Goal: Task Accomplishment & Management: Use online tool/utility

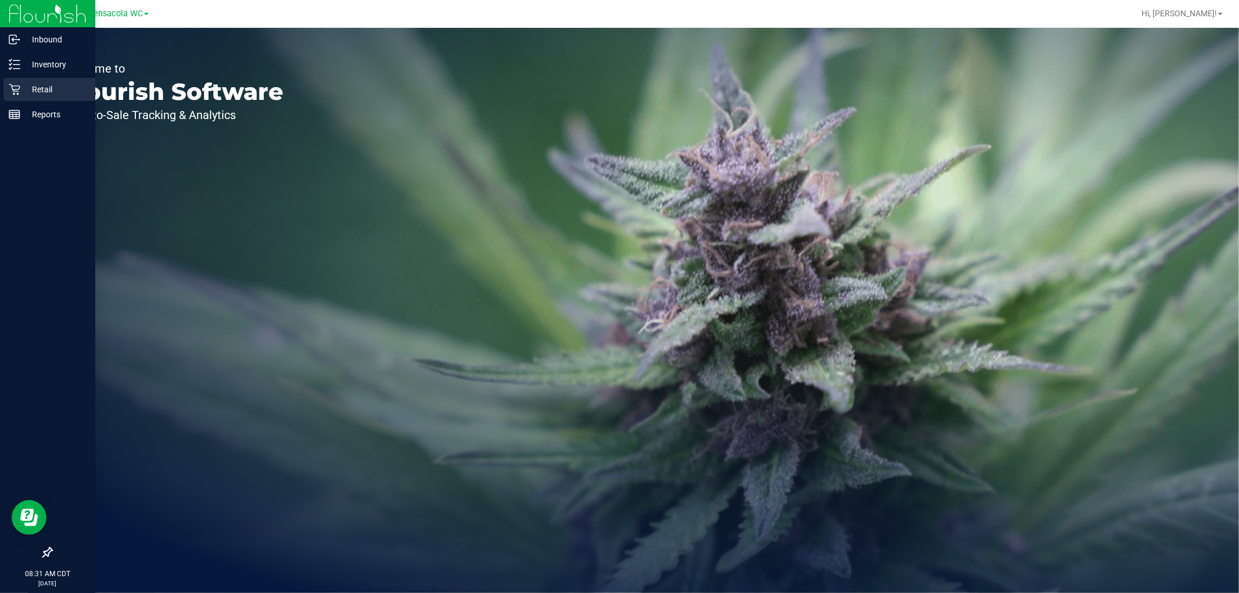
click at [37, 94] on p "Retail" at bounding box center [55, 90] width 70 height 14
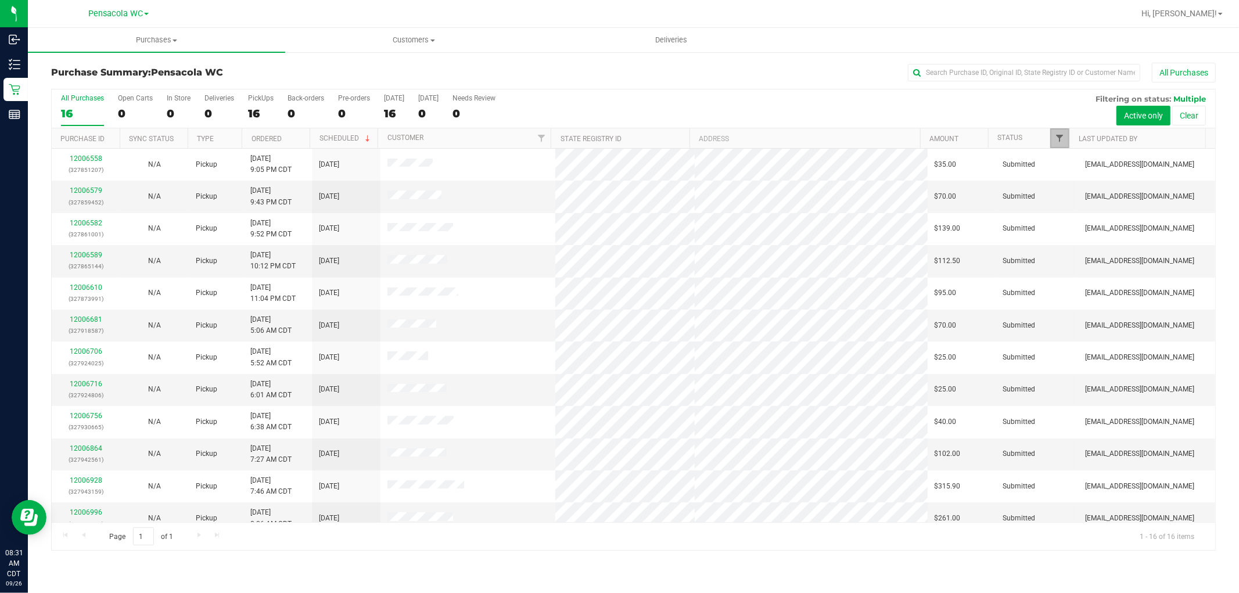
click at [1056, 142] on span "Filter" at bounding box center [1060, 138] width 9 height 9
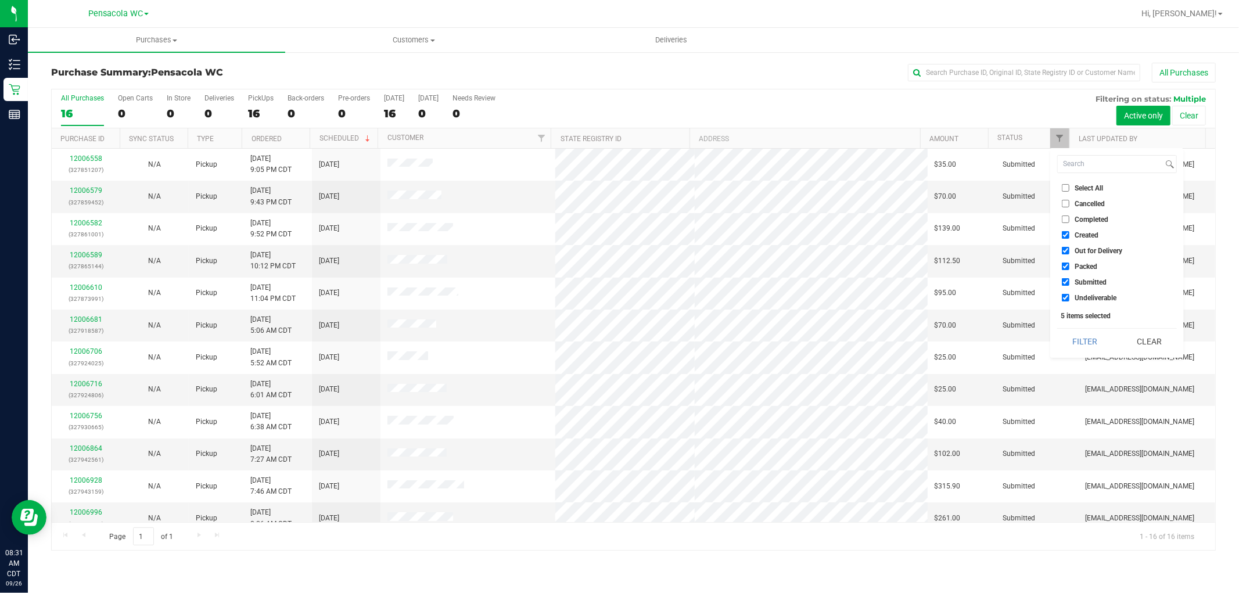
click at [1084, 188] on span "Select All" at bounding box center [1089, 188] width 28 height 7
click at [1070, 188] on input "Select All" at bounding box center [1066, 188] width 8 height 8
checkbox input "true"
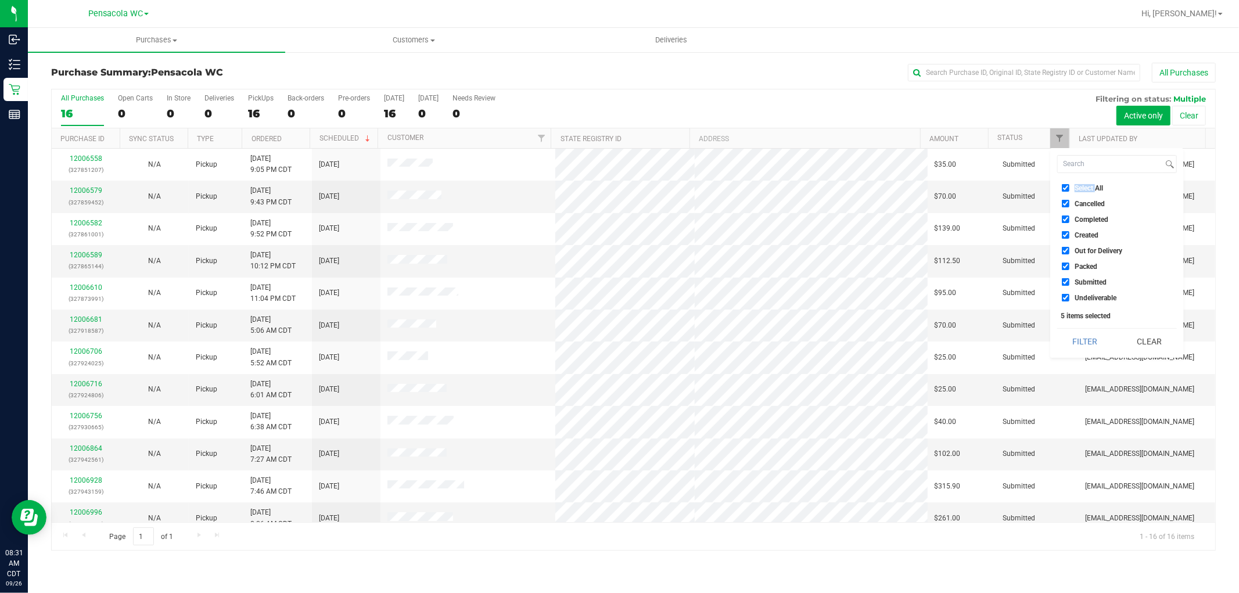
click at [1084, 188] on span "Select All" at bounding box center [1089, 188] width 28 height 7
click at [1070, 188] on input "Select All" at bounding box center [1066, 188] width 8 height 8
checkbox input "false"
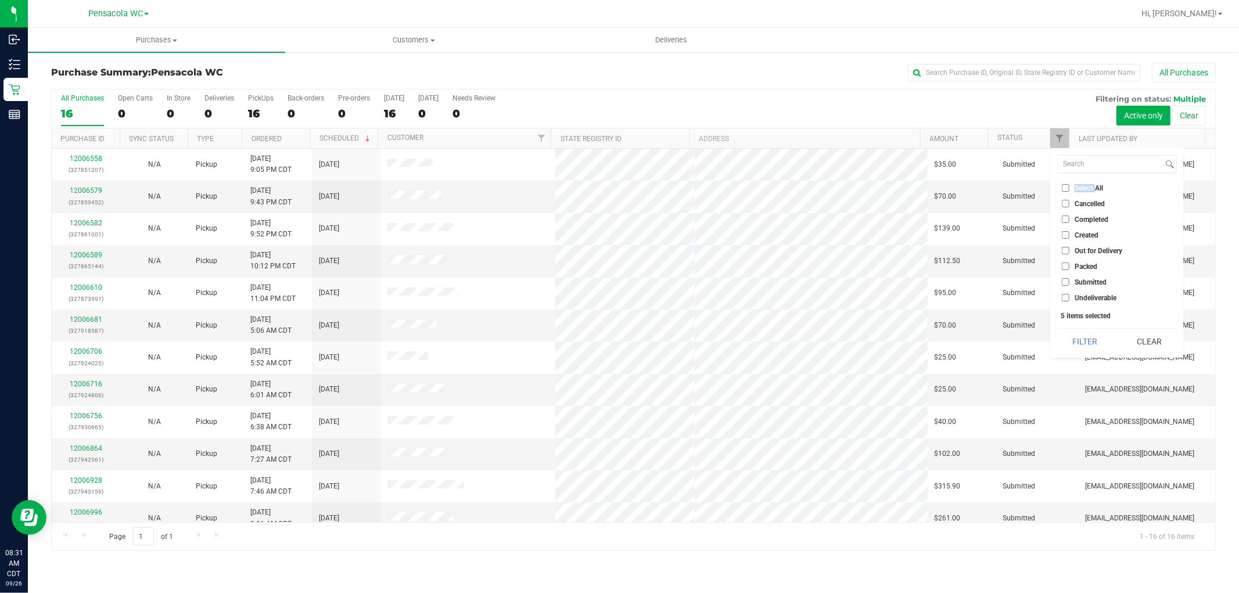
checkbox input "false"
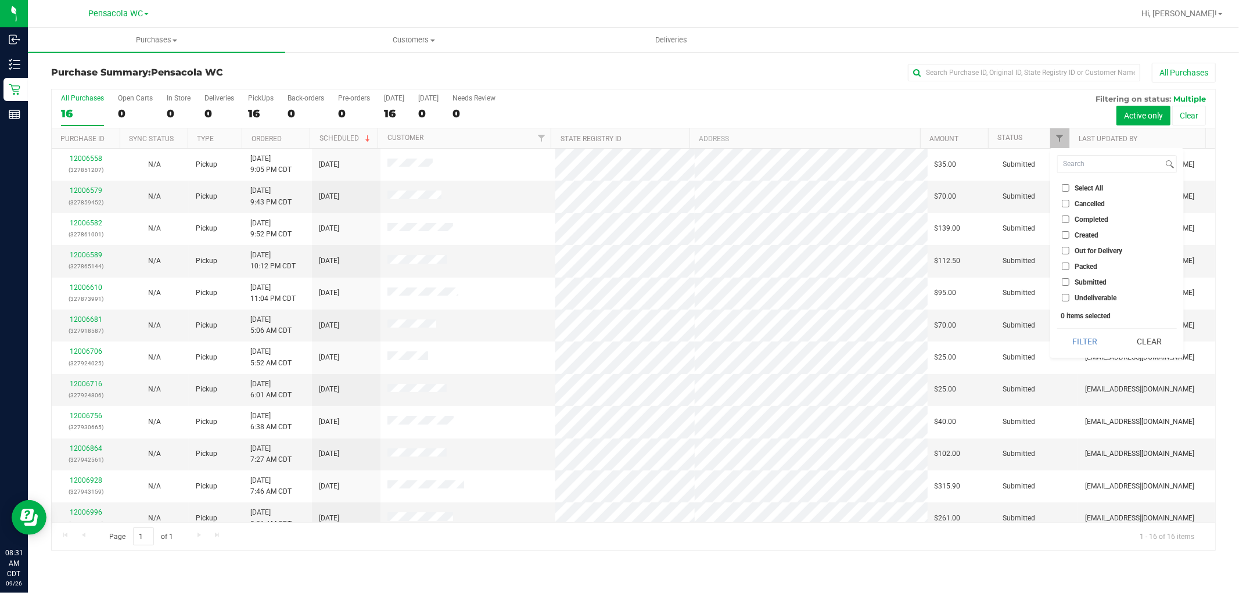
click at [1099, 283] on span "Submitted" at bounding box center [1091, 282] width 32 height 7
click at [1070, 283] on input "Submitted" at bounding box center [1066, 282] width 8 height 8
checkbox input "true"
click at [1078, 333] on button "Filter" at bounding box center [1085, 342] width 56 height 26
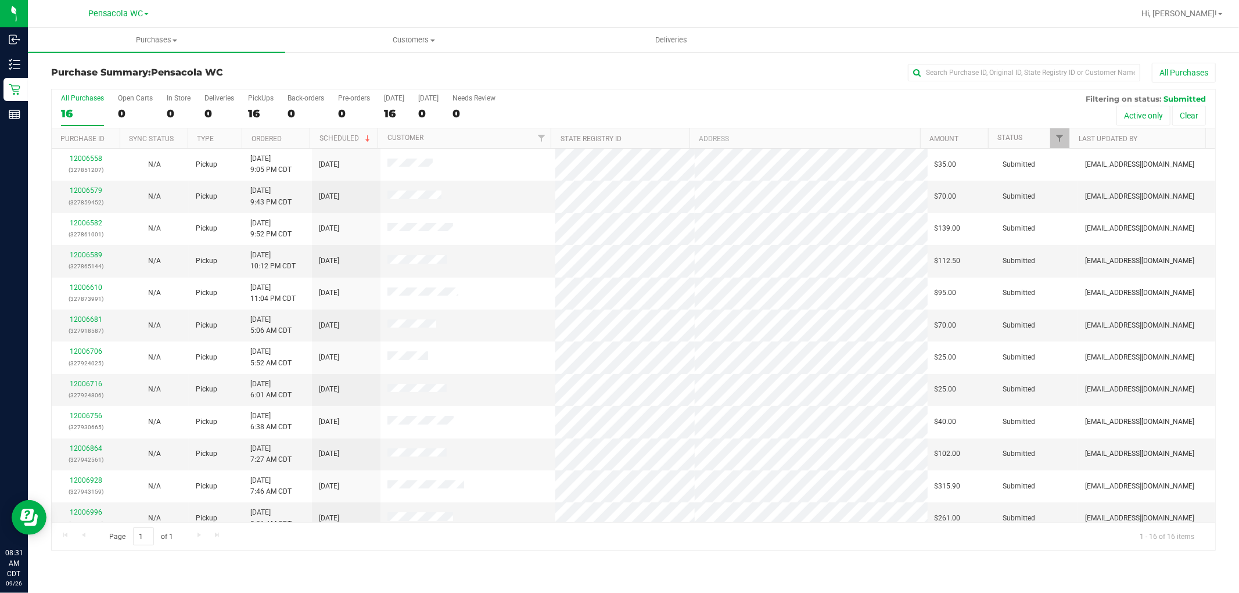
click at [295, 135] on th "Ordered" at bounding box center [276, 138] width 68 height 20
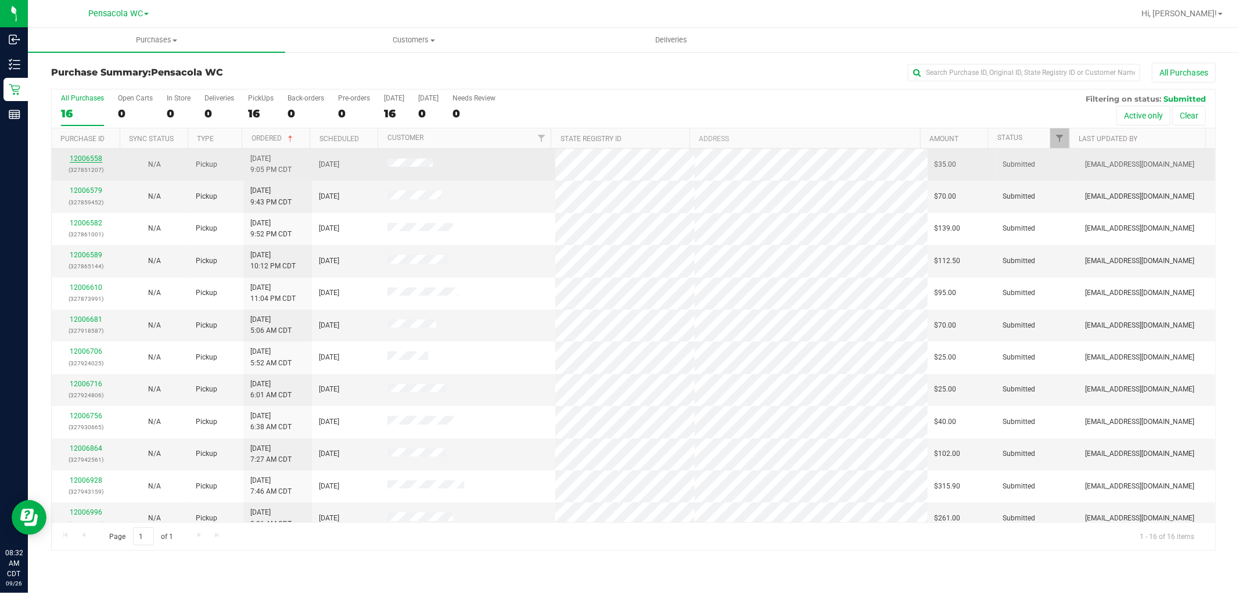
click at [88, 157] on link "12006558" at bounding box center [86, 159] width 33 height 8
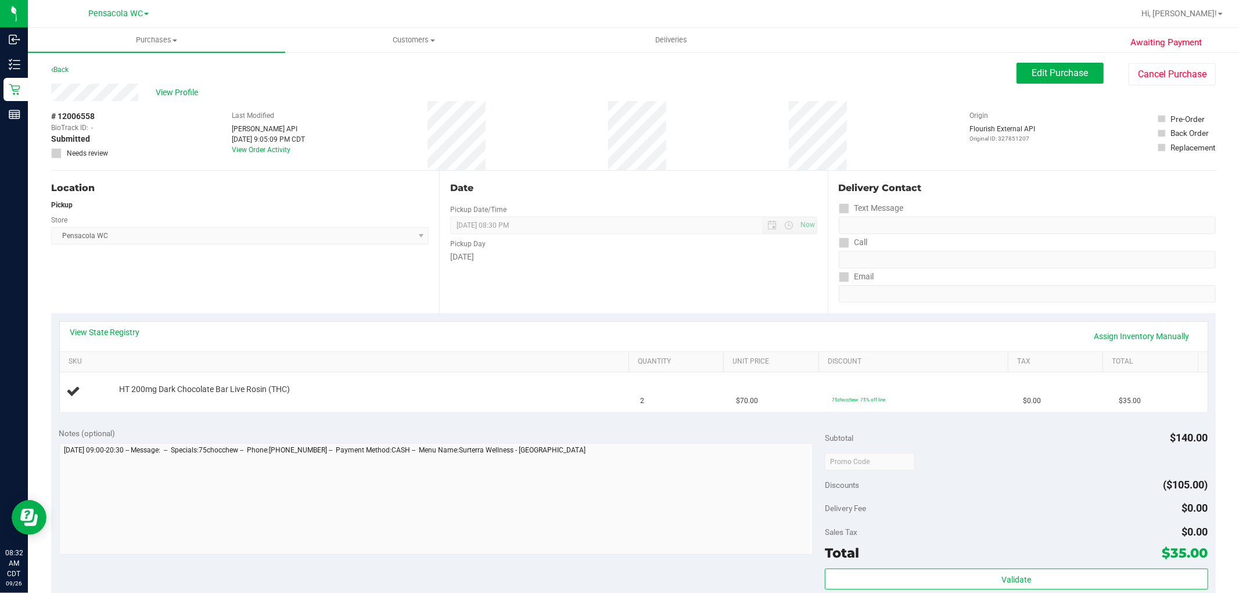
click at [234, 269] on div "Location Pickup Store Pensacola WC Select Store [PERSON_NAME][GEOGRAPHIC_DATA] …" at bounding box center [245, 242] width 388 height 142
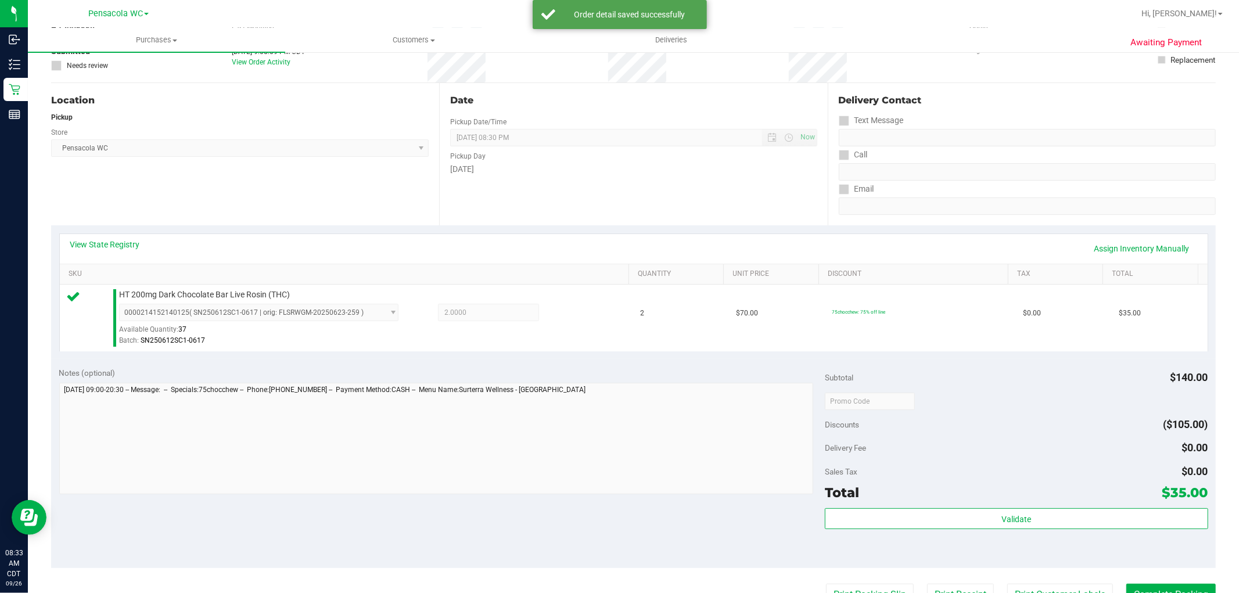
scroll to position [148, 0]
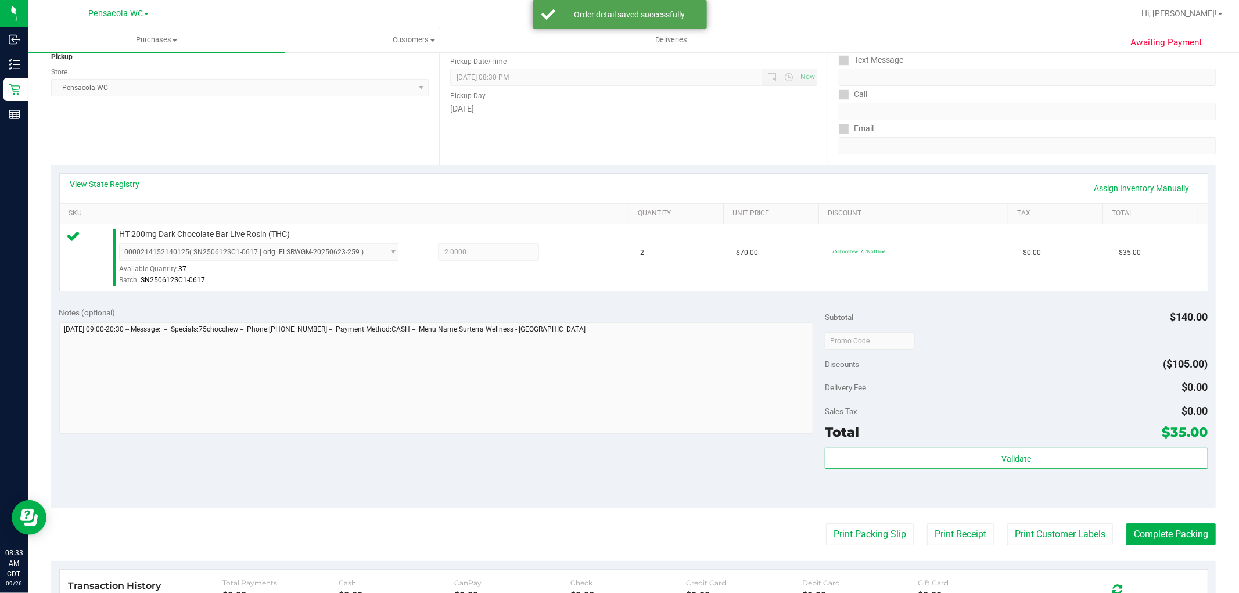
click at [949, 488] on div "Validate" at bounding box center [1016, 474] width 383 height 52
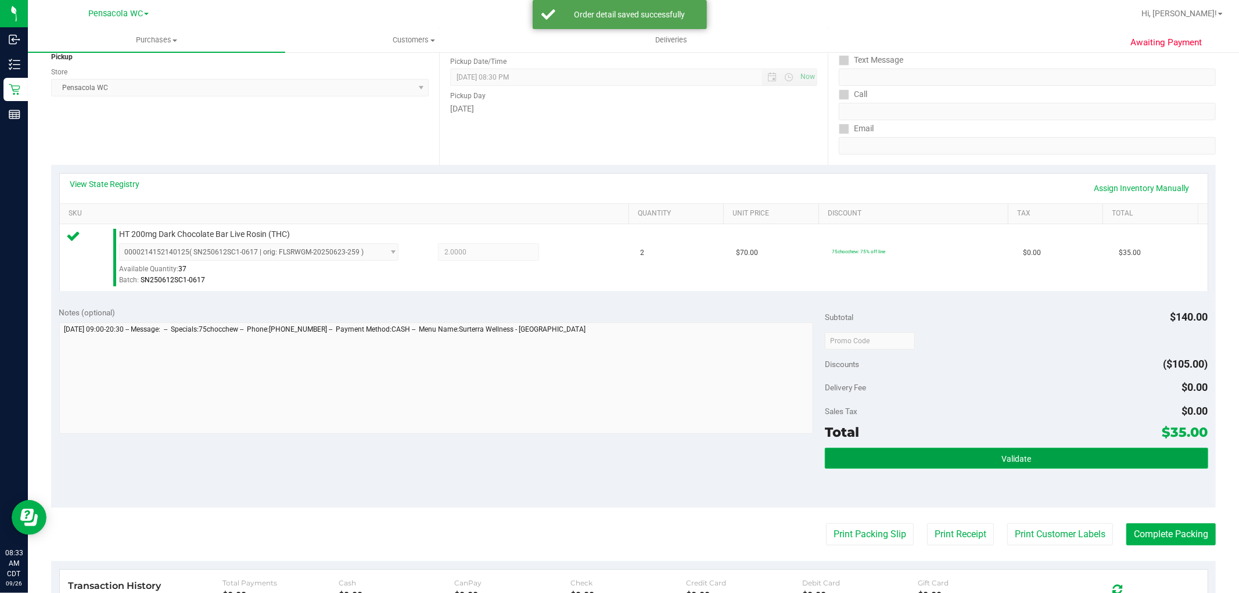
click at [934, 461] on button "Validate" at bounding box center [1016, 458] width 383 height 21
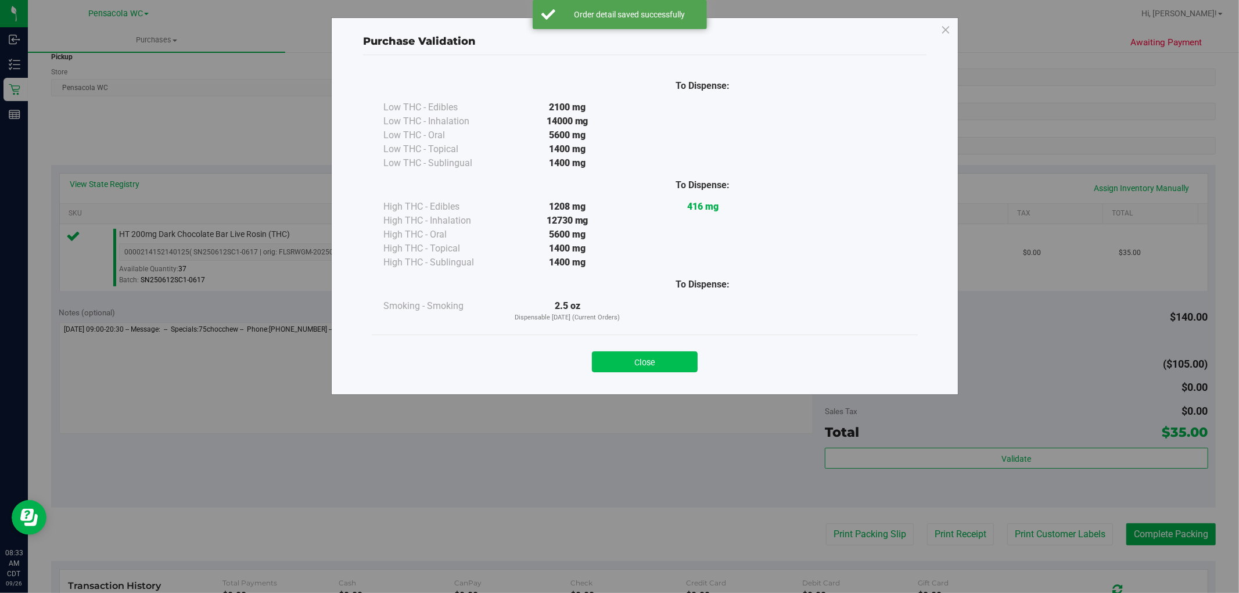
click at [683, 370] on button "Close" at bounding box center [645, 362] width 106 height 21
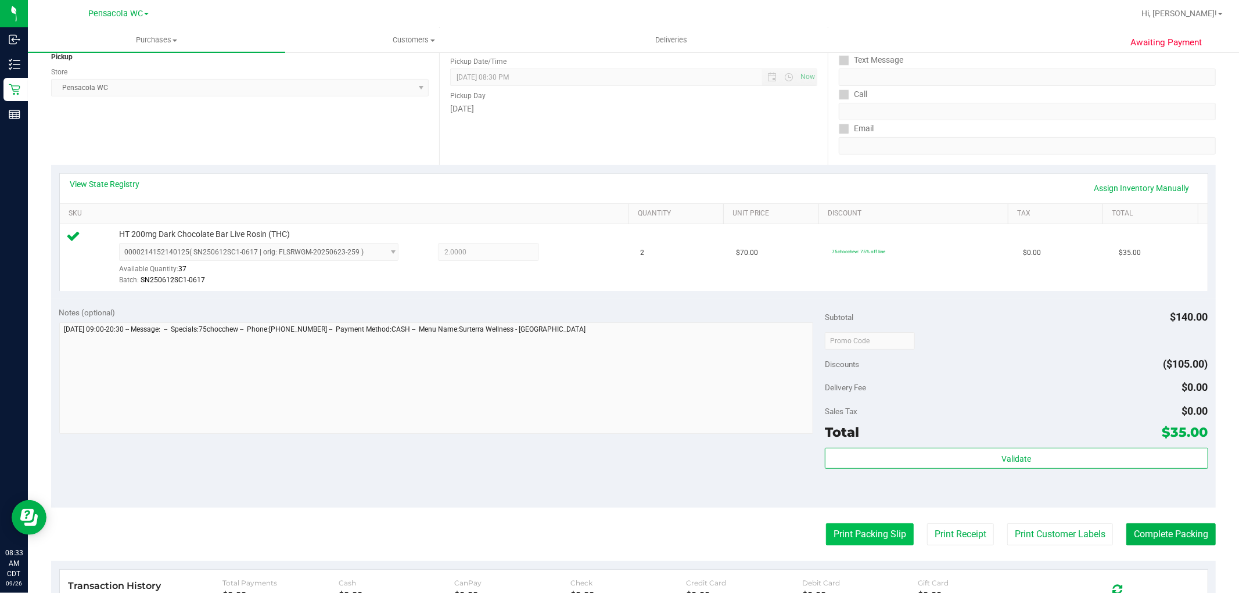
click at [856, 531] on button "Print Packing Slip" at bounding box center [870, 534] width 88 height 22
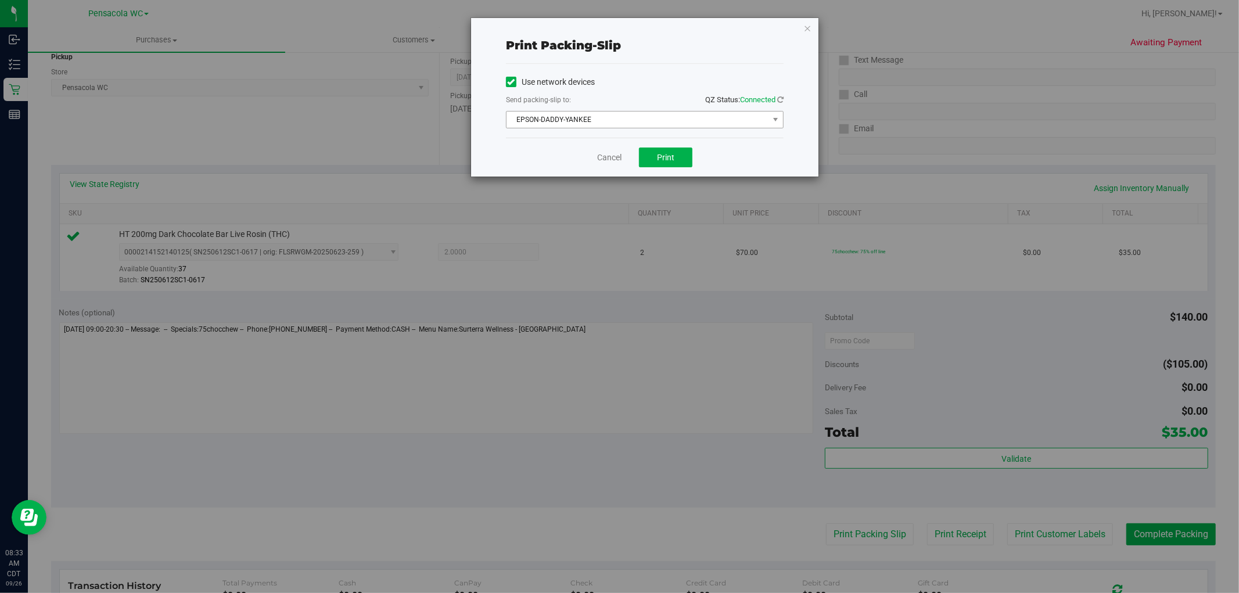
click at [596, 118] on span "EPSON-DADDY-YANKEE" at bounding box center [638, 120] width 262 height 16
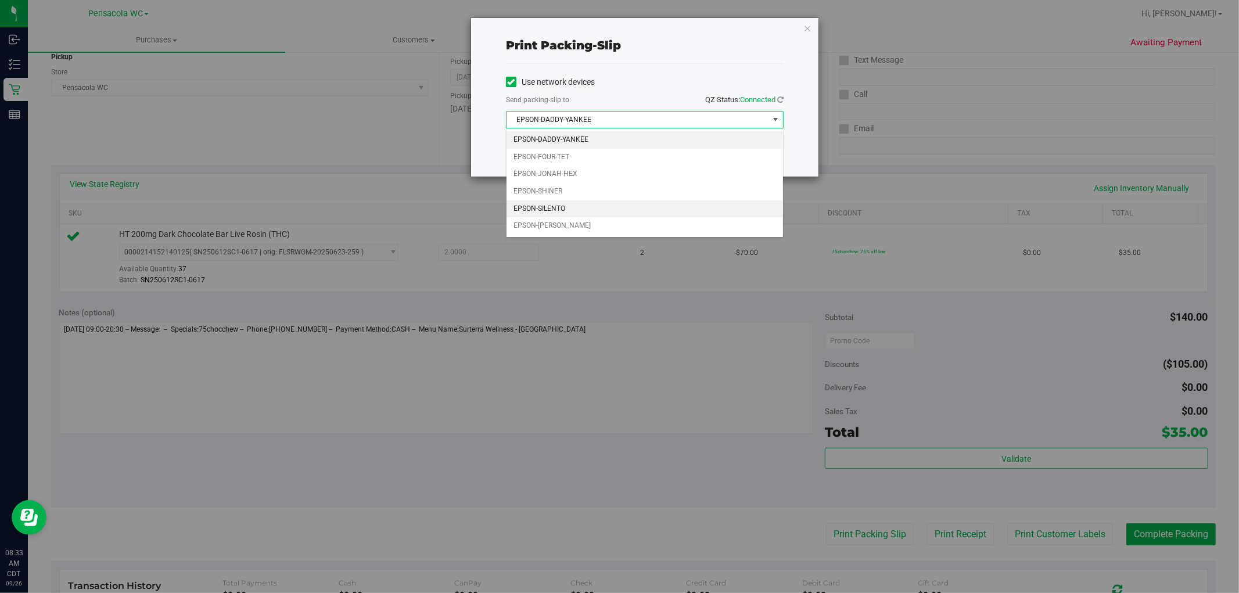
click at [568, 213] on li "EPSON-SILENTO" at bounding box center [645, 208] width 277 height 17
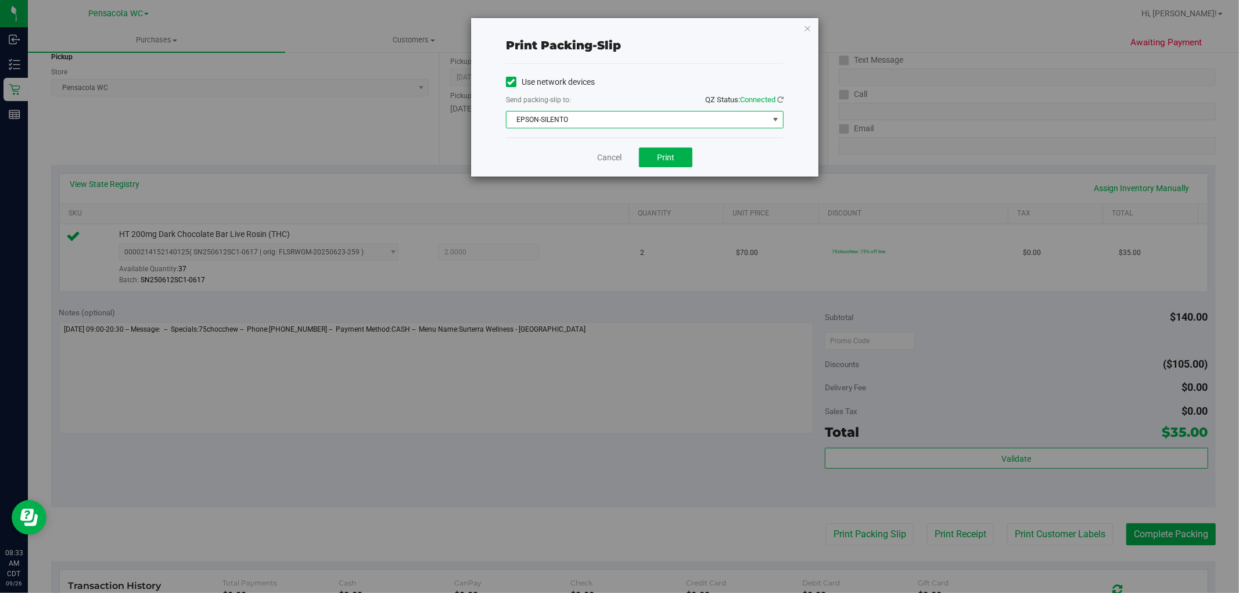
click at [664, 119] on span "EPSON-SILENTO" at bounding box center [638, 120] width 262 height 16
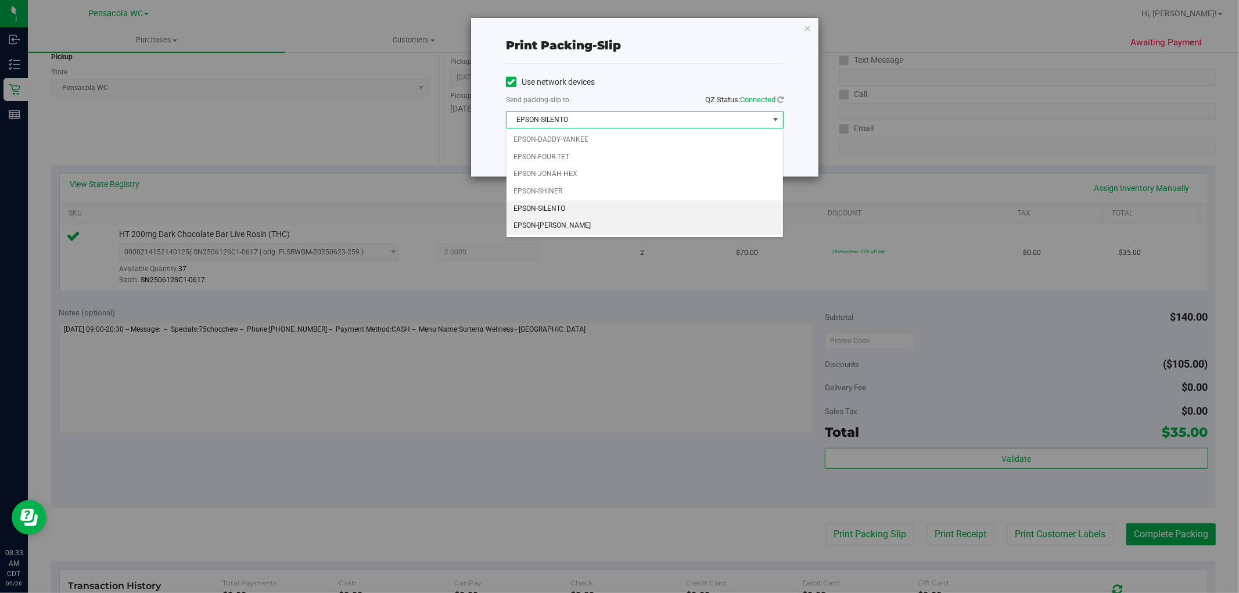
click at [564, 223] on li "EPSON-[PERSON_NAME]" at bounding box center [645, 225] width 277 height 17
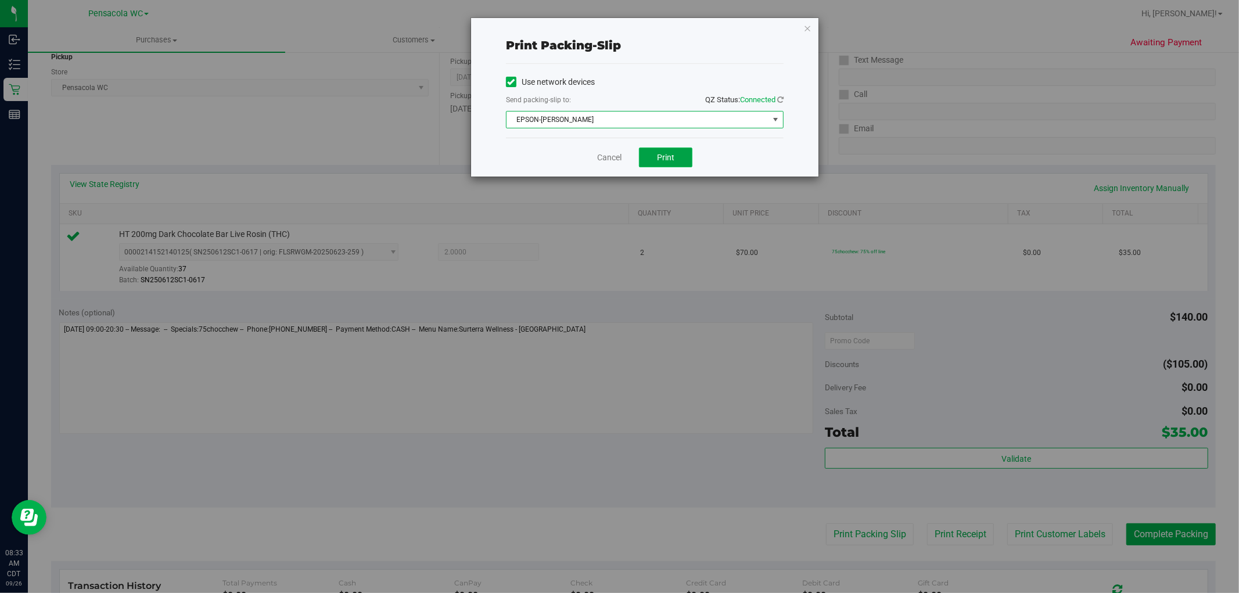
click at [667, 157] on span "Print" at bounding box center [665, 157] width 17 height 9
click at [808, 27] on icon "button" at bounding box center [808, 28] width 8 height 14
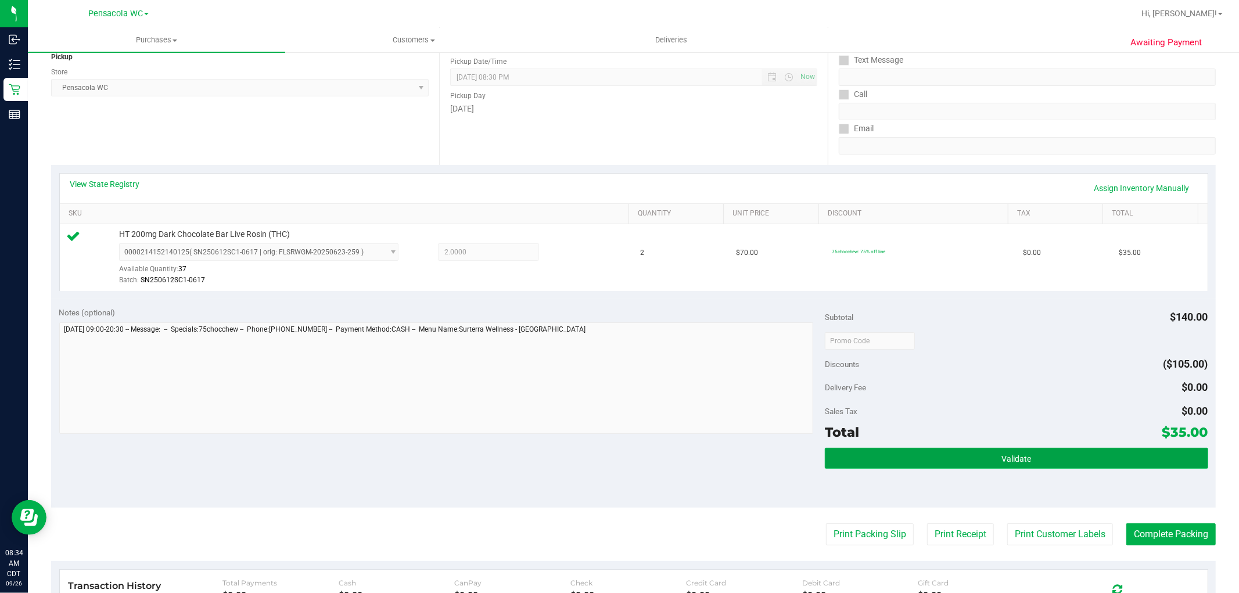
click at [1050, 451] on button "Validate" at bounding box center [1016, 458] width 383 height 21
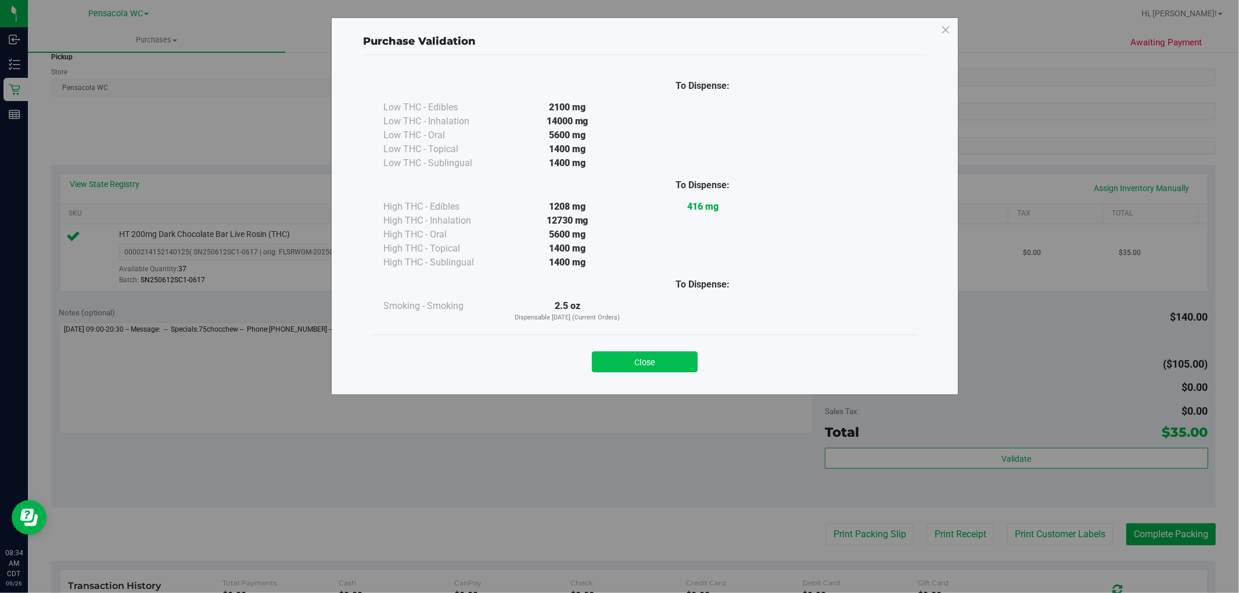
click at [670, 368] on button "Close" at bounding box center [645, 362] width 106 height 21
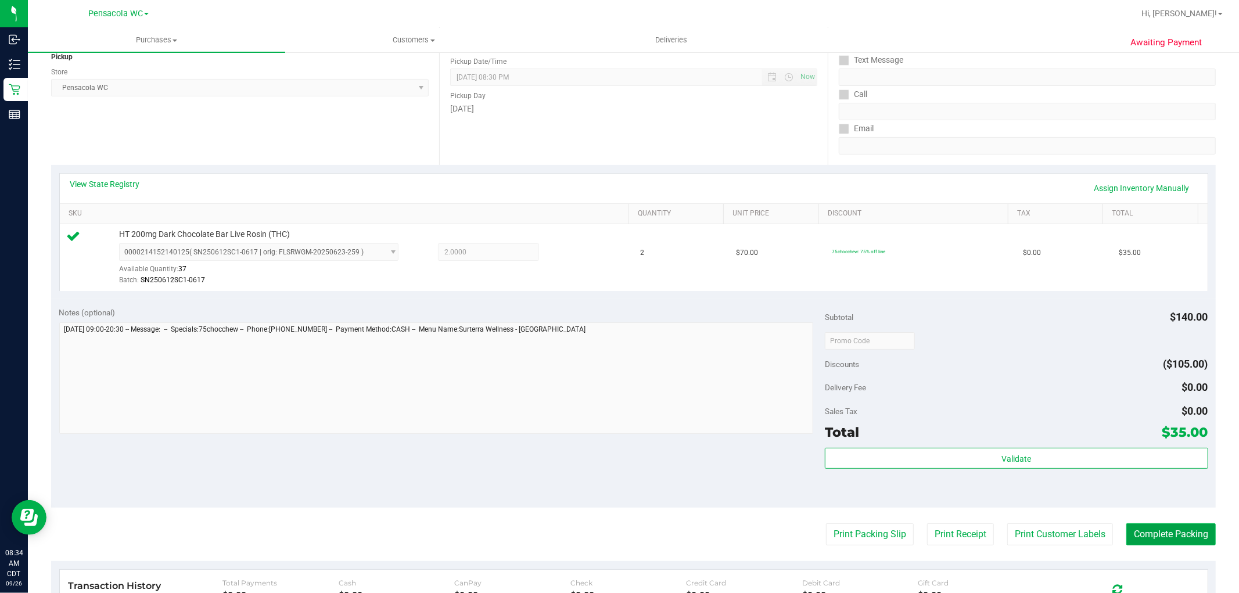
click at [1164, 533] on button "Complete Packing" at bounding box center [1171, 534] width 89 height 22
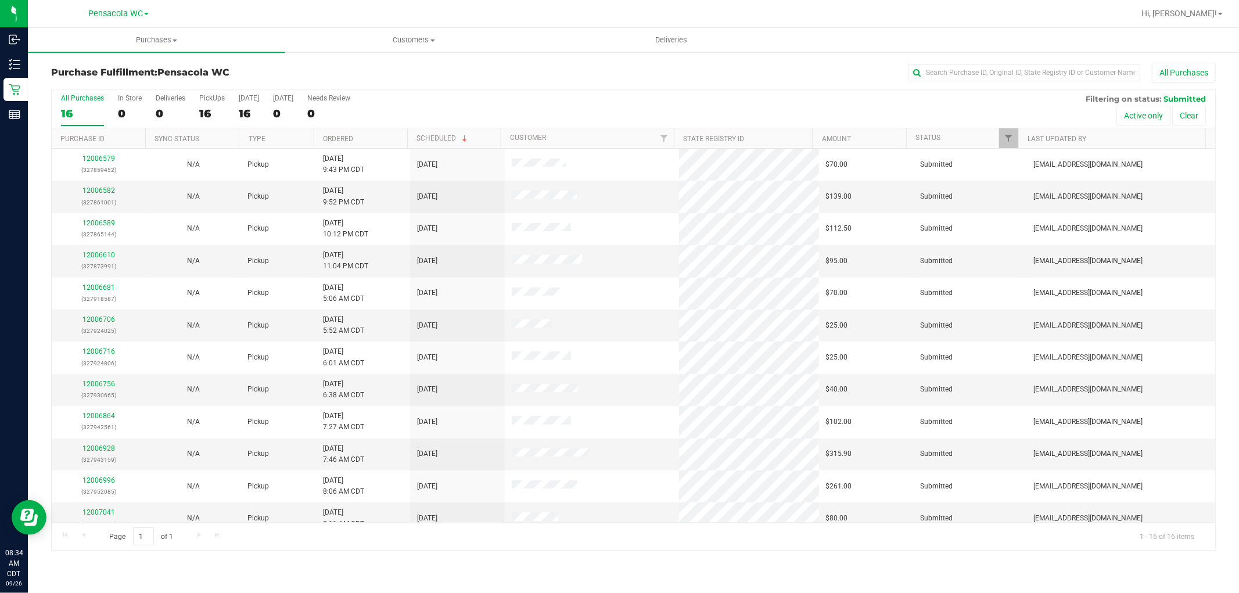
click at [372, 132] on th "Ordered" at bounding box center [361, 138] width 94 height 20
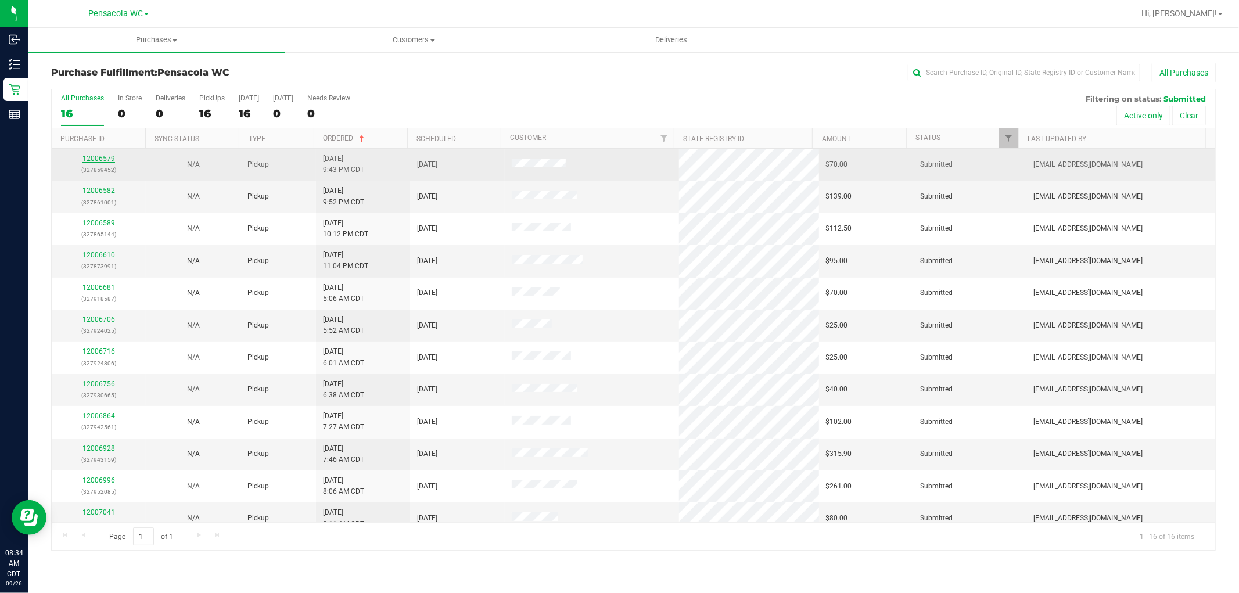
click at [95, 160] on link "12006579" at bounding box center [99, 159] width 33 height 8
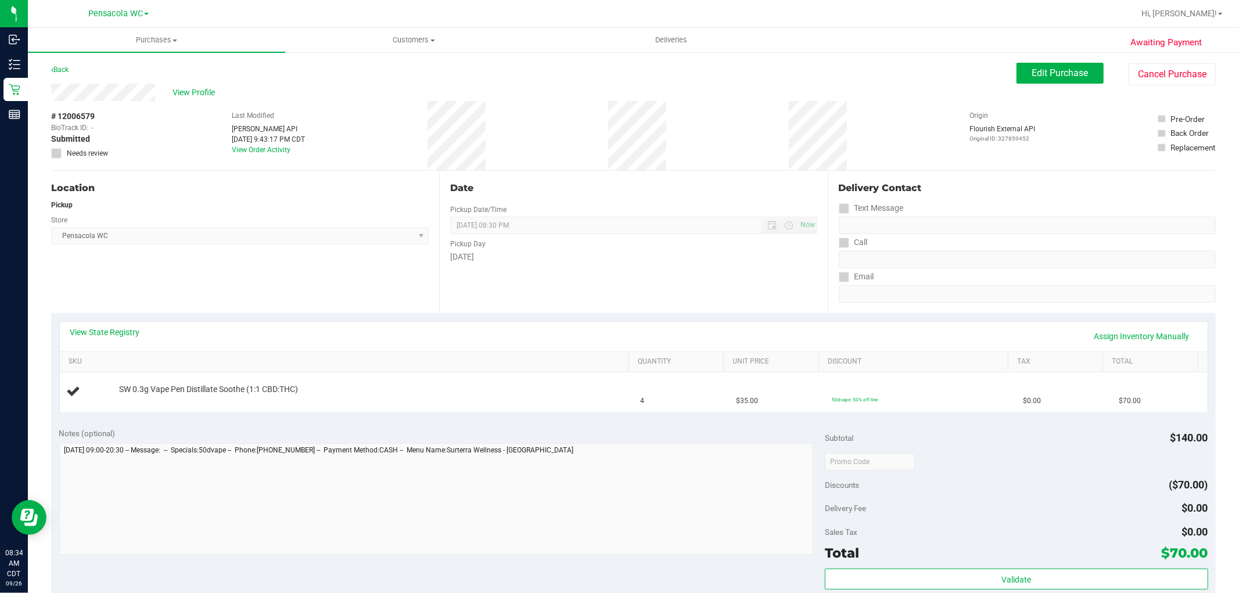
click at [119, 328] on link "View State Registry" at bounding box center [105, 333] width 70 height 12
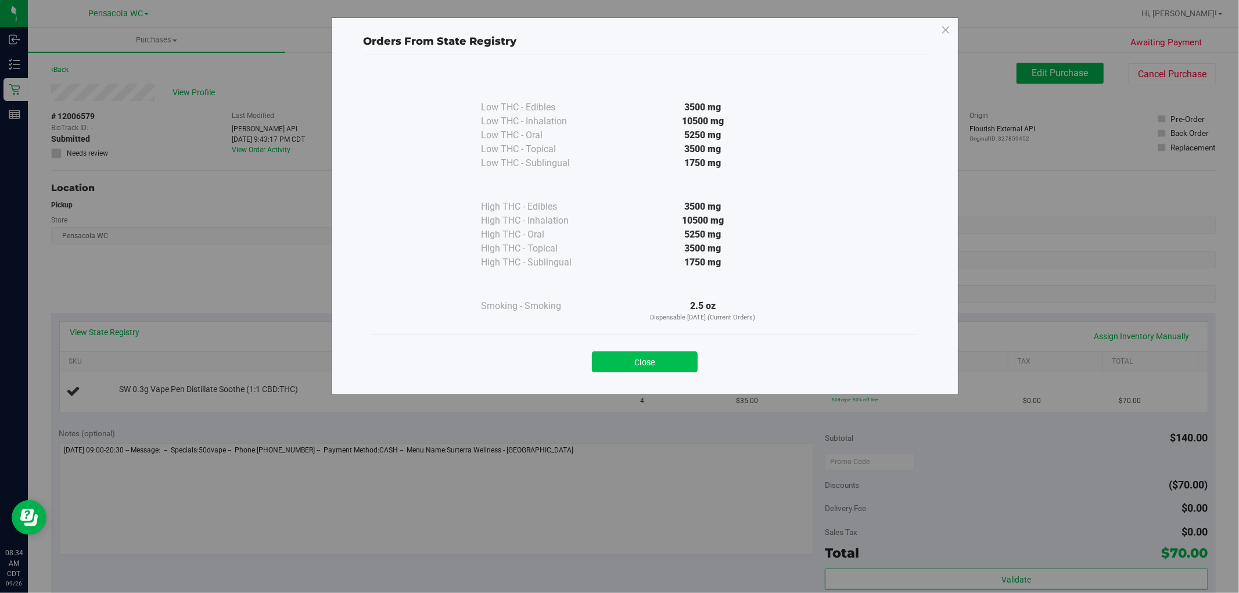
click at [651, 358] on button "Close" at bounding box center [645, 362] width 106 height 21
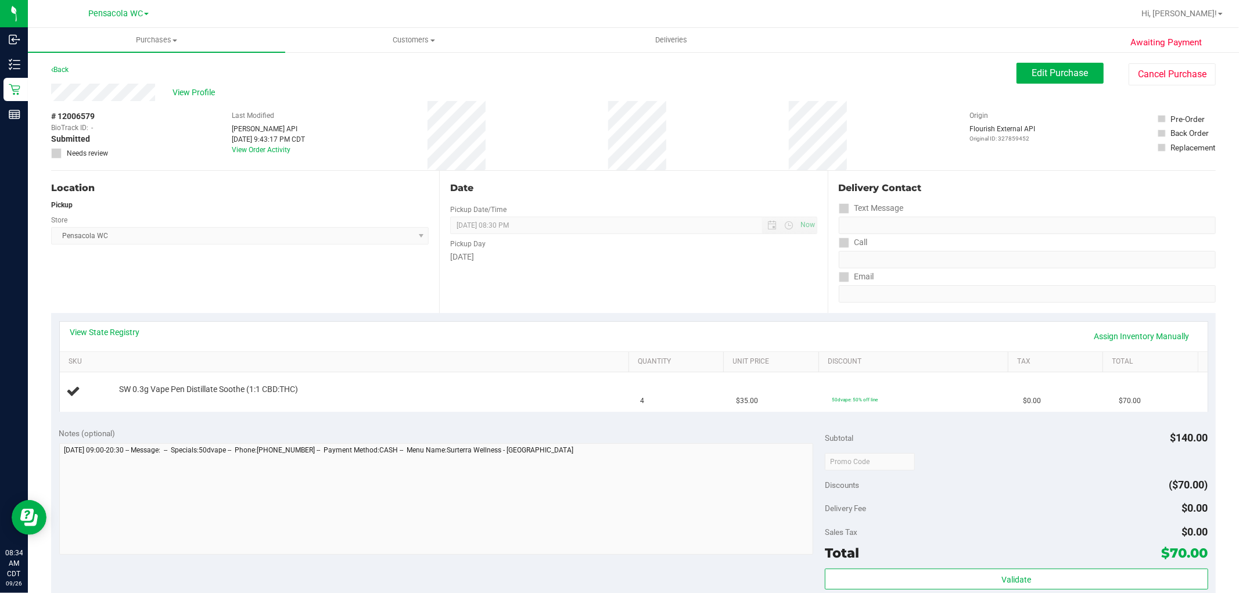
click at [285, 327] on div "View State Registry Assign Inventory Manually" at bounding box center [633, 337] width 1127 height 20
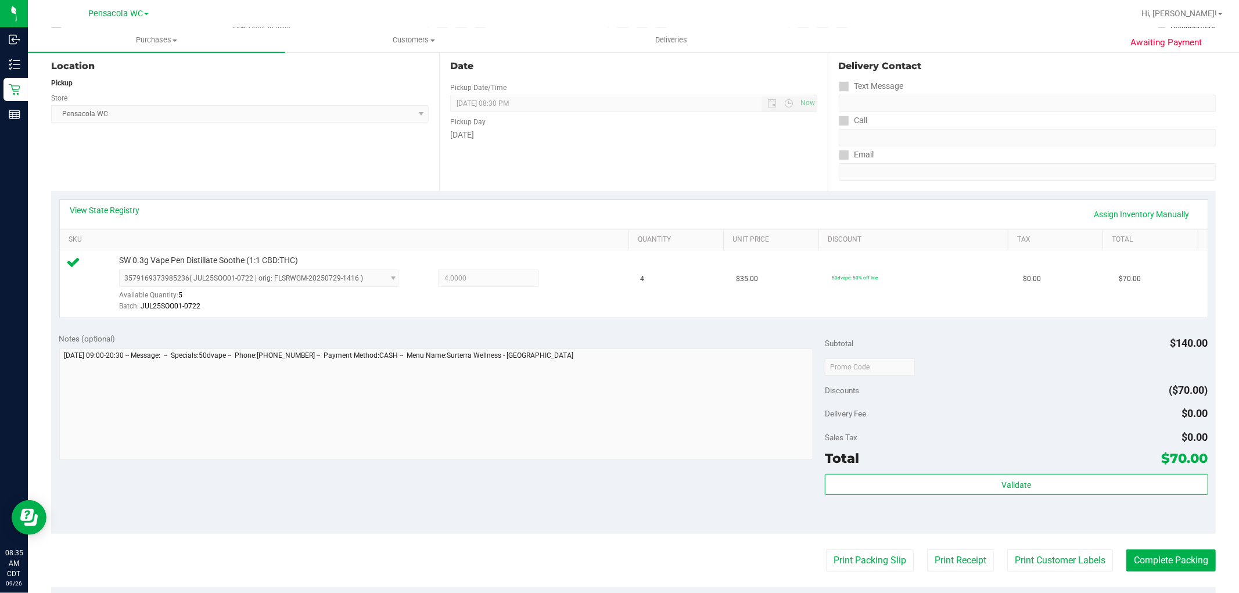
scroll to position [127, 0]
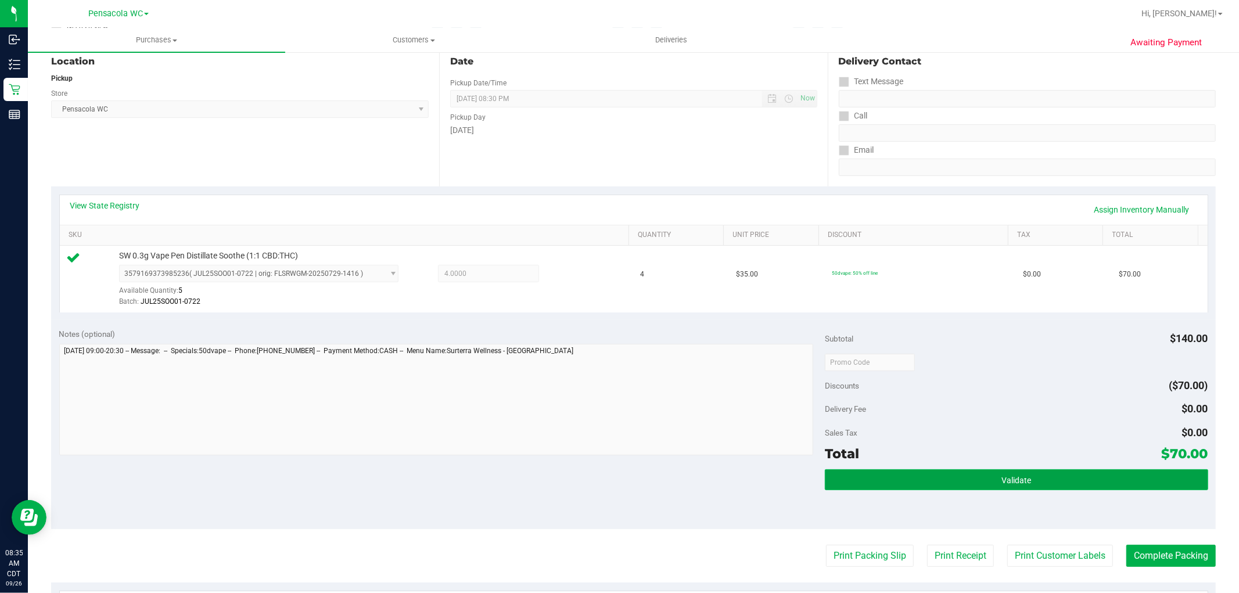
click at [951, 472] on button "Validate" at bounding box center [1016, 479] width 383 height 21
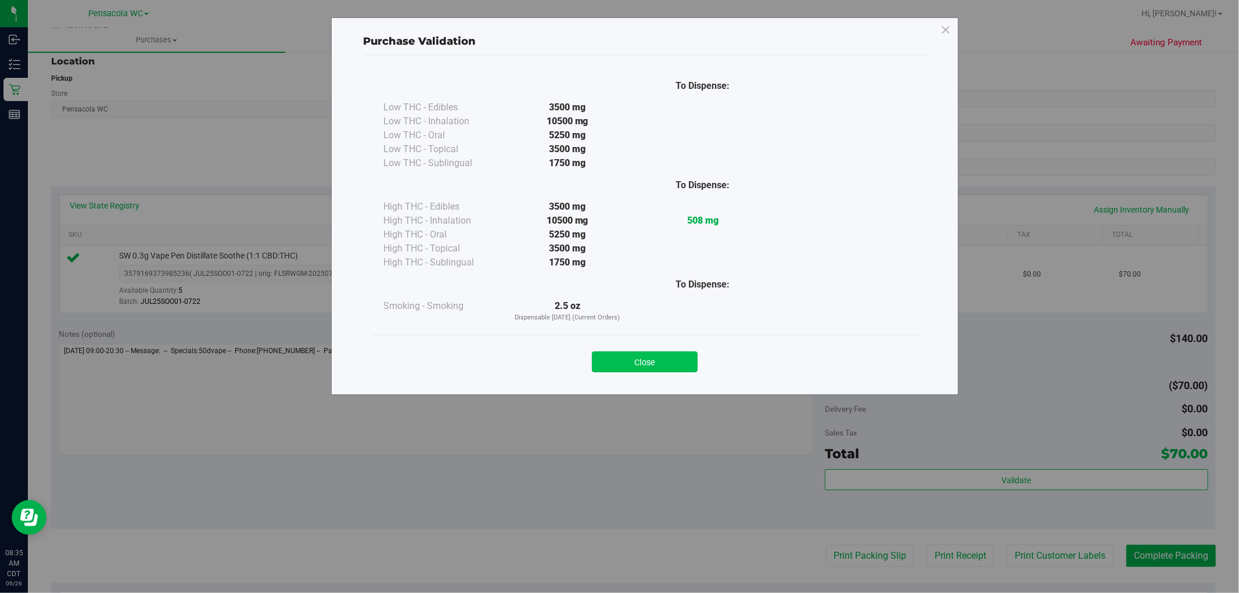
click at [667, 357] on button "Close" at bounding box center [645, 362] width 106 height 21
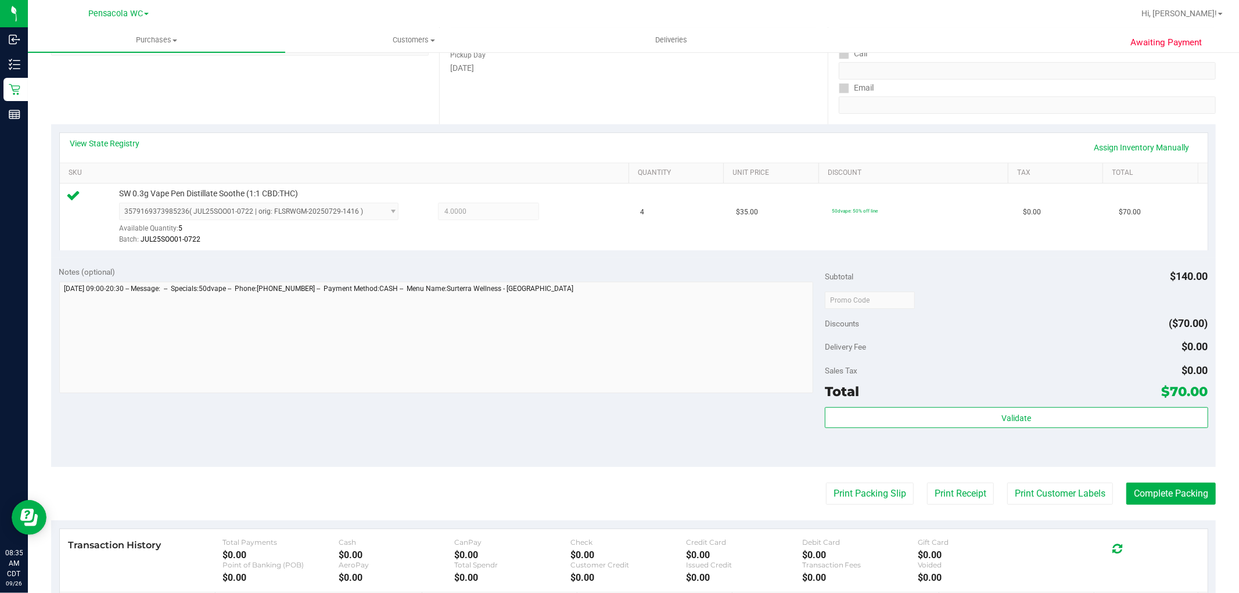
scroll to position [192, 0]
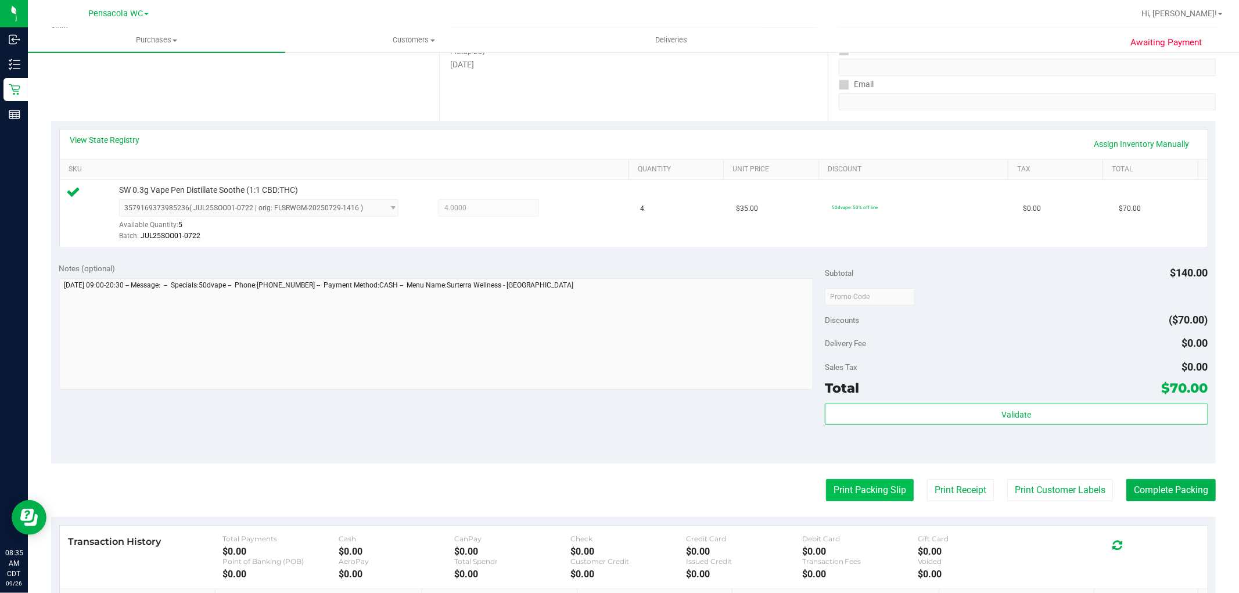
click at [870, 497] on button "Print Packing Slip" at bounding box center [870, 490] width 88 height 22
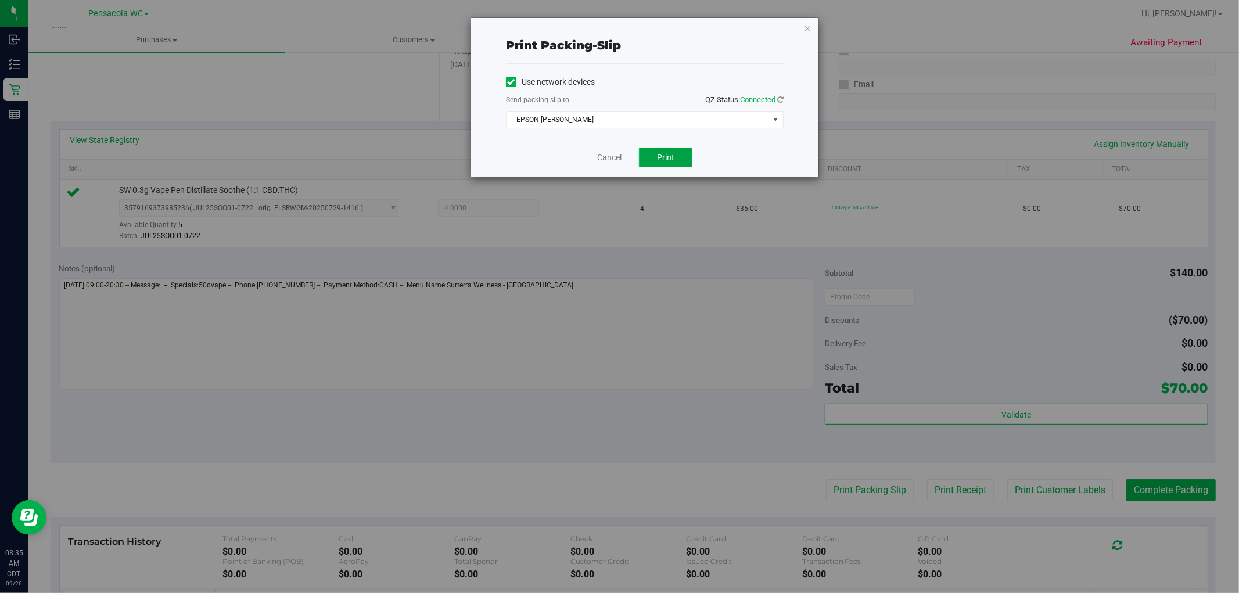
click at [669, 159] on span "Print" at bounding box center [665, 157] width 17 height 9
click at [808, 30] on icon "button" at bounding box center [808, 28] width 8 height 14
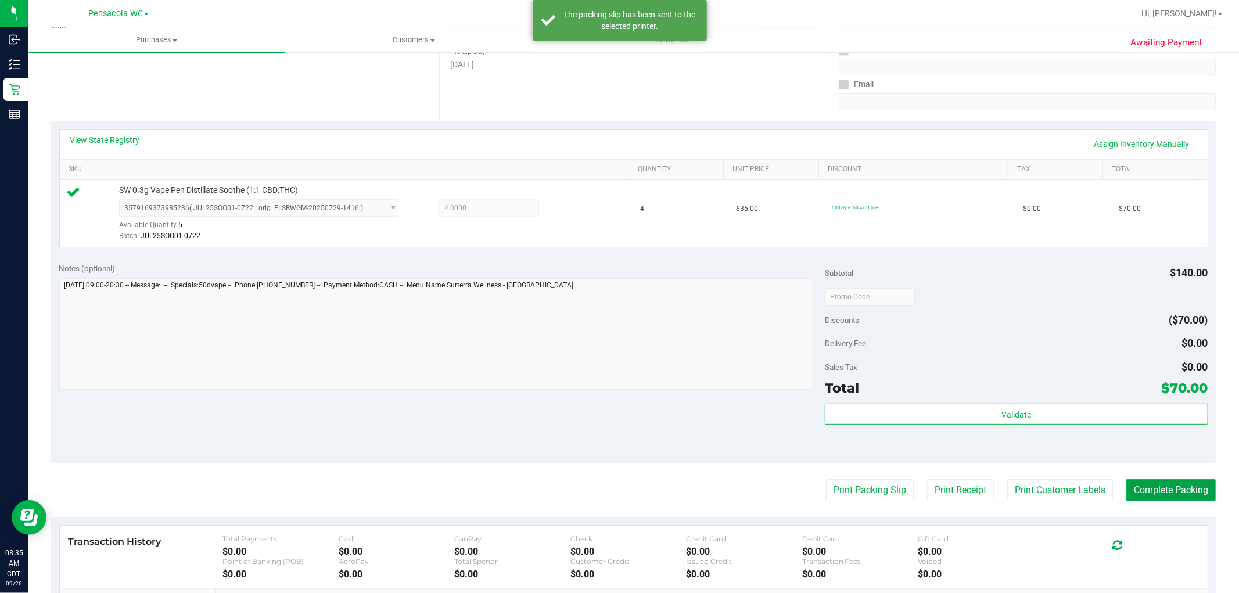
click at [1160, 486] on button "Complete Packing" at bounding box center [1171, 490] width 89 height 22
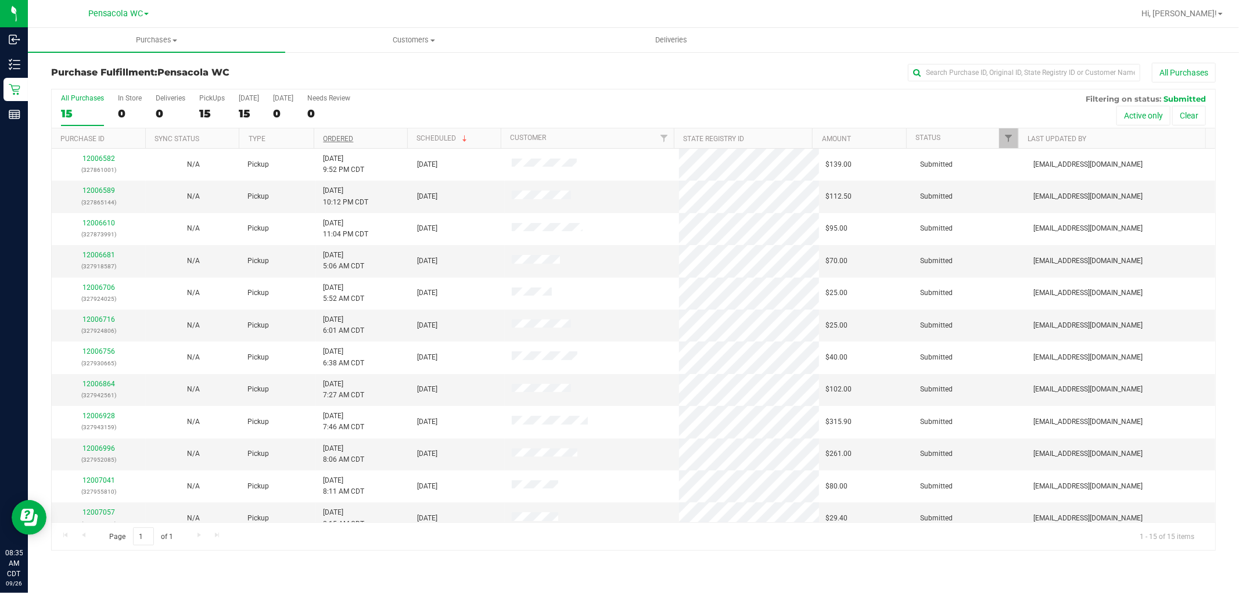
click at [347, 139] on link "Ordered" at bounding box center [338, 139] width 30 height 8
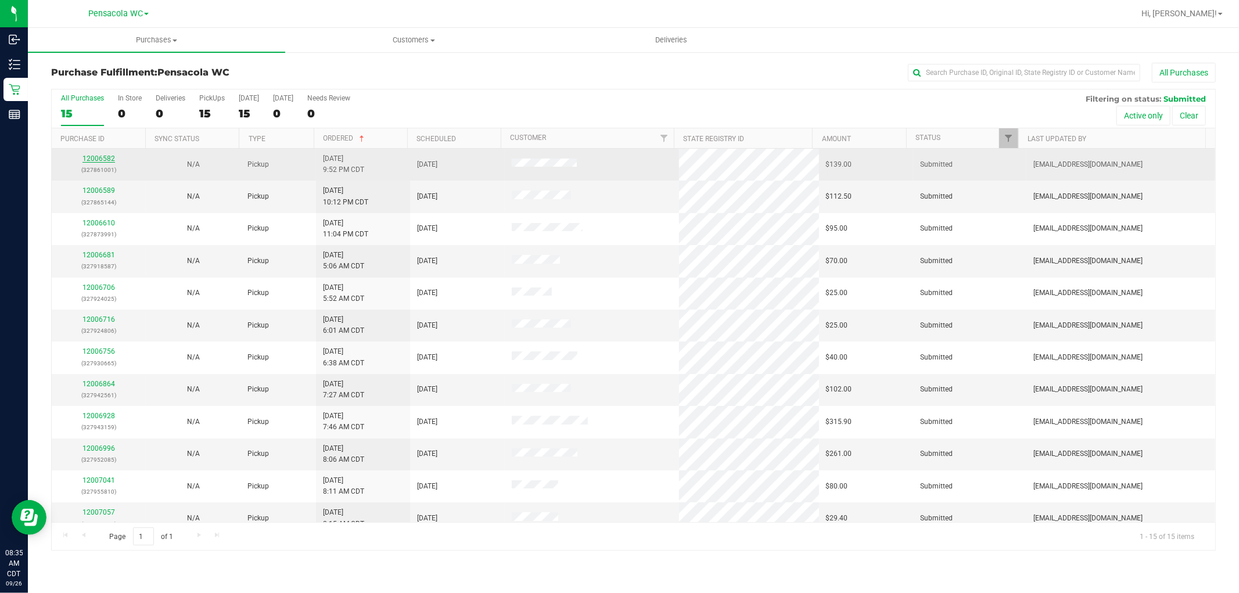
click at [106, 157] on link "12006582" at bounding box center [99, 159] width 33 height 8
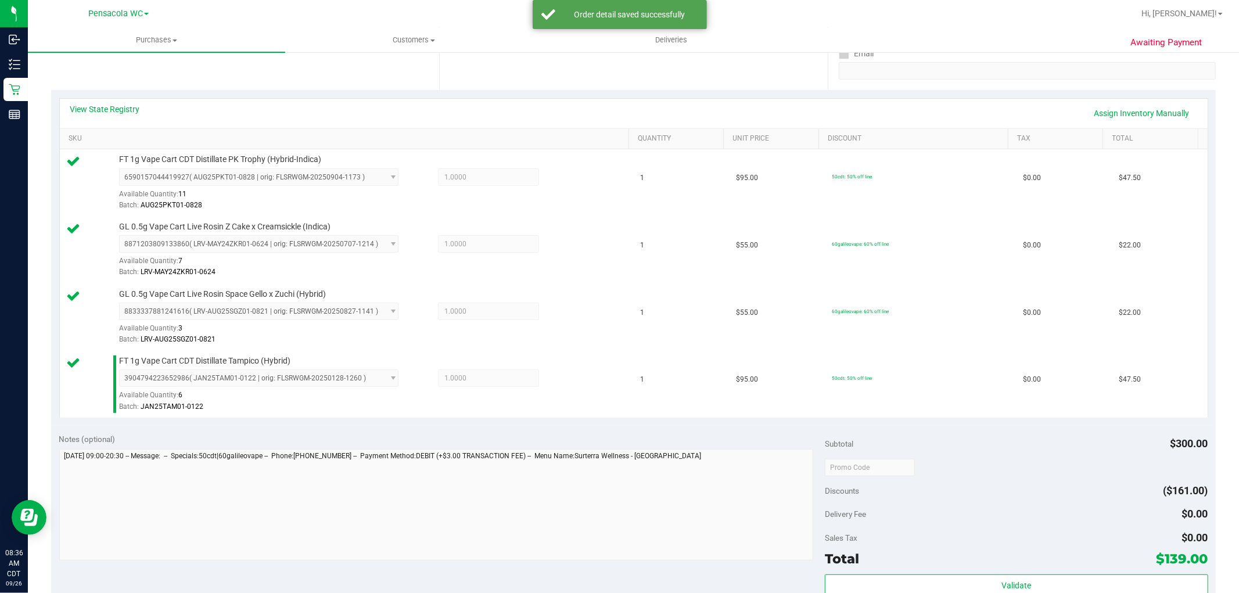
scroll to position [268, 0]
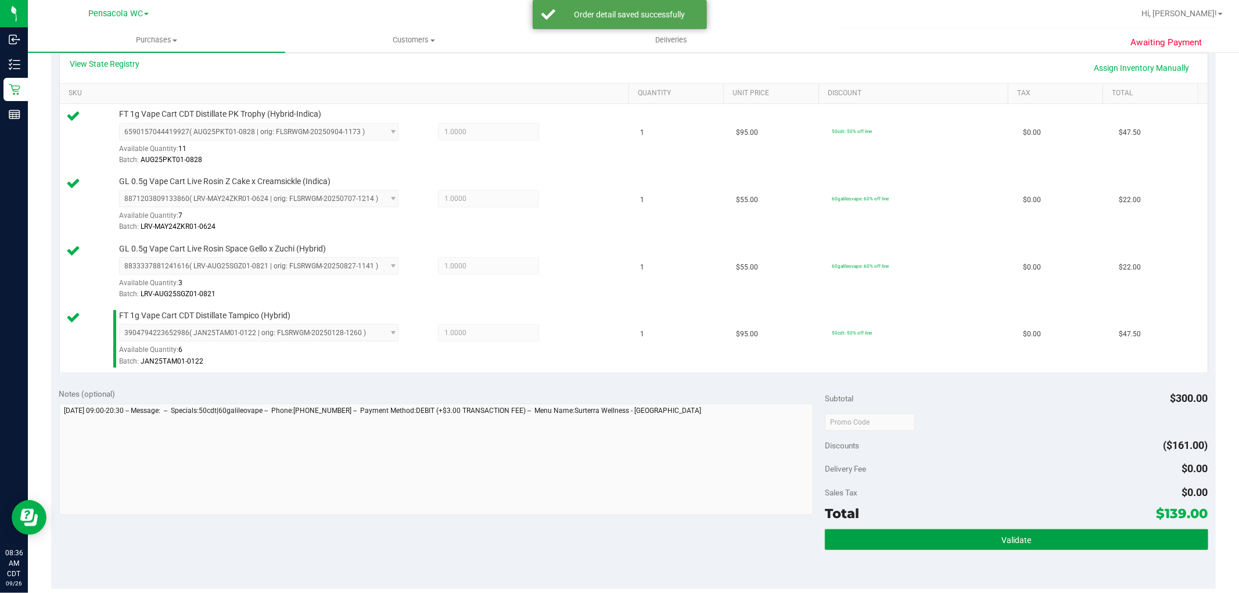
click at [947, 535] on button "Validate" at bounding box center [1016, 539] width 383 height 21
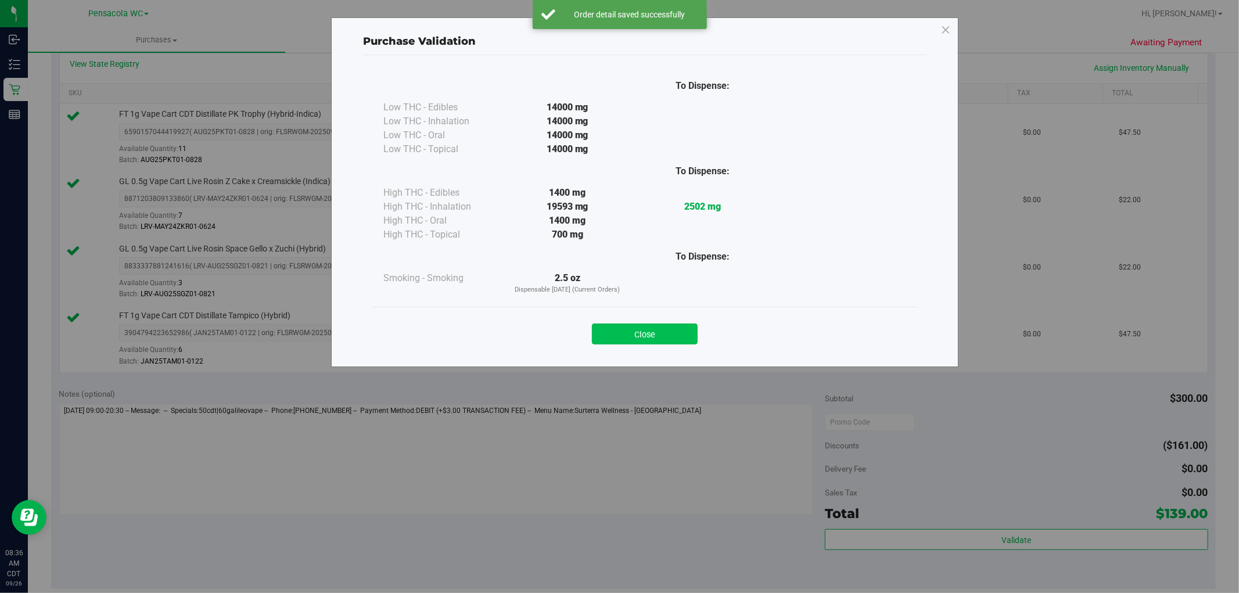
click at [661, 340] on button "Close" at bounding box center [645, 334] width 106 height 21
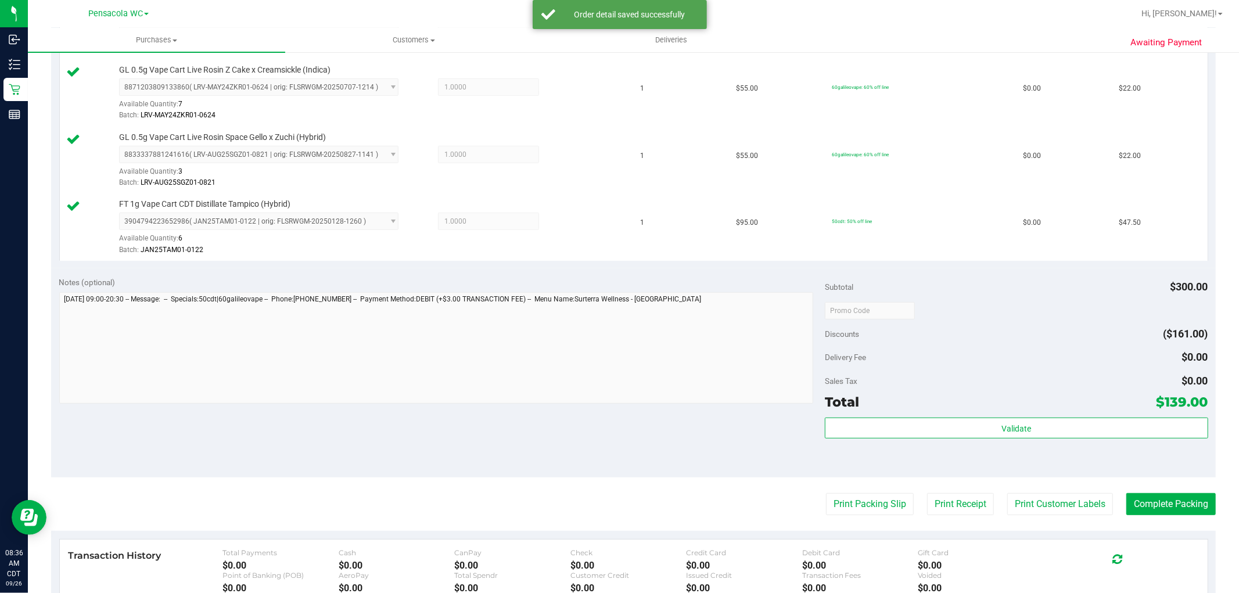
scroll to position [381, 0]
click at [838, 512] on button "Print Packing Slip" at bounding box center [870, 503] width 88 height 22
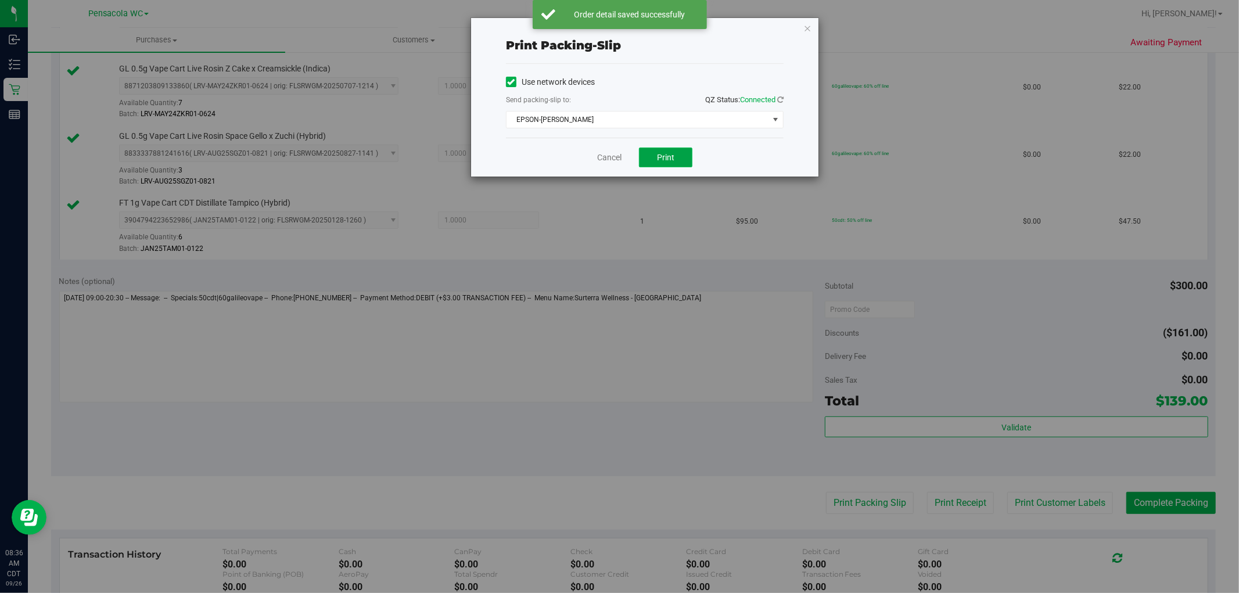
click at [666, 158] on span "Print" at bounding box center [665, 157] width 17 height 9
click at [805, 24] on icon "button" at bounding box center [808, 28] width 8 height 14
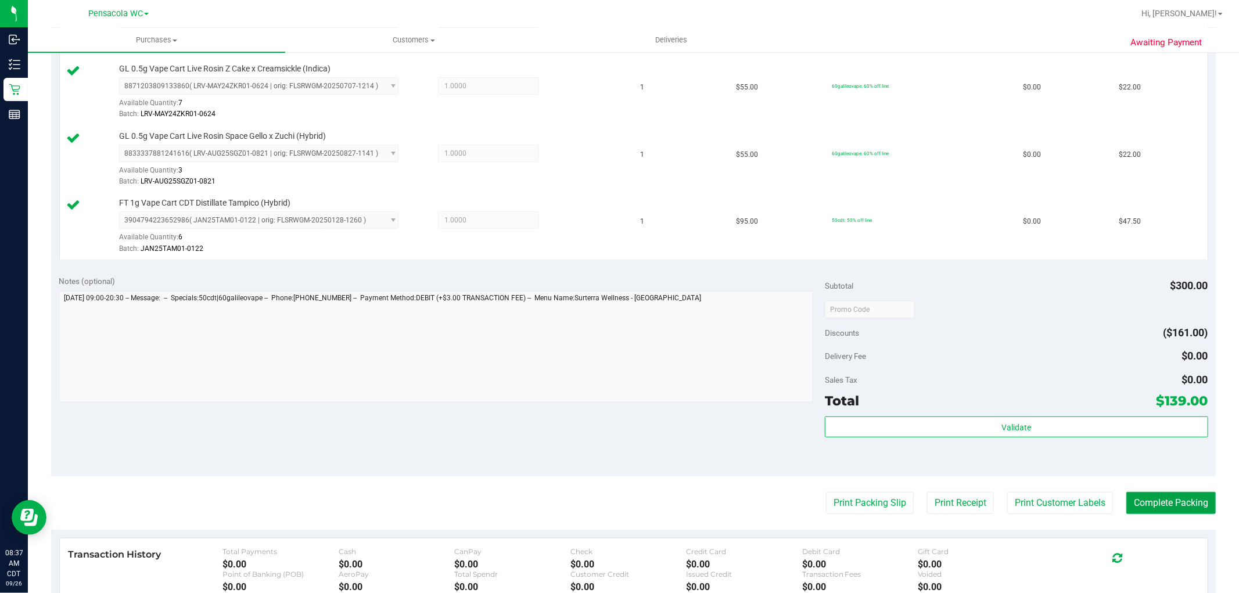
click at [1147, 503] on button "Complete Packing" at bounding box center [1171, 503] width 89 height 22
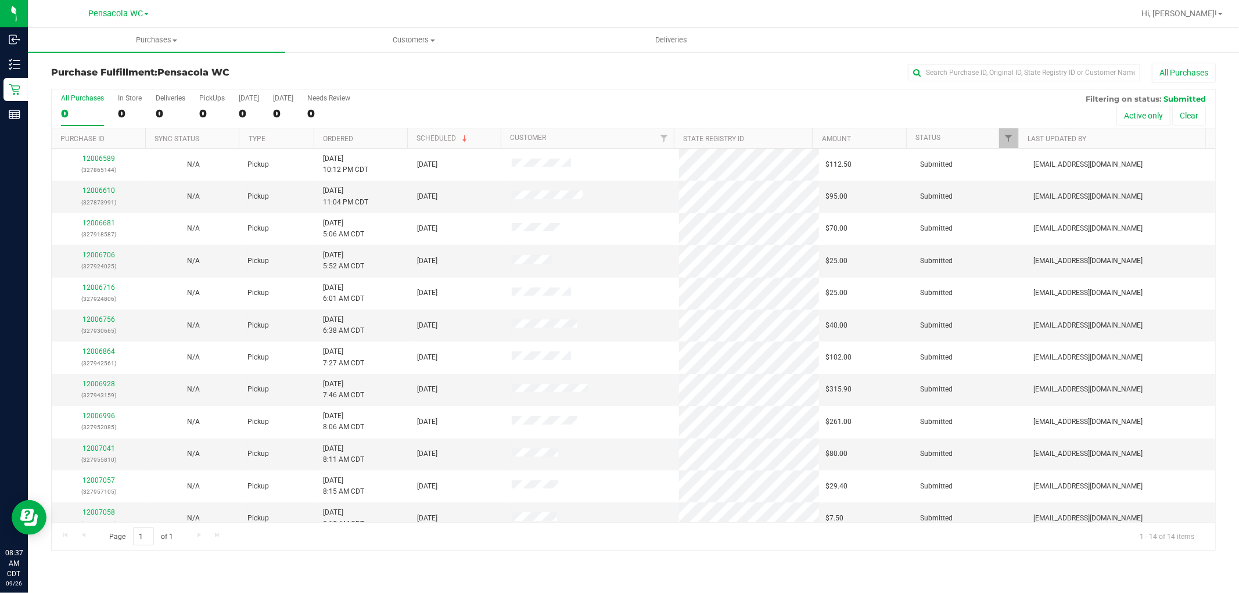
click at [364, 144] on th "Ordered" at bounding box center [361, 138] width 94 height 20
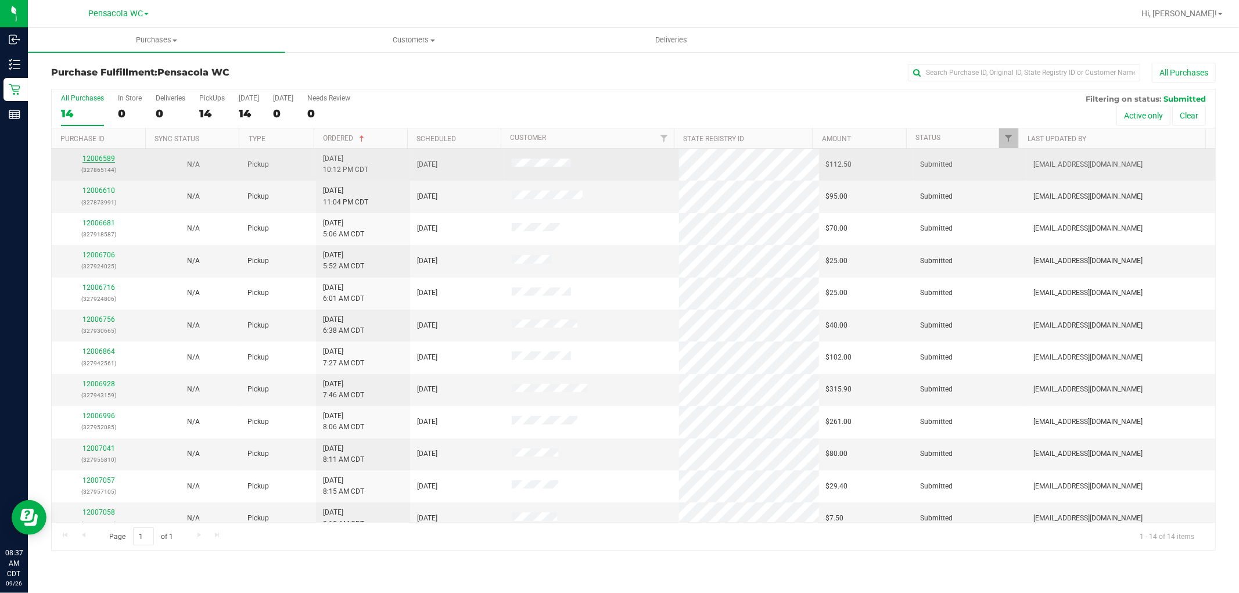
click at [101, 163] on link "12006589" at bounding box center [99, 159] width 33 height 8
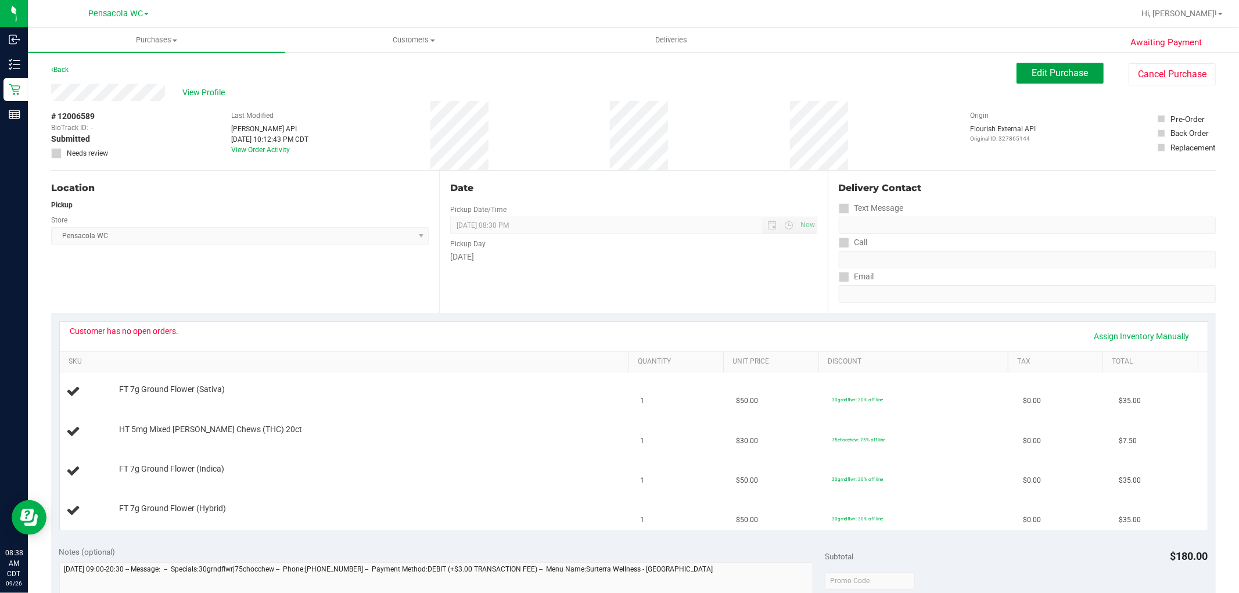
click at [1018, 71] on button "Edit Purchase" at bounding box center [1060, 73] width 87 height 21
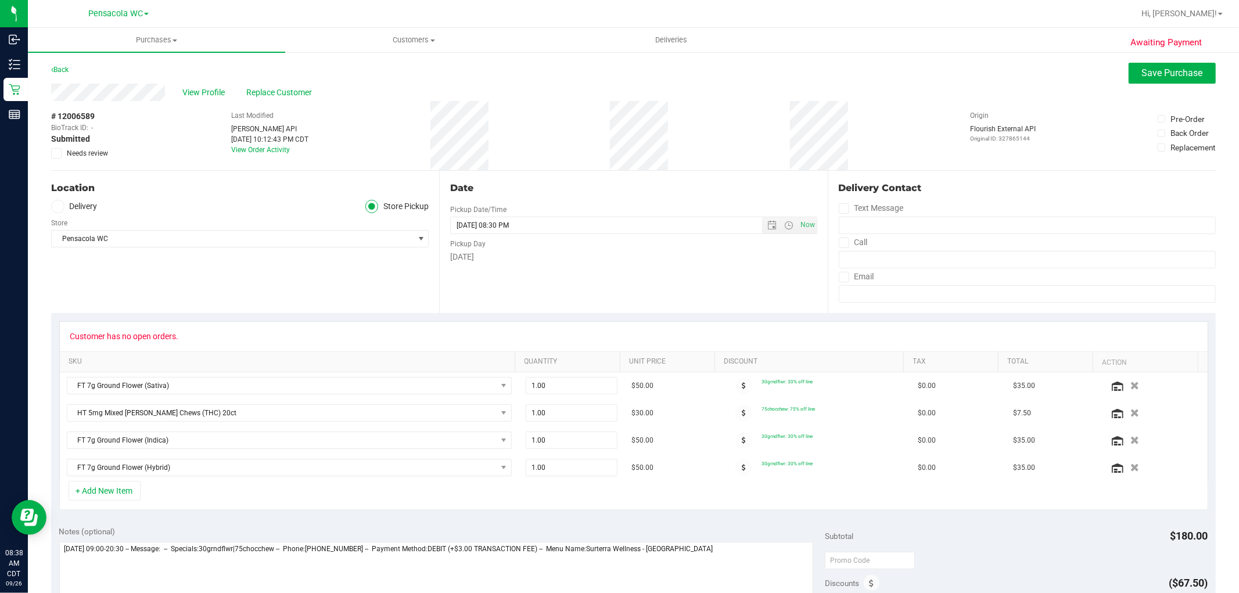
click at [88, 153] on span "Needs review" at bounding box center [87, 153] width 41 height 10
click at [88, 154] on span "Needs review" at bounding box center [87, 153] width 41 height 10
click at [0, 0] on input "Needs review" at bounding box center [0, 0] width 0 height 0
click at [125, 590] on textarea at bounding box center [436, 598] width 755 height 112
click at [751, 560] on textarea at bounding box center [436, 598] width 755 height 112
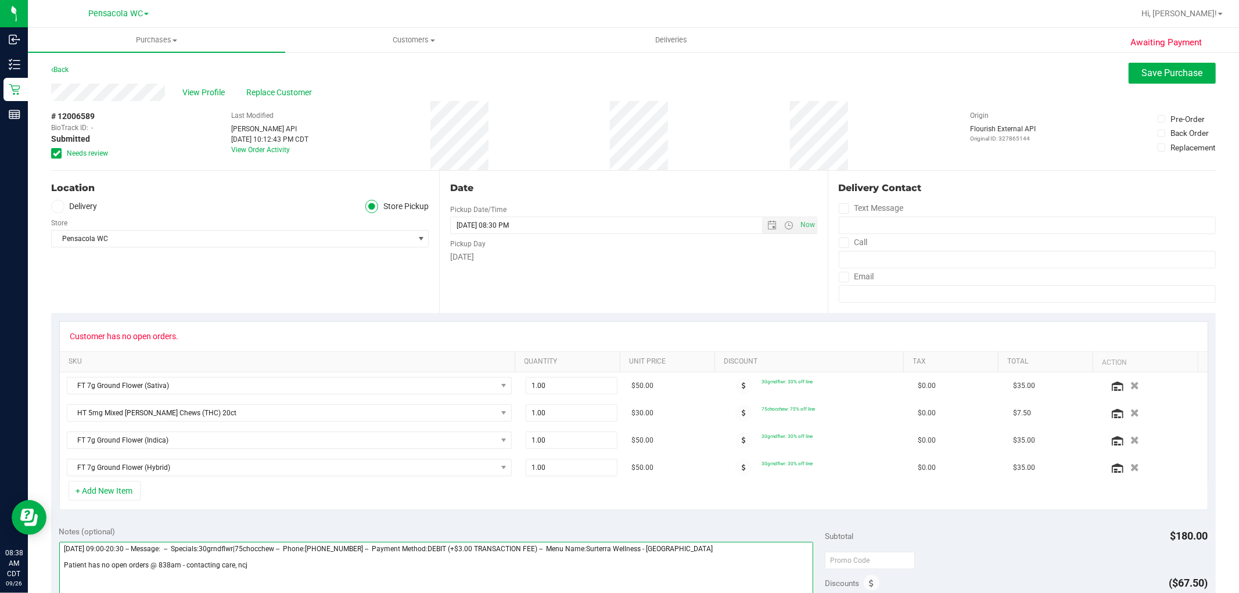
drag, startPoint x: 148, startPoint y: 564, endPoint x: 51, endPoint y: 566, distance: 96.5
type textarea "[DATE] 09:00-20:30 -- Message: -- Specials:30grndflwr|75chocchew -- Phone:[PHON…"
drag, startPoint x: 270, startPoint y: 254, endPoint x: 218, endPoint y: 181, distance: 89.6
click at [270, 254] on div "Location Delivery Store Pickup Store Pensacola WC Select Store [PERSON_NAME][GE…" at bounding box center [245, 242] width 388 height 142
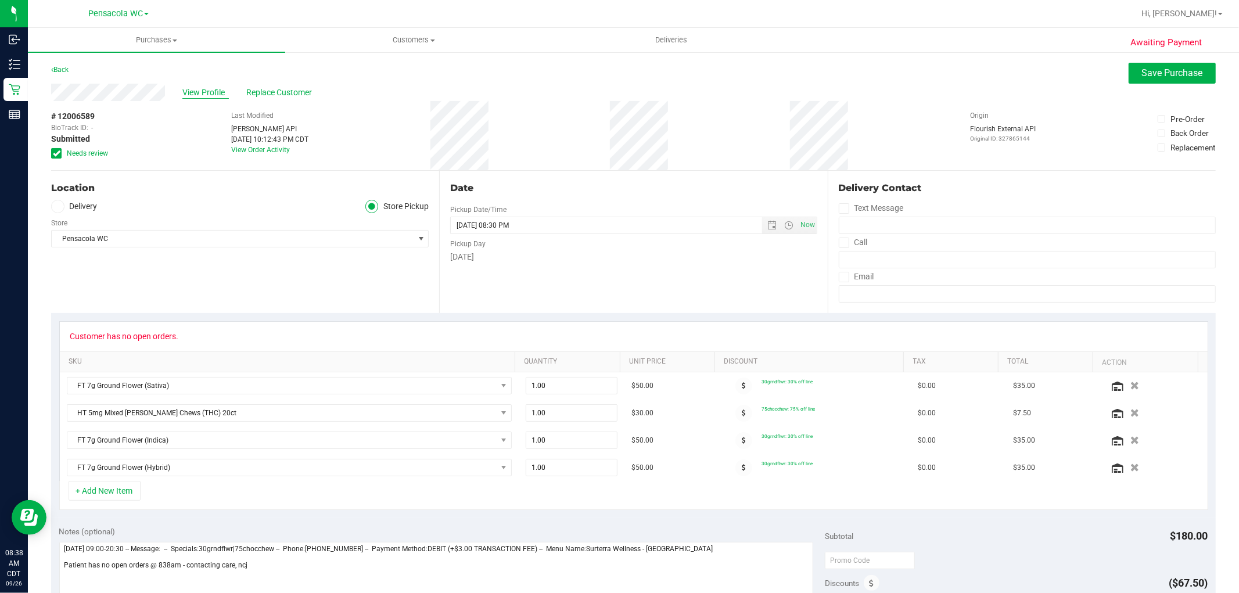
click at [205, 91] on span "View Profile" at bounding box center [205, 93] width 46 height 12
click at [1131, 70] on button "Save Purchase" at bounding box center [1172, 73] width 87 height 21
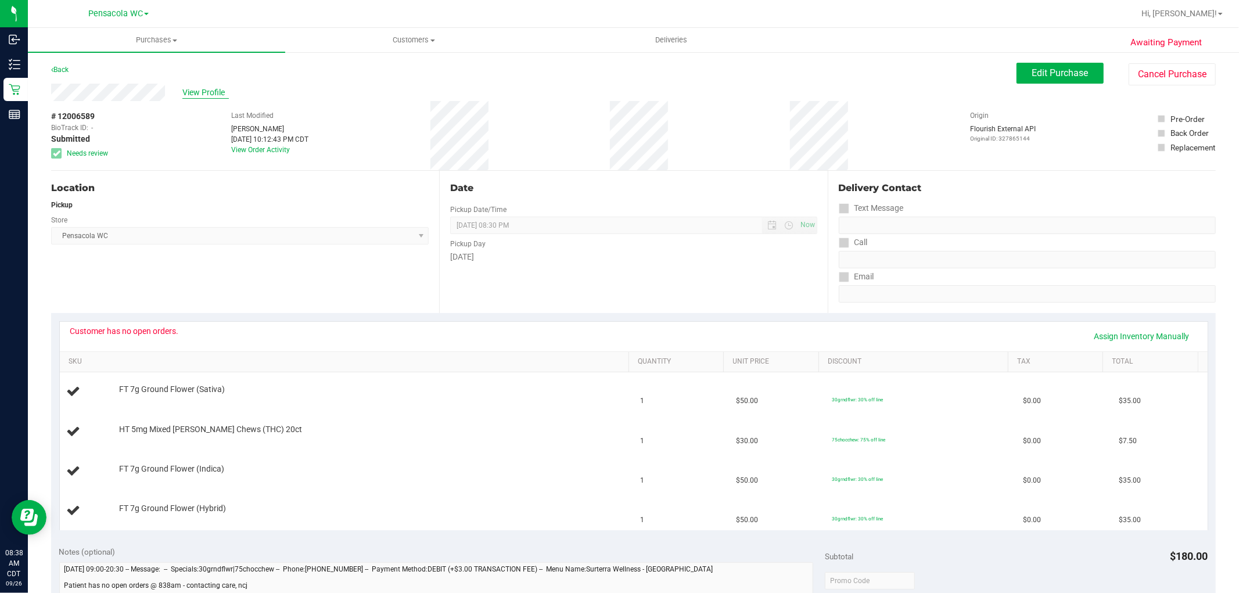
click at [212, 94] on span "View Profile" at bounding box center [205, 93] width 46 height 12
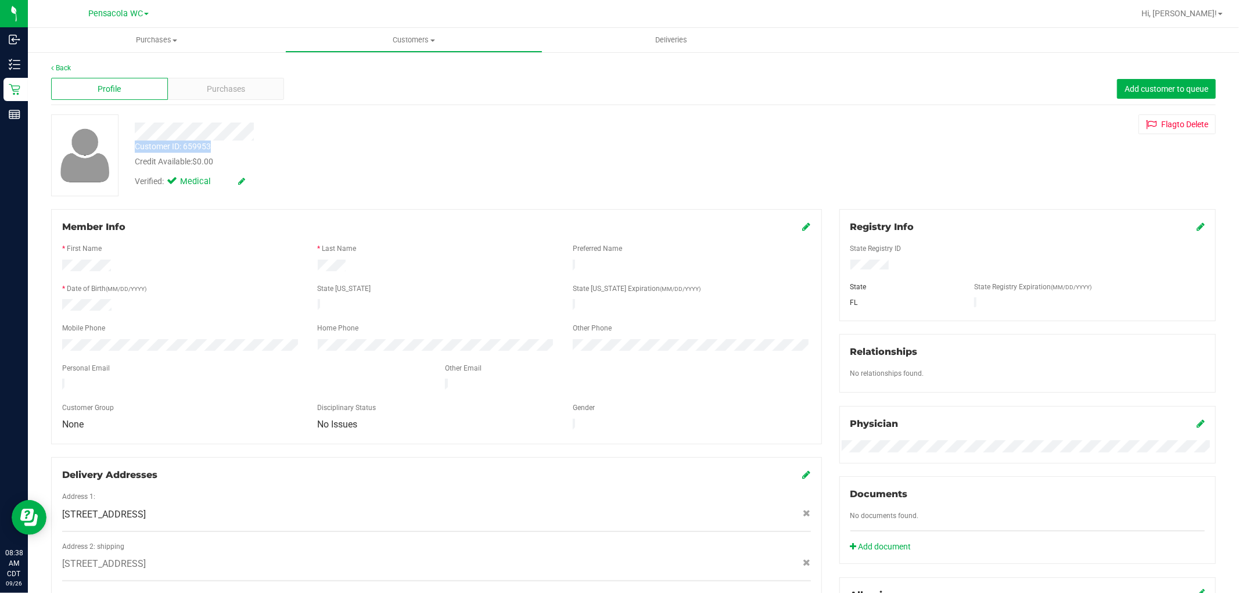
drag, startPoint x: 254, startPoint y: 140, endPoint x: 135, endPoint y: 146, distance: 119.3
click at [135, 146] on div "Customer ID: 659953 Credit Available: $0.00" at bounding box center [421, 154] width 591 height 27
copy div "Customer ID: 659953"
click at [504, 161] on div "Credit Available: $0.00" at bounding box center [422, 162] width 574 height 12
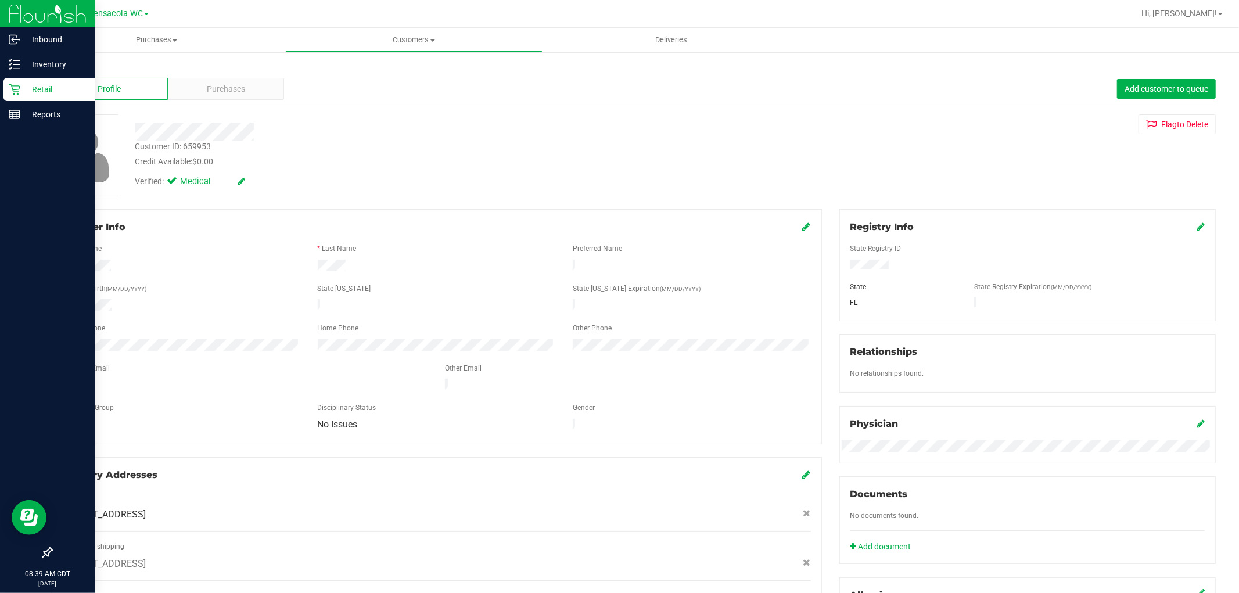
click at [20, 88] on p "Retail" at bounding box center [55, 90] width 70 height 14
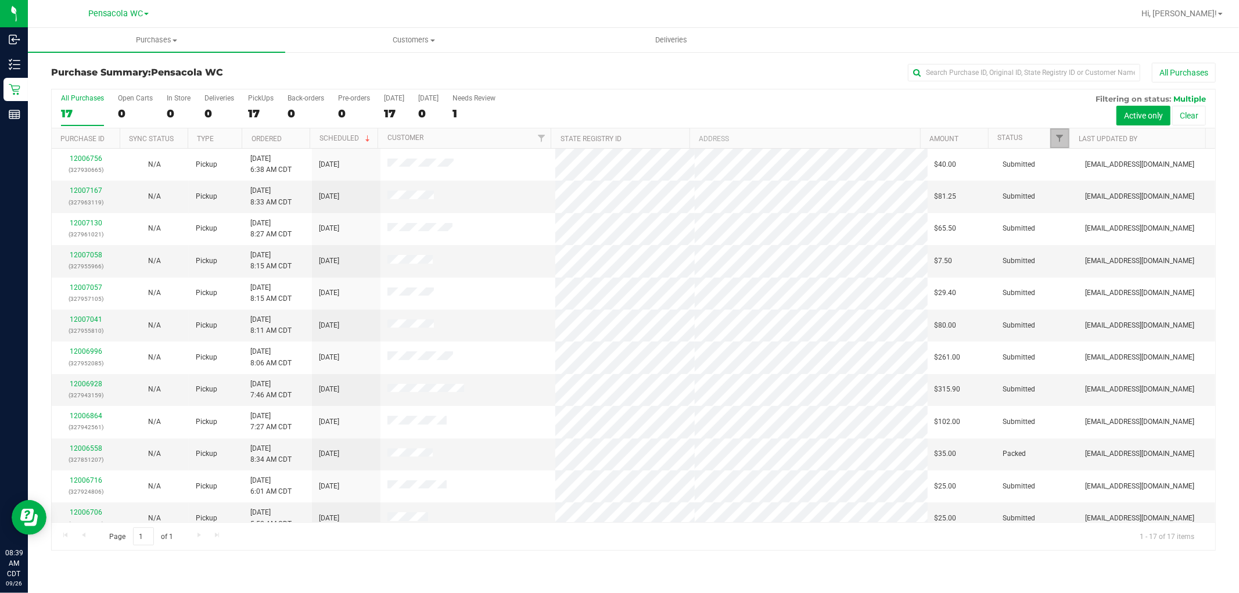
click at [1061, 142] on span "Filter" at bounding box center [1060, 138] width 9 height 9
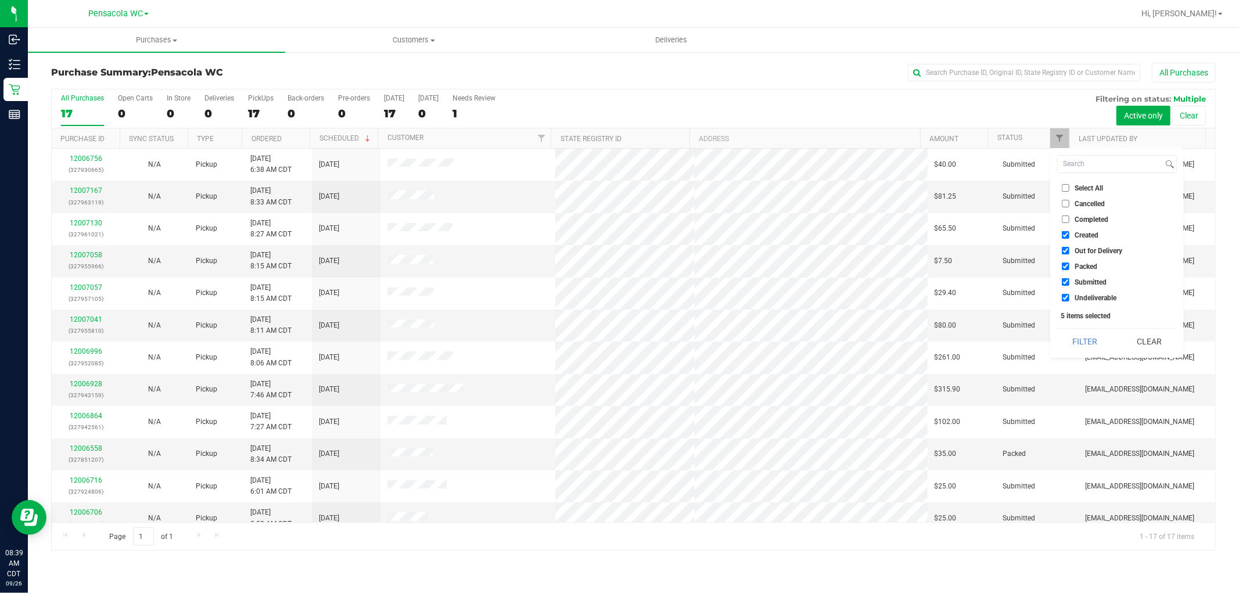
click at [1078, 186] on span "Select All" at bounding box center [1089, 188] width 28 height 7
click at [1070, 186] on input "Select All" at bounding box center [1066, 188] width 8 height 8
checkbox input "true"
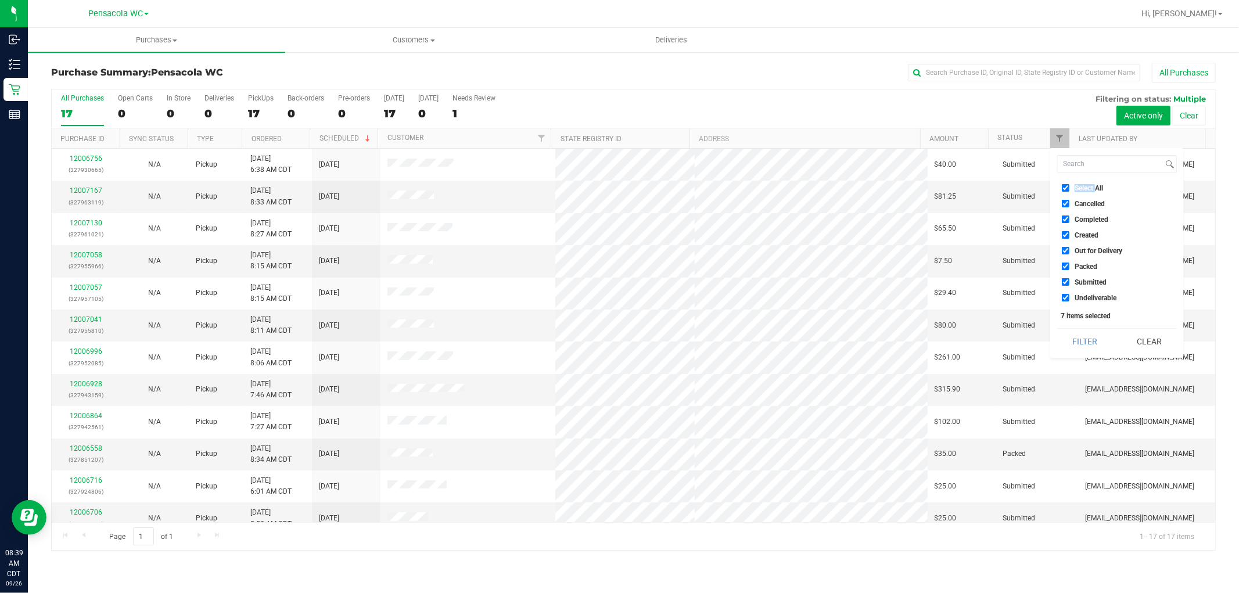
click at [1078, 186] on span "Select All" at bounding box center [1089, 188] width 28 height 7
click at [1070, 186] on input "Select All" at bounding box center [1066, 188] width 8 height 8
checkbox input "false"
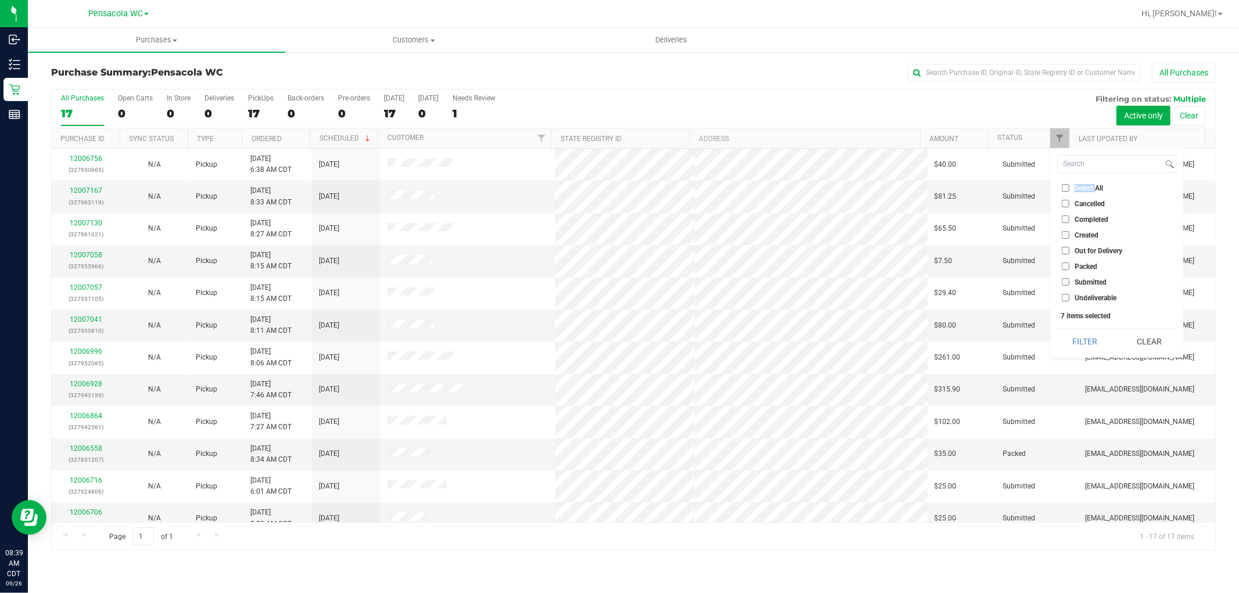
checkbox input "false"
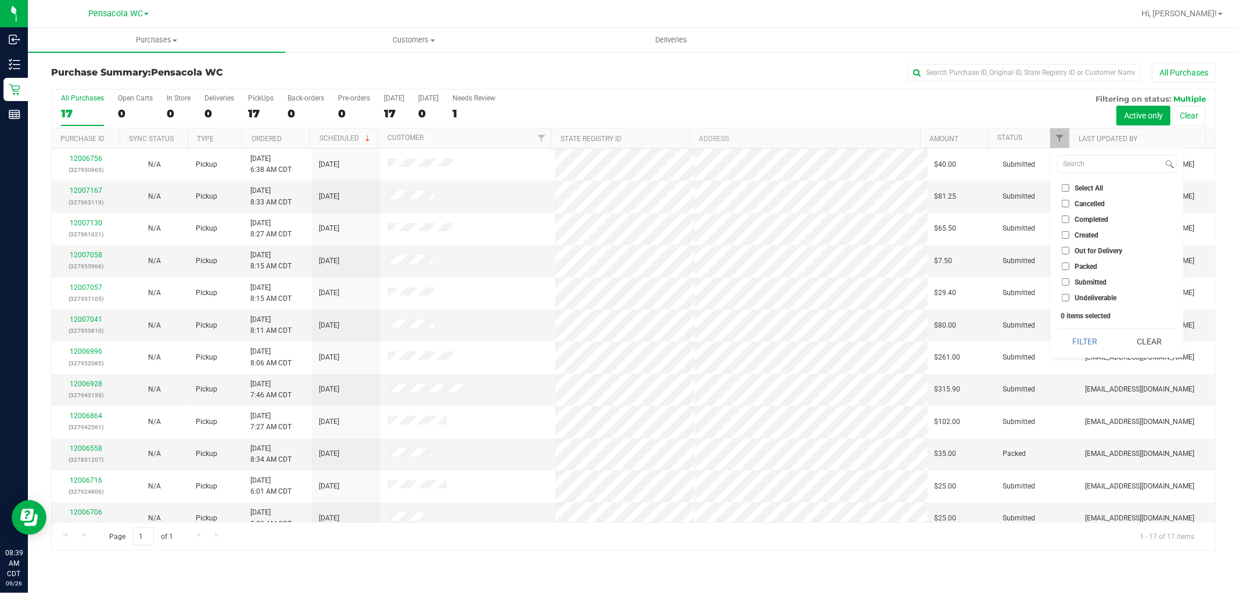
click at [1093, 282] on span "Submitted" at bounding box center [1091, 282] width 32 height 7
click at [1070, 282] on input "Submitted" at bounding box center [1066, 282] width 8 height 8
checkbox input "true"
click at [1089, 340] on button "Filter" at bounding box center [1085, 342] width 56 height 26
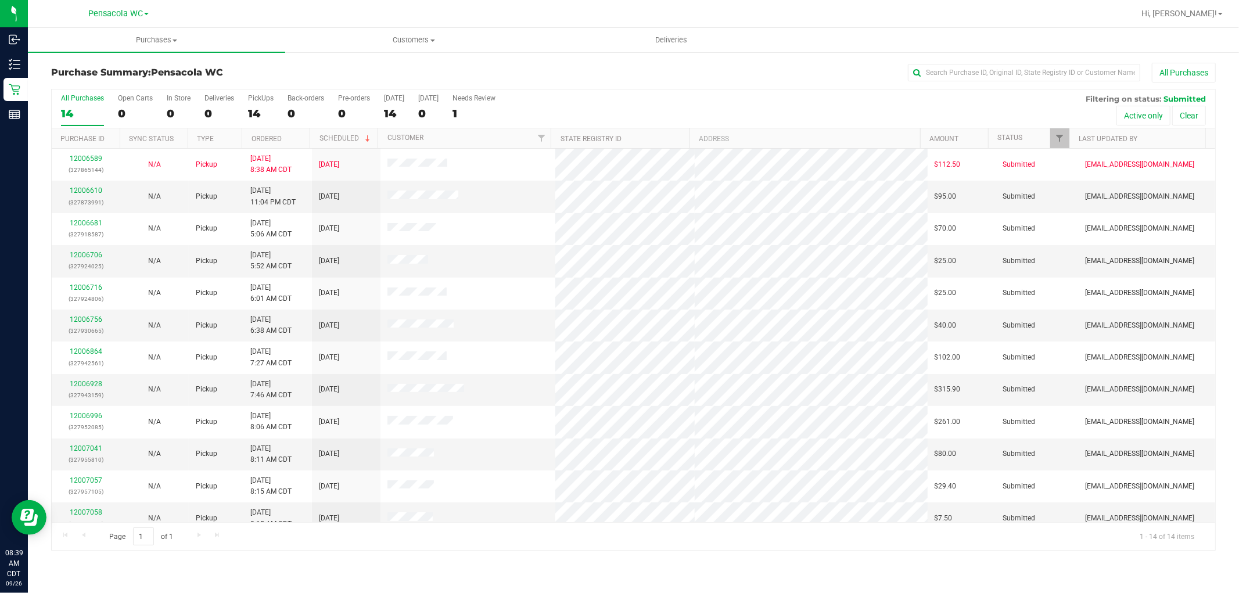
click at [297, 137] on th "Ordered" at bounding box center [276, 138] width 68 height 20
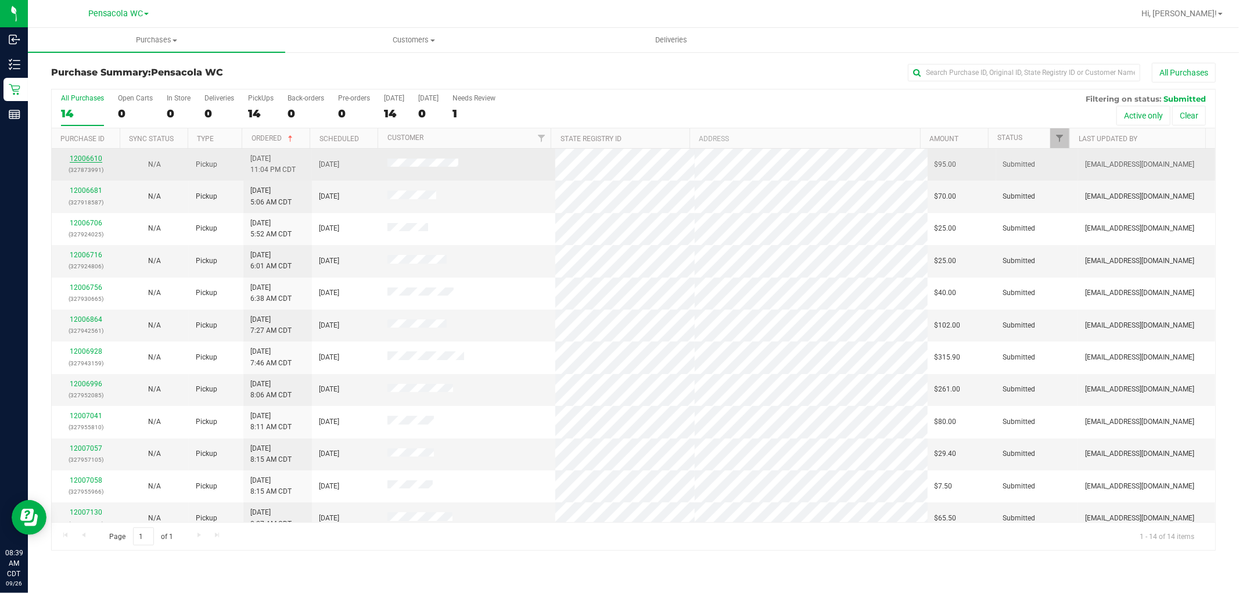
click at [88, 161] on link "12006610" at bounding box center [86, 159] width 33 height 8
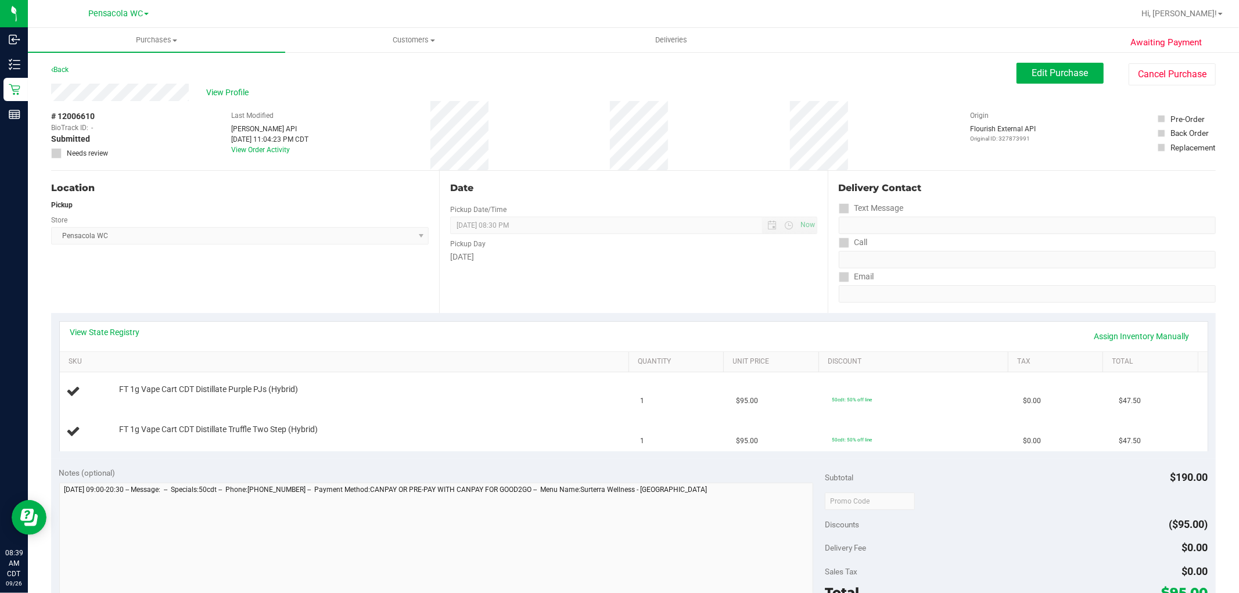
click at [231, 260] on div "Location Pickup Store Pensacola WC Select Store [PERSON_NAME][GEOGRAPHIC_DATA] …" at bounding box center [245, 242] width 388 height 142
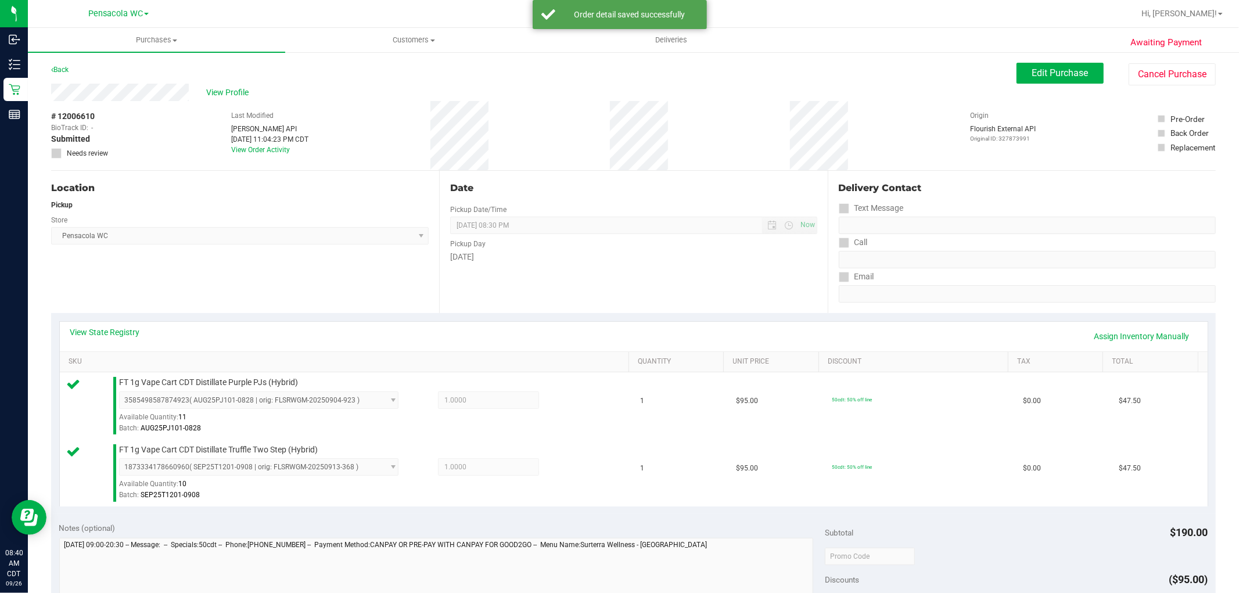
scroll to position [144, 0]
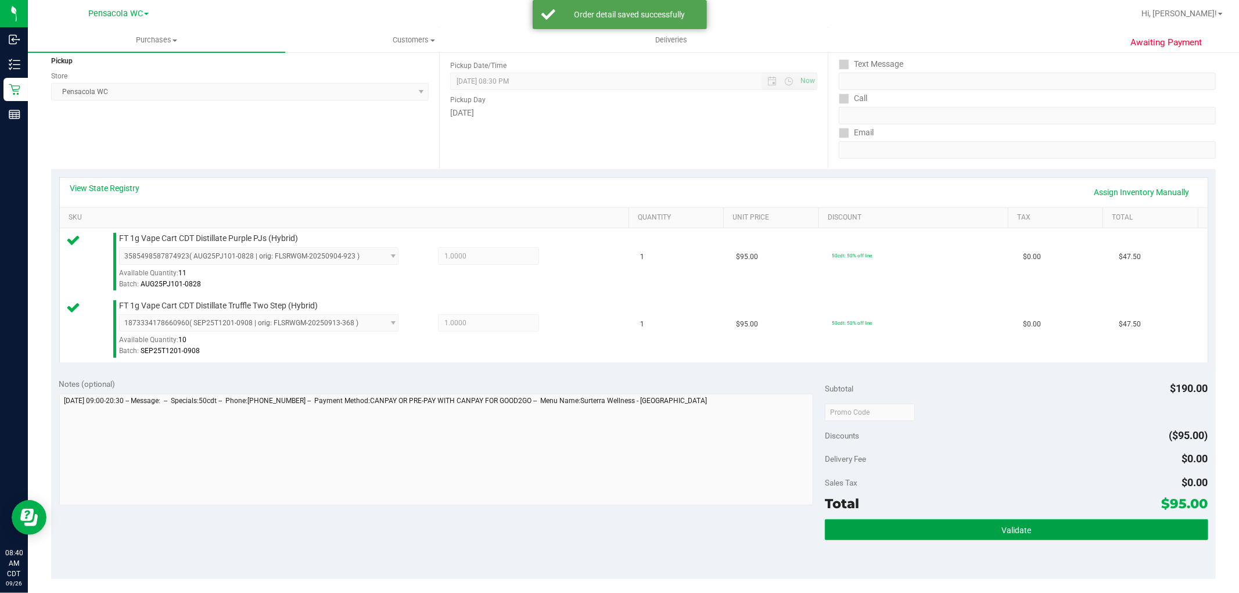
click at [931, 535] on button "Validate" at bounding box center [1016, 529] width 383 height 21
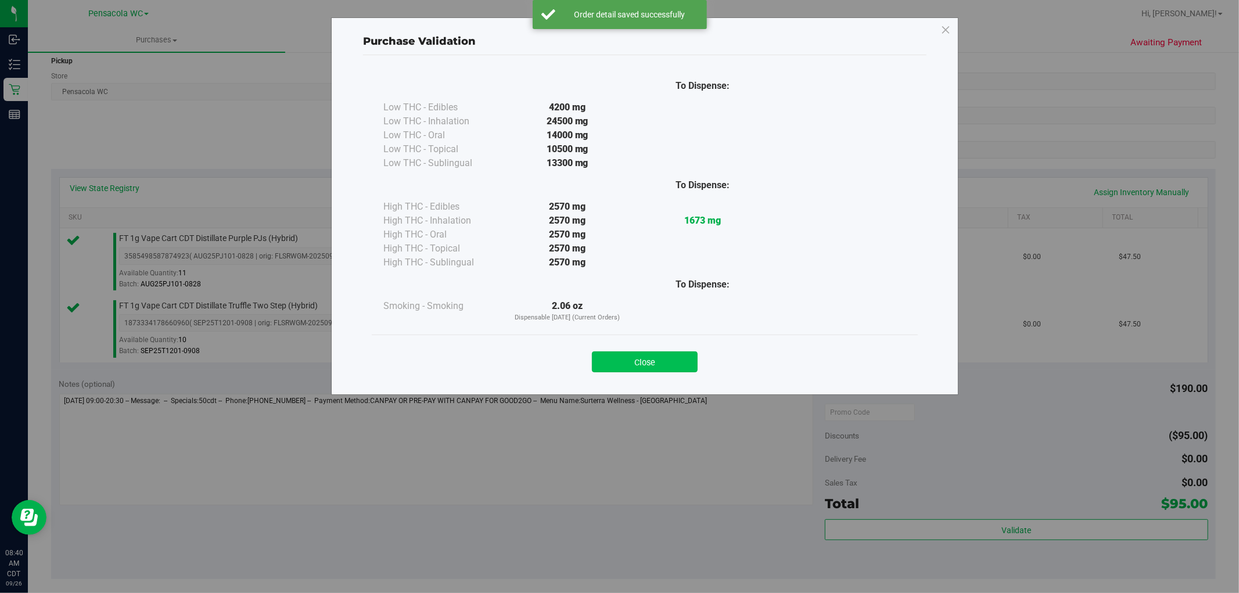
click at [665, 356] on button "Close" at bounding box center [645, 362] width 106 height 21
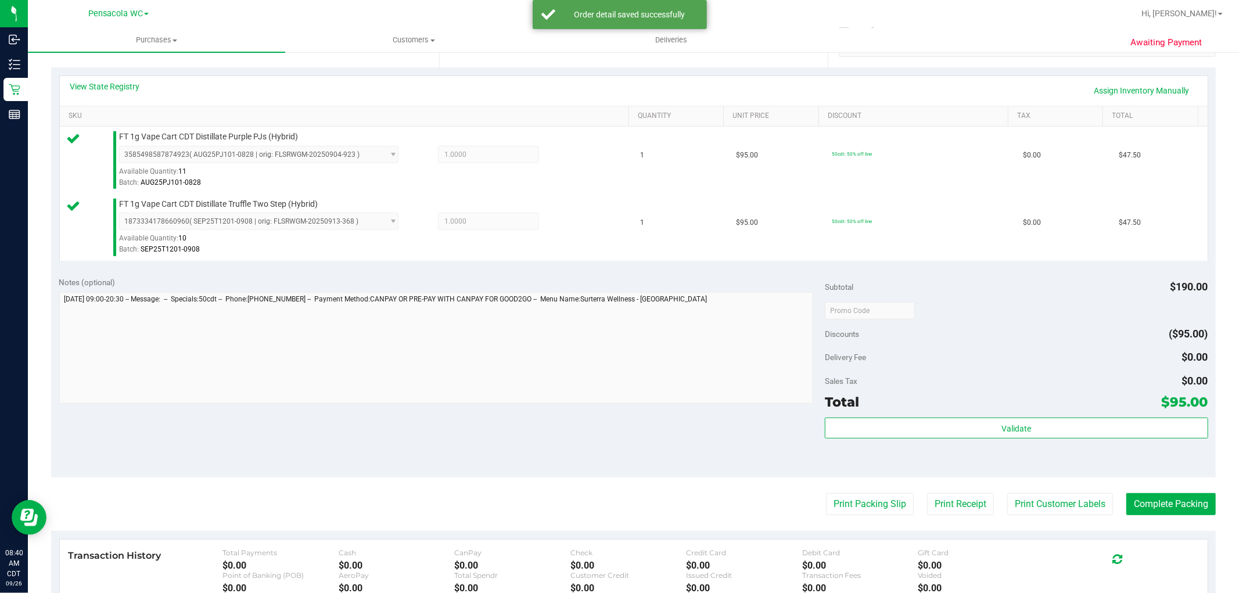
scroll to position [249, 0]
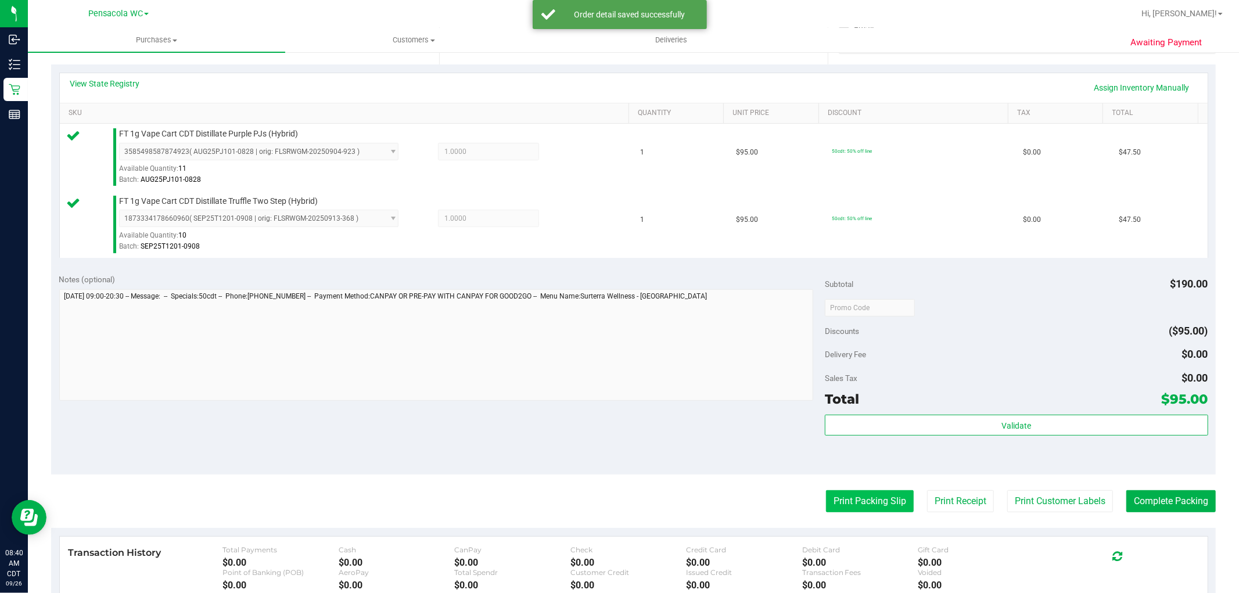
click at [875, 508] on button "Print Packing Slip" at bounding box center [870, 501] width 88 height 22
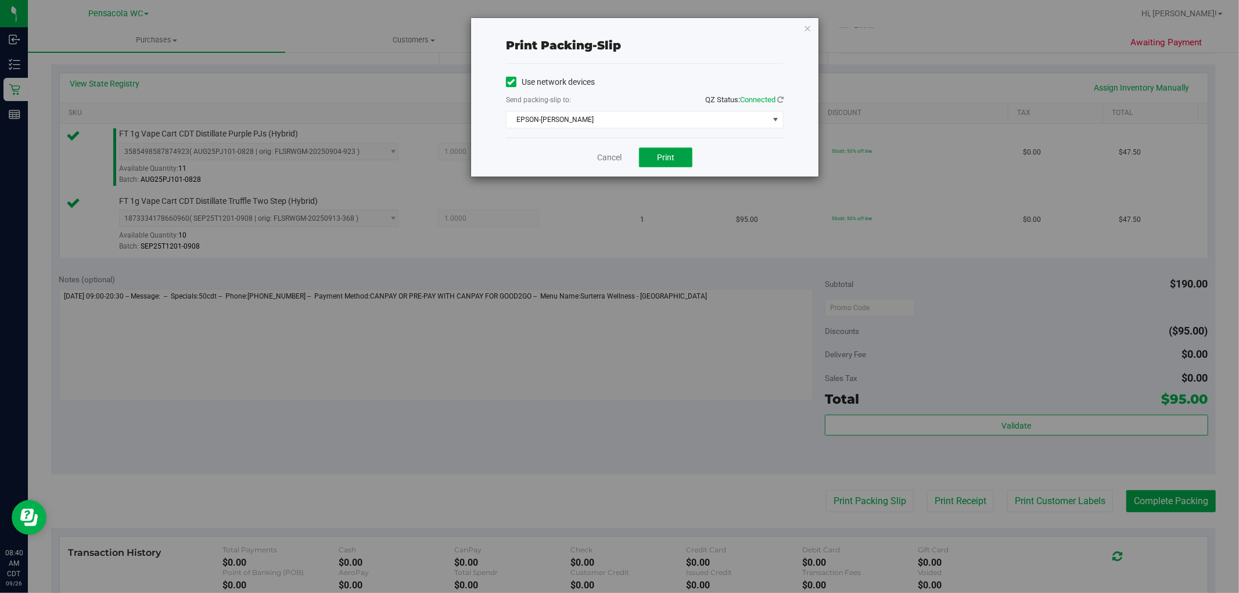
click at [683, 150] on button "Print" at bounding box center [665, 158] width 53 height 20
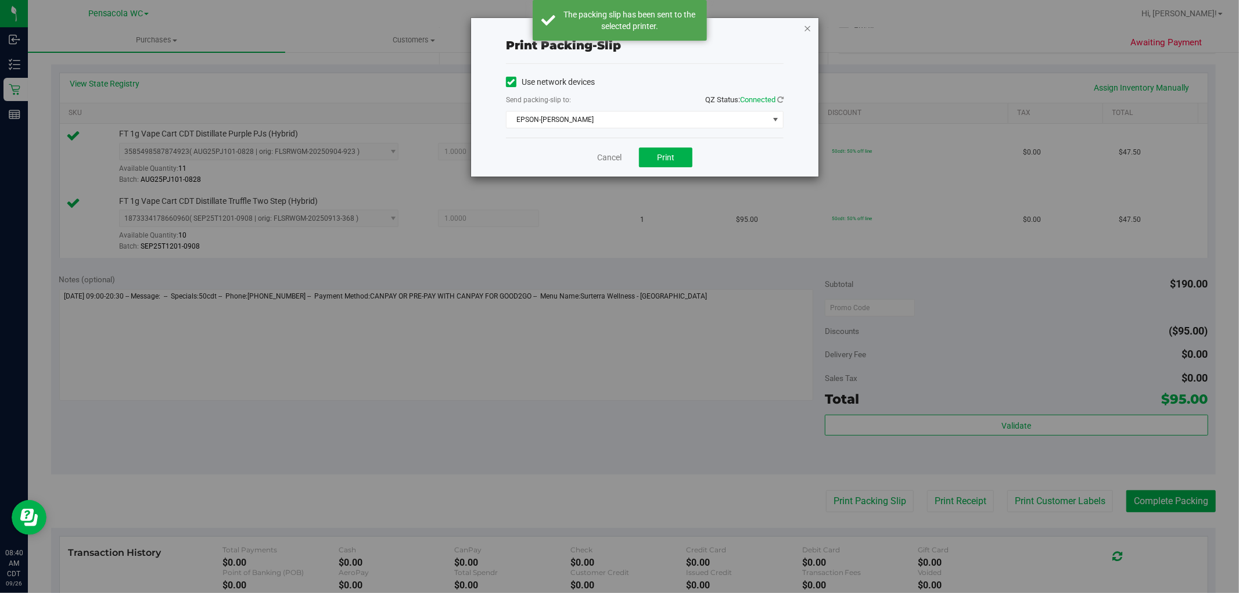
click at [805, 22] on icon "button" at bounding box center [808, 28] width 8 height 14
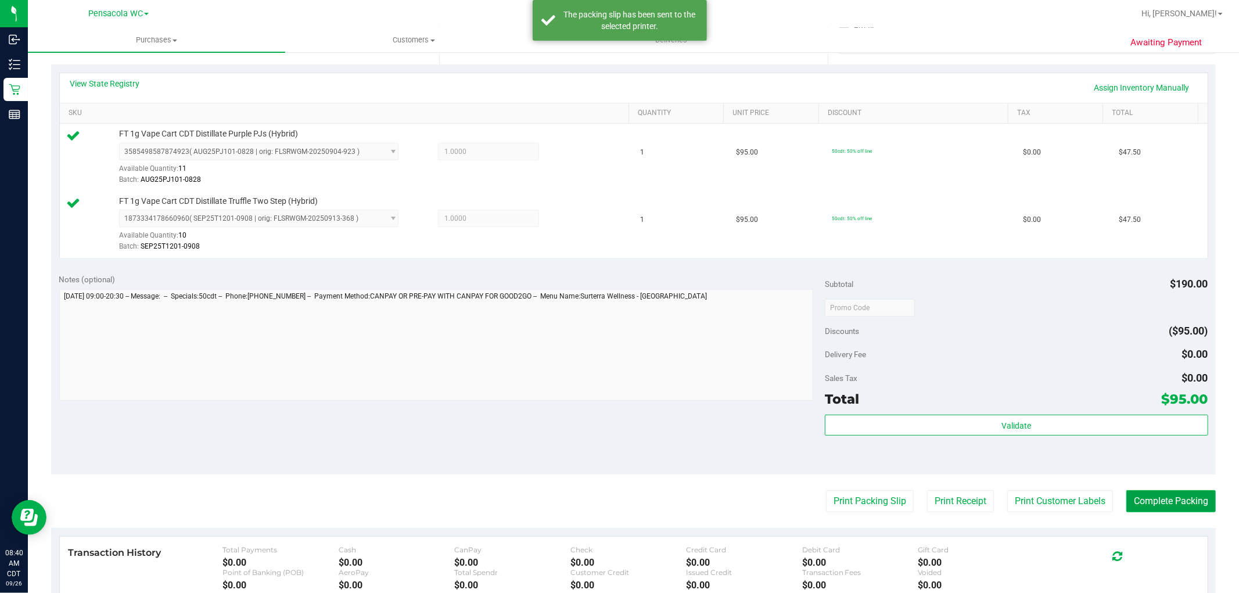
click at [1158, 502] on button "Complete Packing" at bounding box center [1171, 501] width 89 height 22
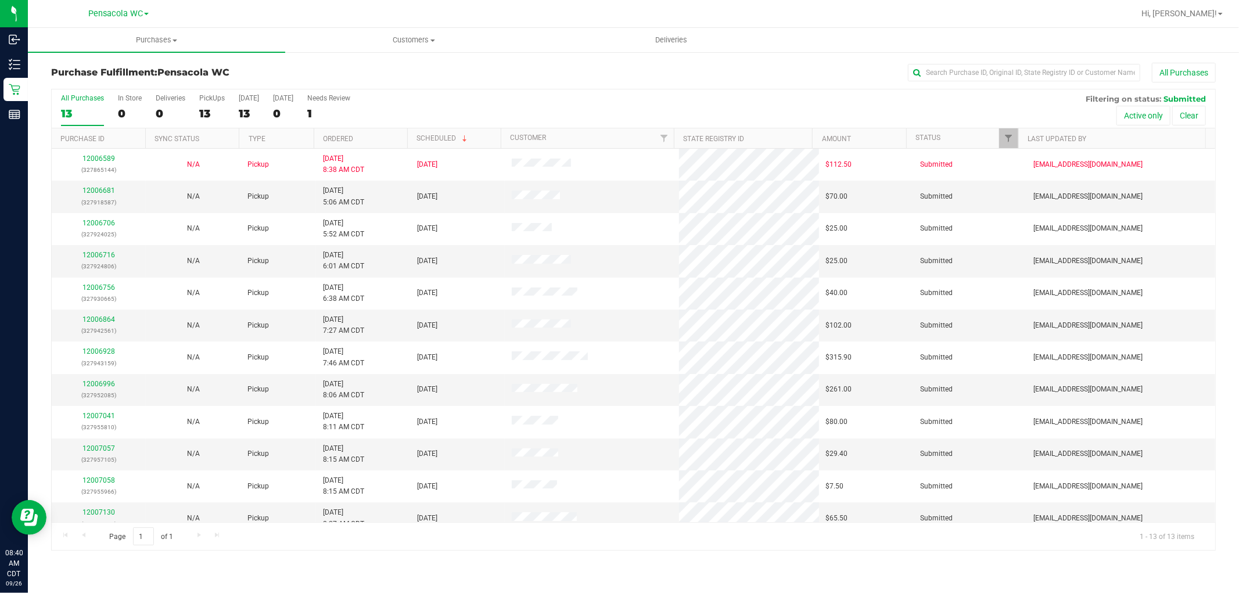
click at [385, 141] on th "Ordered" at bounding box center [361, 138] width 94 height 20
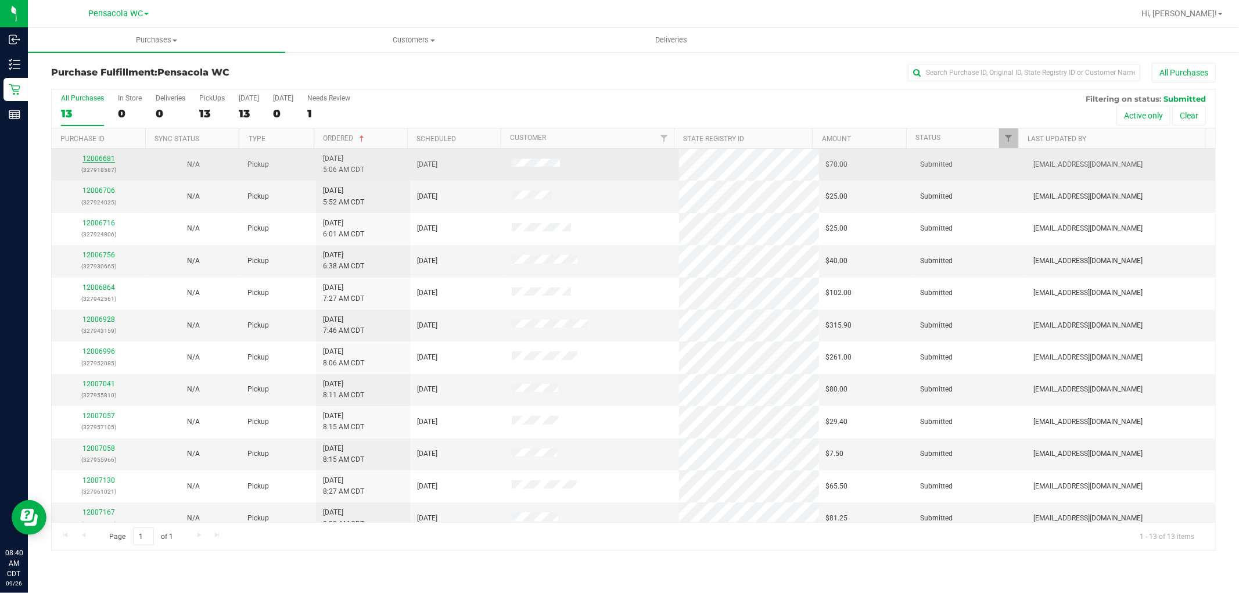
click at [96, 159] on link "12006681" at bounding box center [99, 159] width 33 height 8
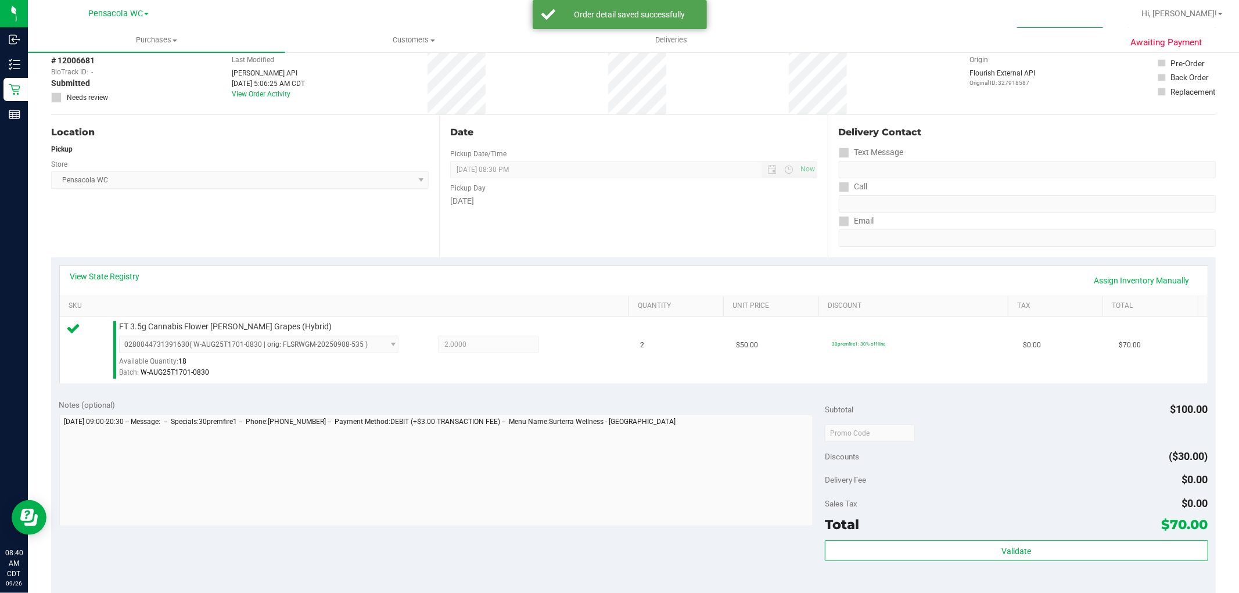
scroll to position [88, 0]
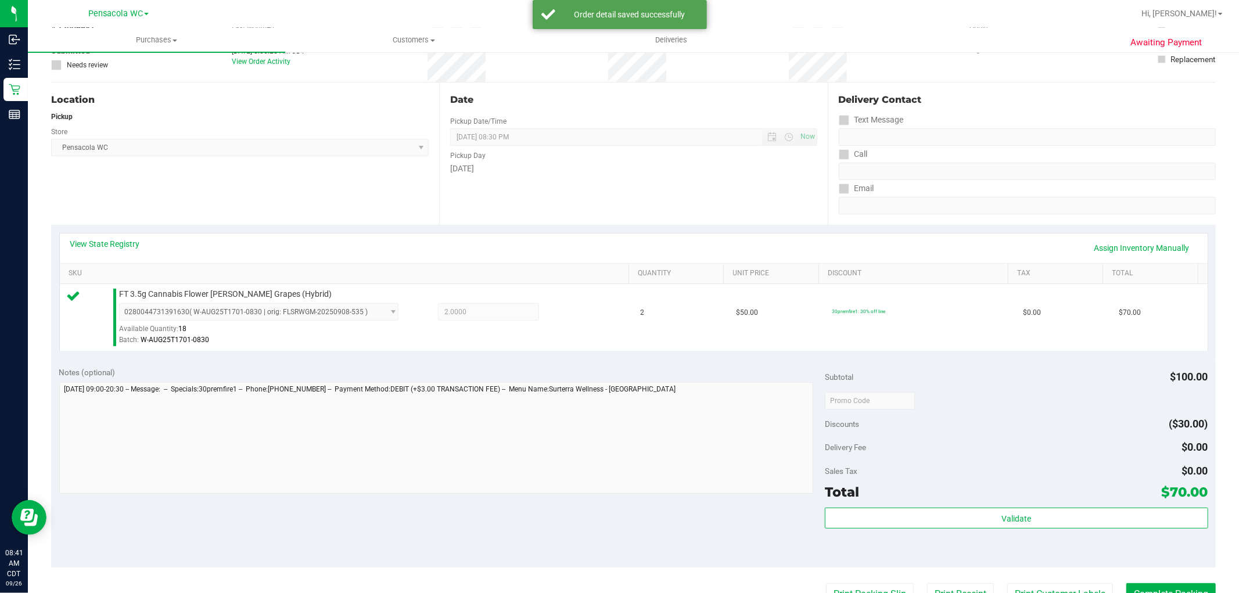
click at [906, 556] on div "Validate" at bounding box center [1016, 534] width 383 height 52
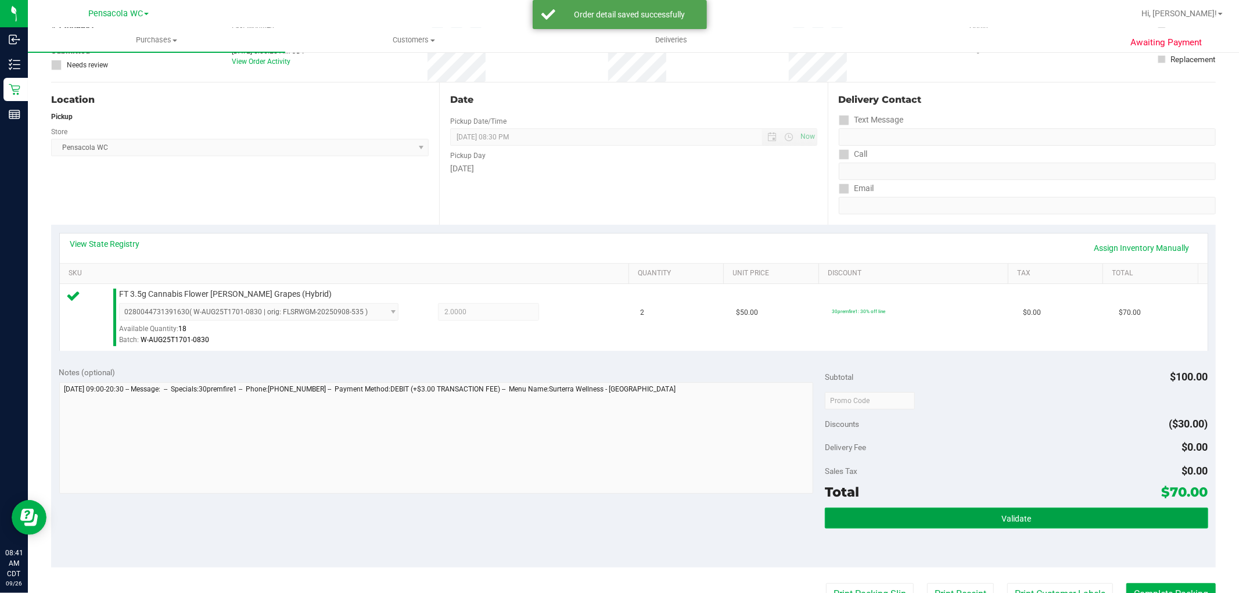
click at [879, 518] on button "Validate" at bounding box center [1016, 518] width 383 height 21
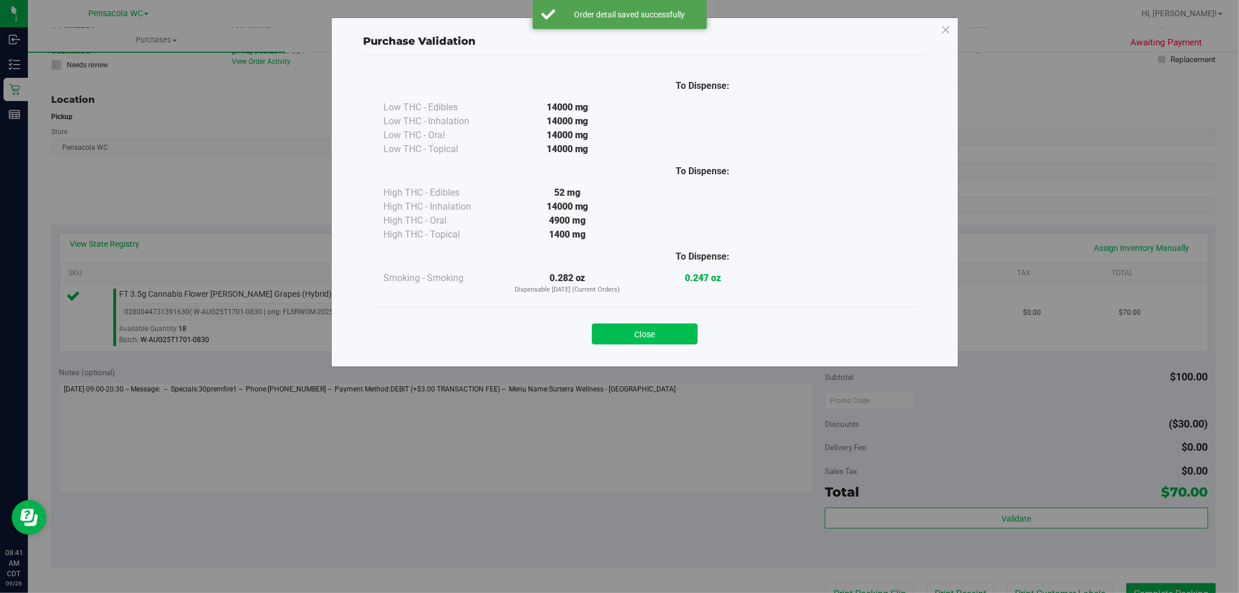
click at [634, 329] on button "Close" at bounding box center [645, 334] width 106 height 21
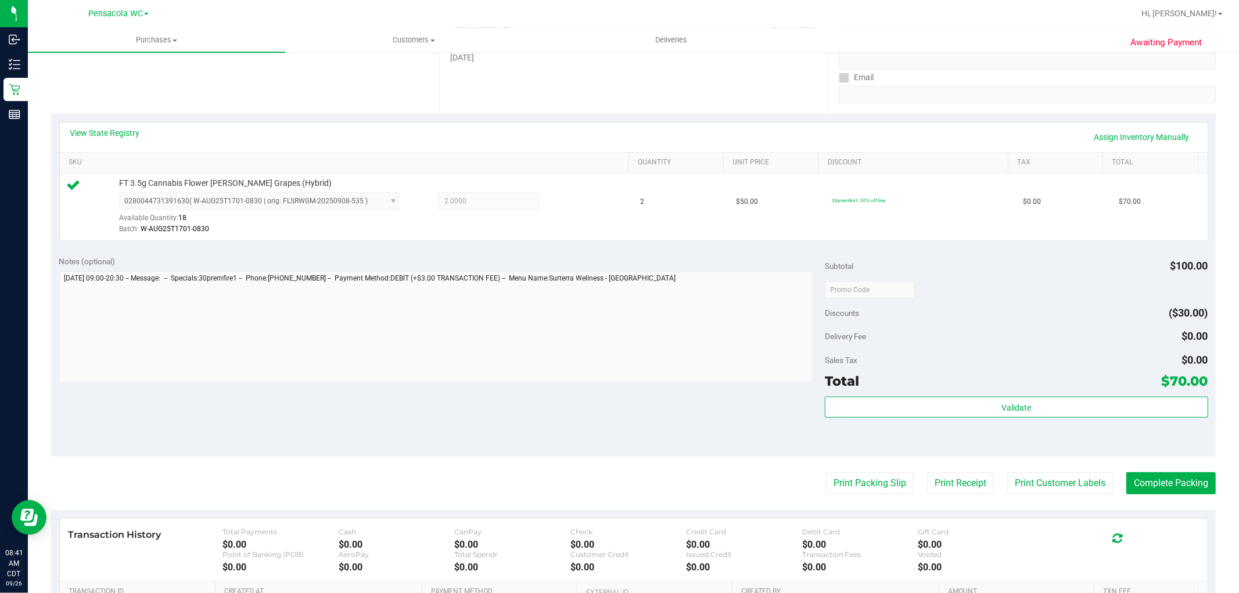
scroll to position [210, 0]
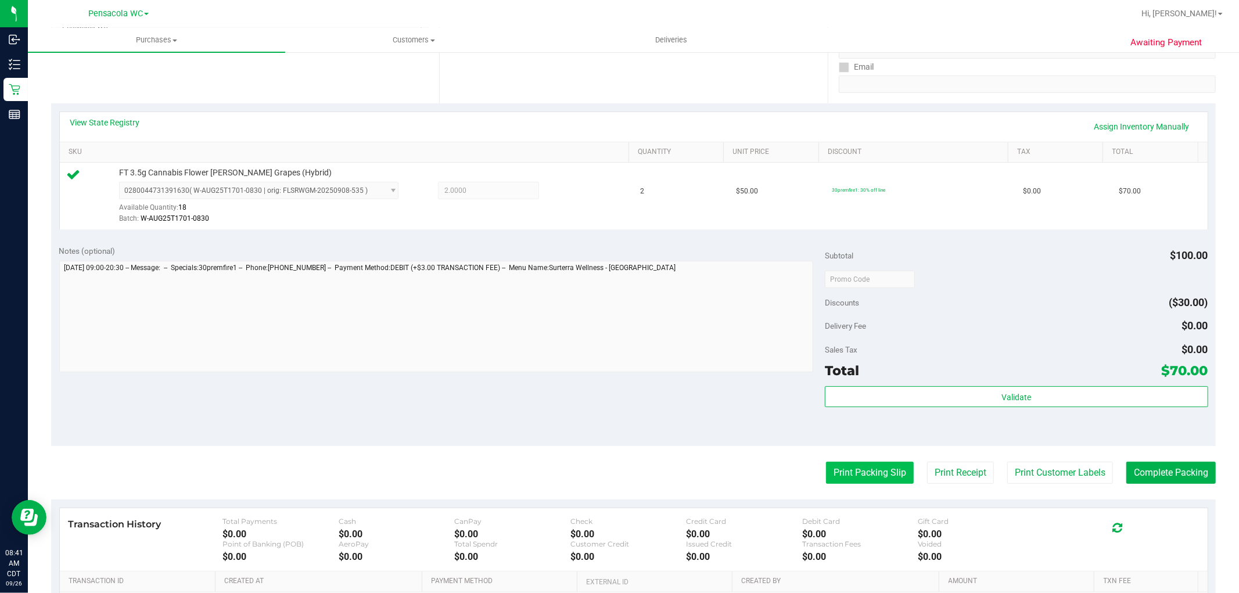
click at [840, 464] on button "Print Packing Slip" at bounding box center [870, 473] width 88 height 22
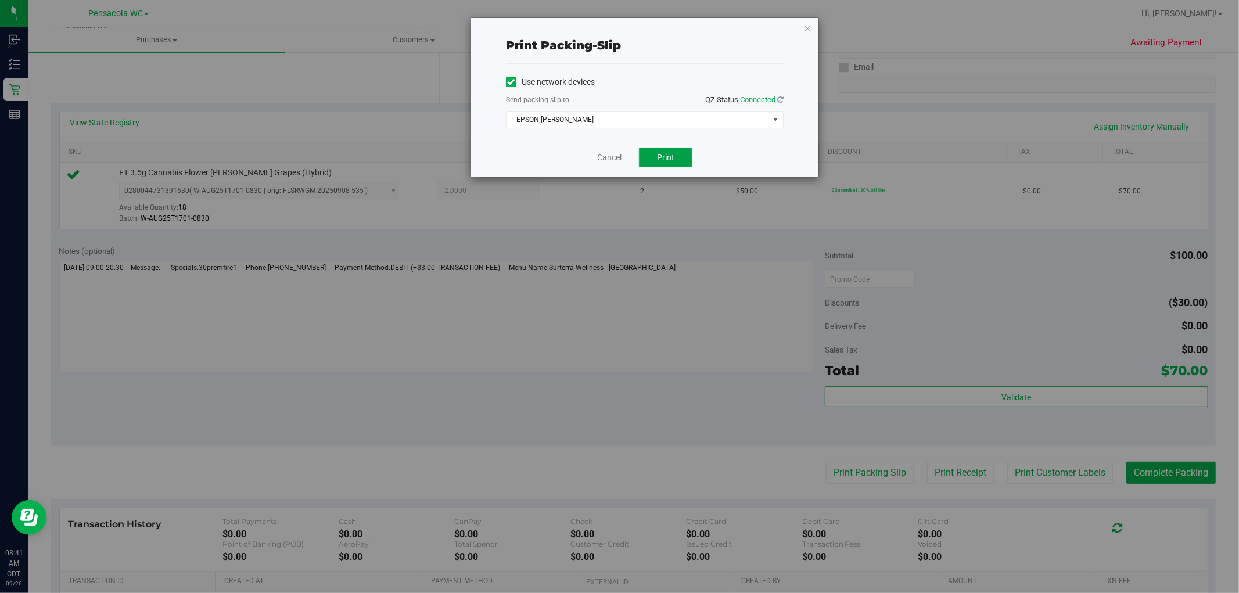
click at [662, 154] on span "Print" at bounding box center [665, 157] width 17 height 9
click at [808, 28] on icon "button" at bounding box center [808, 28] width 8 height 14
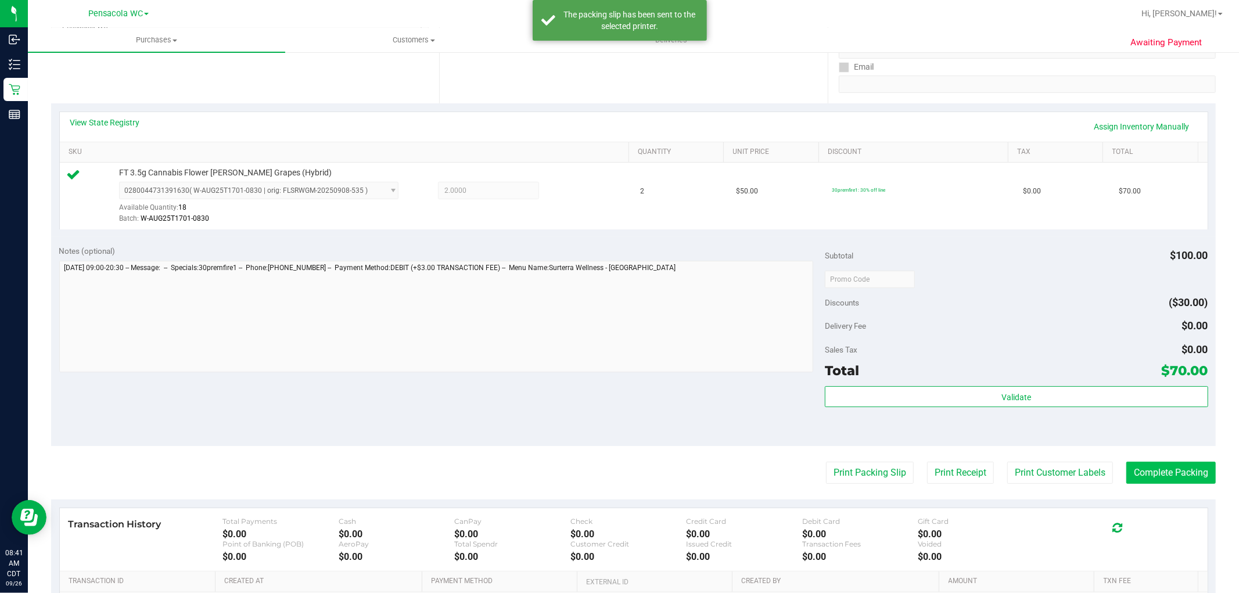
click at [1148, 478] on button "Complete Packing" at bounding box center [1171, 473] width 89 height 22
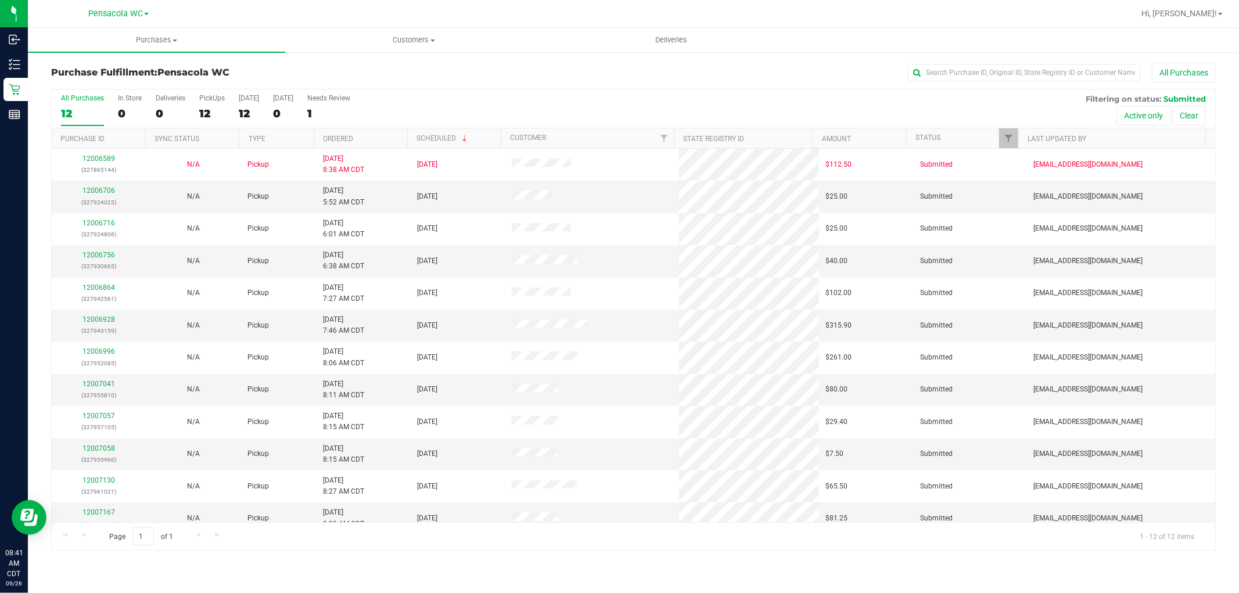
click at [372, 127] on div "All Purchases 12 In Store 0 Deliveries 0 PickUps 12 [DATE] 12 [DATE] 0 Needs Re…" at bounding box center [634, 108] width 1164 height 39
click at [378, 138] on th "Ordered" at bounding box center [361, 138] width 94 height 20
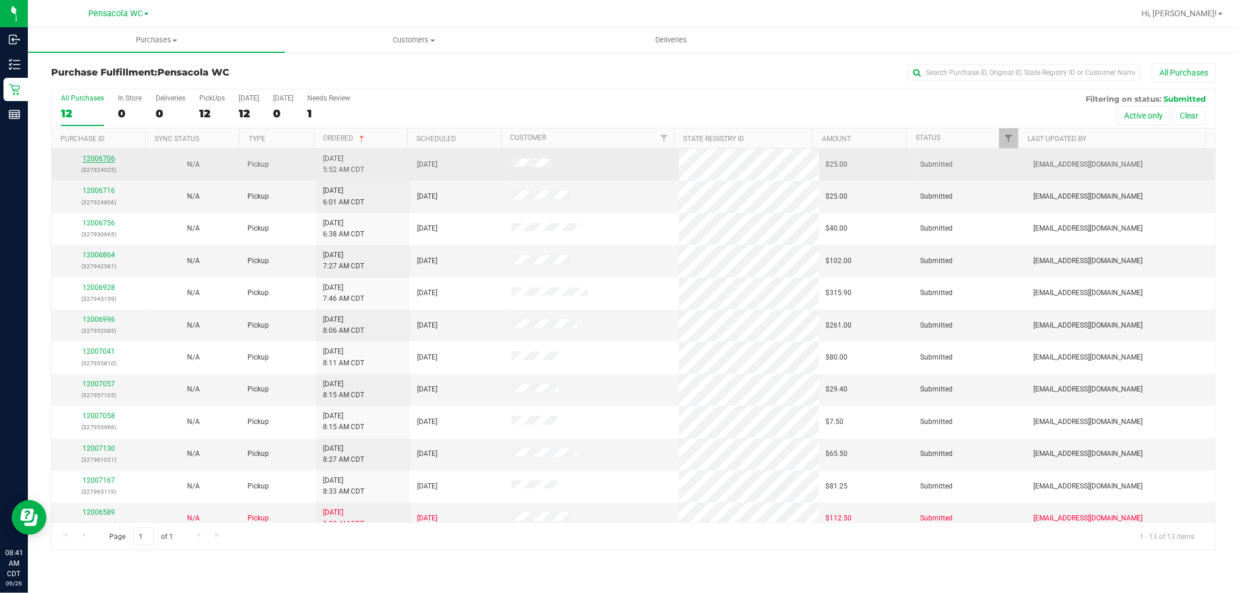
click at [105, 159] on link "12006706" at bounding box center [99, 159] width 33 height 8
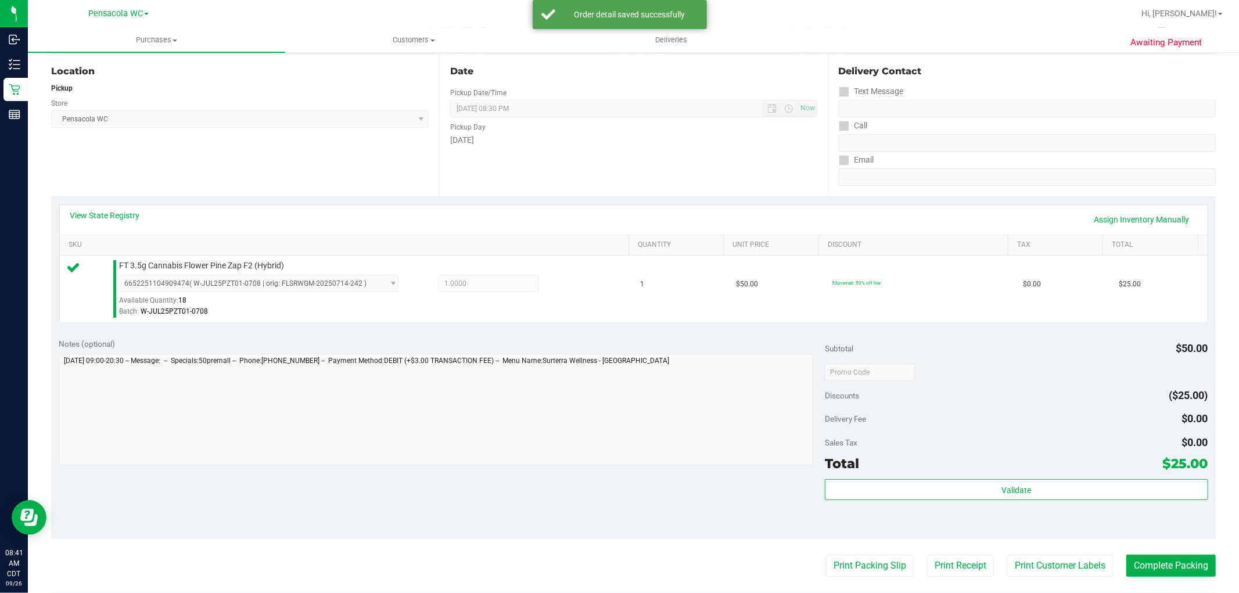
scroll to position [227, 0]
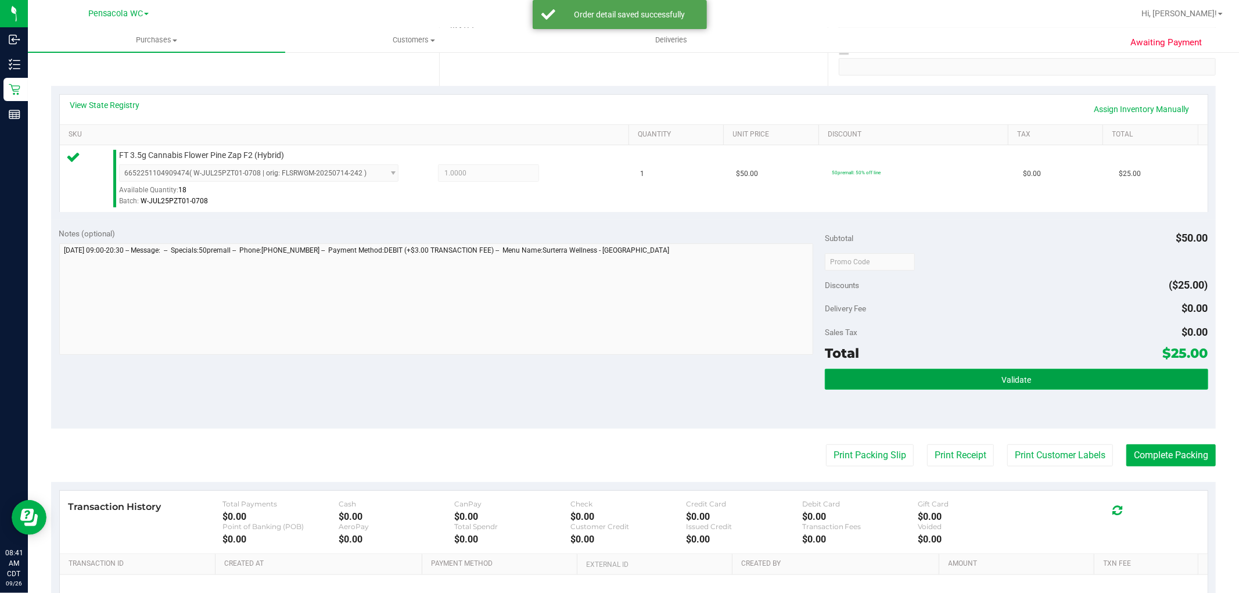
click at [891, 388] on button "Validate" at bounding box center [1016, 379] width 383 height 21
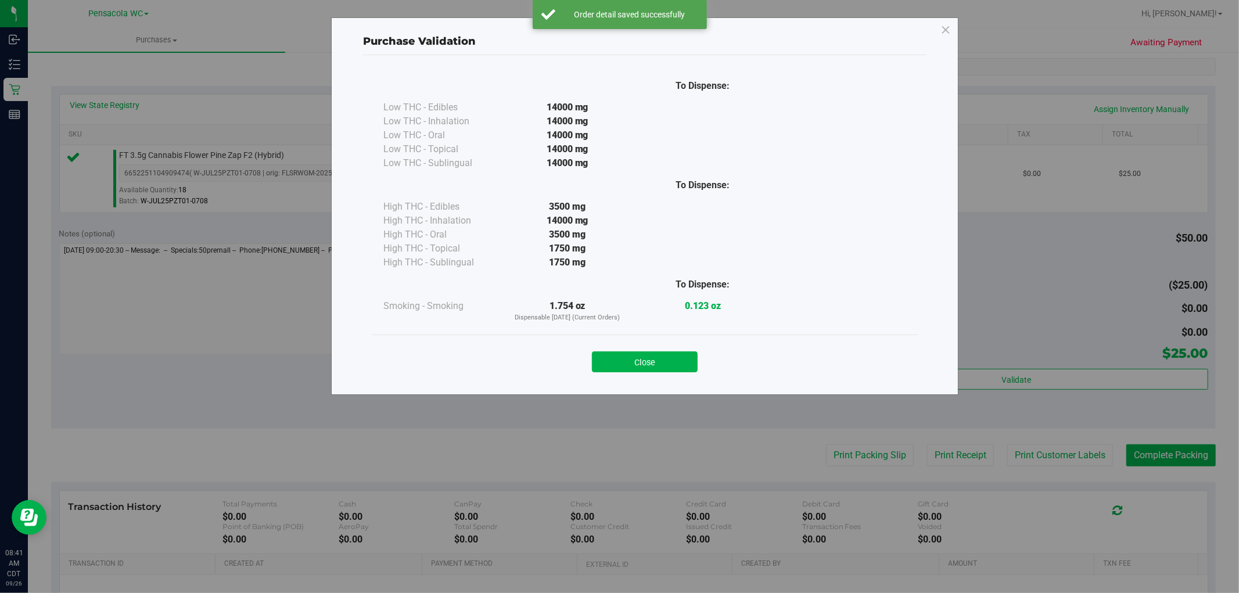
click at [918, 388] on div "Purchase Validation To Dispense: Low THC - Edibles 14000 mg" at bounding box center [624, 296] width 1248 height 593
click at [651, 361] on button "Close" at bounding box center [645, 362] width 106 height 21
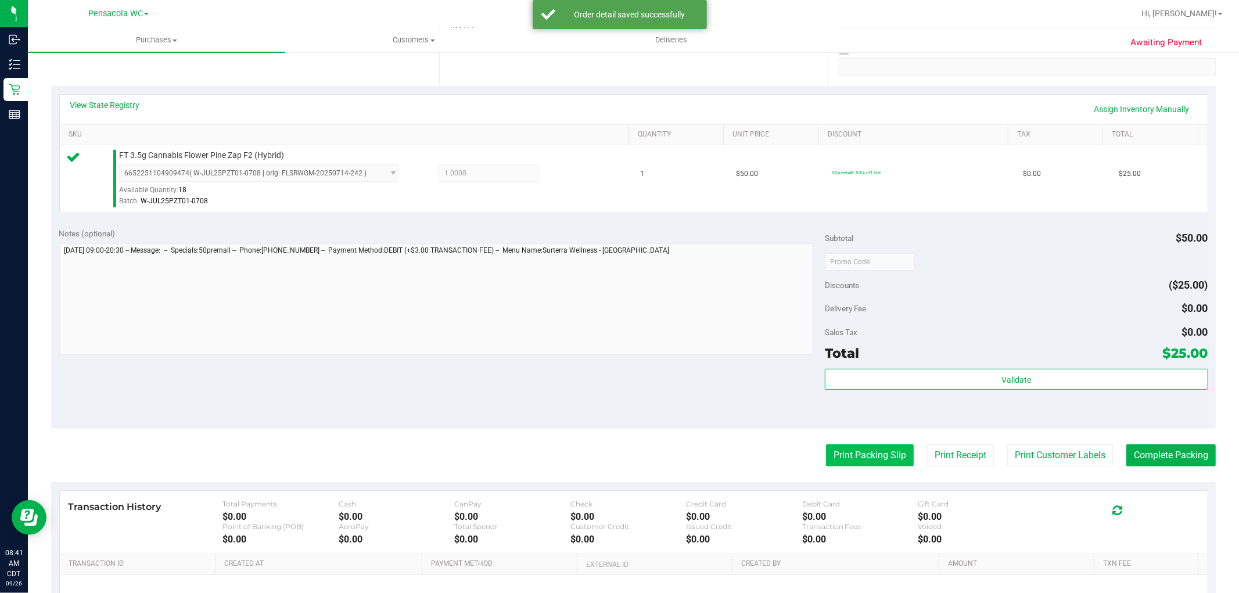
click at [849, 454] on button "Print Packing Slip" at bounding box center [870, 455] width 88 height 22
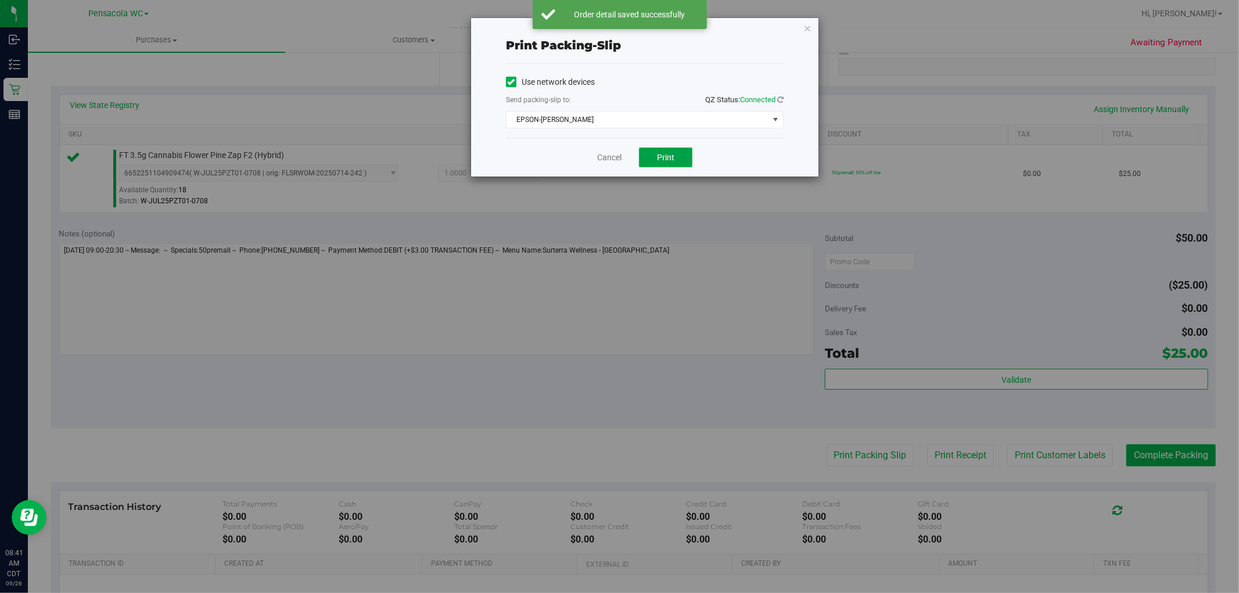
click at [665, 157] on span "Print" at bounding box center [665, 157] width 17 height 9
click at [806, 27] on icon "button" at bounding box center [808, 28] width 8 height 14
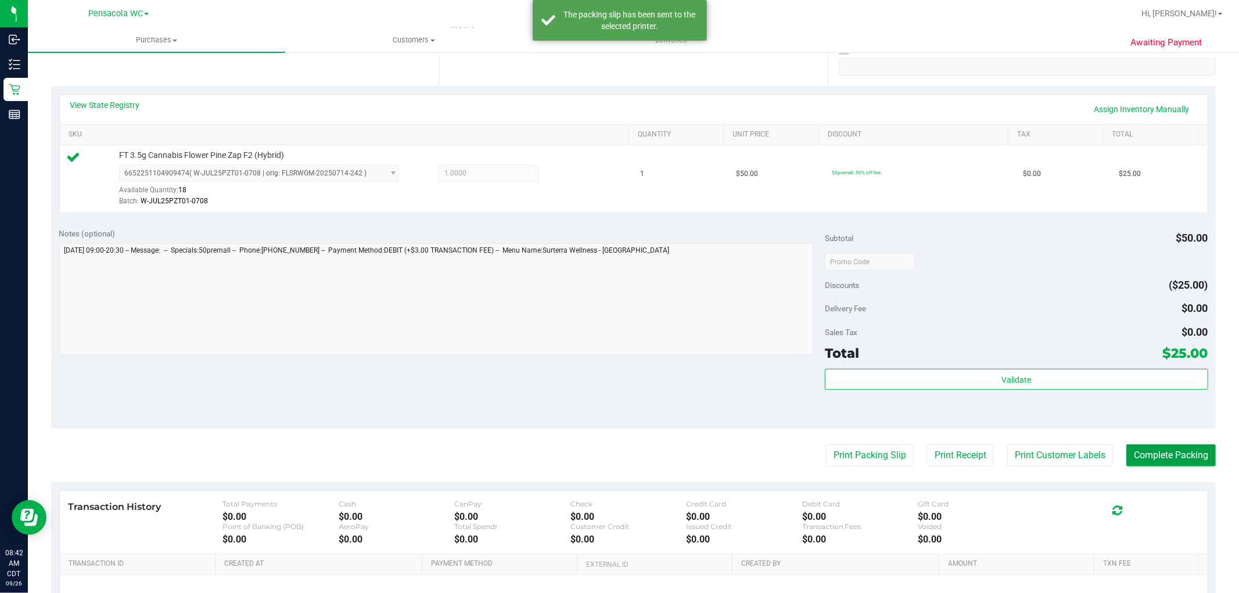
click at [1157, 456] on button "Complete Packing" at bounding box center [1171, 455] width 89 height 22
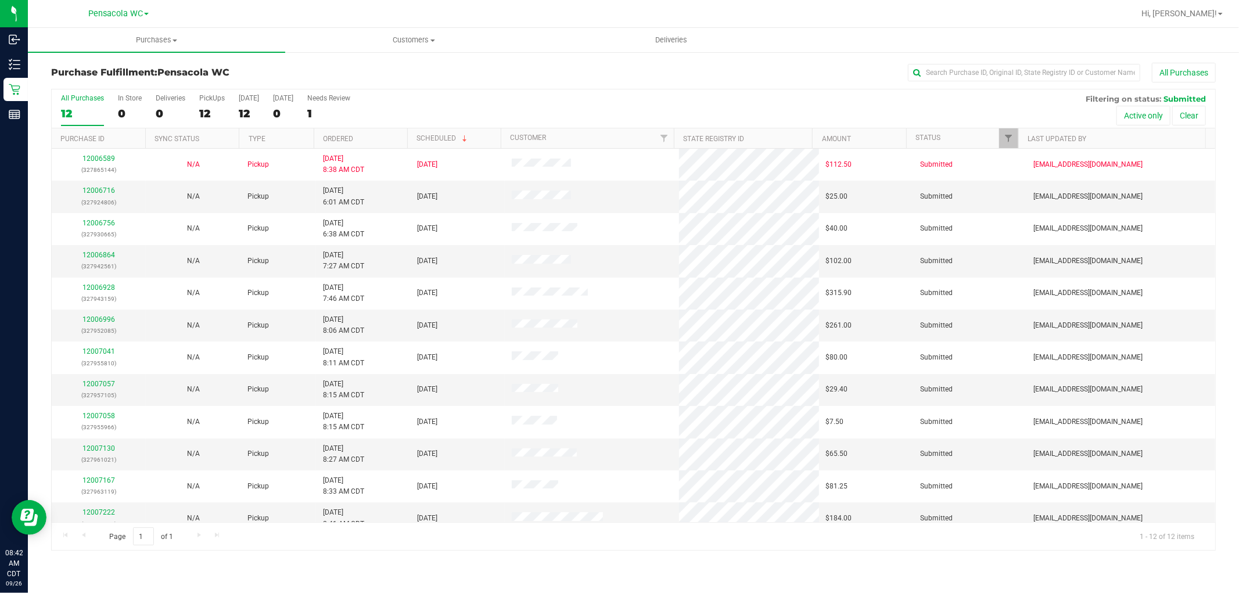
click at [375, 141] on th "Ordered" at bounding box center [361, 138] width 94 height 20
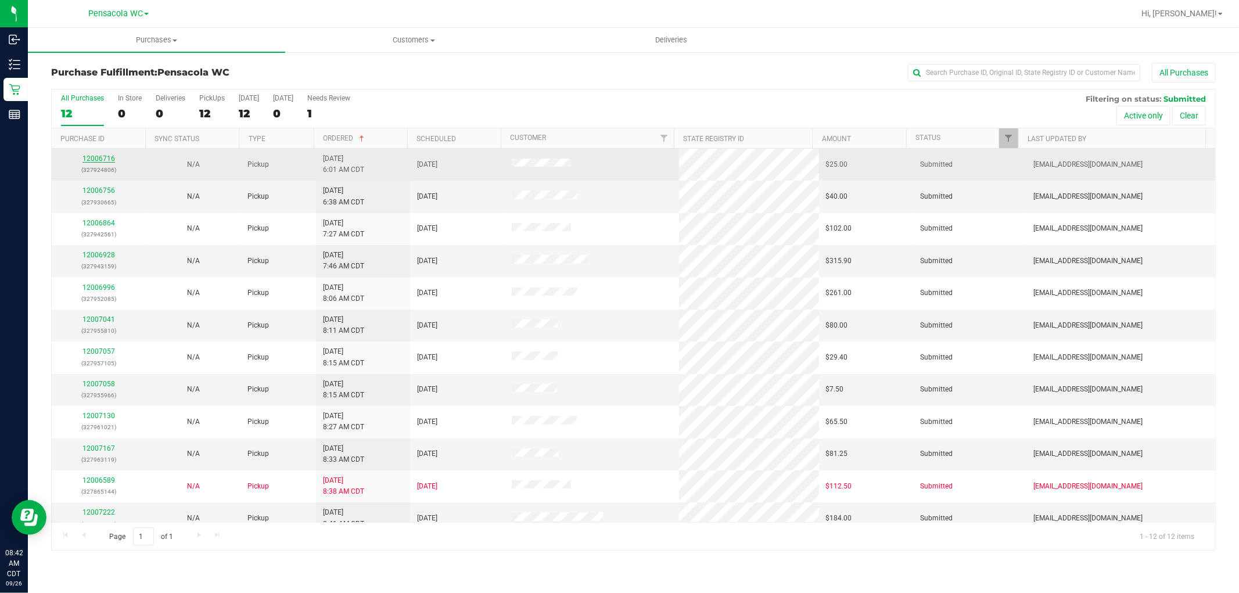
click at [99, 156] on link "12006716" at bounding box center [99, 159] width 33 height 8
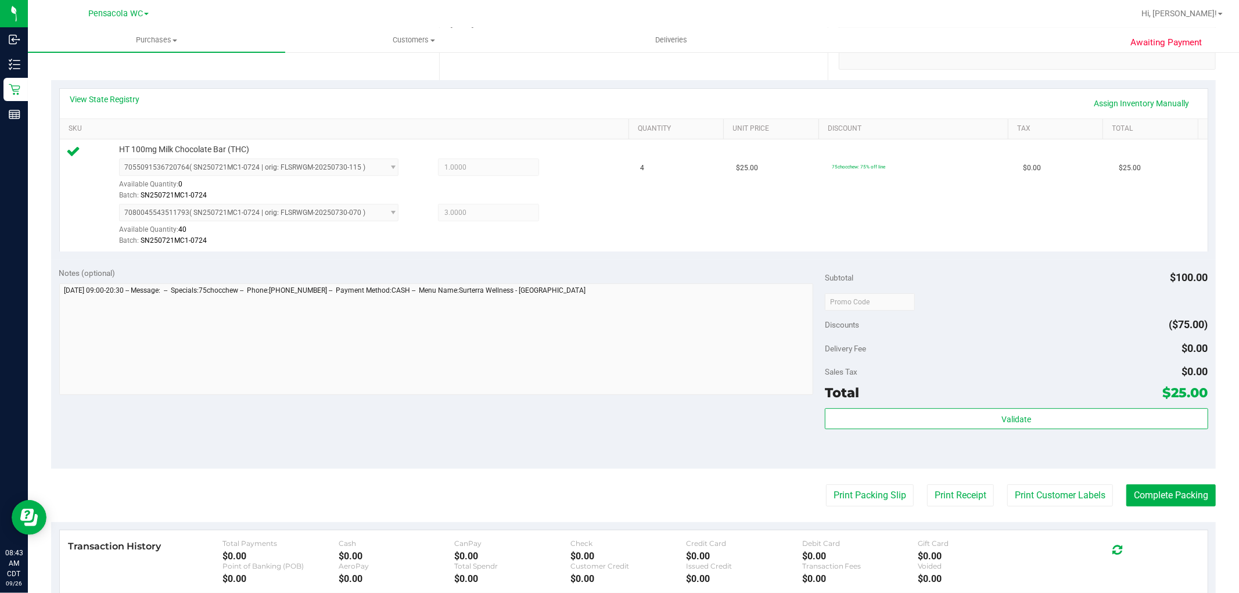
scroll to position [240, 0]
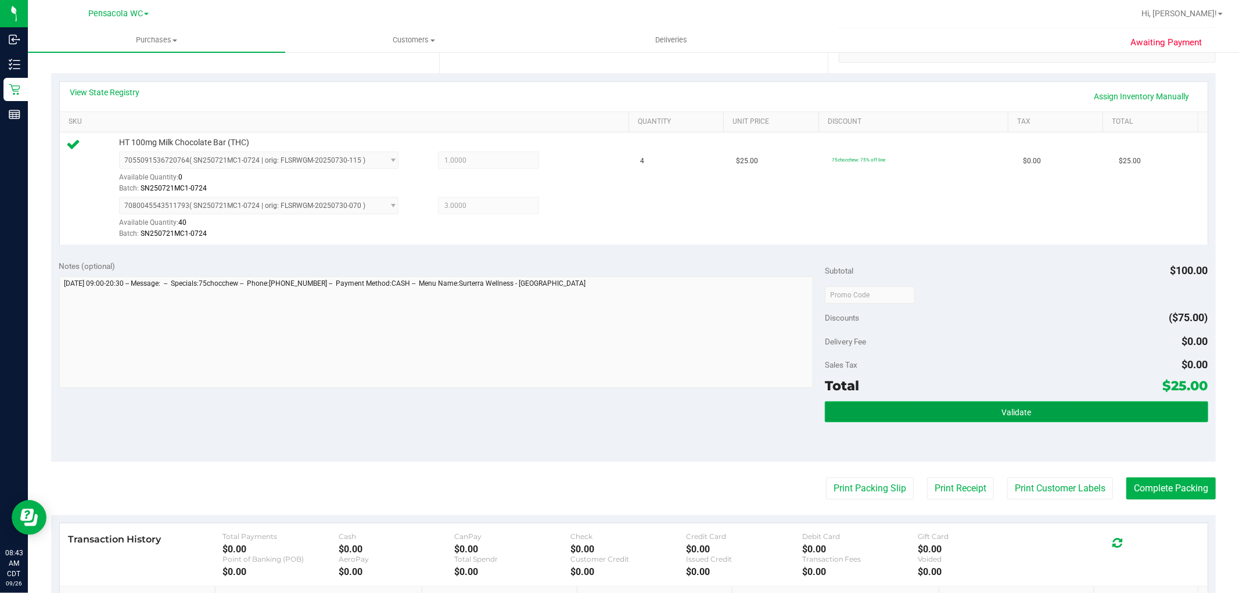
click at [1050, 419] on button "Validate" at bounding box center [1016, 411] width 383 height 21
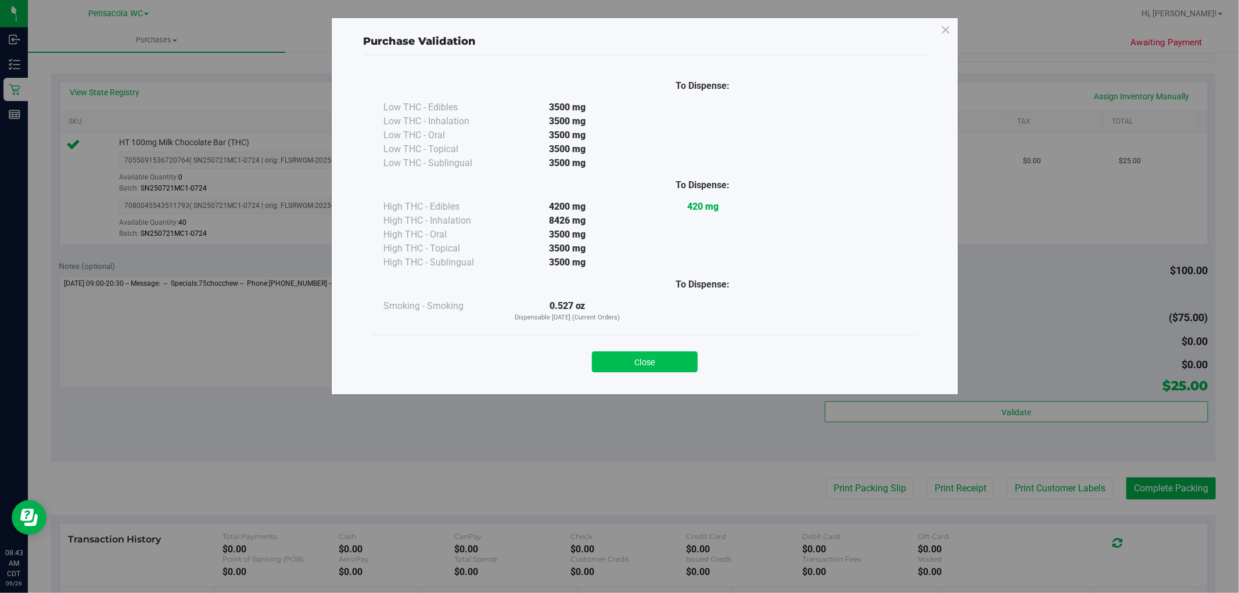
click at [689, 370] on button "Close" at bounding box center [645, 362] width 106 height 21
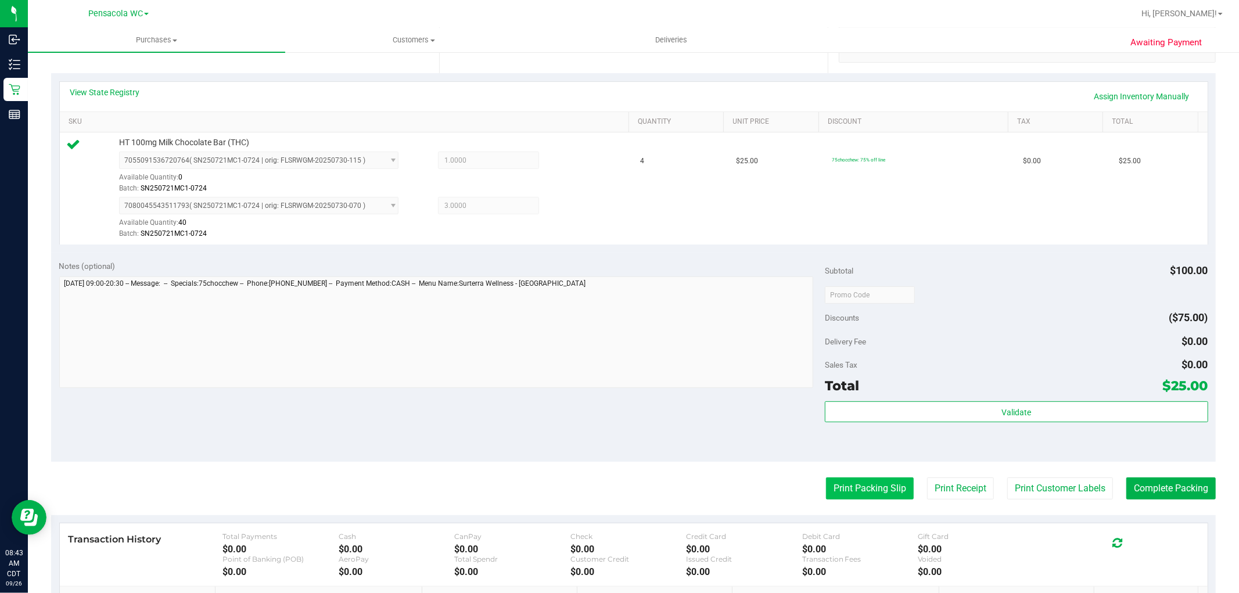
click at [867, 478] on button "Print Packing Slip" at bounding box center [870, 489] width 88 height 22
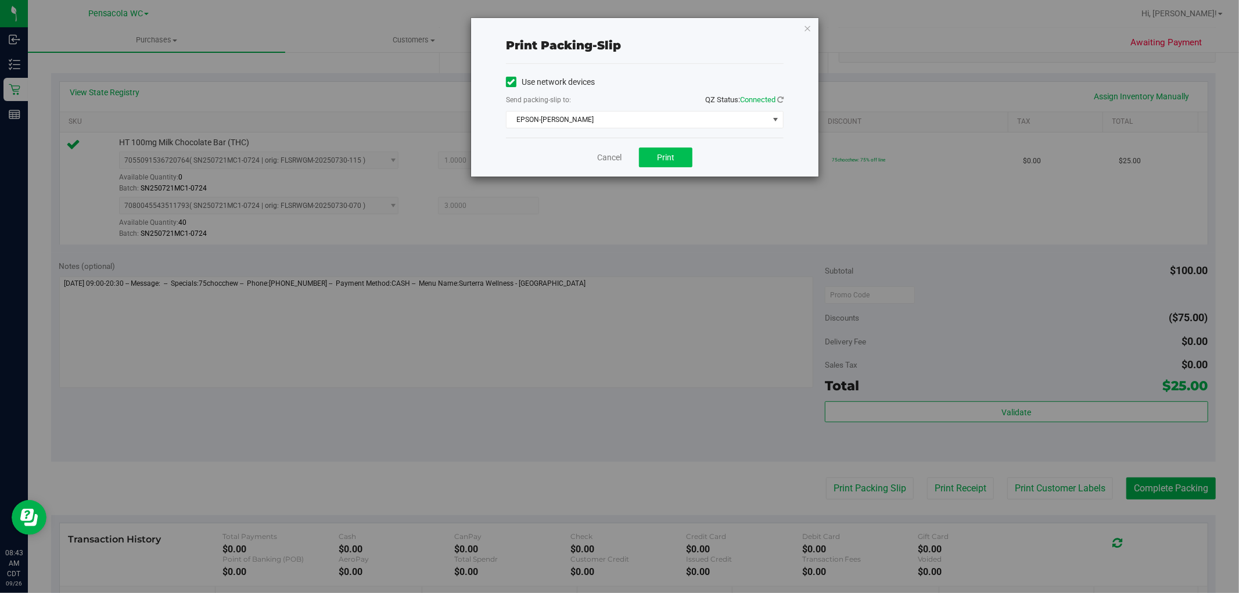
click at [677, 153] on button "Print" at bounding box center [665, 158] width 53 height 20
click at [805, 26] on icon "button" at bounding box center [808, 28] width 8 height 14
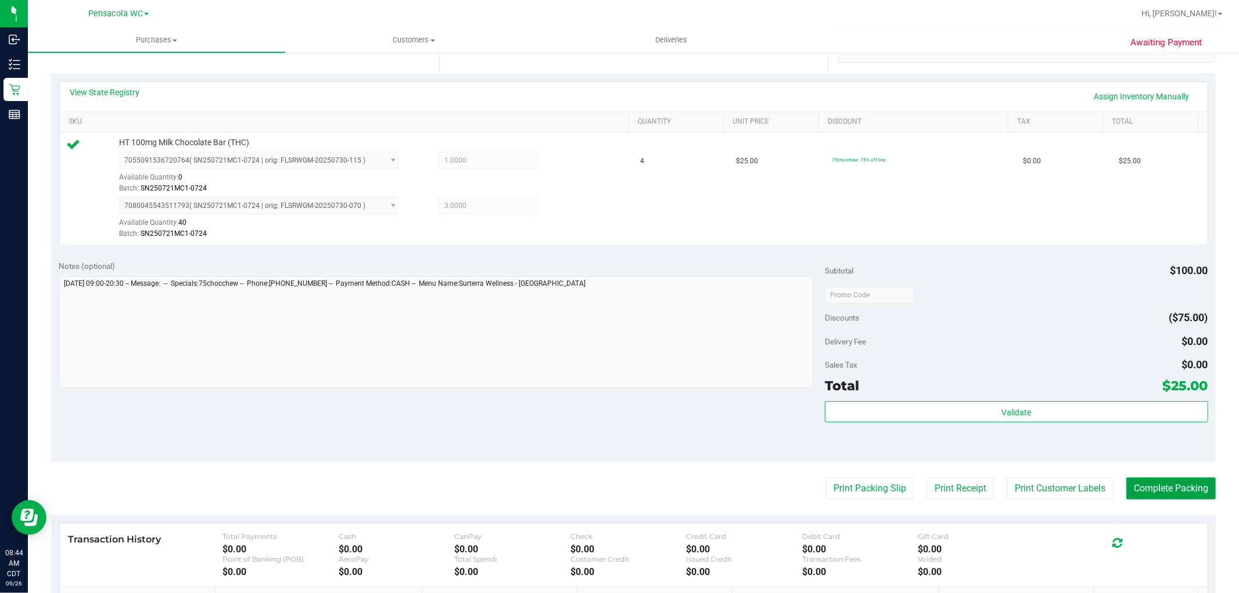
click at [1165, 487] on button "Complete Packing" at bounding box center [1171, 489] width 89 height 22
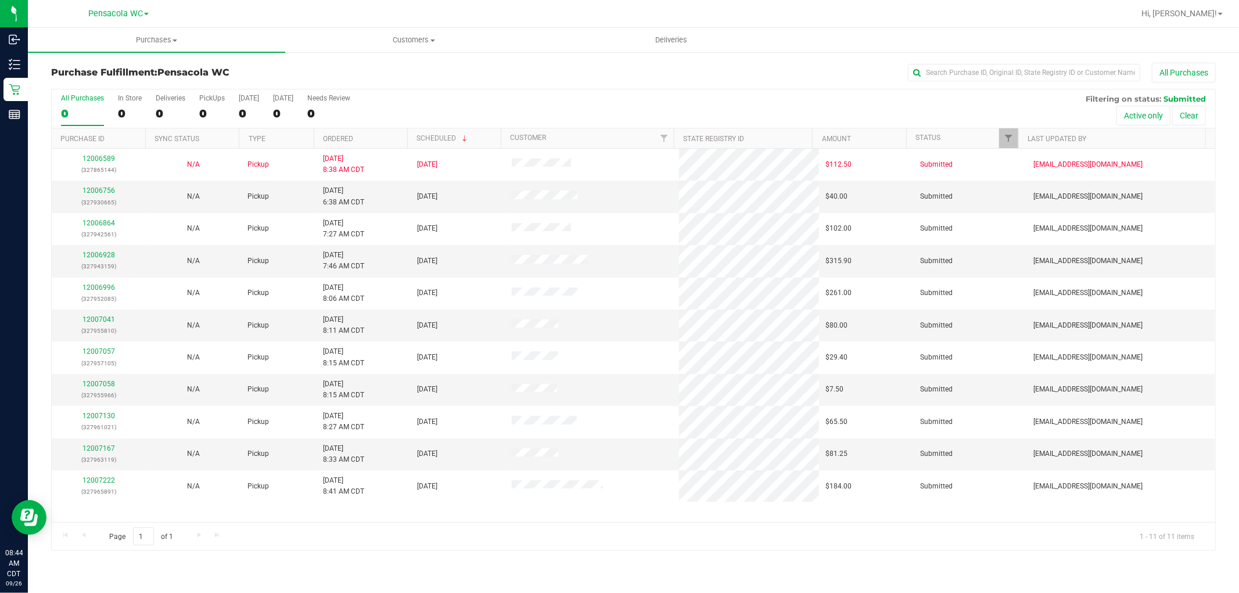
click at [378, 142] on th "Ordered" at bounding box center [361, 138] width 94 height 20
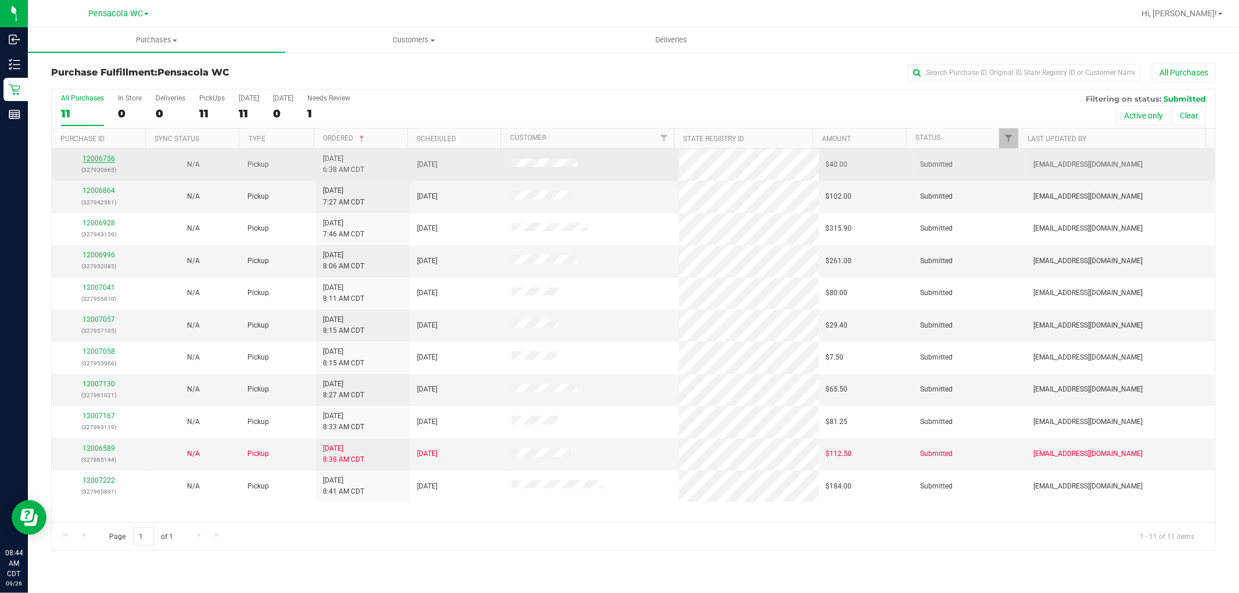
click at [105, 163] on link "12006756" at bounding box center [99, 159] width 33 height 8
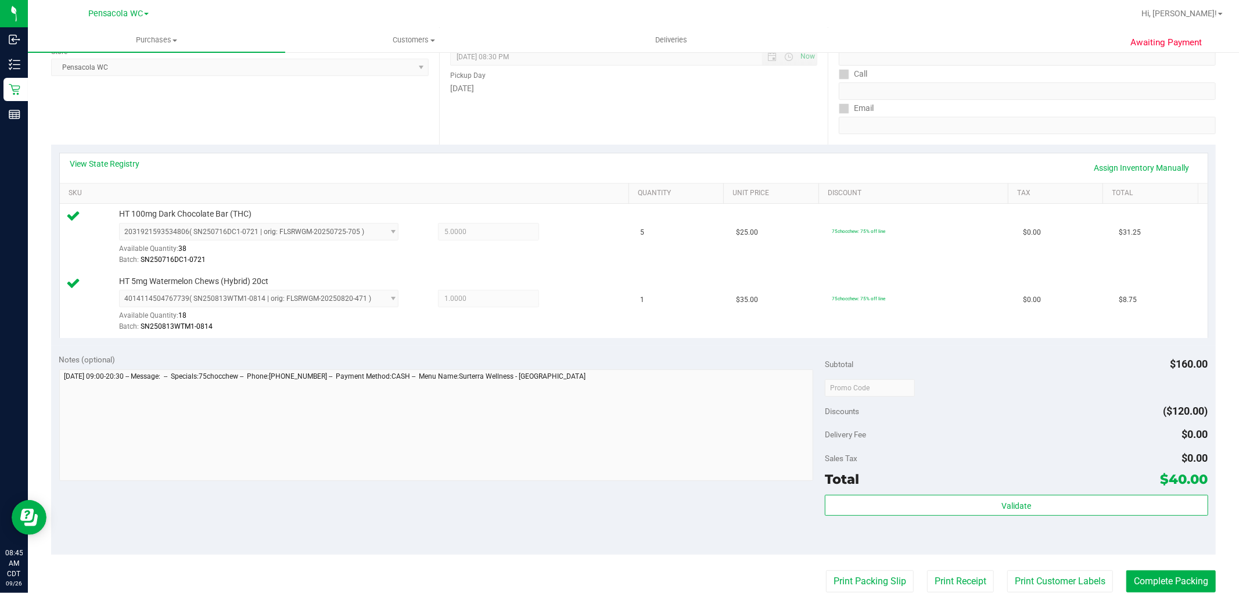
scroll to position [167, 0]
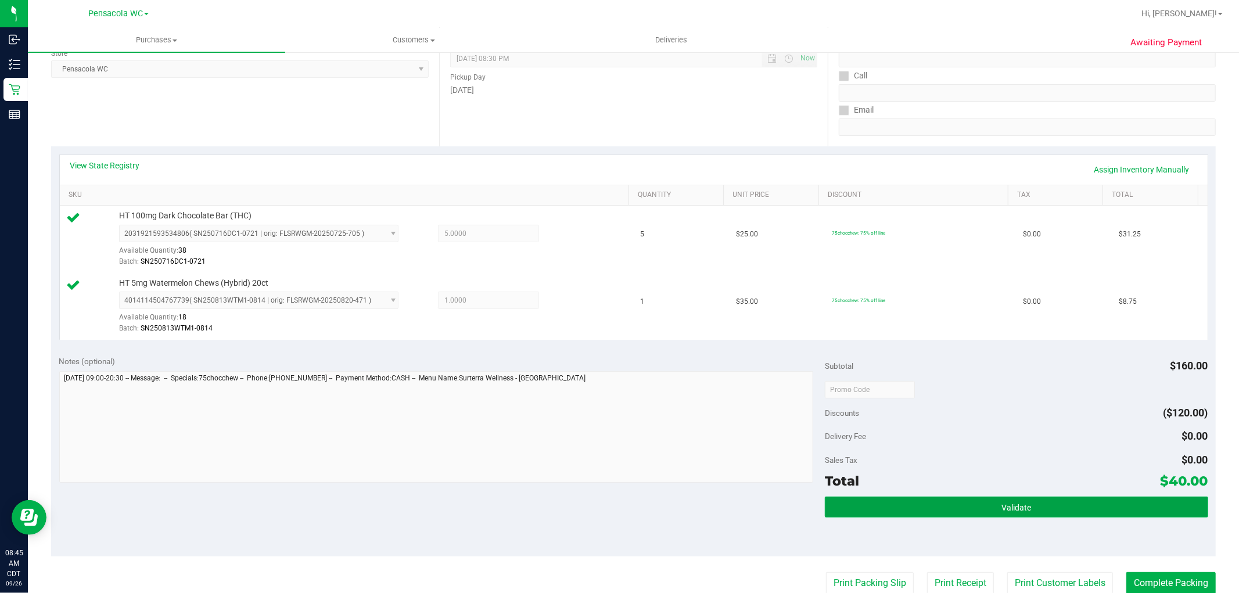
click at [937, 511] on button "Validate" at bounding box center [1016, 507] width 383 height 21
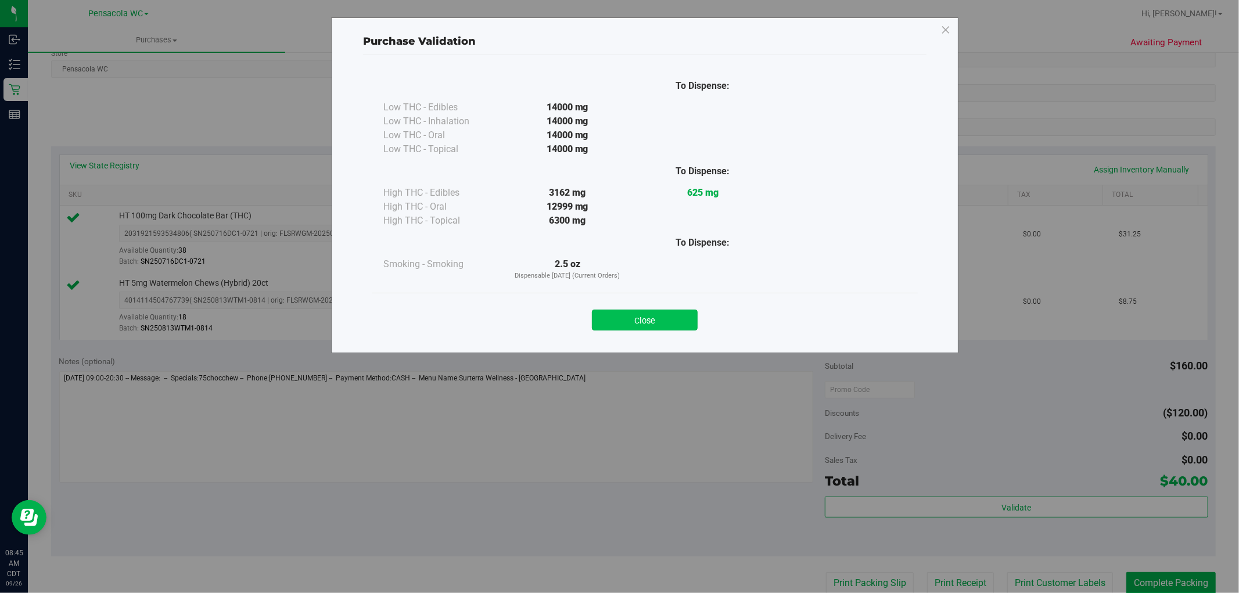
click at [658, 327] on button "Close" at bounding box center [645, 320] width 106 height 21
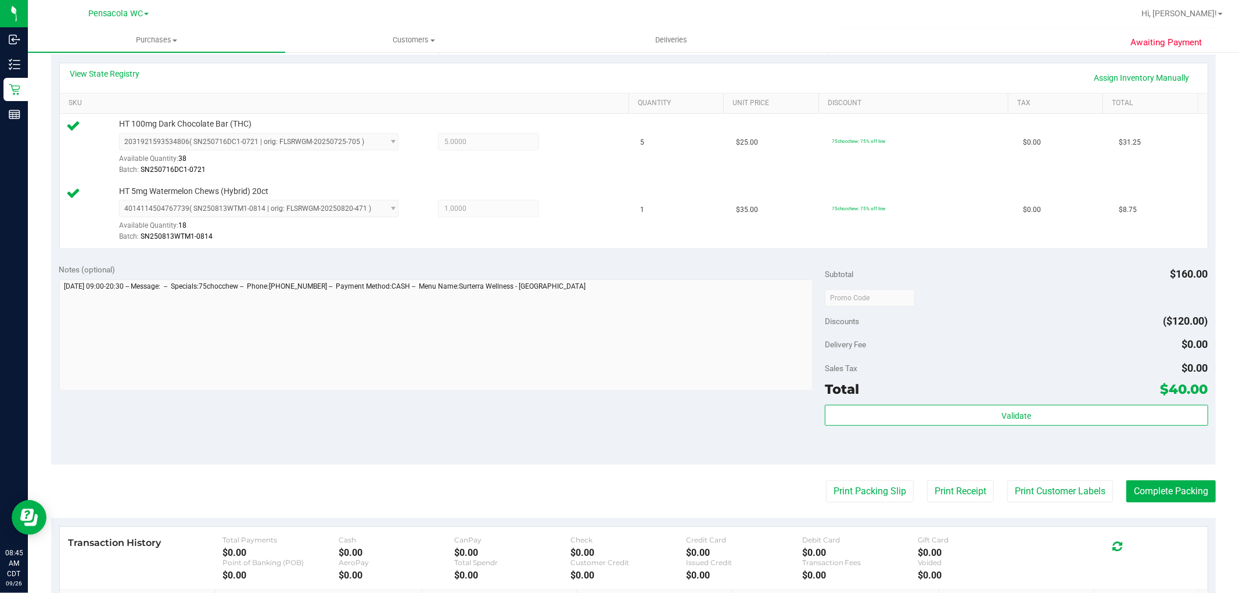
scroll to position [292, 0]
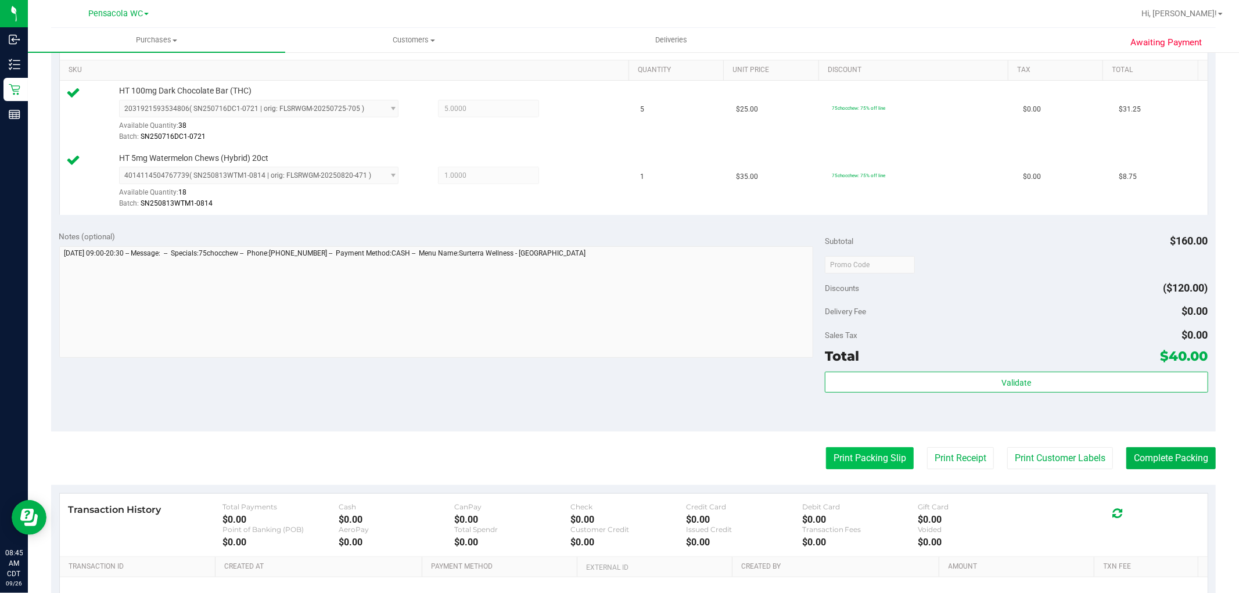
click at [835, 467] on button "Print Packing Slip" at bounding box center [870, 458] width 88 height 22
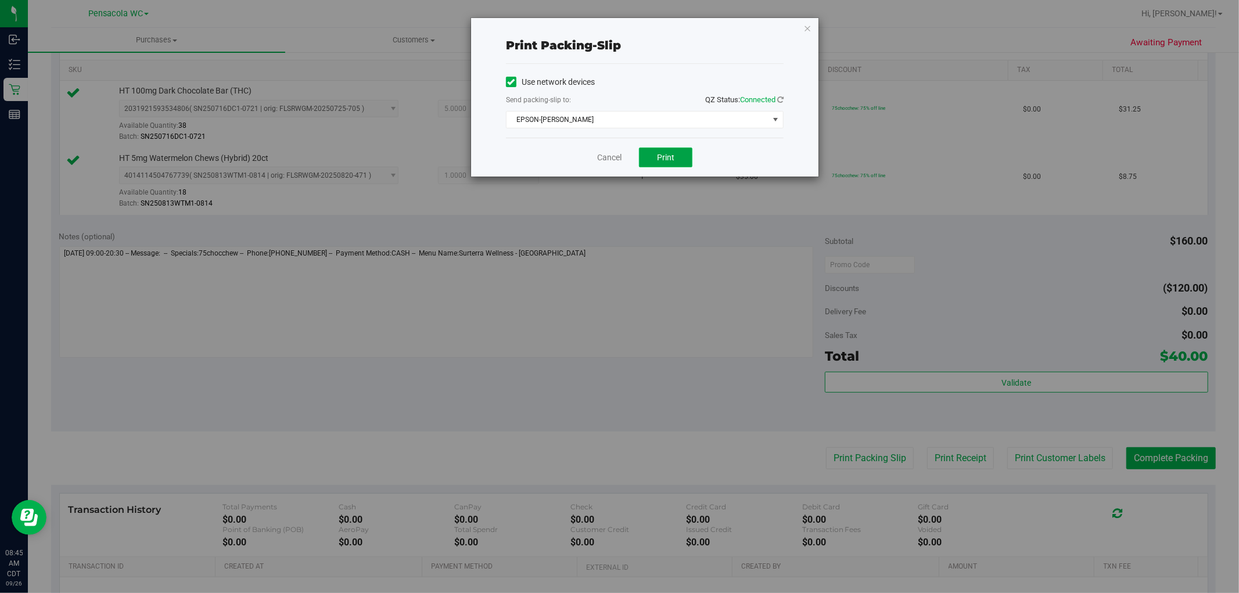
click at [680, 153] on button "Print" at bounding box center [665, 158] width 53 height 20
click at [805, 27] on icon "button" at bounding box center [808, 28] width 8 height 14
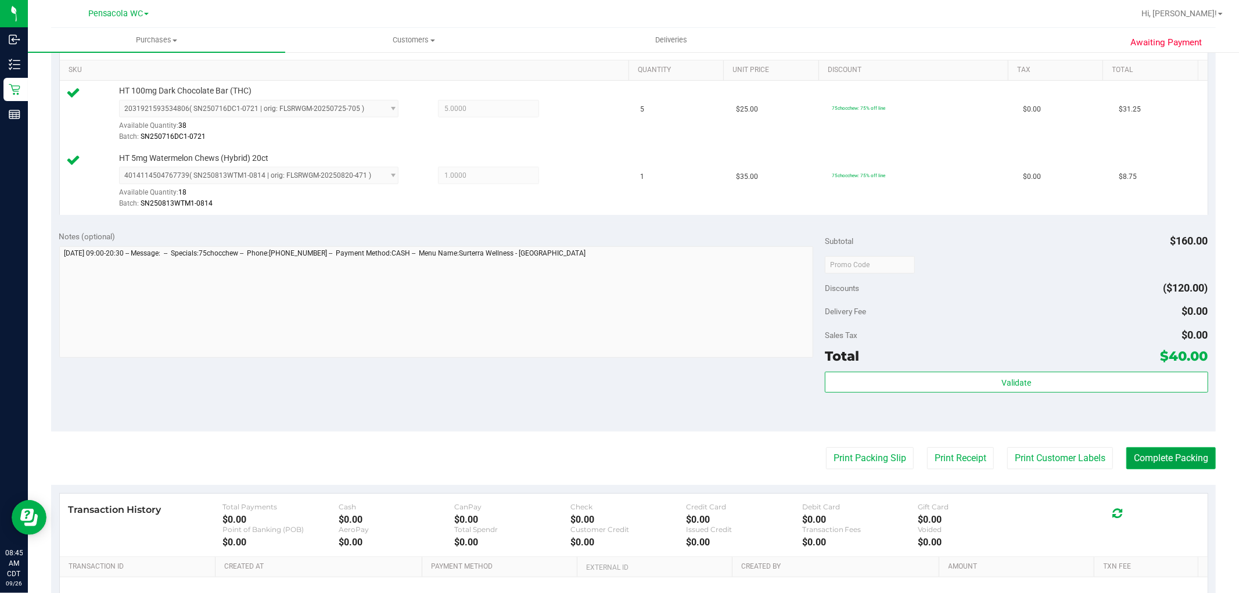
click at [1170, 461] on button "Complete Packing" at bounding box center [1171, 458] width 89 height 22
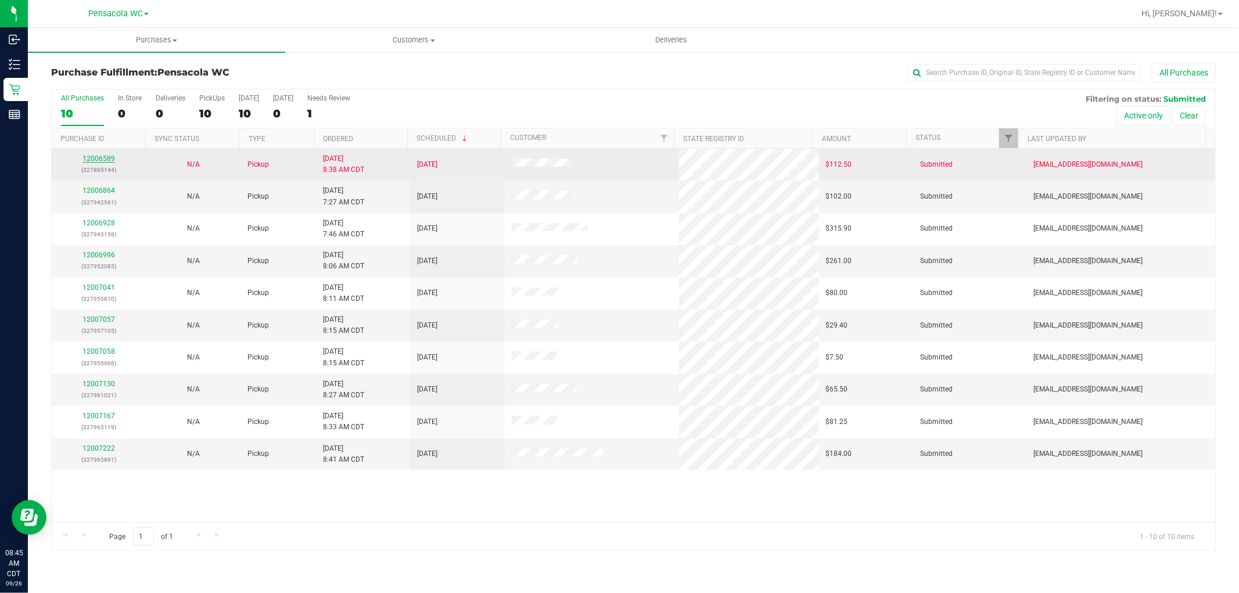
click at [106, 159] on link "12006589" at bounding box center [99, 159] width 33 height 8
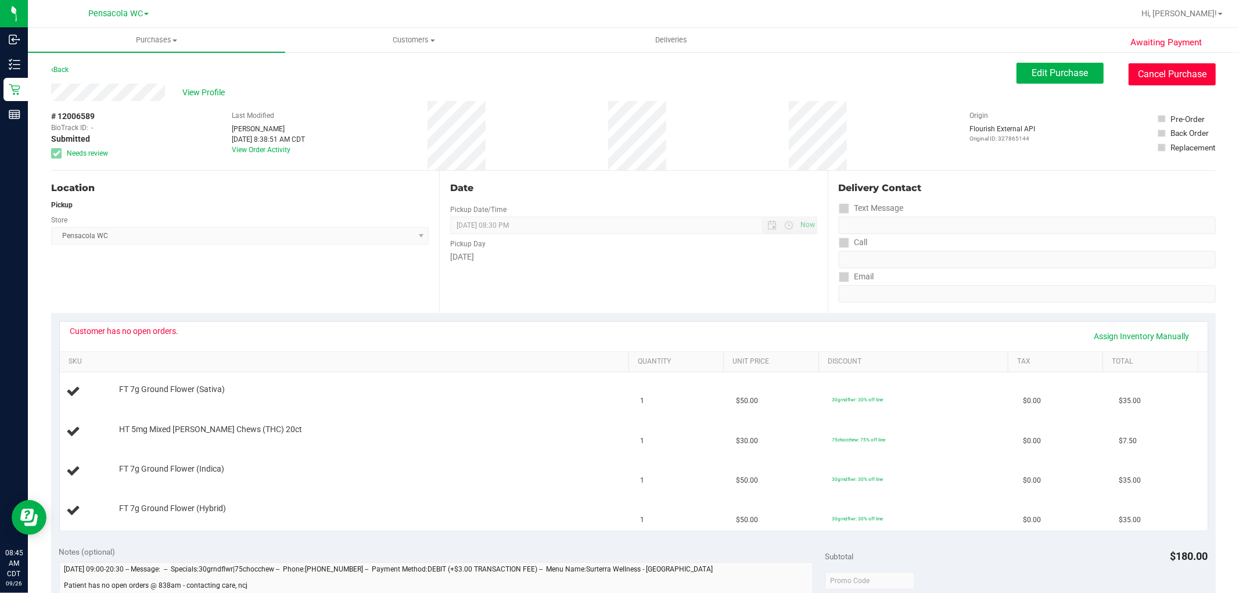
click at [1171, 69] on button "Cancel Purchase" at bounding box center [1172, 74] width 87 height 22
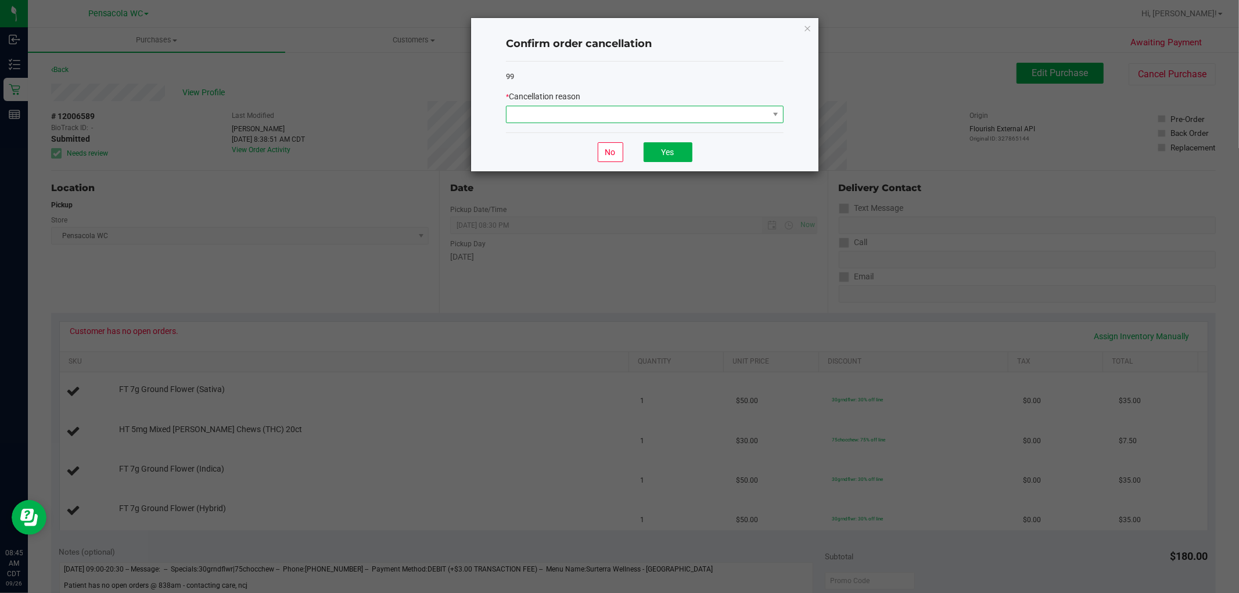
click at [706, 111] on span at bounding box center [638, 114] width 262 height 16
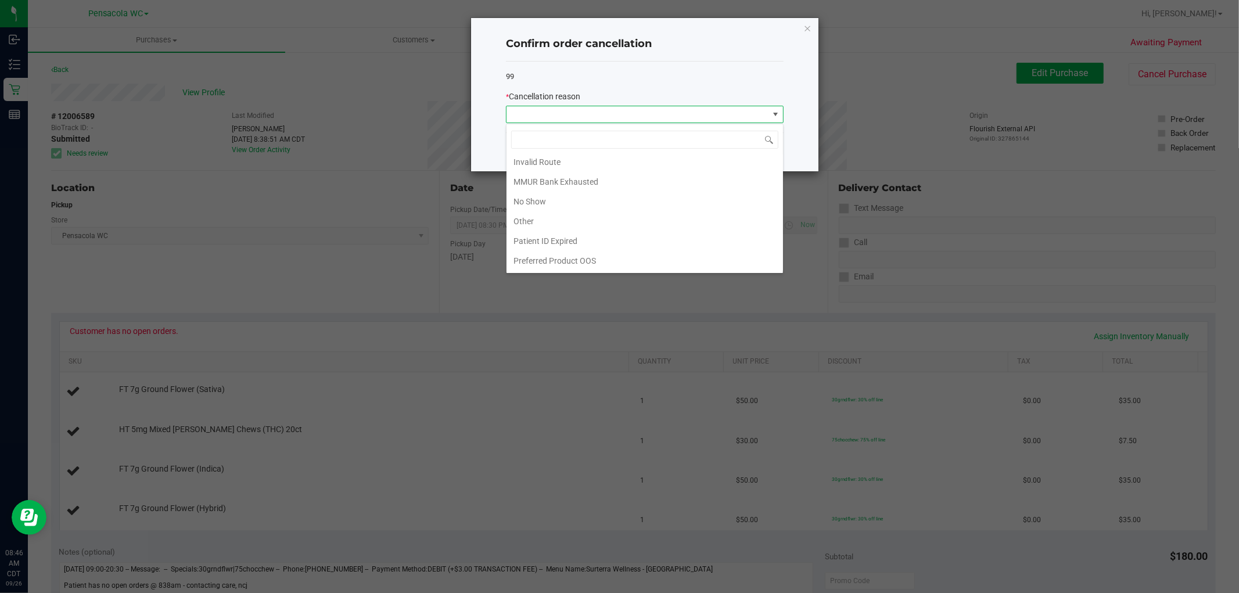
scroll to position [59, 0]
click at [541, 230] on li "Other" at bounding box center [645, 224] width 277 height 20
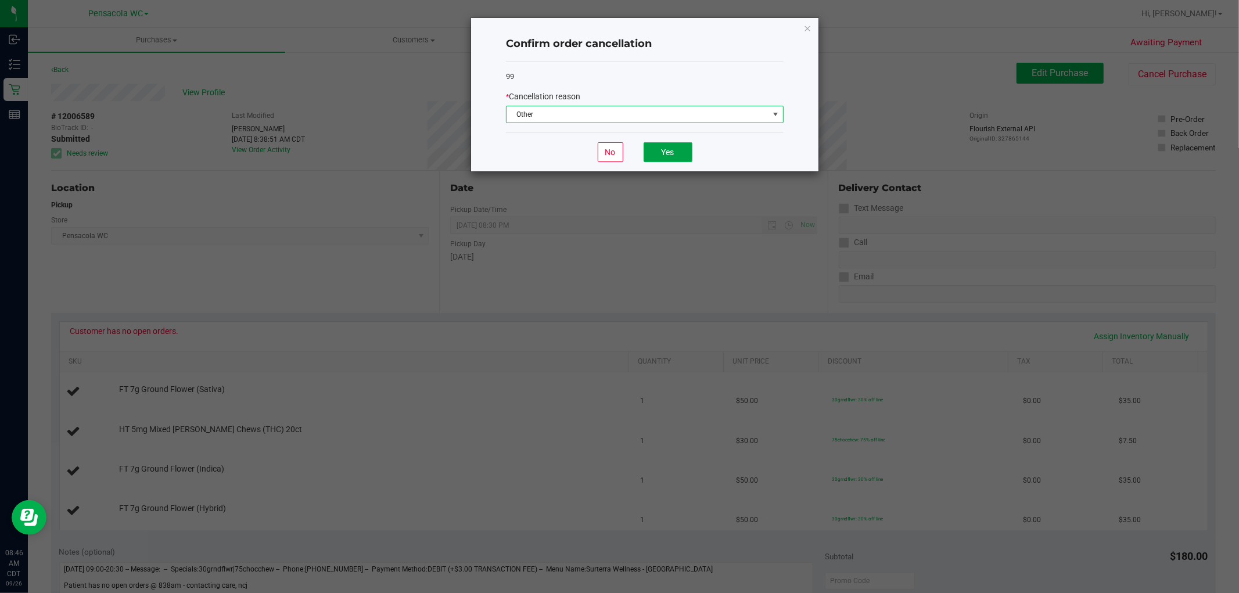
click at [667, 152] on button "Yes" at bounding box center [668, 152] width 49 height 20
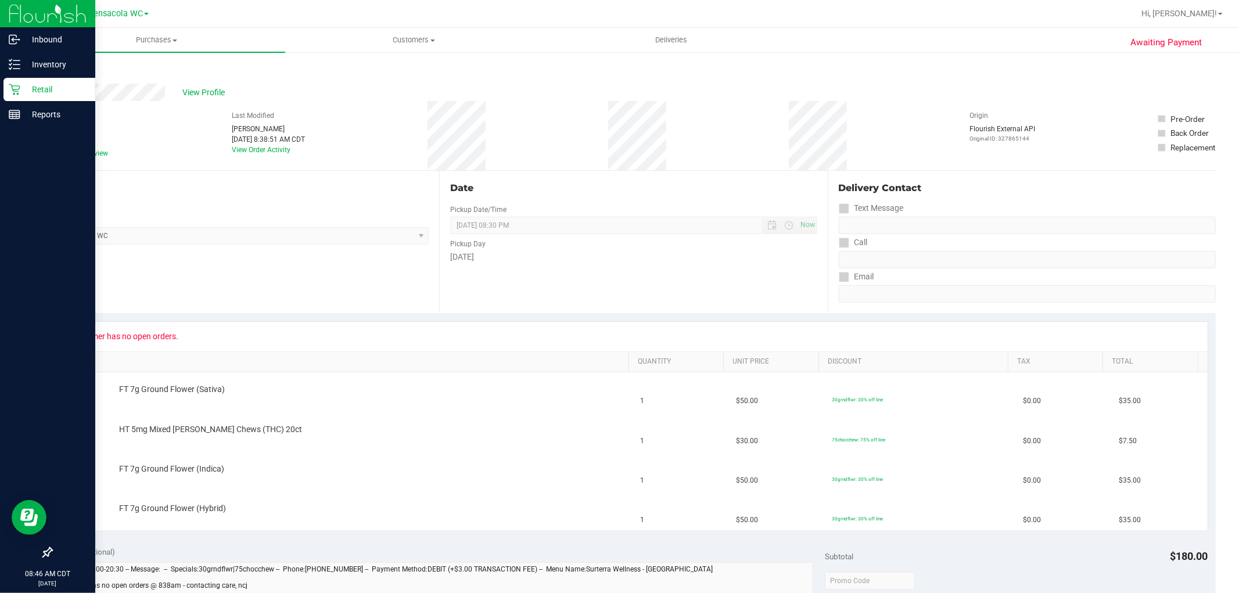
click at [9, 93] on icon at bounding box center [15, 90] width 12 height 12
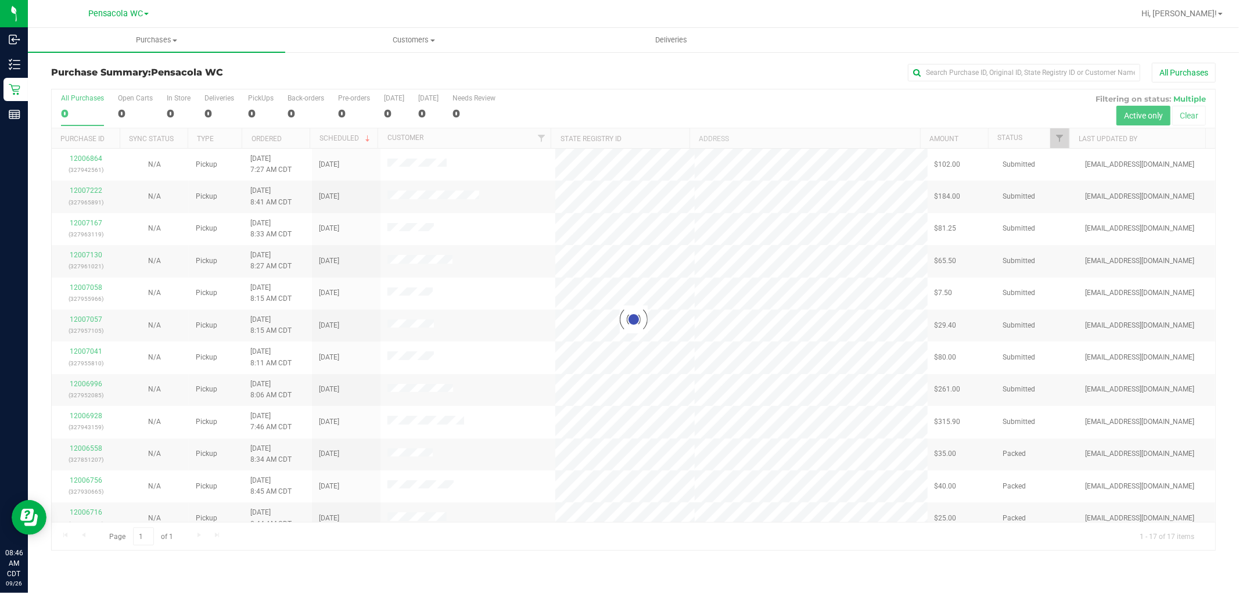
click at [1053, 147] on div at bounding box center [634, 319] width 1164 height 461
click at [1056, 144] on div at bounding box center [634, 319] width 1164 height 461
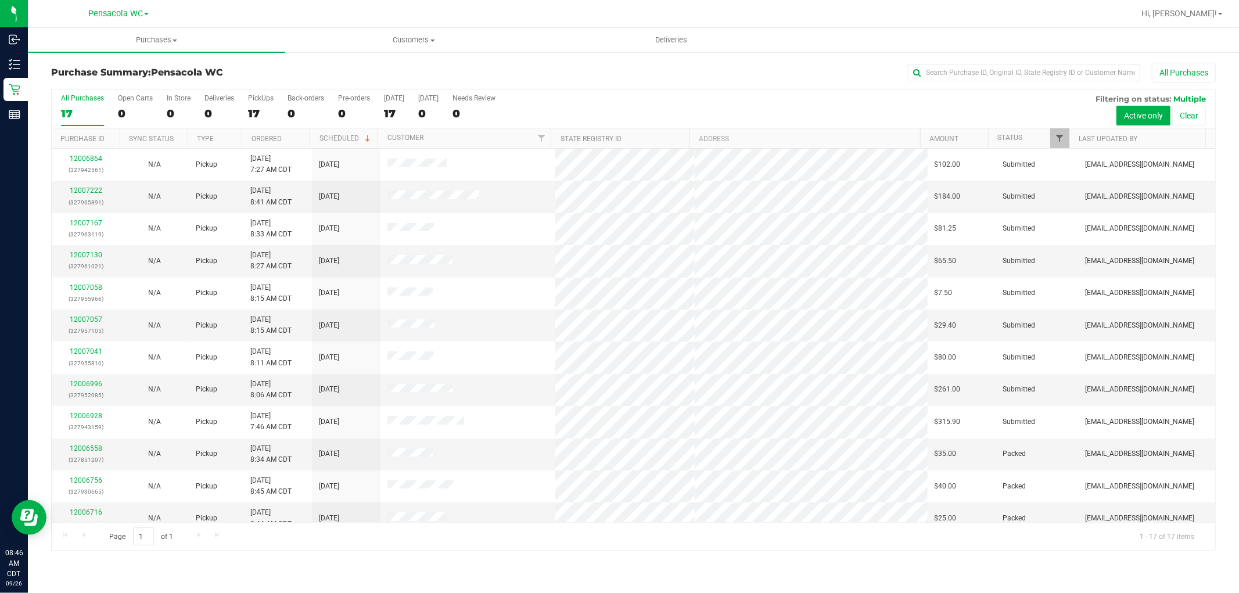
click at [1060, 138] on span "Filter" at bounding box center [1060, 138] width 9 height 9
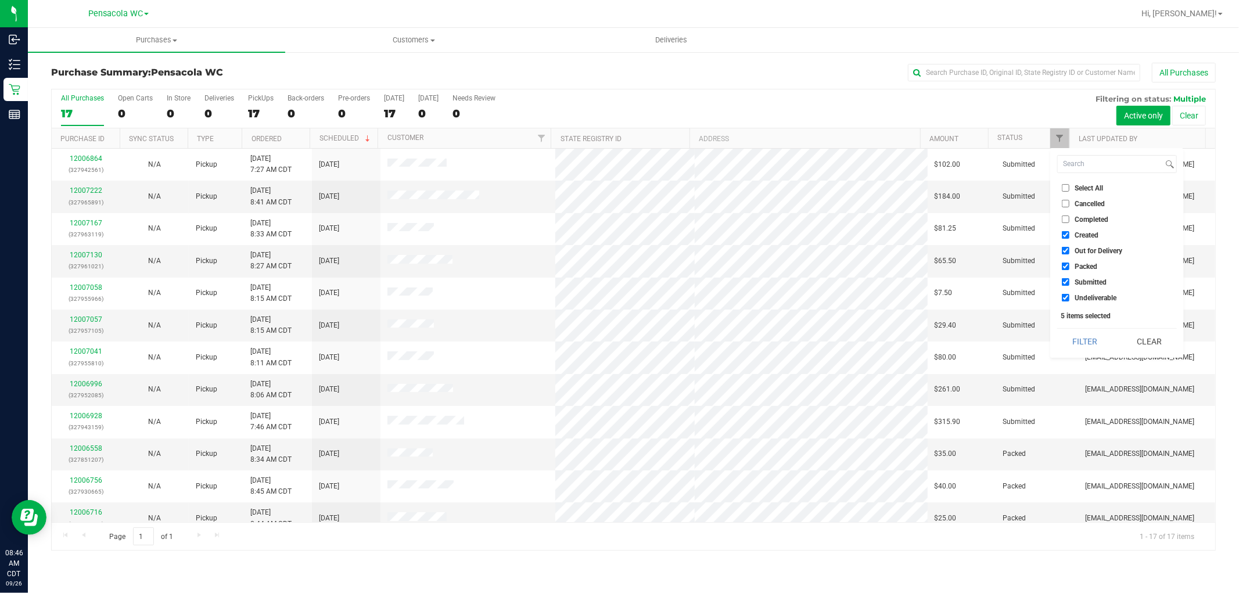
click at [1084, 188] on span "Select All" at bounding box center [1089, 188] width 28 height 7
click at [1070, 188] on input "Select All" at bounding box center [1066, 188] width 8 height 8
checkbox input "true"
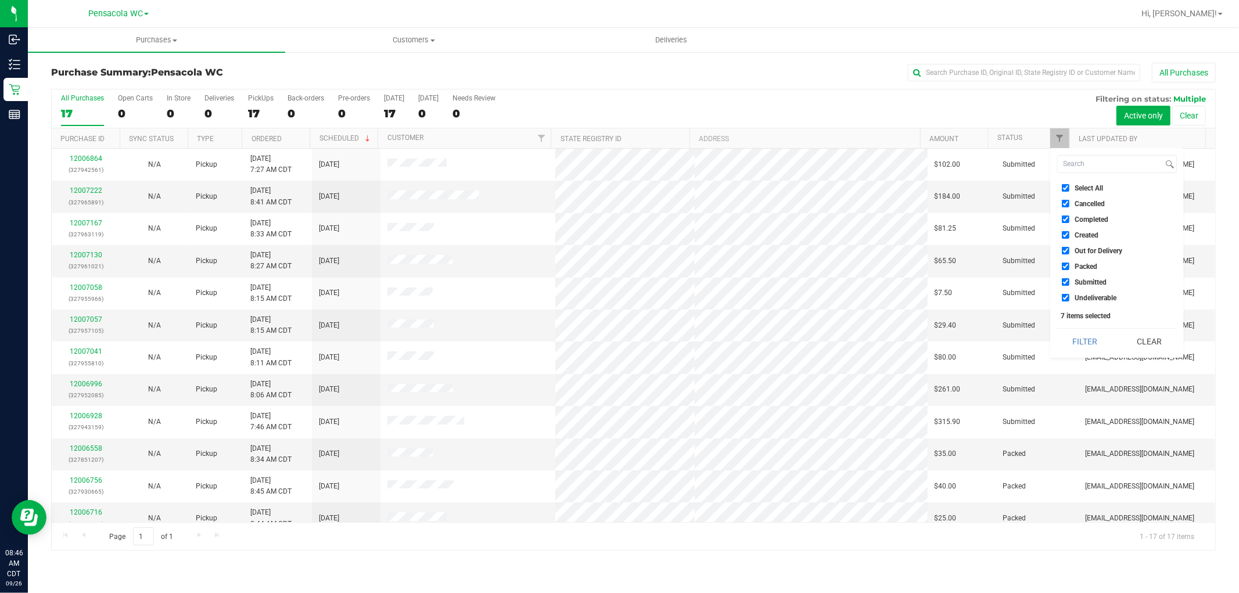
click at [1097, 185] on span "Select All" at bounding box center [1089, 188] width 28 height 7
click at [1070, 184] on input "Select All" at bounding box center [1066, 188] width 8 height 8
checkbox input "false"
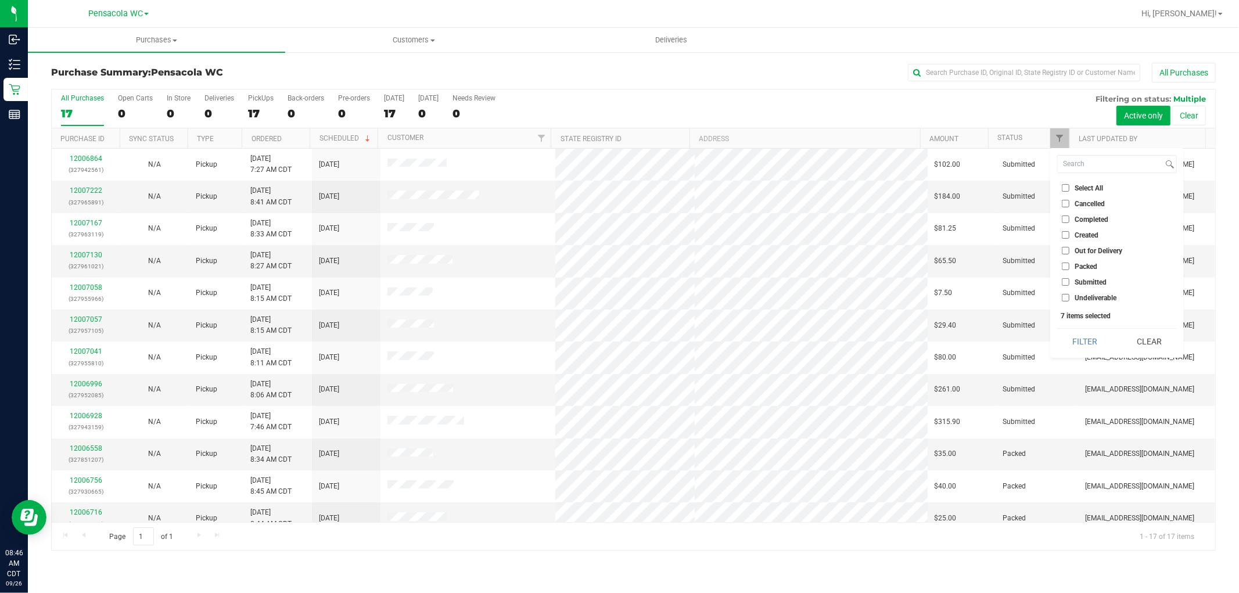
checkbox input "false"
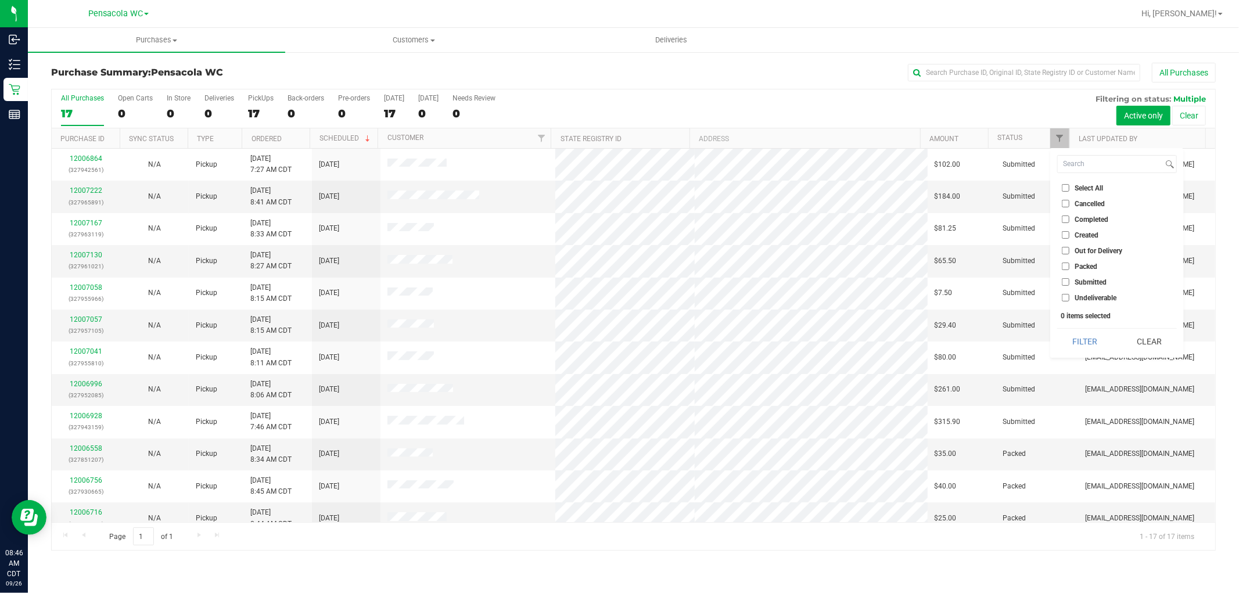
click at [1091, 280] on span "Submitted" at bounding box center [1091, 282] width 32 height 7
click at [1070, 280] on input "Submitted" at bounding box center [1066, 282] width 8 height 8
checkbox input "true"
click at [1083, 338] on button "Filter" at bounding box center [1085, 342] width 56 height 26
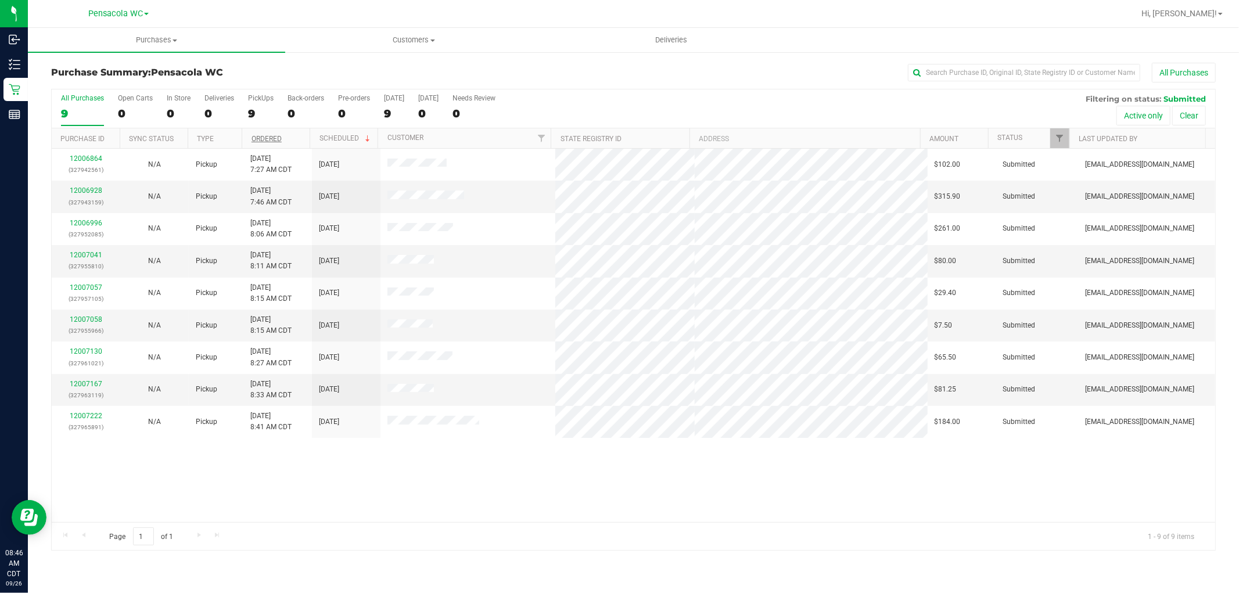
click at [277, 138] on link "Ordered" at bounding box center [267, 139] width 30 height 8
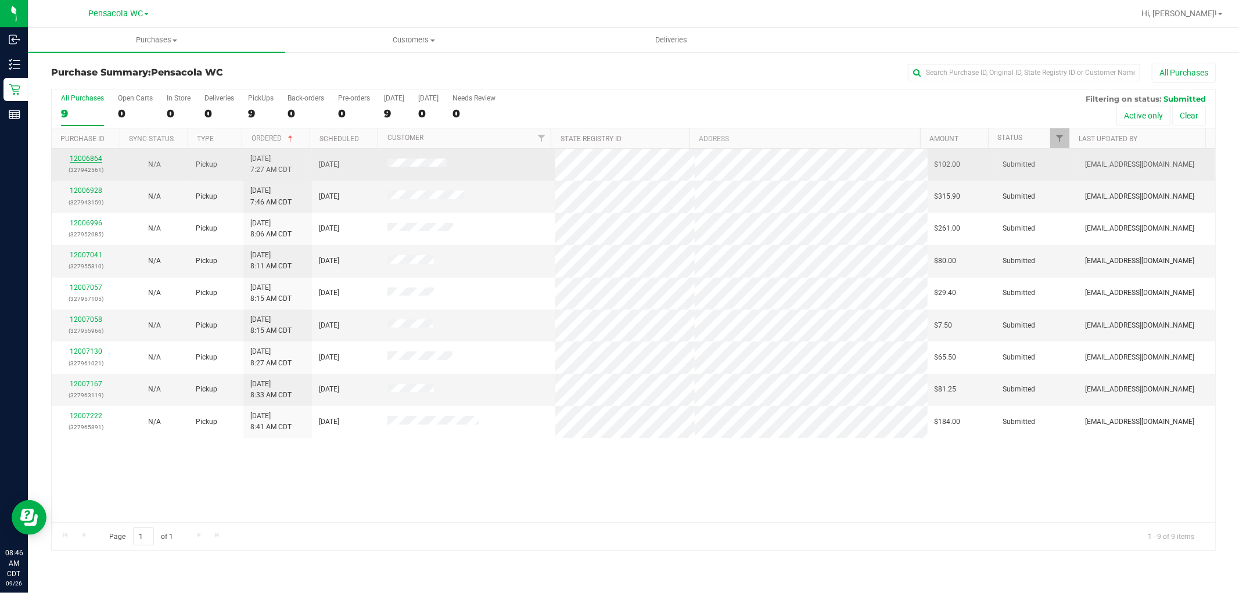
click at [91, 159] on link "12006864" at bounding box center [86, 159] width 33 height 8
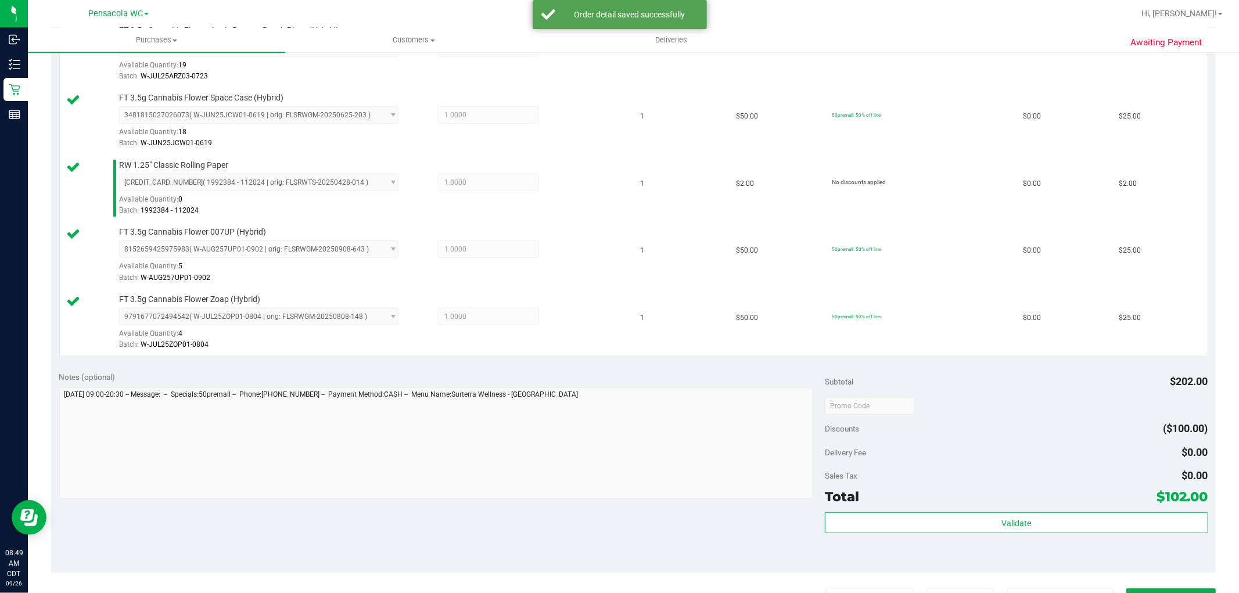
scroll to position [352, 0]
click at [991, 490] on div "Total $102.00" at bounding box center [1016, 497] width 383 height 21
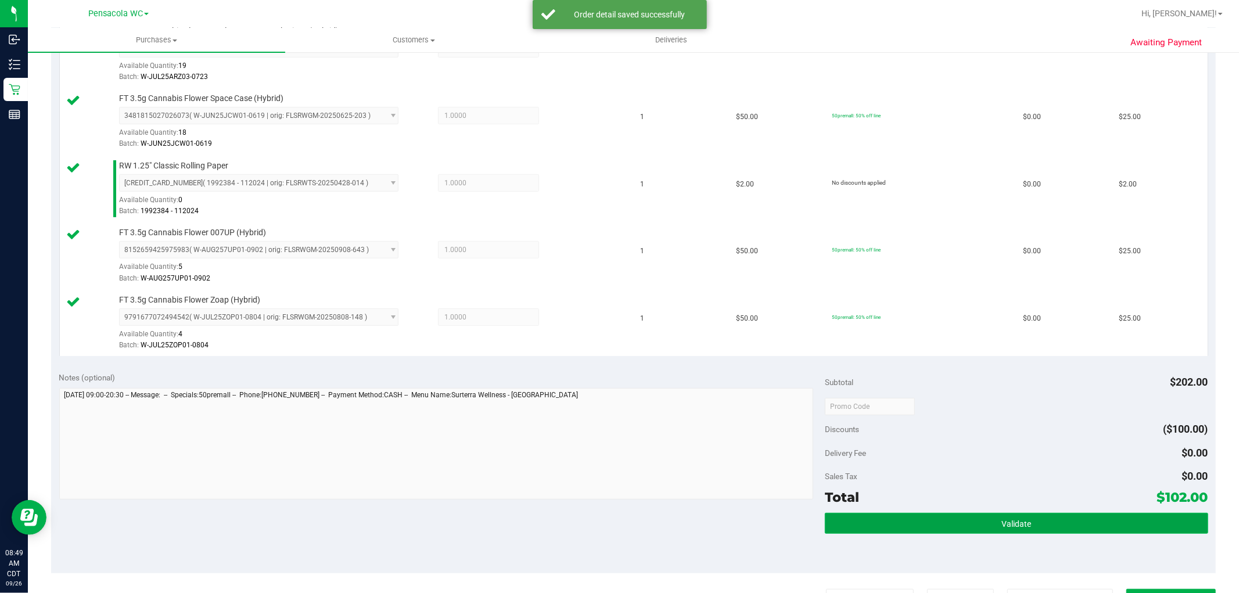
click at [1021, 530] on button "Validate" at bounding box center [1016, 523] width 383 height 21
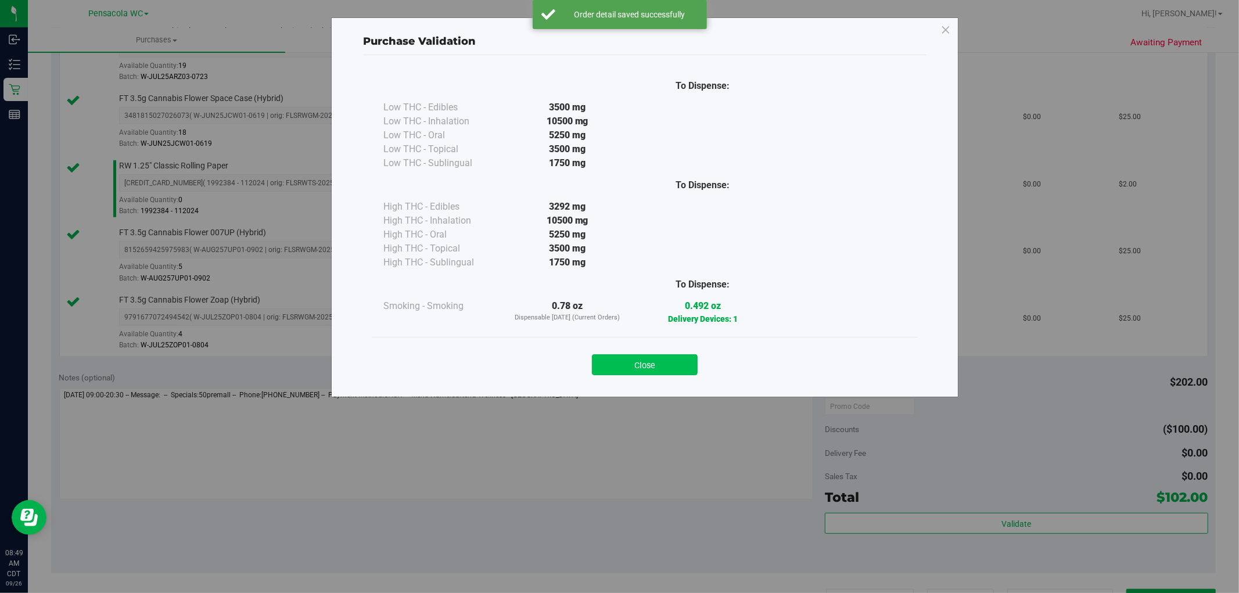
click at [687, 372] on button "Close" at bounding box center [645, 364] width 106 height 21
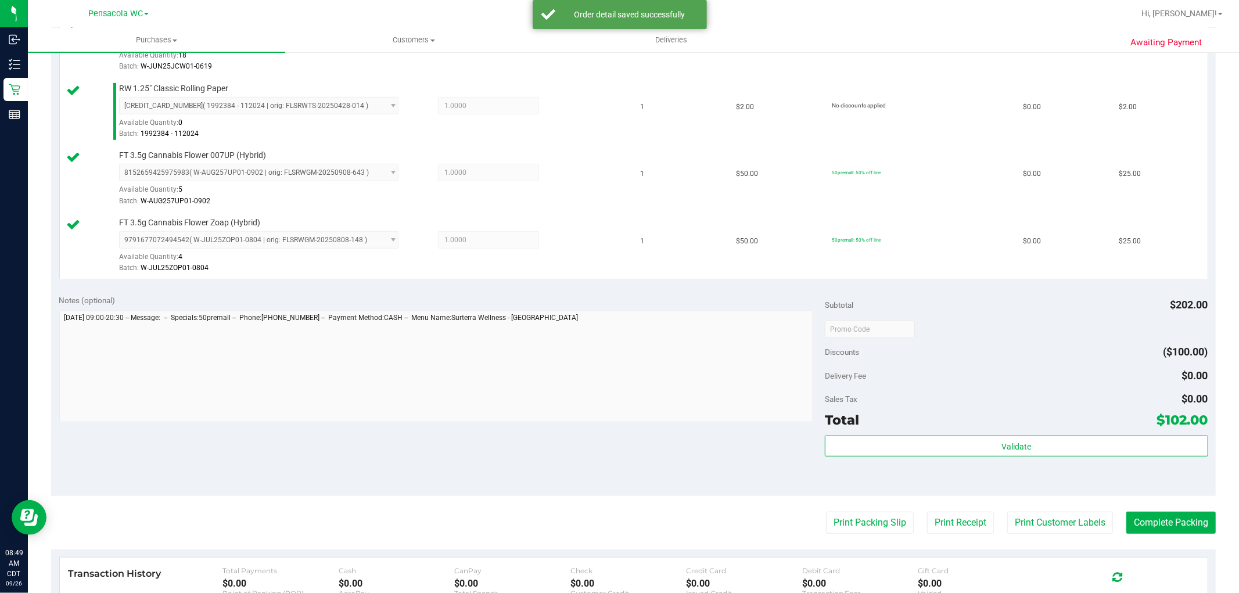
scroll to position [461, 0]
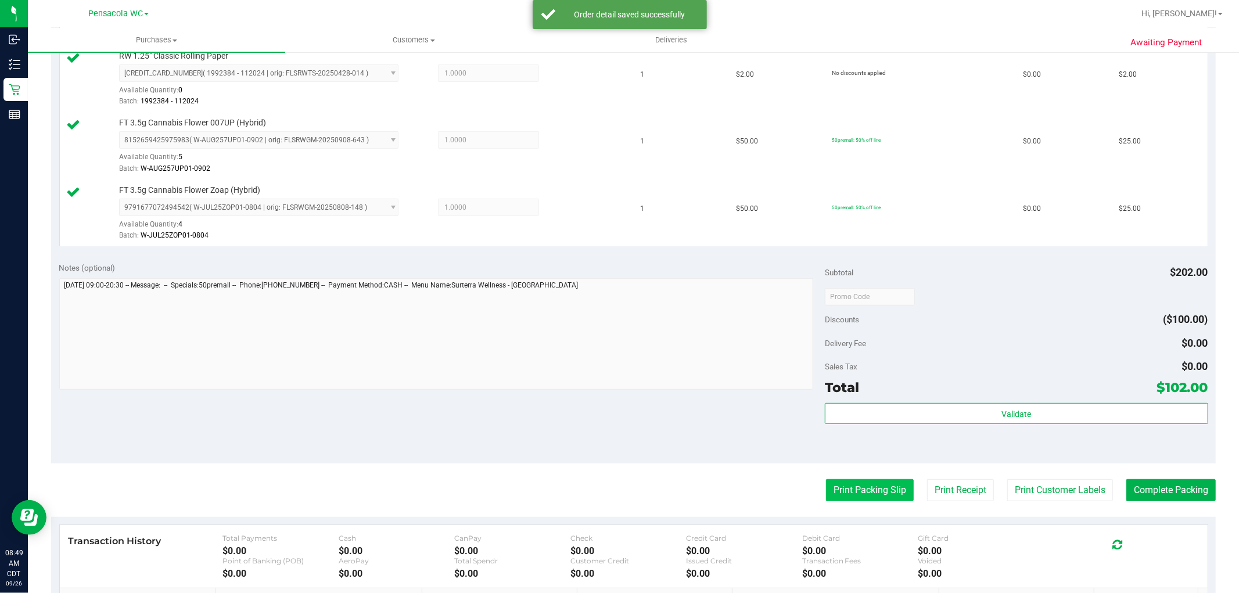
click at [849, 492] on button "Print Packing Slip" at bounding box center [870, 490] width 88 height 22
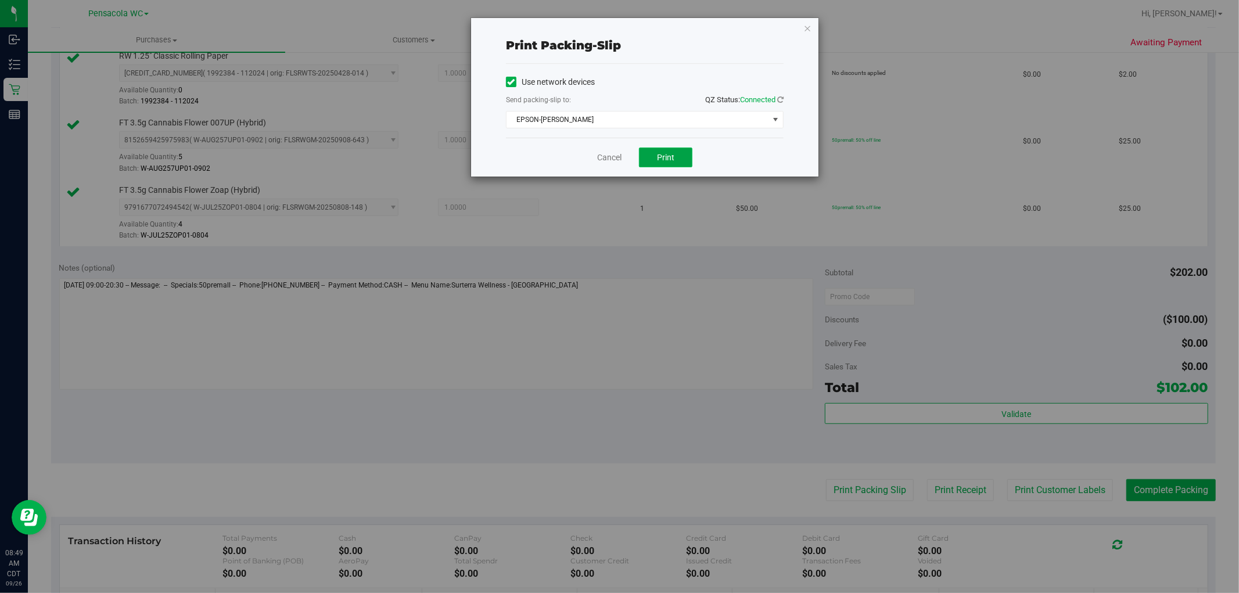
click at [681, 152] on button "Print" at bounding box center [665, 158] width 53 height 20
click at [808, 21] on icon "button" at bounding box center [808, 28] width 8 height 14
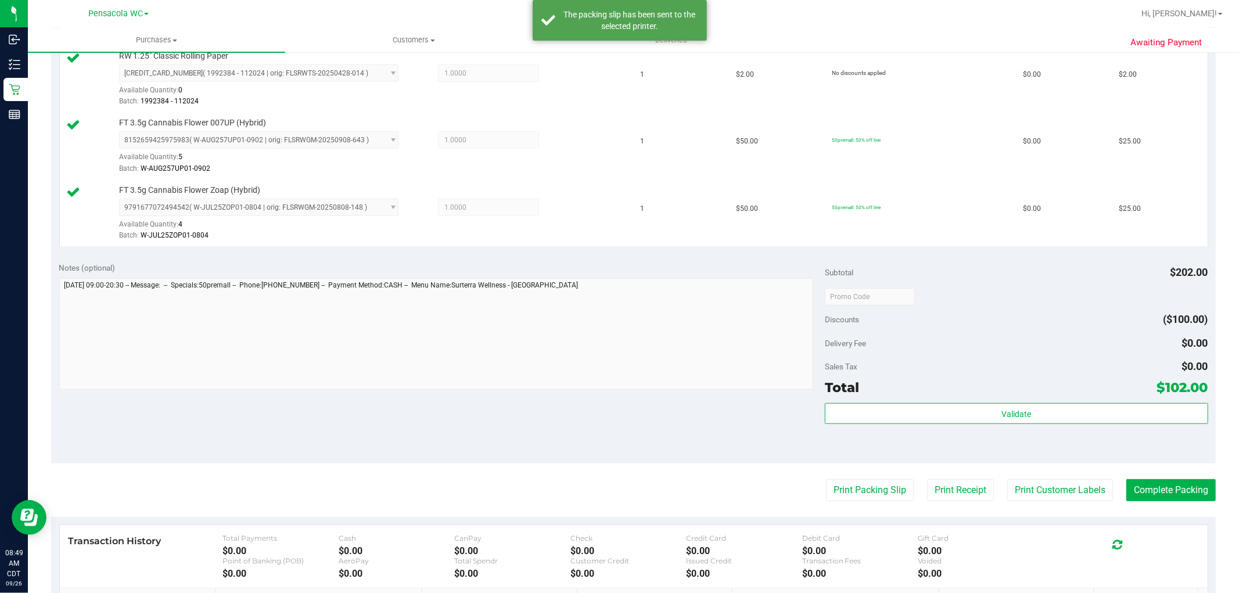
click at [855, 479] on button "Print Packing Slip" at bounding box center [870, 490] width 88 height 22
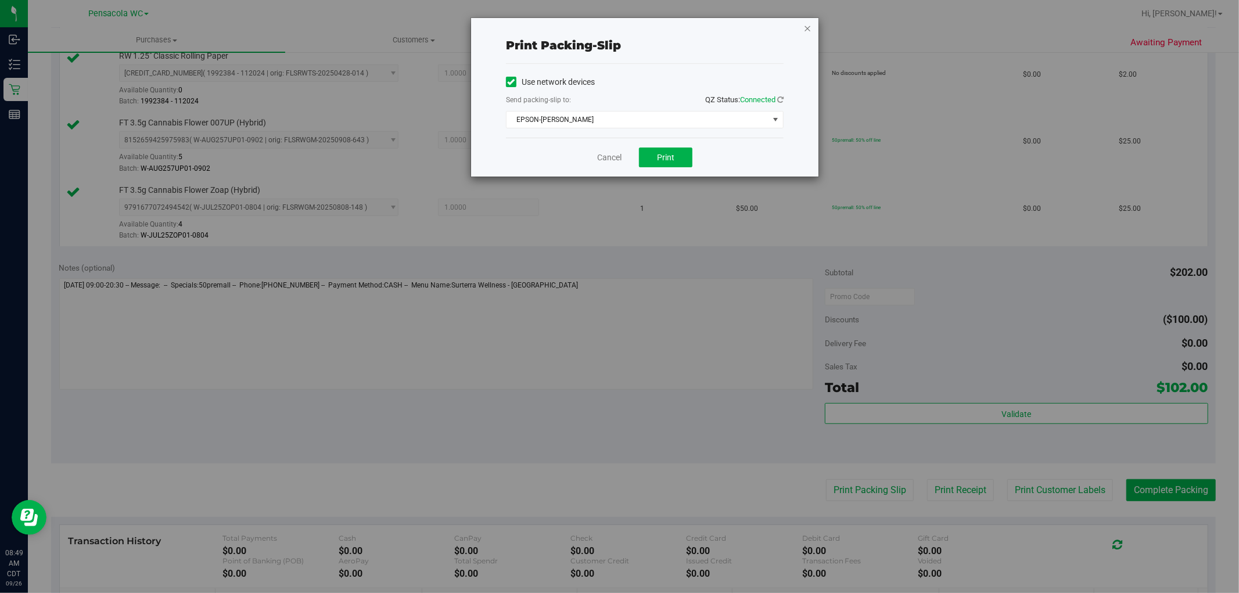
click at [808, 25] on icon "button" at bounding box center [808, 28] width 8 height 14
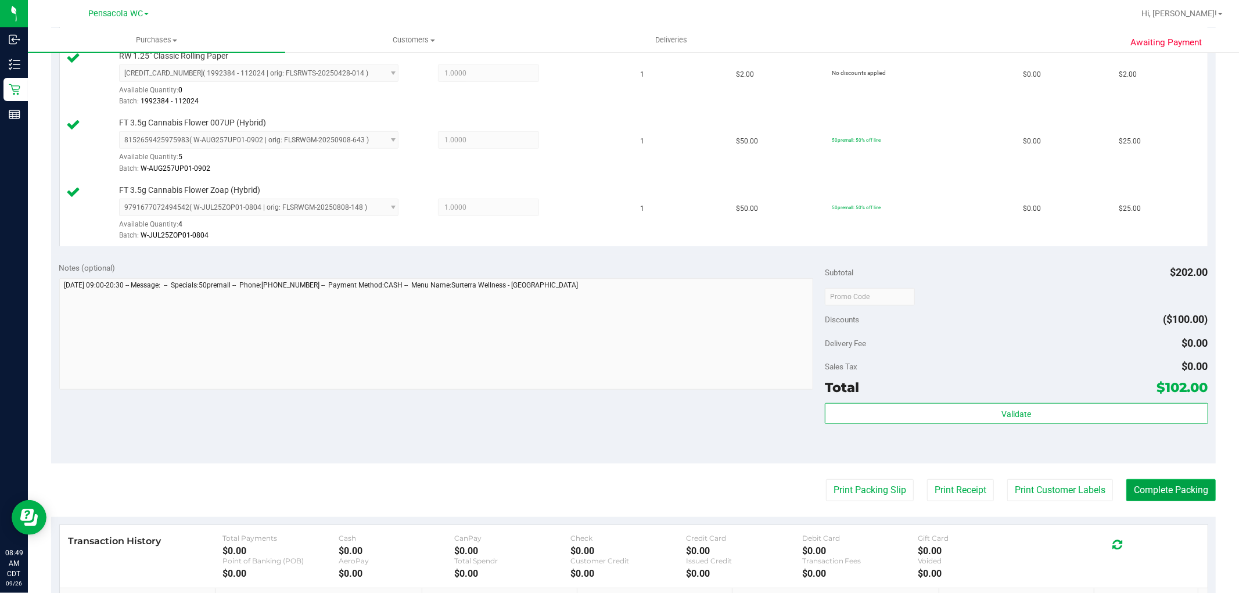
click at [1157, 491] on button "Complete Packing" at bounding box center [1171, 490] width 89 height 22
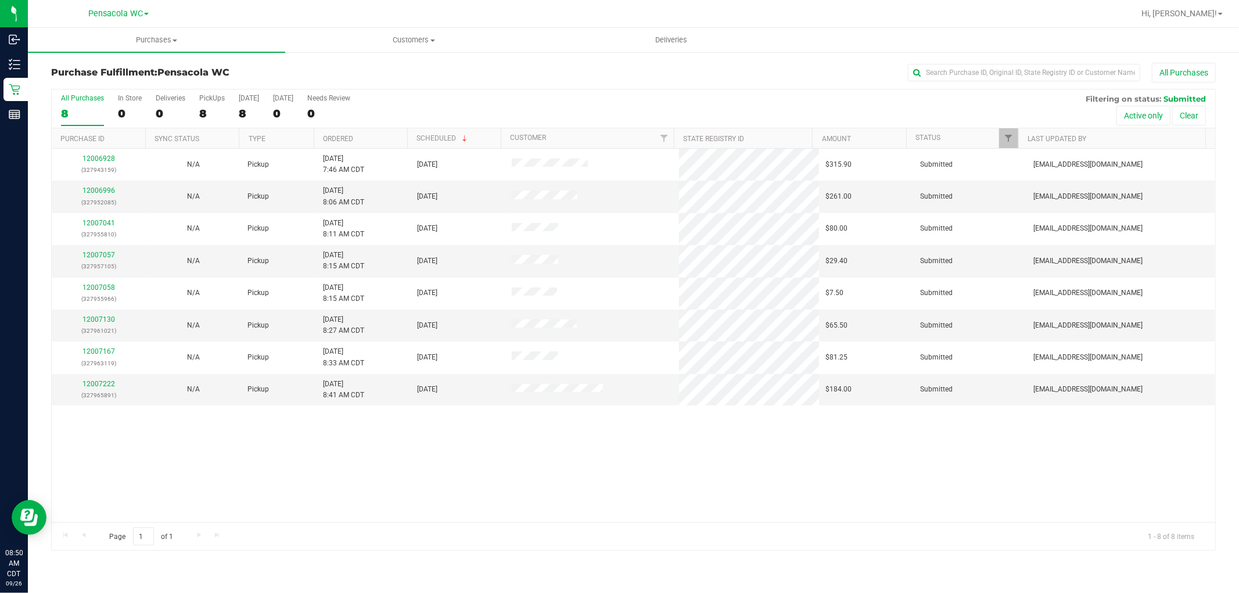
click at [373, 142] on th "Ordered" at bounding box center [361, 138] width 94 height 20
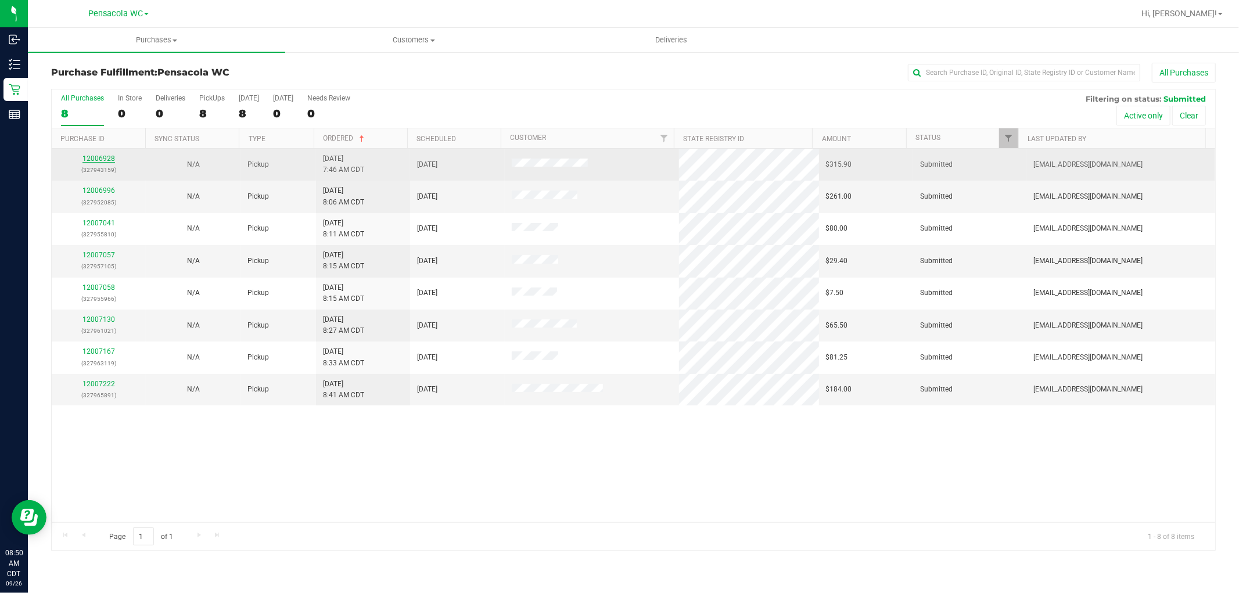
click at [109, 156] on link "12006928" at bounding box center [99, 159] width 33 height 8
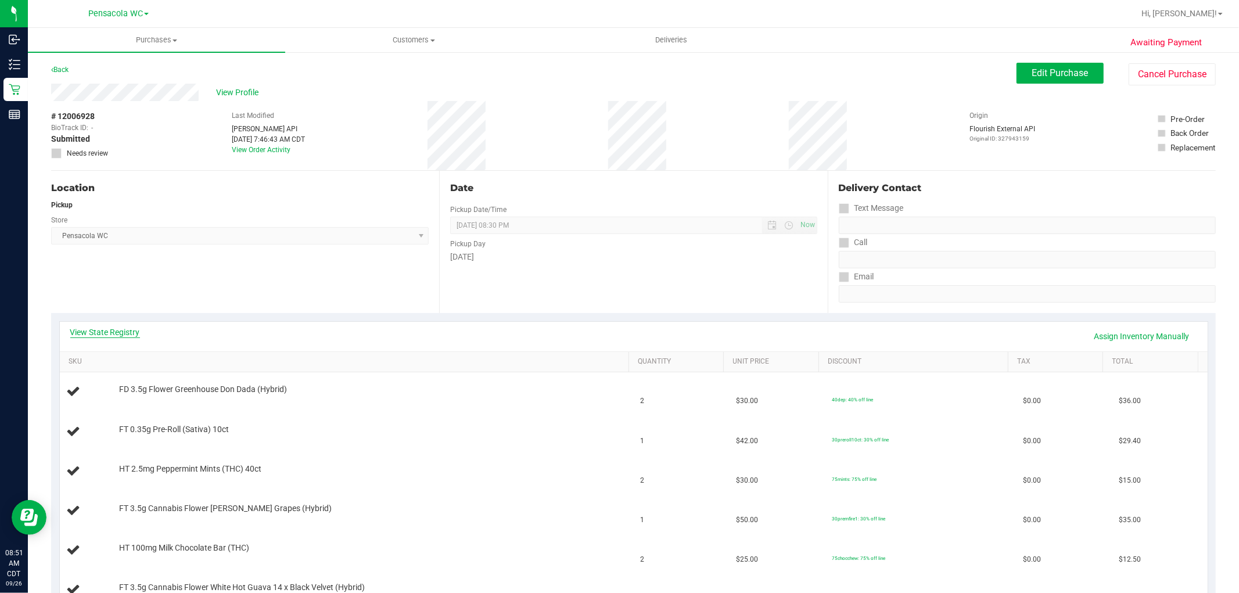
click at [102, 335] on link "View State Registry" at bounding box center [105, 333] width 70 height 12
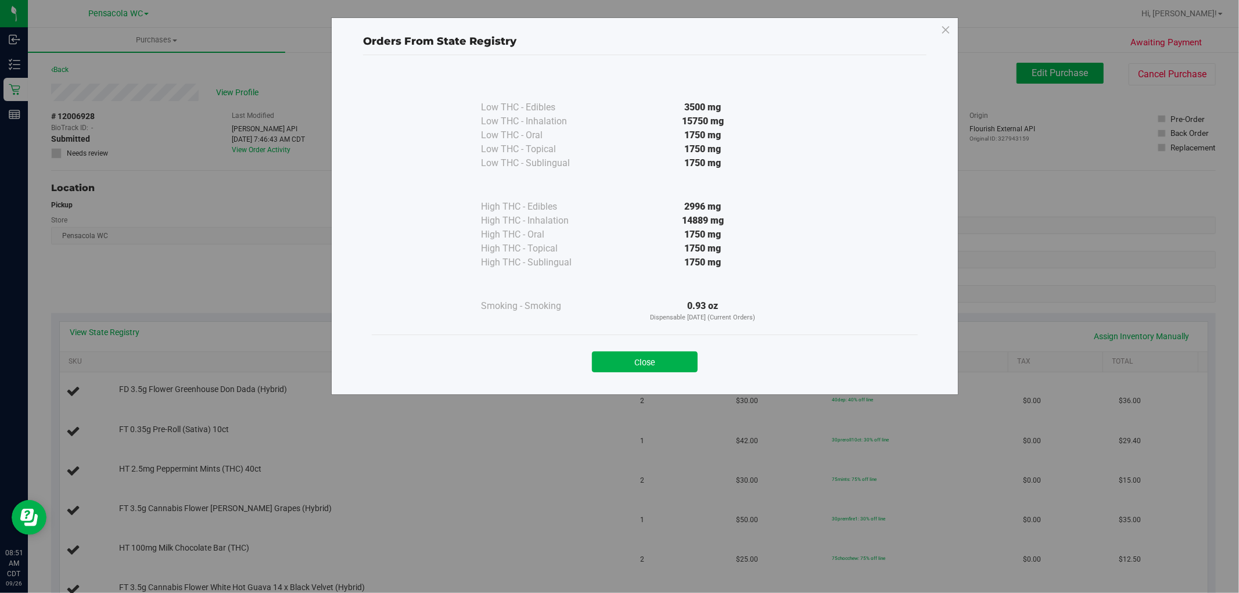
click at [622, 384] on div "Orders From State Registry Low THC - Edibles 3500 mg" at bounding box center [644, 206] width 627 height 378
click at [620, 367] on button "Close" at bounding box center [645, 362] width 106 height 21
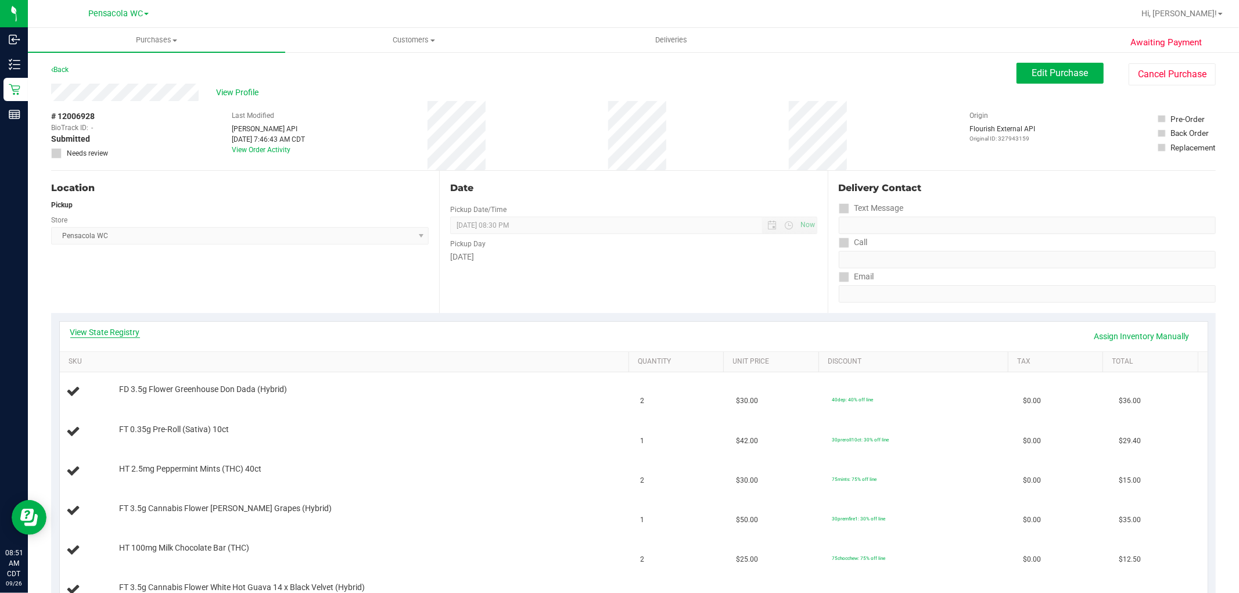
click at [130, 330] on link "View State Registry" at bounding box center [105, 333] width 70 height 12
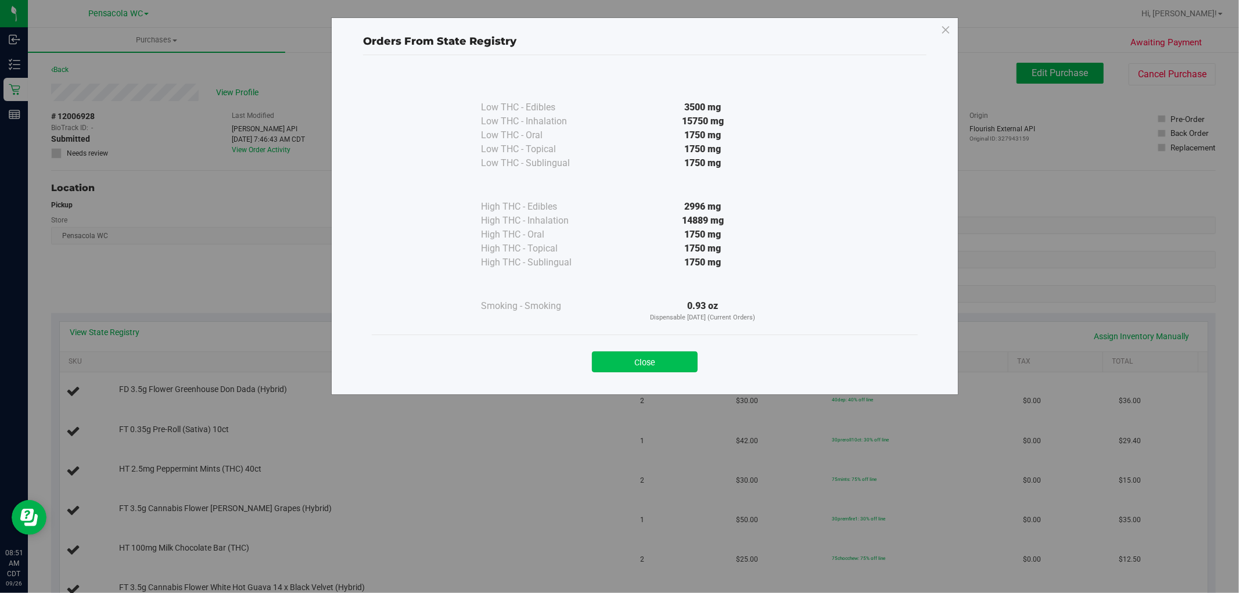
click at [690, 364] on button "Close" at bounding box center [645, 362] width 106 height 21
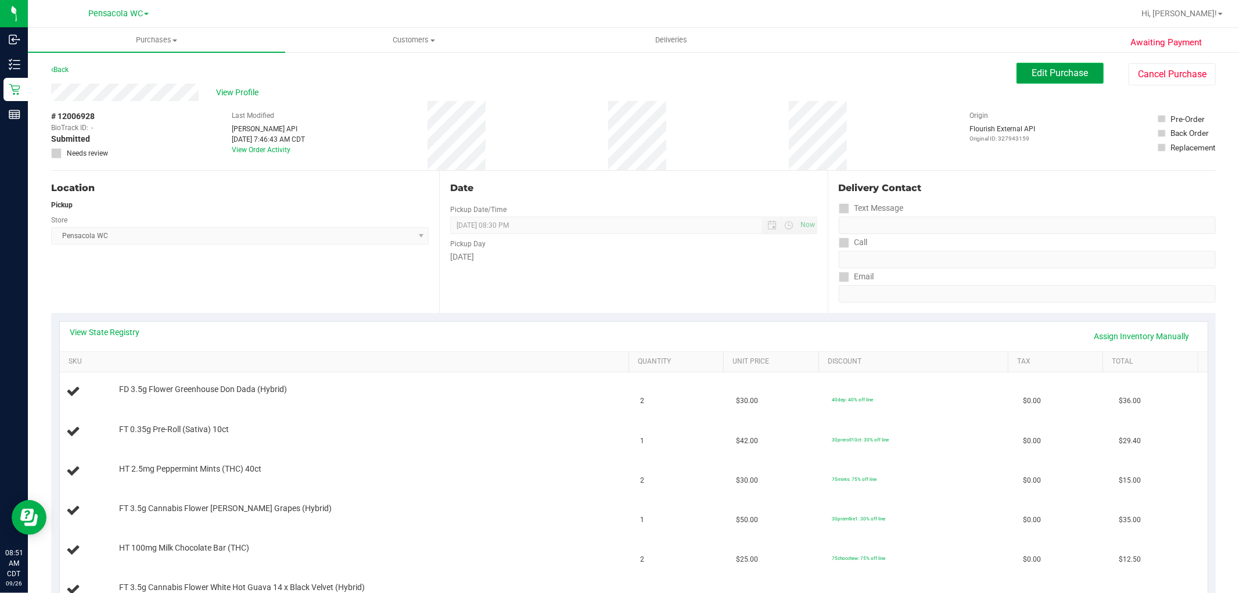
click at [1034, 64] on button "Edit Purchase" at bounding box center [1060, 73] width 87 height 21
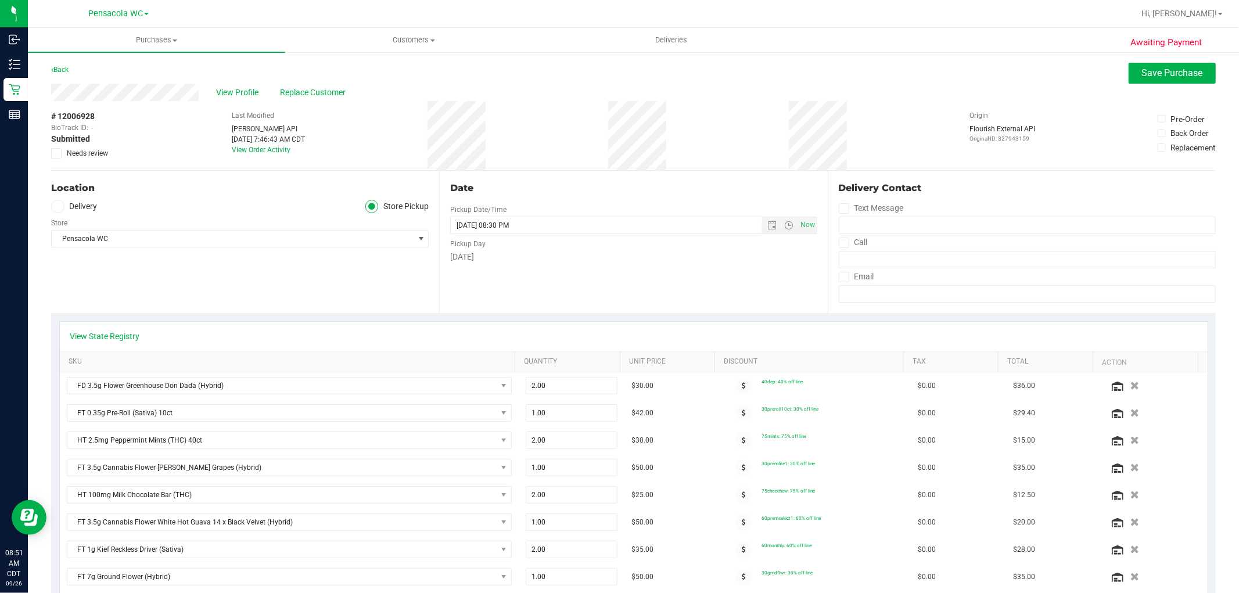
click at [77, 151] on span "Needs review" at bounding box center [87, 153] width 41 height 10
click at [0, 0] on input "Needs review" at bounding box center [0, 0] width 0 height 0
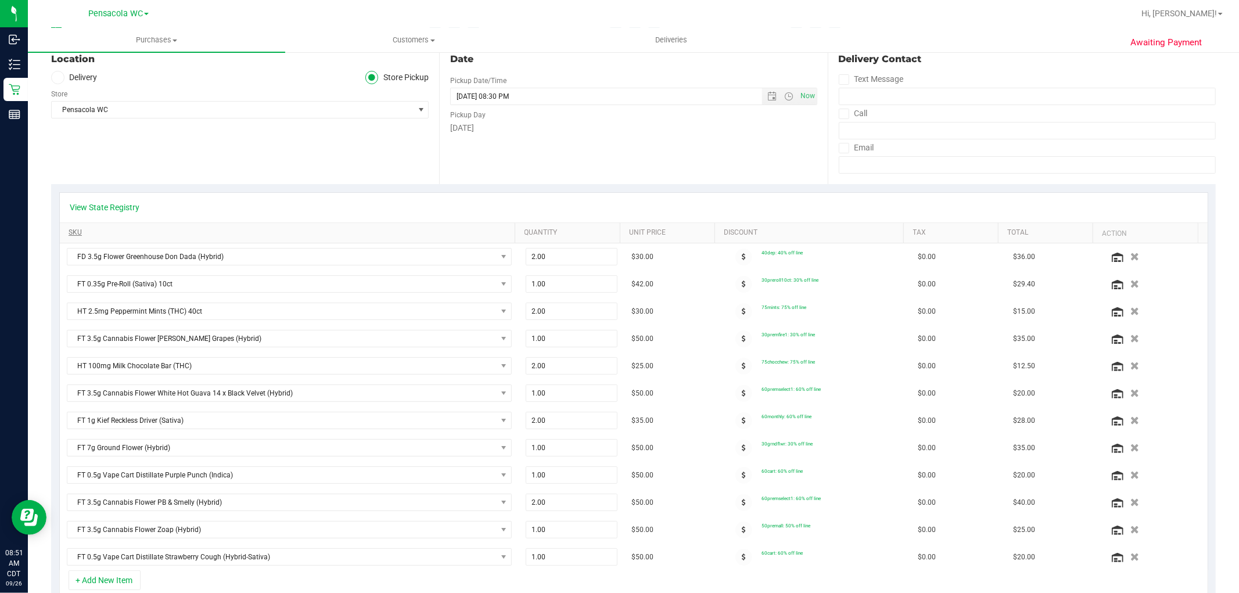
scroll to position [387, 0]
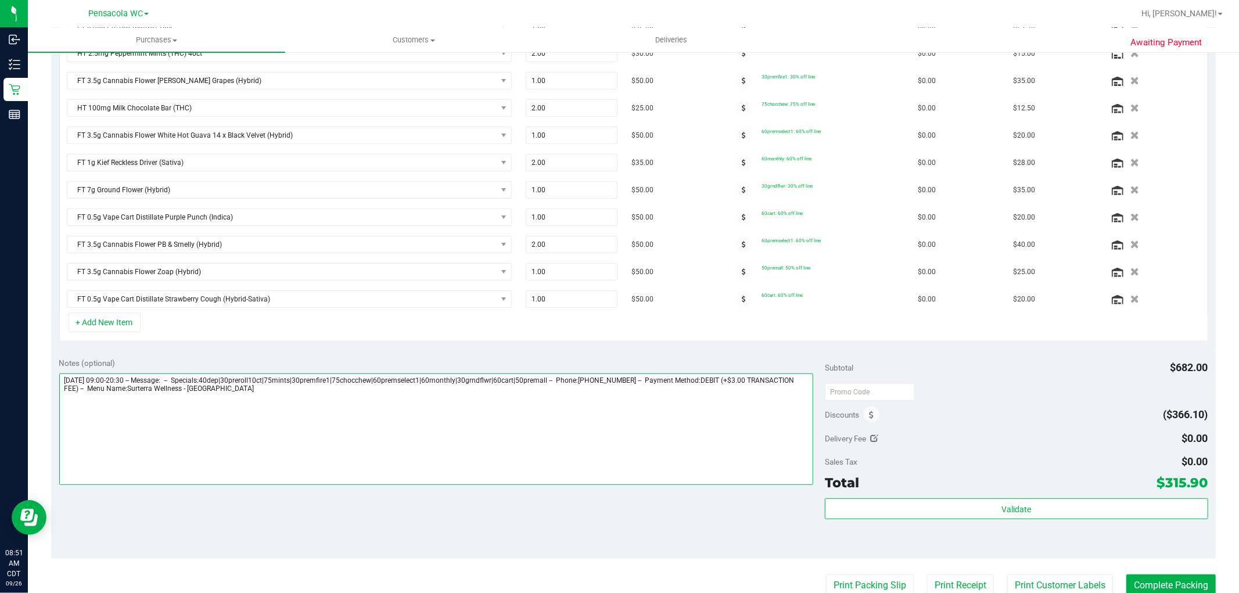
click at [371, 447] on textarea at bounding box center [436, 430] width 755 height 112
click at [427, 442] on textarea at bounding box center [436, 430] width 755 height 112
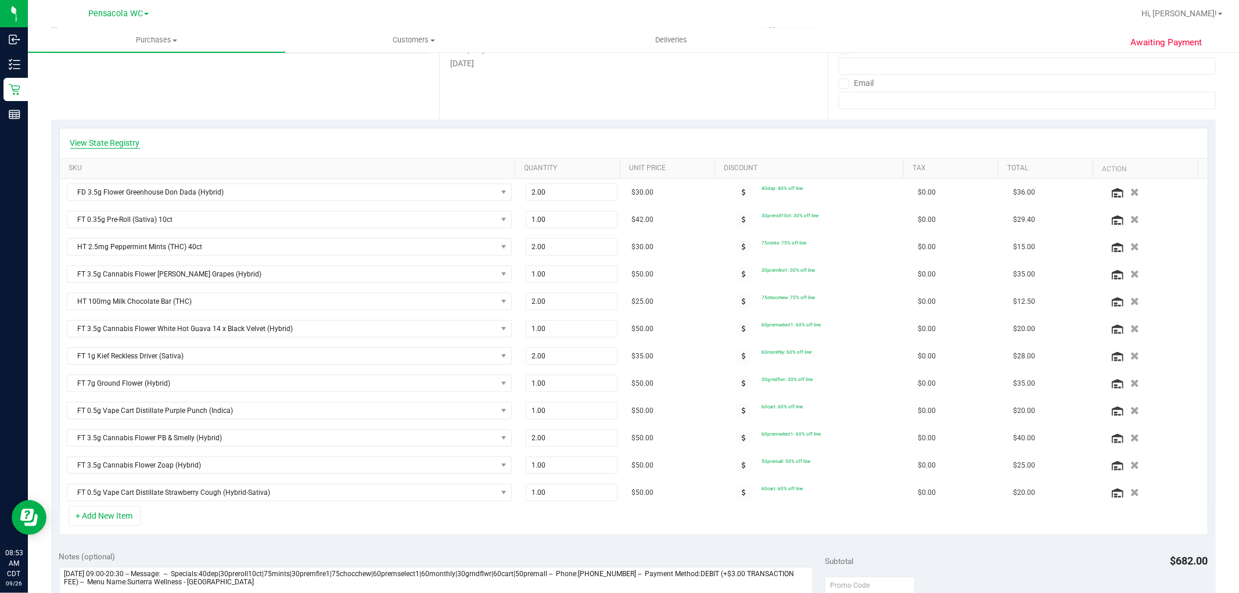
click at [110, 148] on link "View State Registry" at bounding box center [105, 143] width 70 height 12
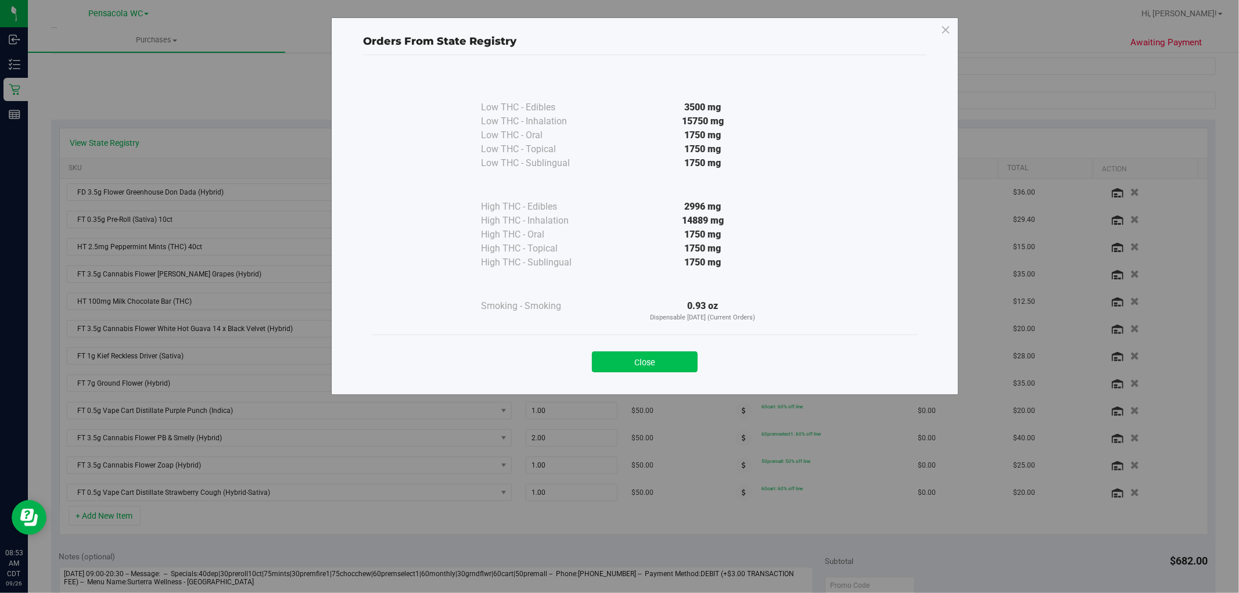
click at [635, 359] on button "Close" at bounding box center [645, 362] width 106 height 21
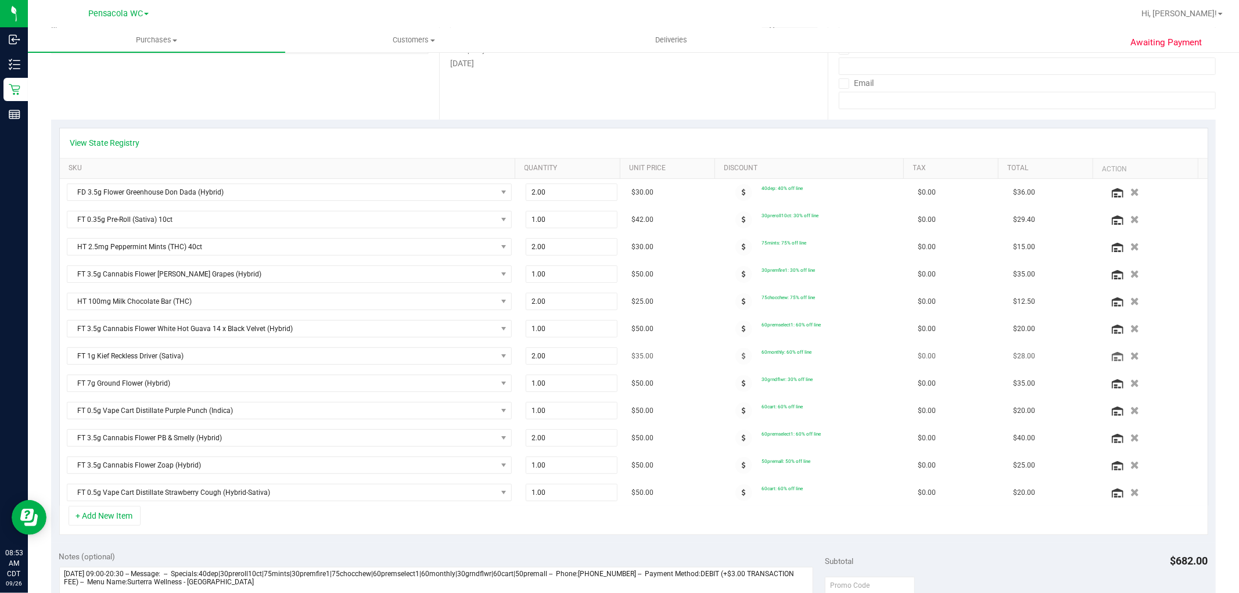
scroll to position [516, 0]
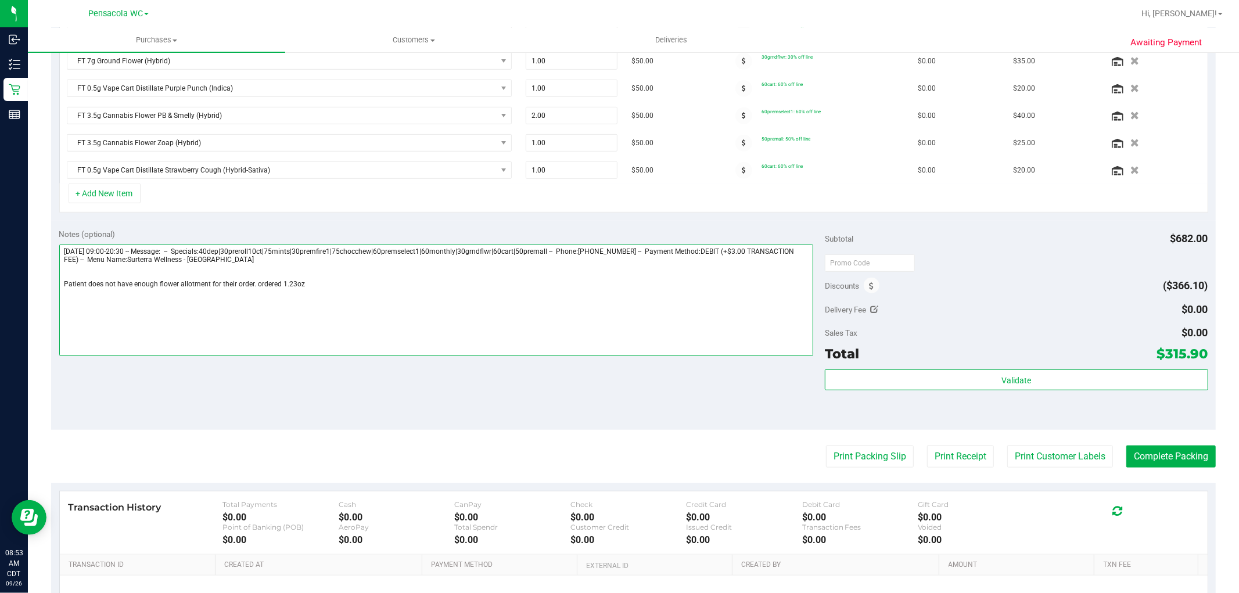
click at [335, 286] on textarea at bounding box center [436, 301] width 755 height 112
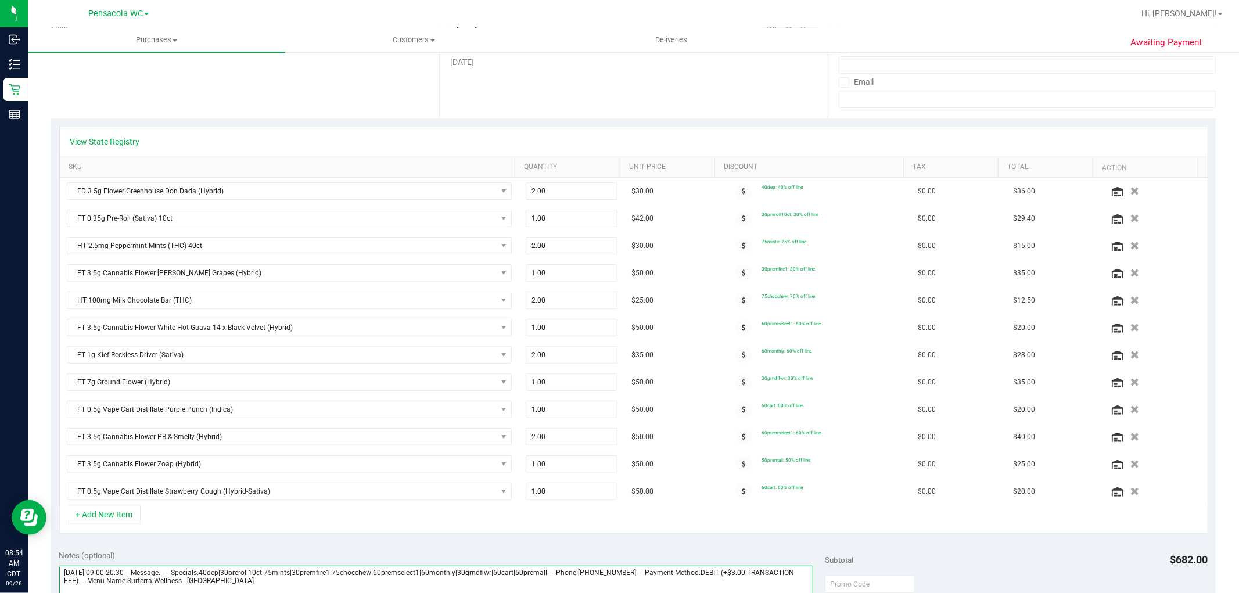
scroll to position [322, 0]
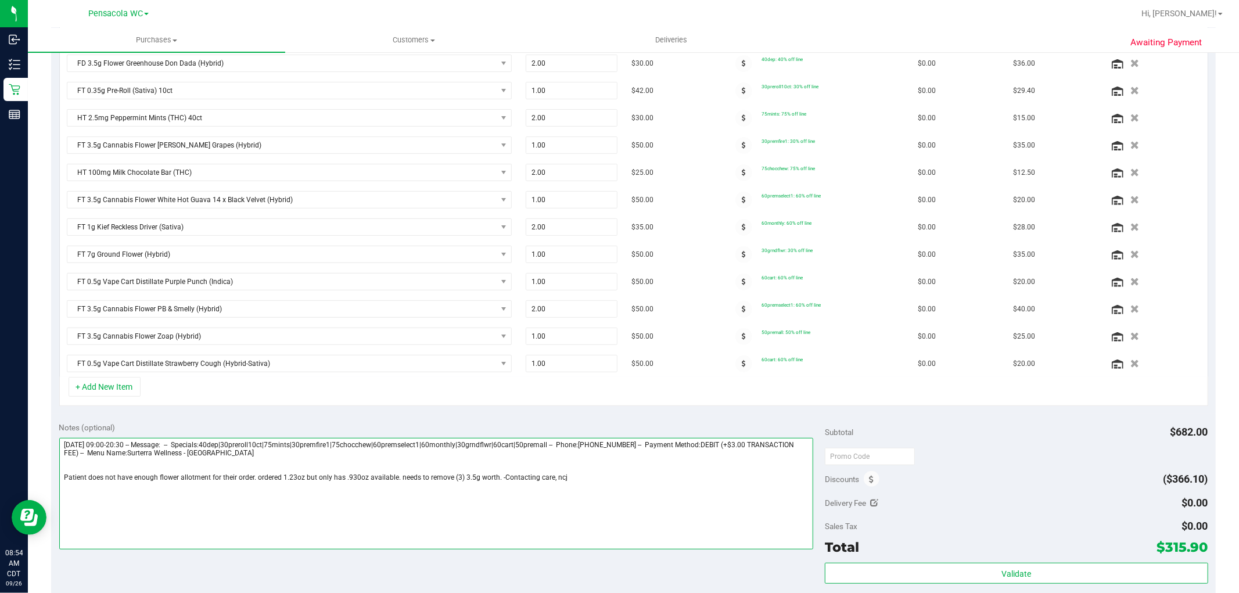
drag, startPoint x: 490, startPoint y: 479, endPoint x: 474, endPoint y: 479, distance: 16.3
click at [474, 479] on textarea at bounding box center [436, 494] width 755 height 112
click at [496, 479] on textarea at bounding box center [436, 494] width 755 height 112
drag, startPoint x: 475, startPoint y: 485, endPoint x: 74, endPoint y: 486, distance: 400.3
click at [66, 490] on textarea at bounding box center [436, 494] width 755 height 112
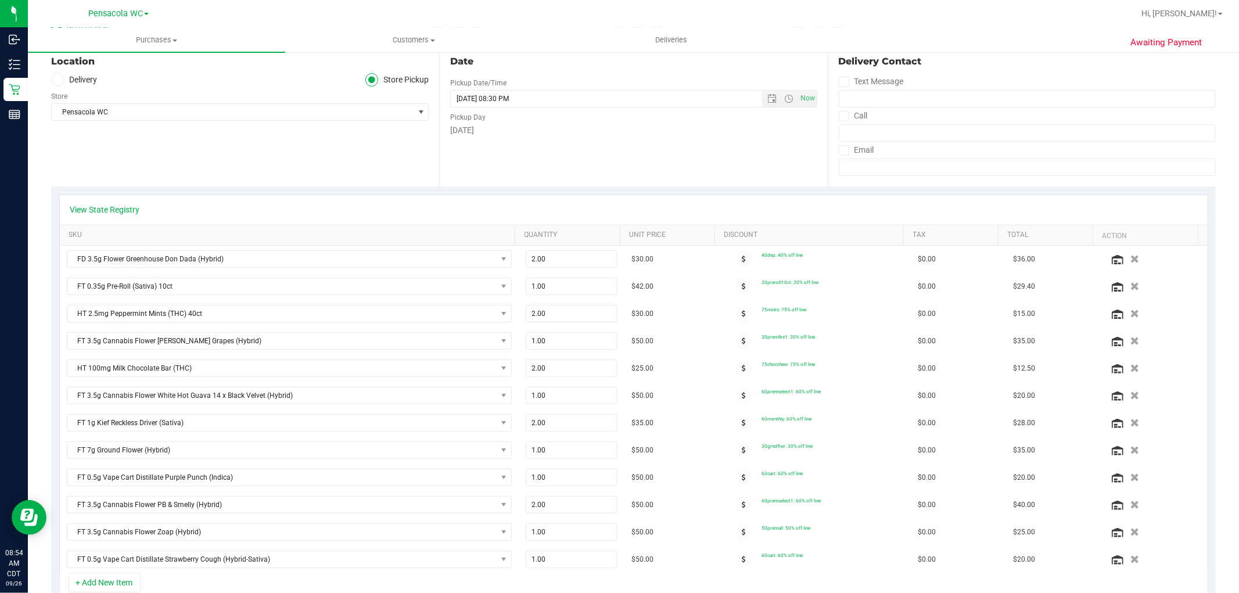
scroll to position [0, 0]
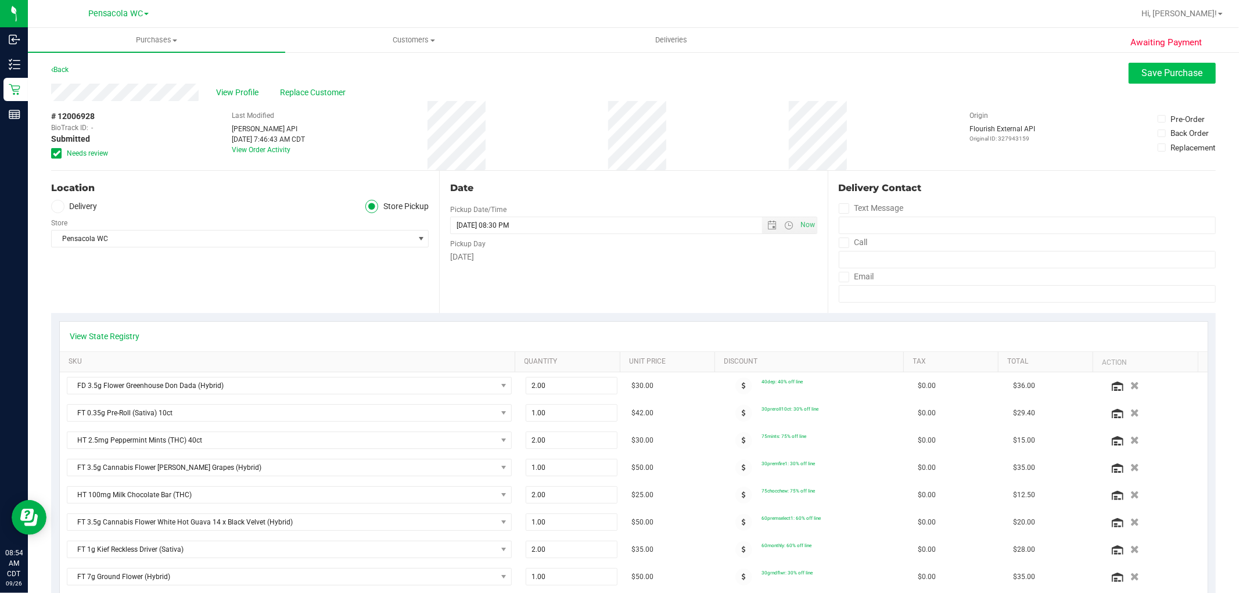
type textarea "[DATE] 09:00-20:30 -- Message: -- Specials:40dep|30preroll10ct|75mints|30premfi…"
click at [1164, 71] on span "Save Purchase" at bounding box center [1172, 72] width 61 height 11
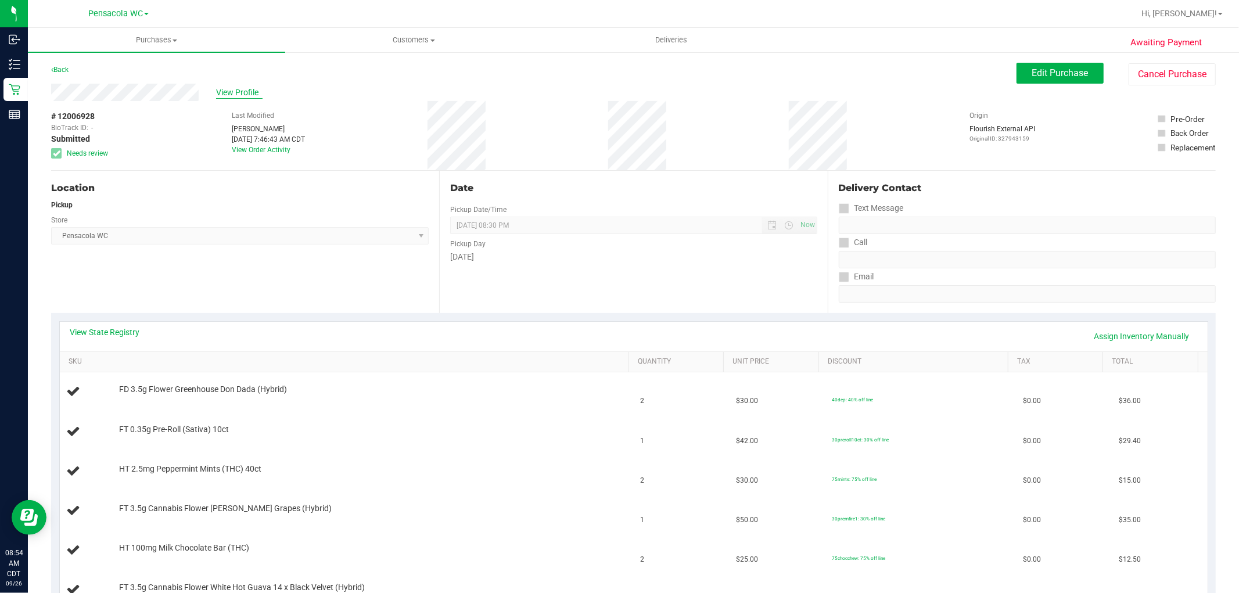
click at [235, 88] on span "View Profile" at bounding box center [239, 93] width 46 height 12
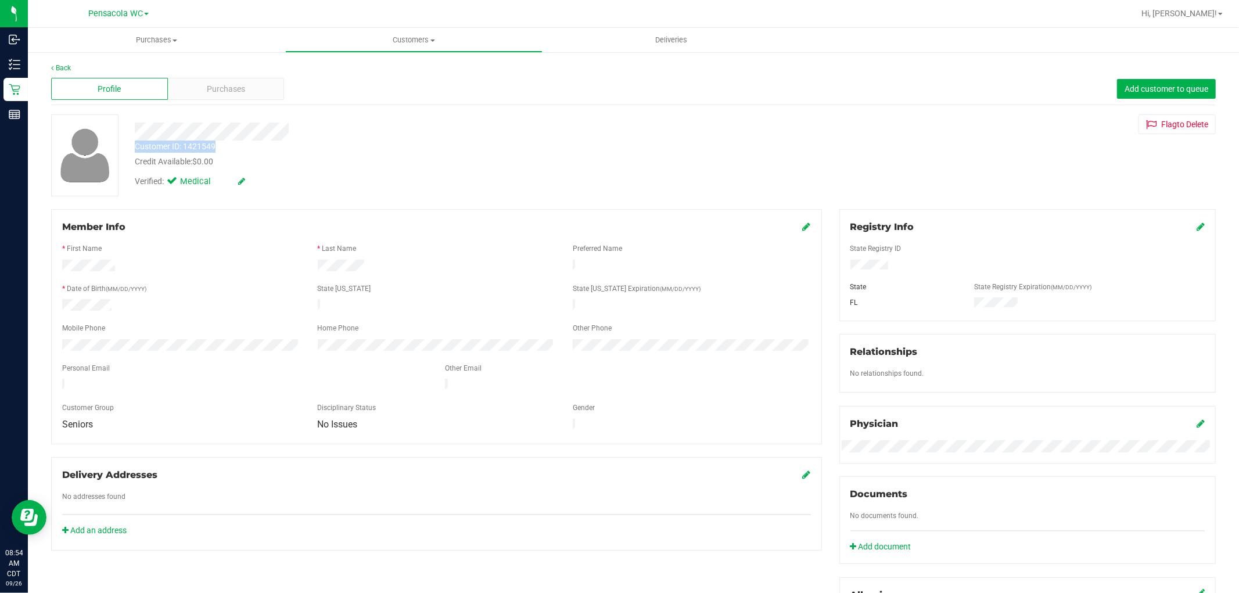
drag, startPoint x: 231, startPoint y: 144, endPoint x: 137, endPoint y: 144, distance: 94.1
click at [137, 144] on div "Customer ID: 1421549 Credit Available: $0.00" at bounding box center [421, 154] width 591 height 27
copy div "Customer ID: 1421549"
drag, startPoint x: 291, startPoint y: 228, endPoint x: 271, endPoint y: 225, distance: 20.0
click at [291, 228] on div "Member Info" at bounding box center [436, 227] width 749 height 14
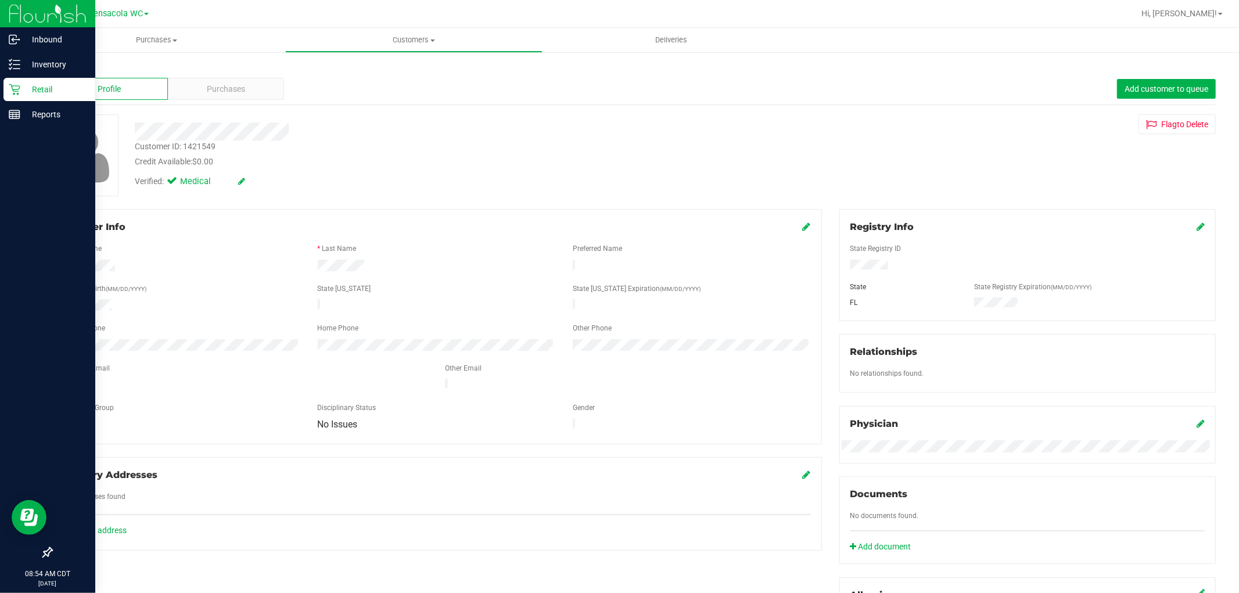
click at [10, 89] on icon at bounding box center [15, 90] width 12 height 12
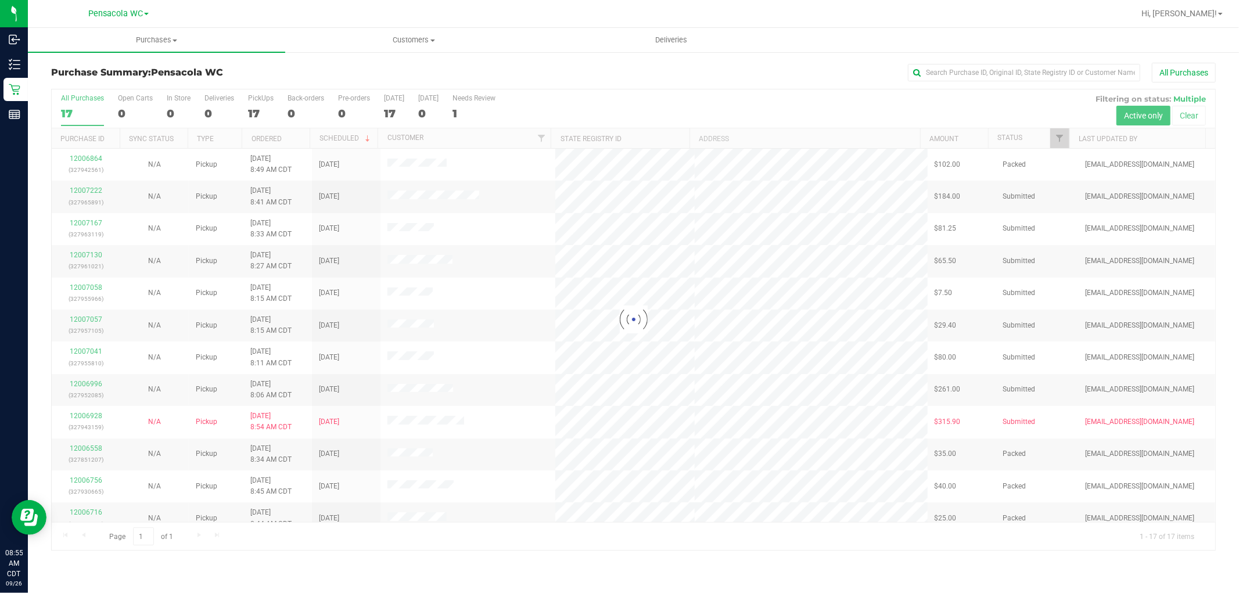
click at [1059, 139] on div at bounding box center [634, 319] width 1164 height 461
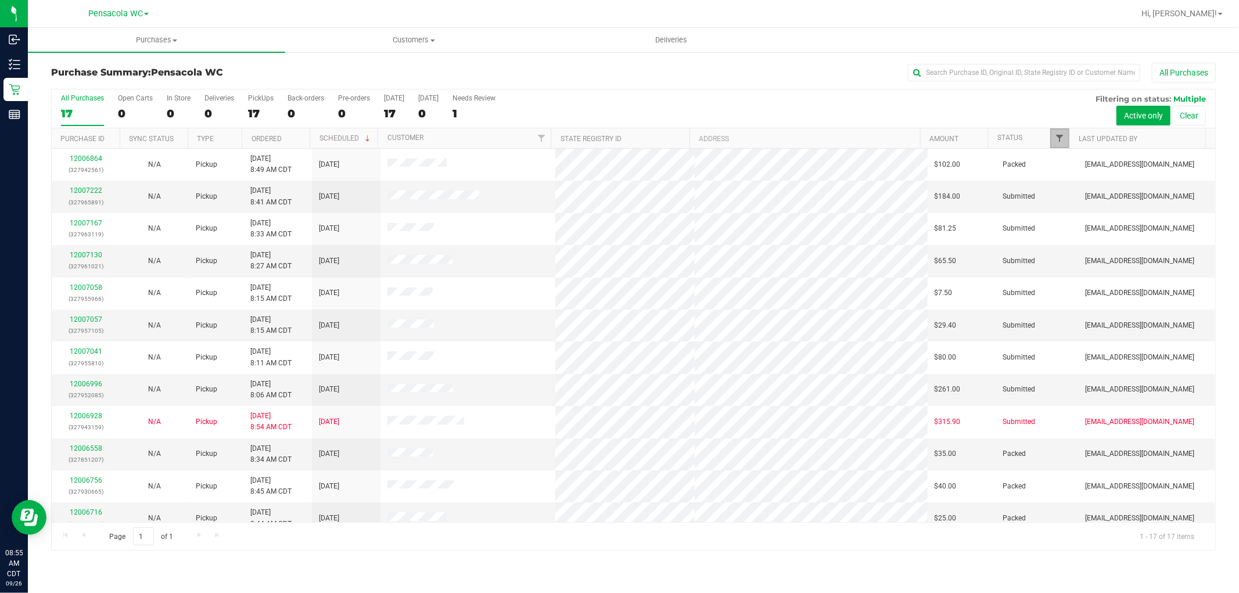
click at [1059, 137] on span "Filter" at bounding box center [1060, 138] width 9 height 9
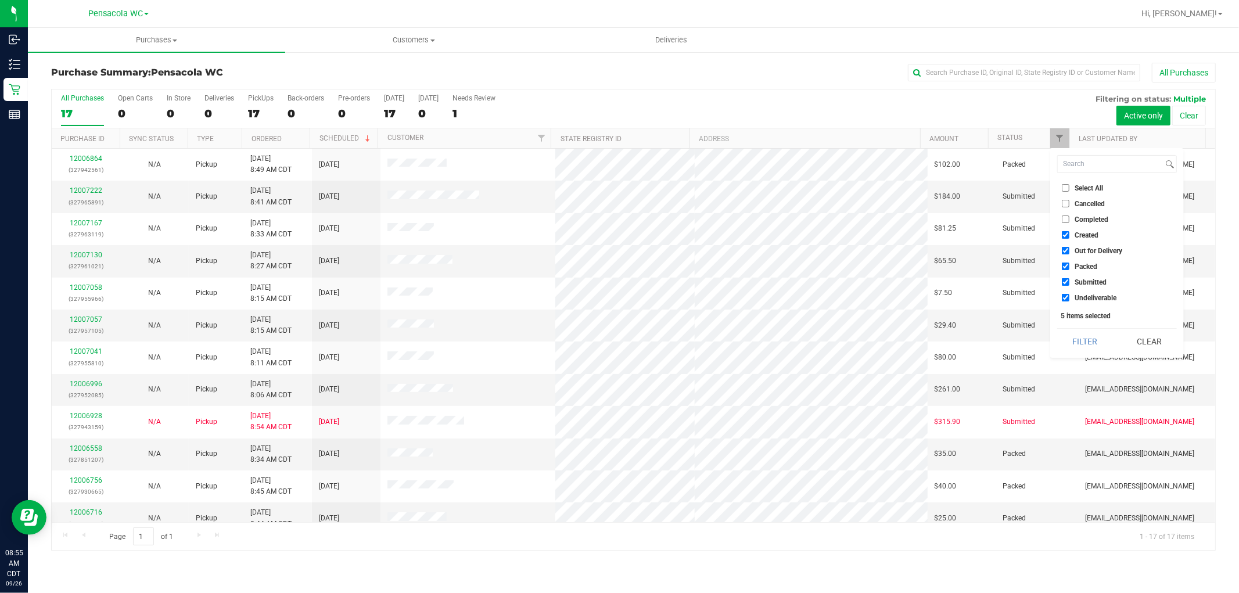
click at [1077, 189] on span "Select All" at bounding box center [1089, 188] width 28 height 7
click at [1070, 189] on input "Select All" at bounding box center [1066, 188] width 8 height 8
checkbox input "true"
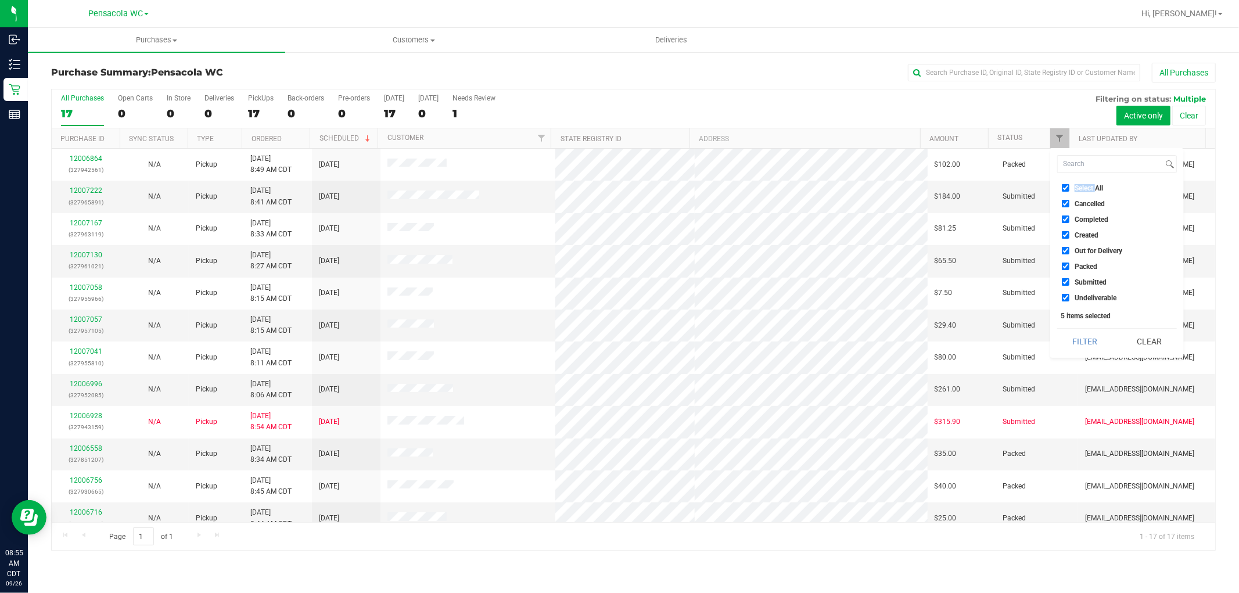
click at [1078, 189] on span "Select All" at bounding box center [1089, 188] width 28 height 7
click at [1070, 189] on input "Select All" at bounding box center [1066, 188] width 8 height 8
checkbox input "false"
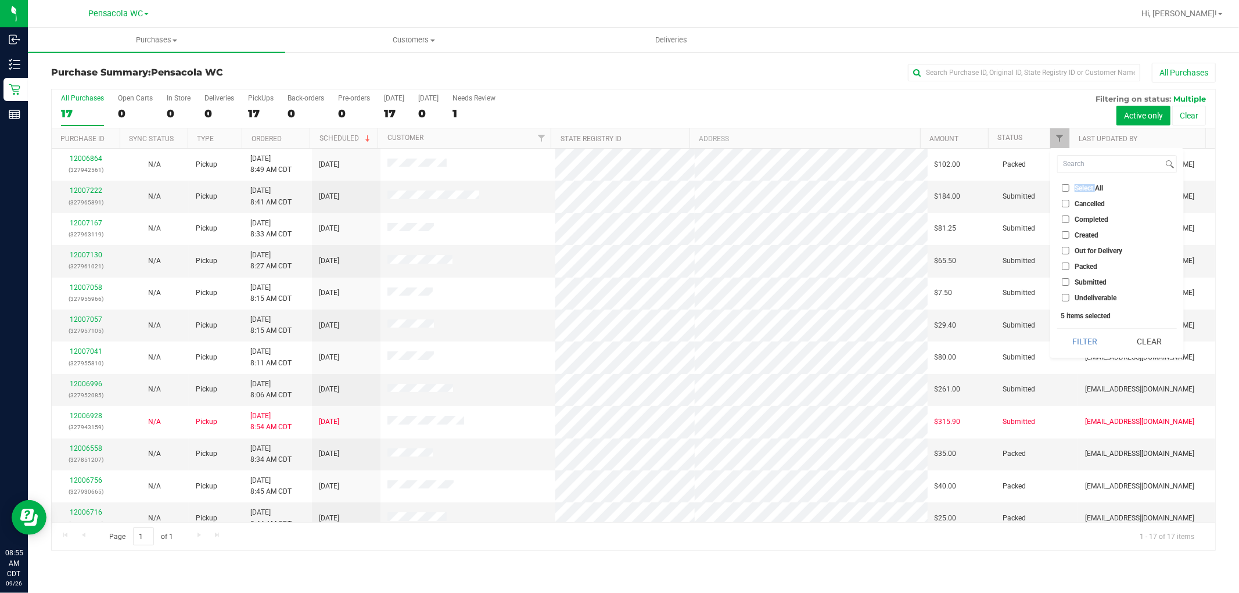
checkbox input "false"
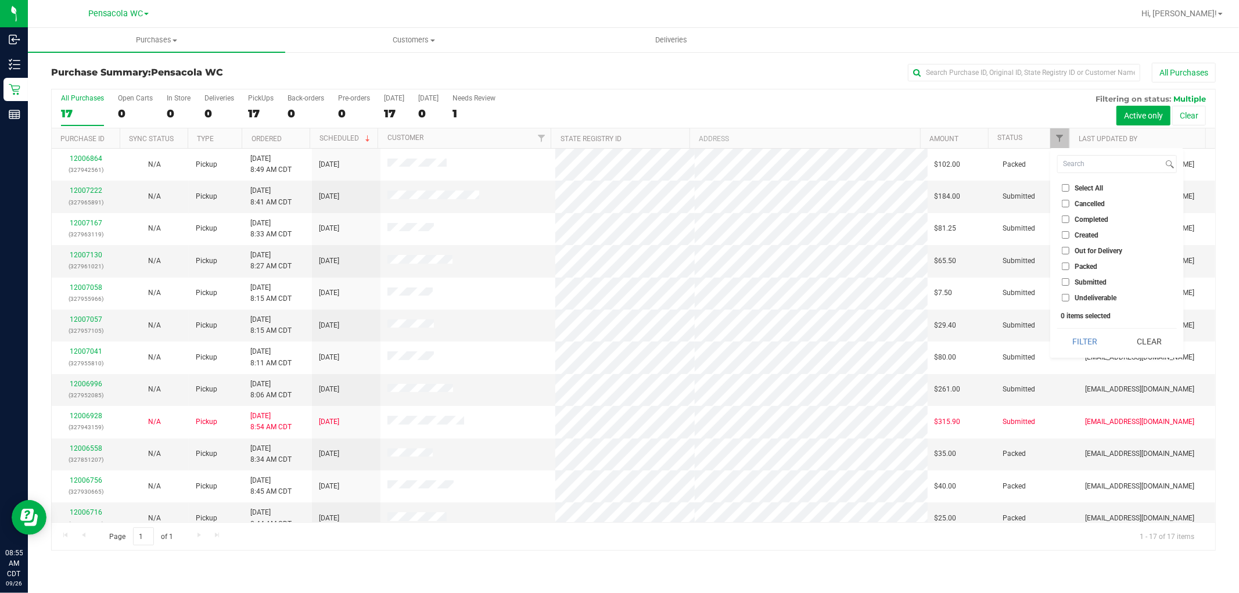
click at [1085, 279] on span "Submitted" at bounding box center [1091, 282] width 32 height 7
click at [1070, 278] on input "Submitted" at bounding box center [1066, 282] width 8 height 8
checkbox input "true"
click at [1094, 345] on button "Filter" at bounding box center [1085, 342] width 56 height 26
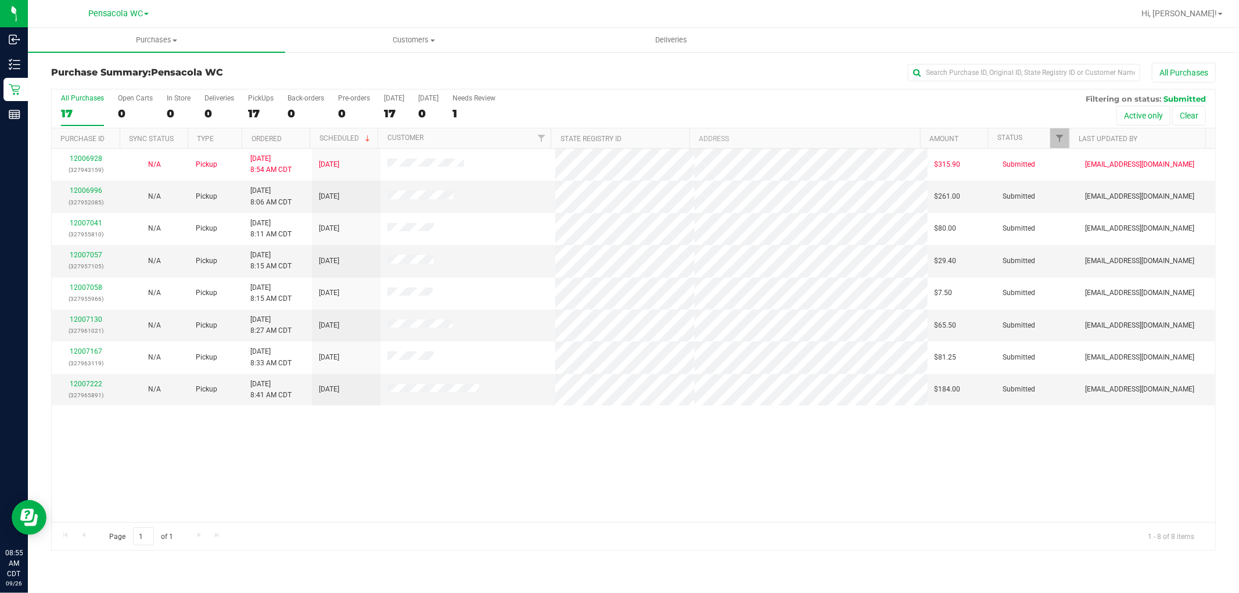
click at [842, 490] on div "12006928 (327943159) N/A Pickup [DATE] 8:54 AM CDT 9/26/2025 $315.90 Submitted …" at bounding box center [634, 336] width 1164 height 374
click at [474, 485] on div "12006928 (327943159) N/A Pickup [DATE] 8:54 AM CDT 9/26/2025 $315.90 Submitted …" at bounding box center [634, 336] width 1164 height 374
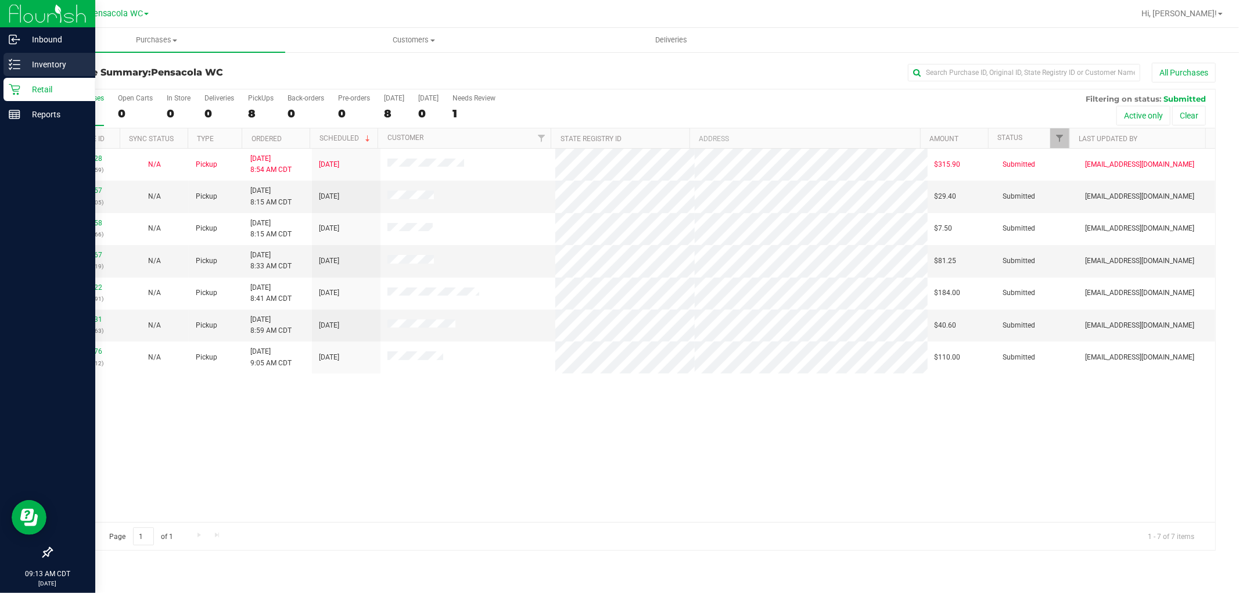
click at [24, 66] on p "Inventory" at bounding box center [55, 65] width 70 height 14
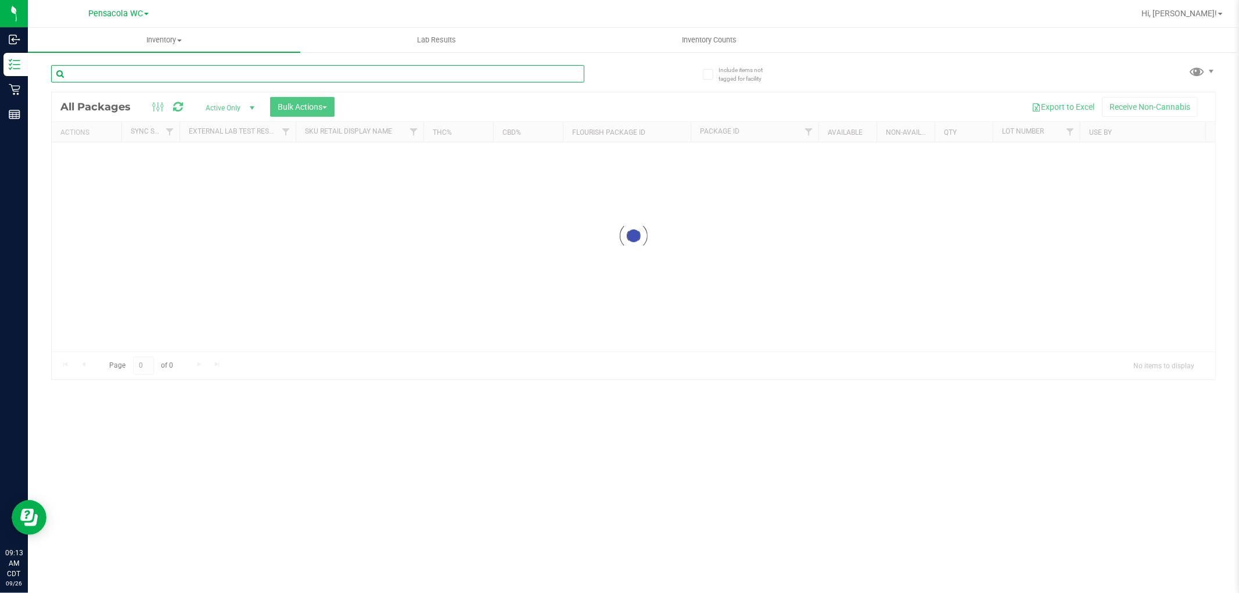
click at [166, 66] on input "text" at bounding box center [317, 73] width 533 height 17
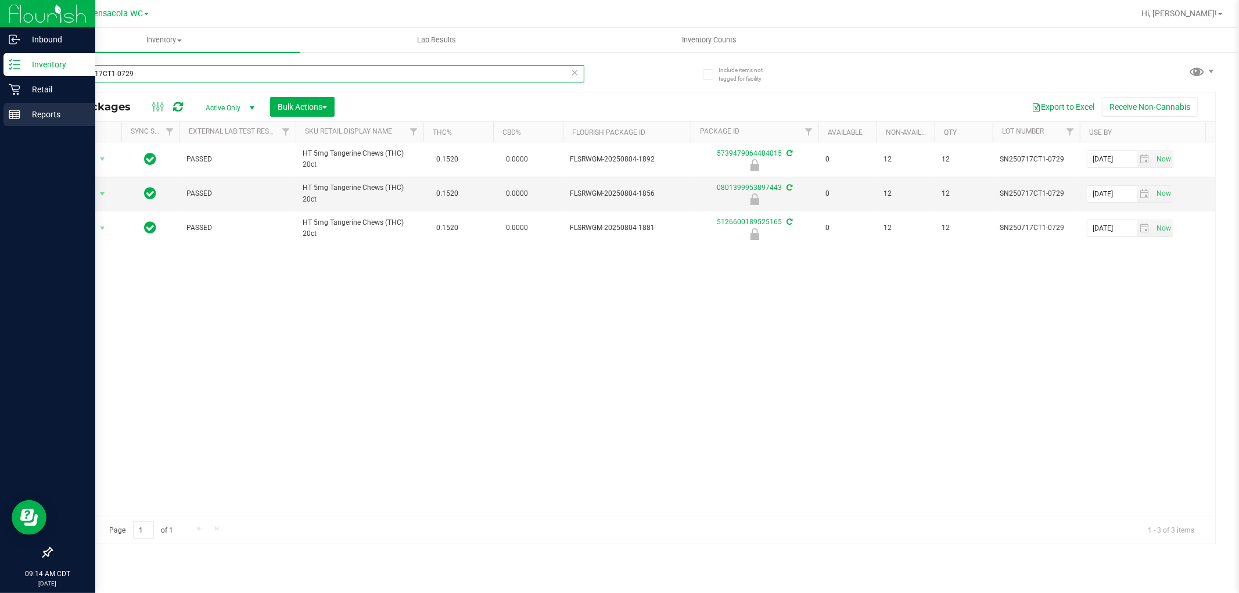
drag, startPoint x: 157, startPoint y: 81, endPoint x: 0, endPoint y: 106, distance: 159.4
click at [0, 105] on div "Inbound Inventory Retail Reports 09:14 AM CDT [DATE] 09/26 Pensacola WC Hi, [PE…" at bounding box center [619, 296] width 1239 height 593
type input "5126600189525165"
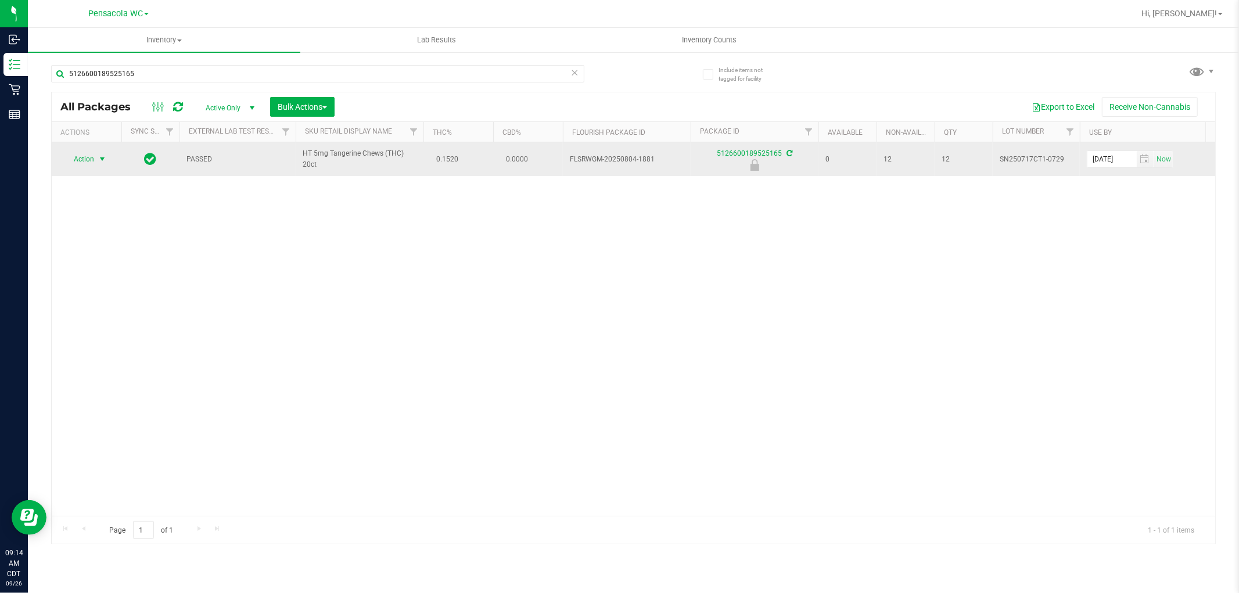
click at [88, 152] on span "Action" at bounding box center [78, 159] width 31 height 16
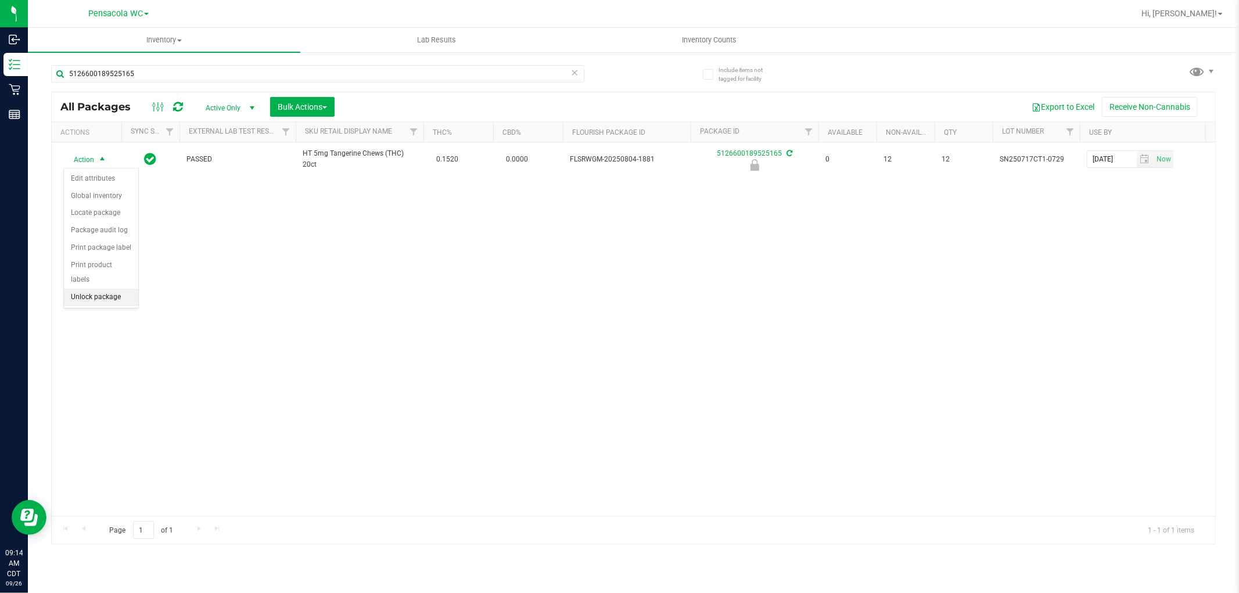
click at [109, 302] on li "Unlock package" at bounding box center [101, 297] width 74 height 17
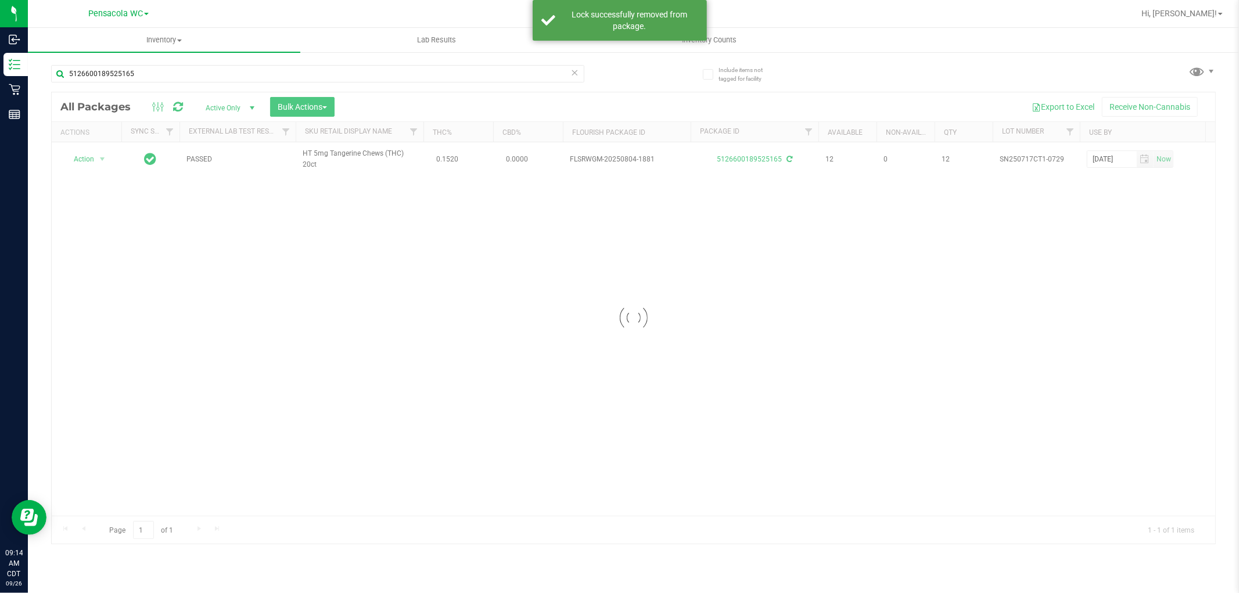
click at [94, 160] on div at bounding box center [634, 317] width 1164 height 451
click at [94, 160] on span "Action" at bounding box center [78, 159] width 31 height 16
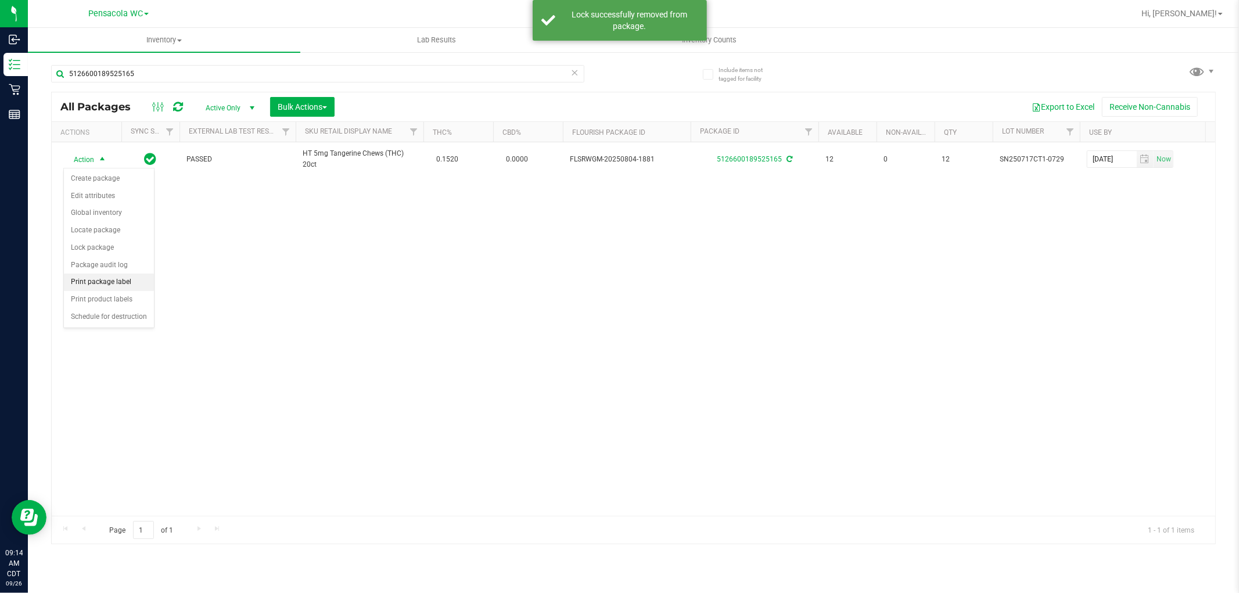
click at [109, 277] on li "Print package label" at bounding box center [109, 282] width 90 height 17
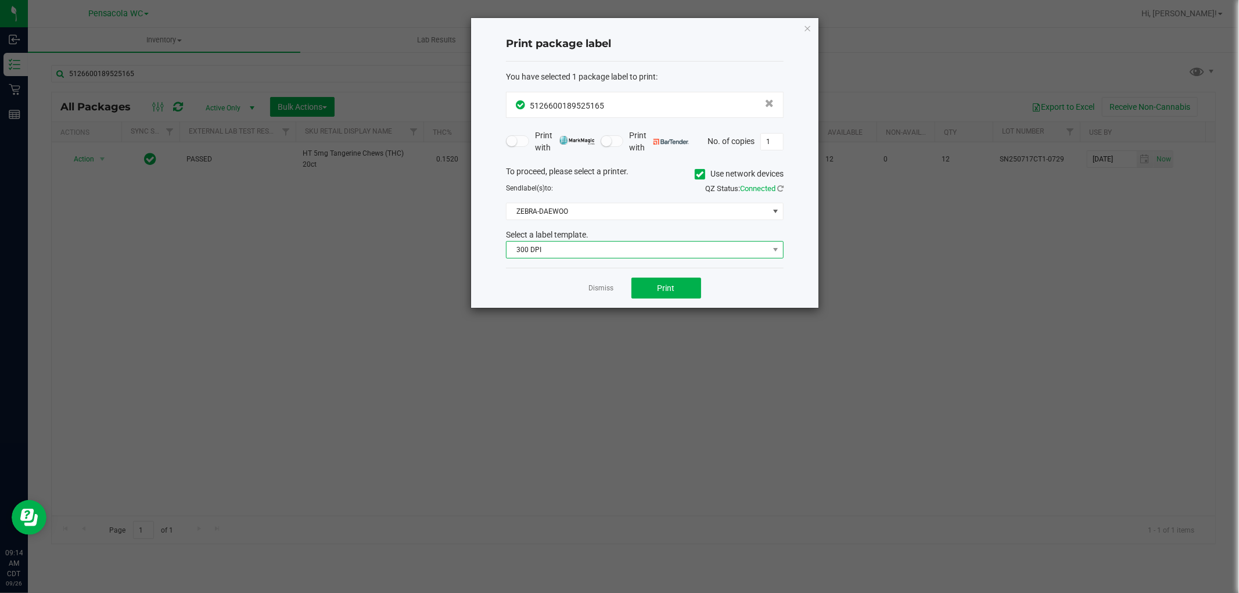
click at [639, 251] on span "300 DPI" at bounding box center [638, 250] width 262 height 16
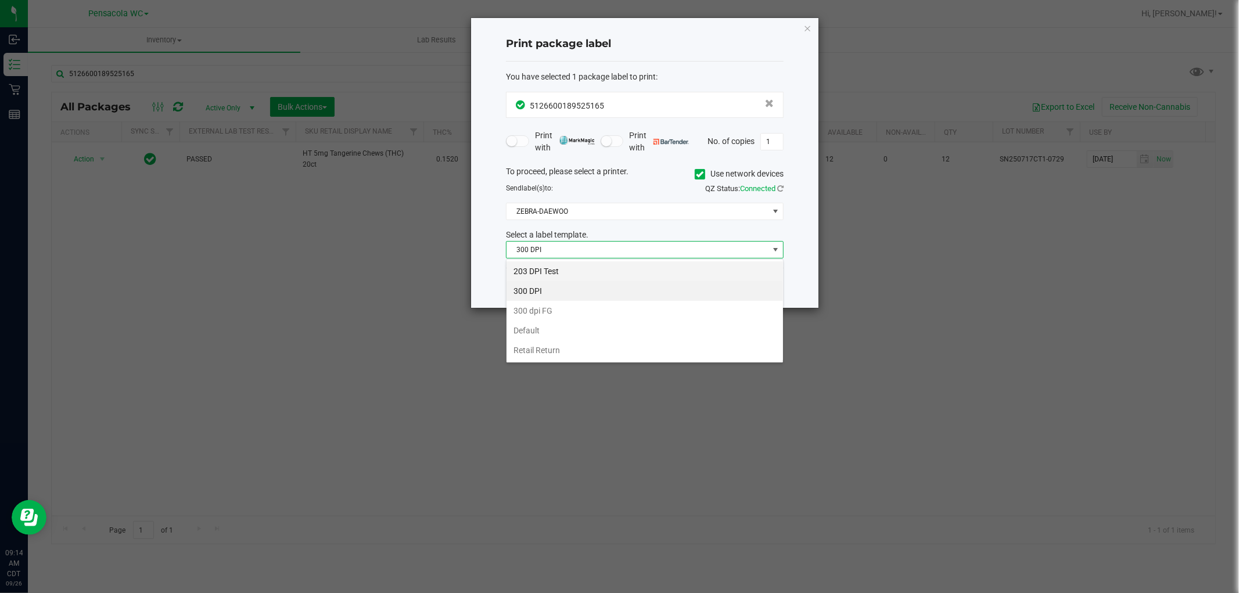
scroll to position [17, 277]
click at [630, 275] on li "203 DPI Test" at bounding box center [645, 271] width 277 height 20
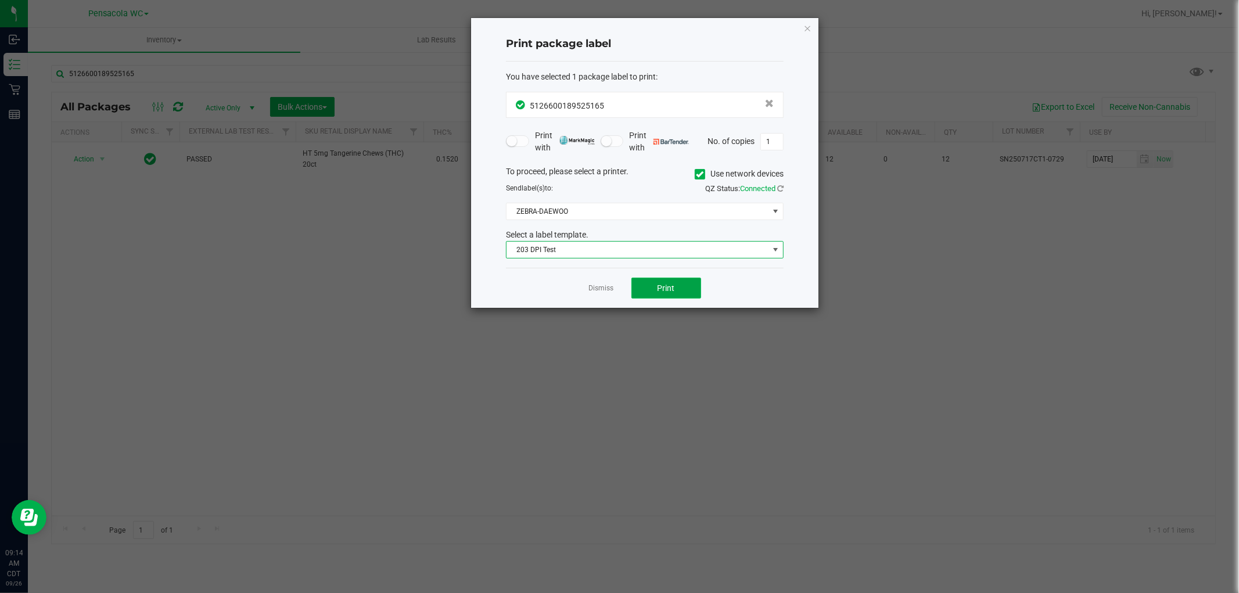
click at [664, 290] on span "Print" at bounding box center [666, 288] width 17 height 9
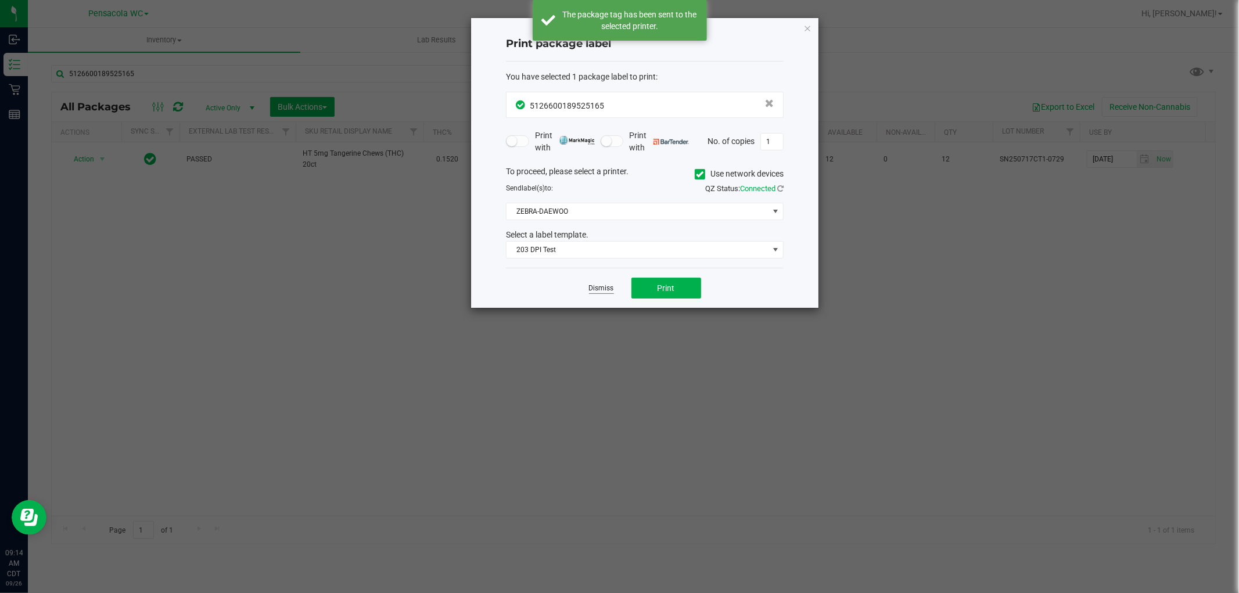
click at [610, 289] on link "Dismiss" at bounding box center [601, 289] width 25 height 10
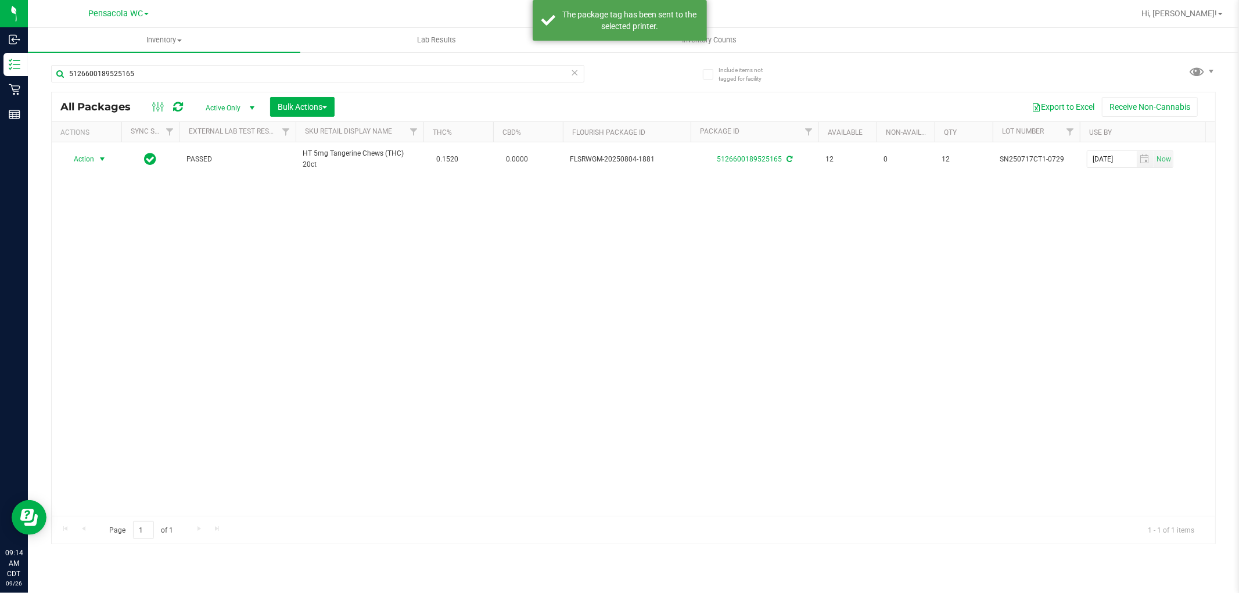
click at [585, 325] on div "Action Action Create package Edit attributes Global inventory Locate package Lo…" at bounding box center [634, 329] width 1164 height 374
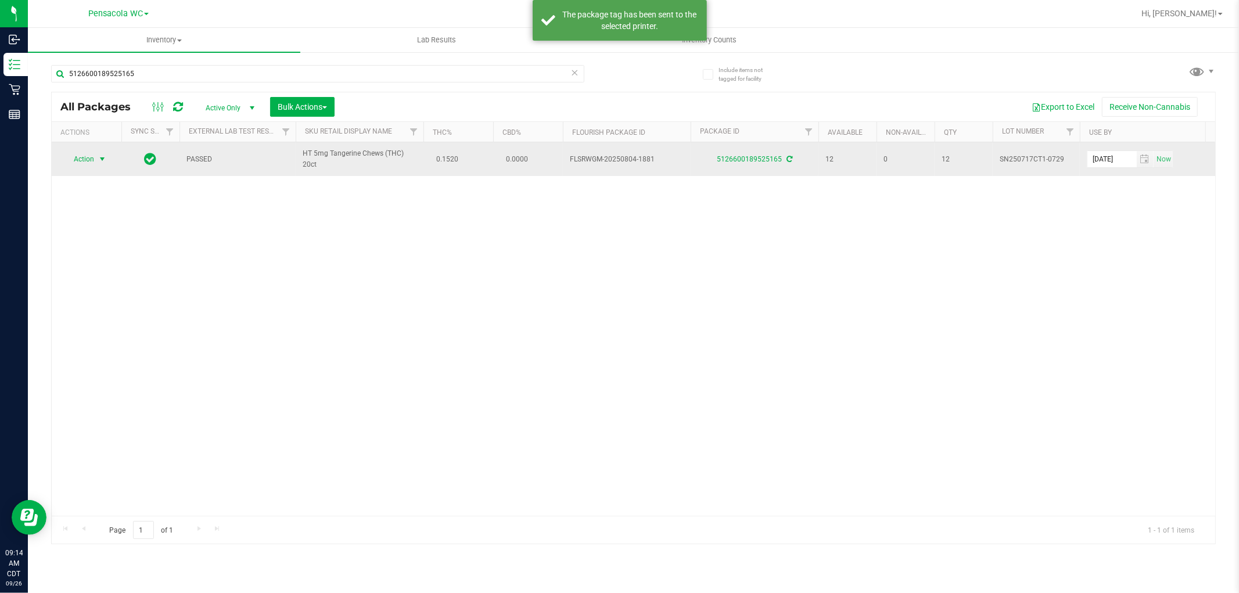
click at [99, 162] on span "select" at bounding box center [102, 159] width 9 height 9
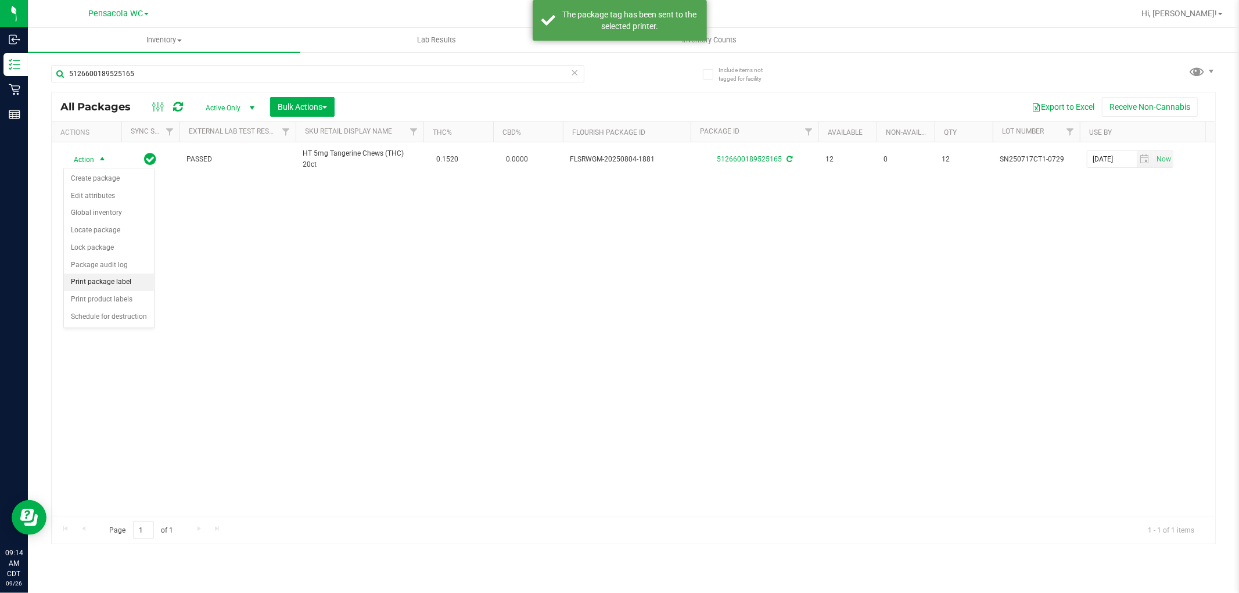
click at [95, 288] on li "Print package label" at bounding box center [109, 282] width 90 height 17
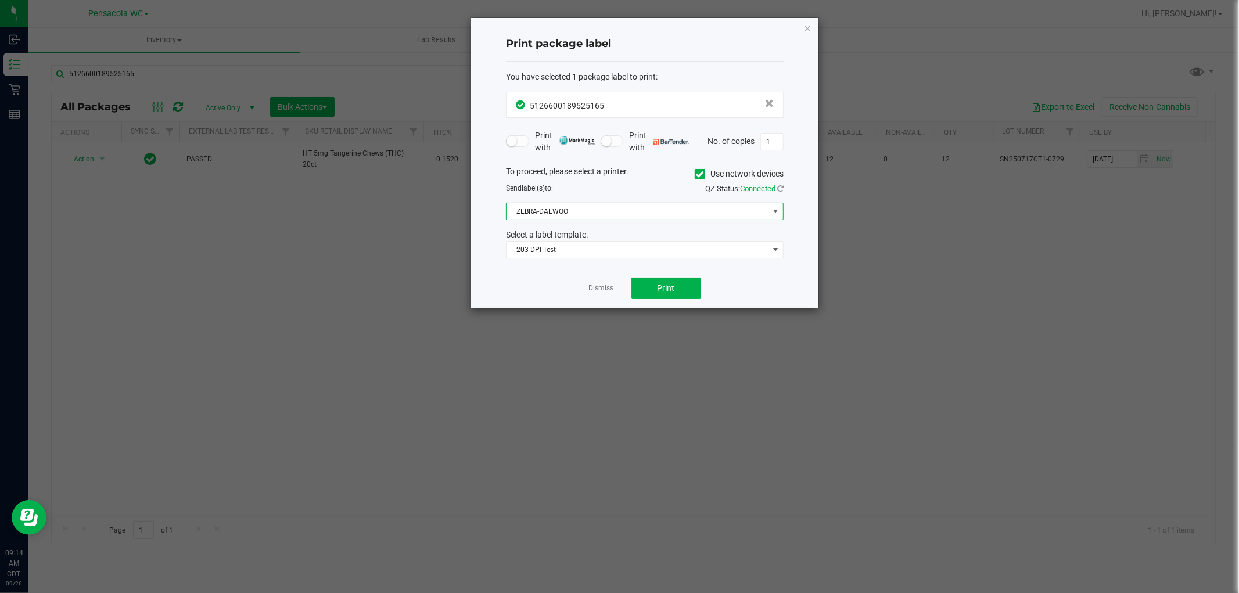
click at [591, 218] on span "ZEBRA-DAEWOO" at bounding box center [638, 211] width 262 height 16
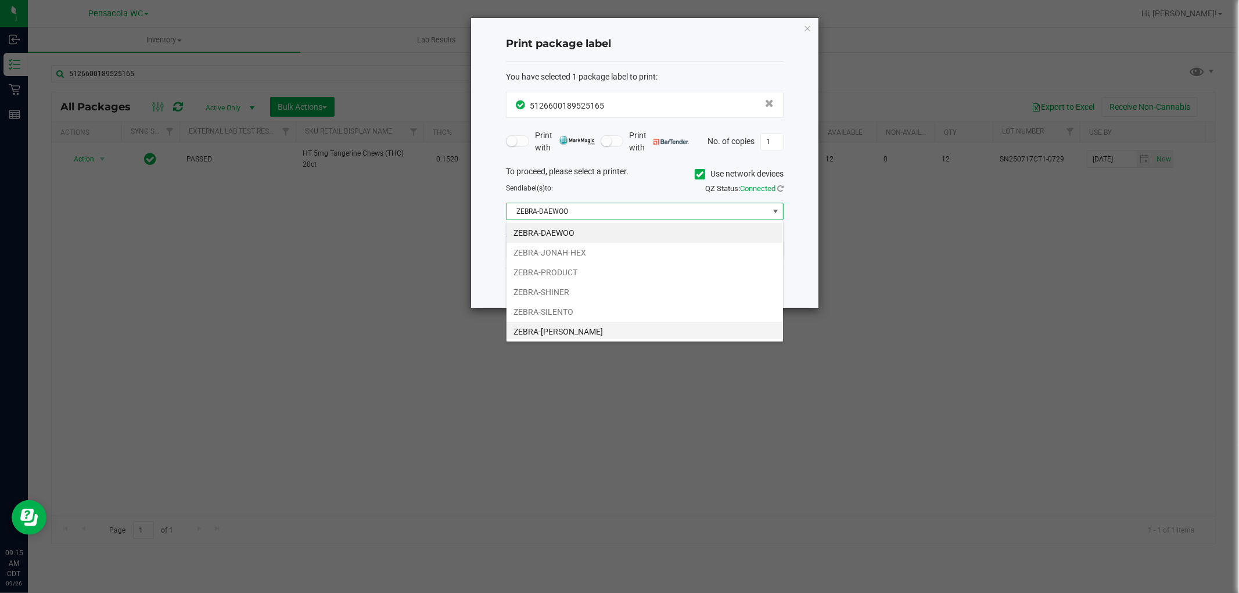
click at [584, 329] on li "ZEBRA-[PERSON_NAME]" at bounding box center [645, 332] width 277 height 20
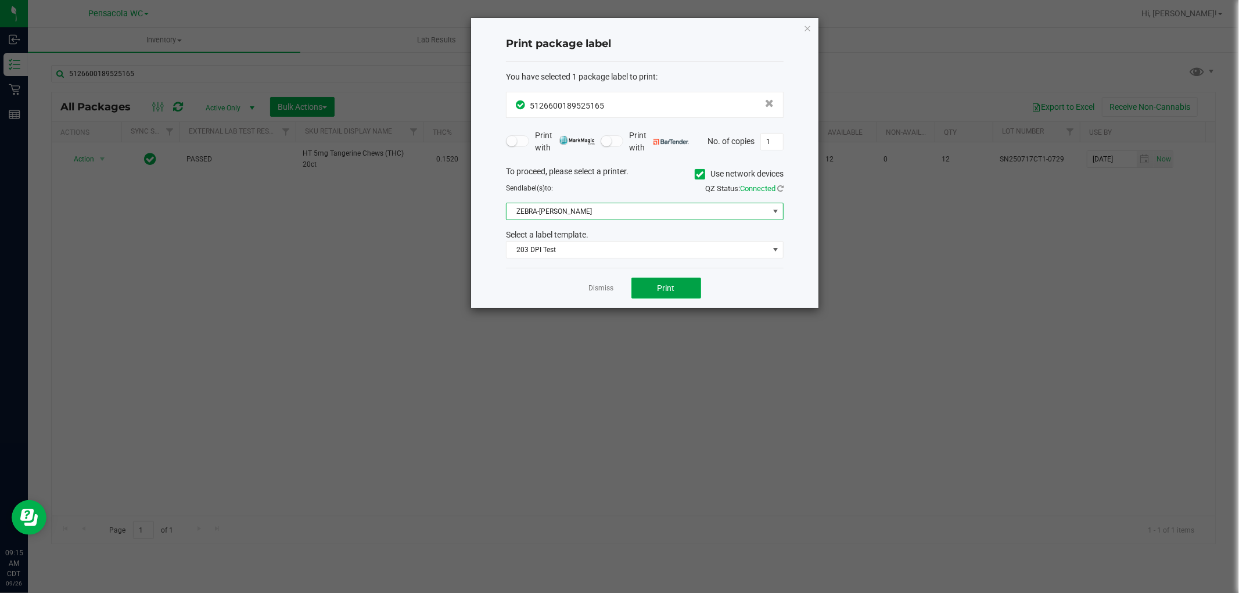
click at [639, 283] on button "Print" at bounding box center [667, 288] width 70 height 21
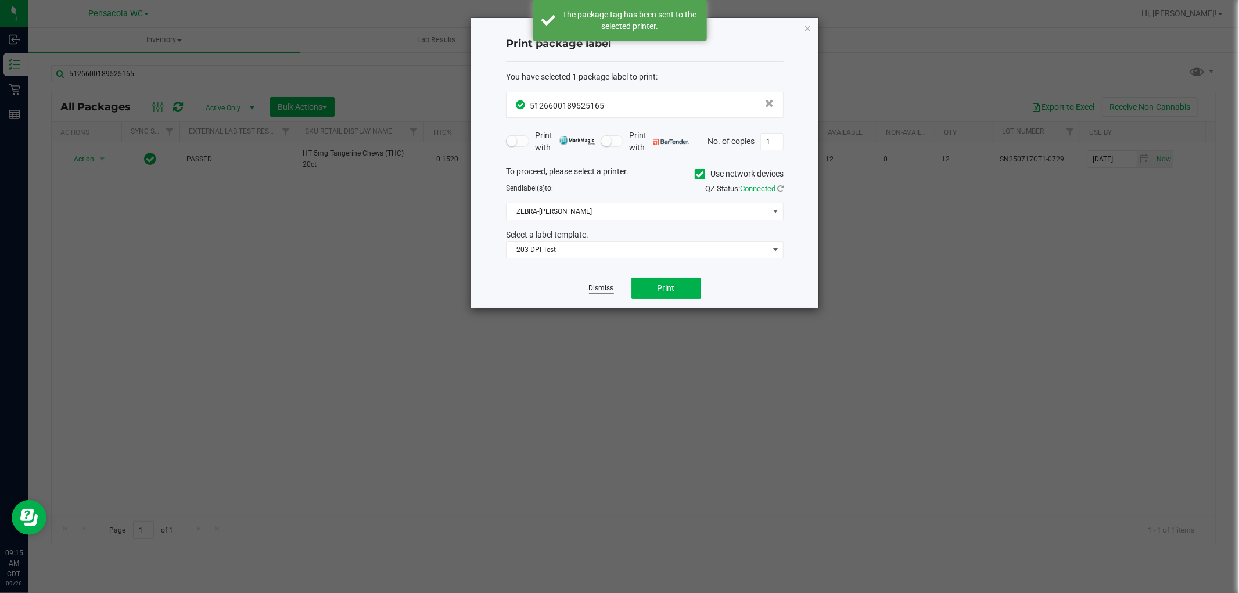
click at [600, 285] on link "Dismiss" at bounding box center [601, 289] width 25 height 10
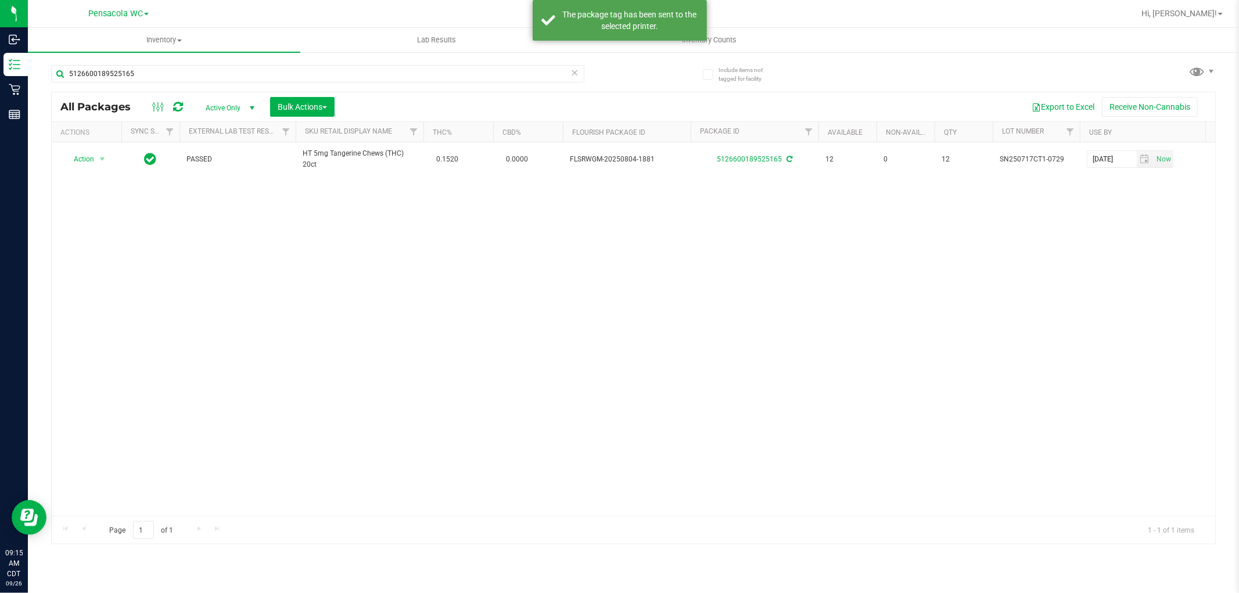
click at [594, 298] on div "Action Action Create package Edit attributes Global inventory Locate package Lo…" at bounding box center [634, 329] width 1164 height 374
click at [573, 70] on icon at bounding box center [575, 72] width 8 height 14
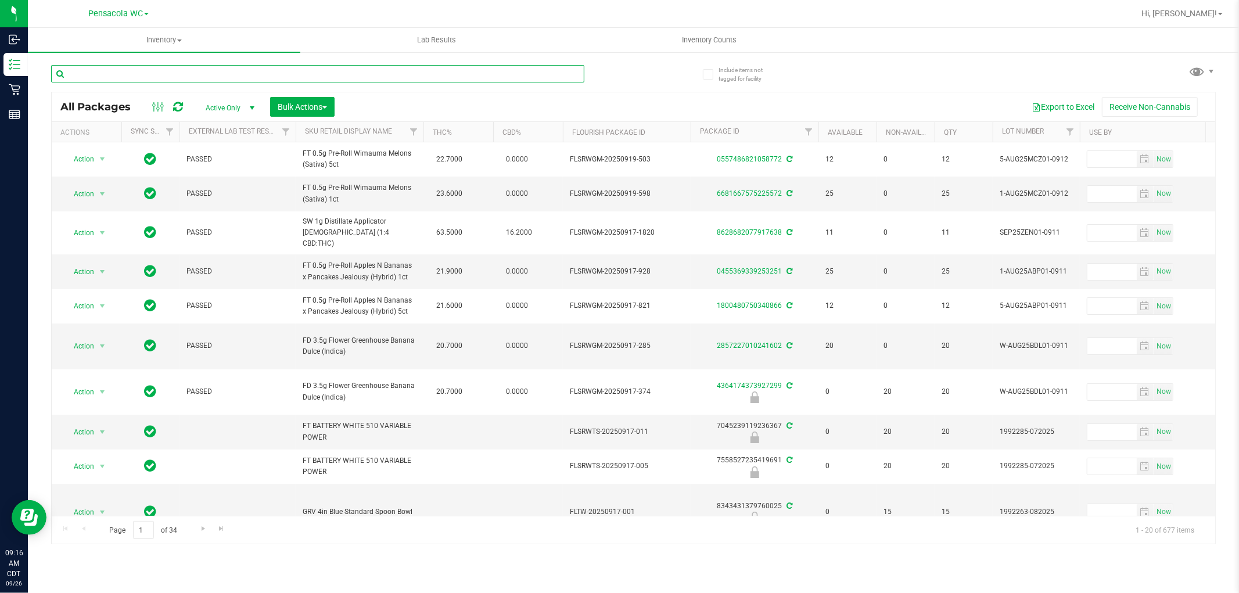
click at [432, 76] on input "text" at bounding box center [317, 73] width 533 height 17
type input "2292098142653849"
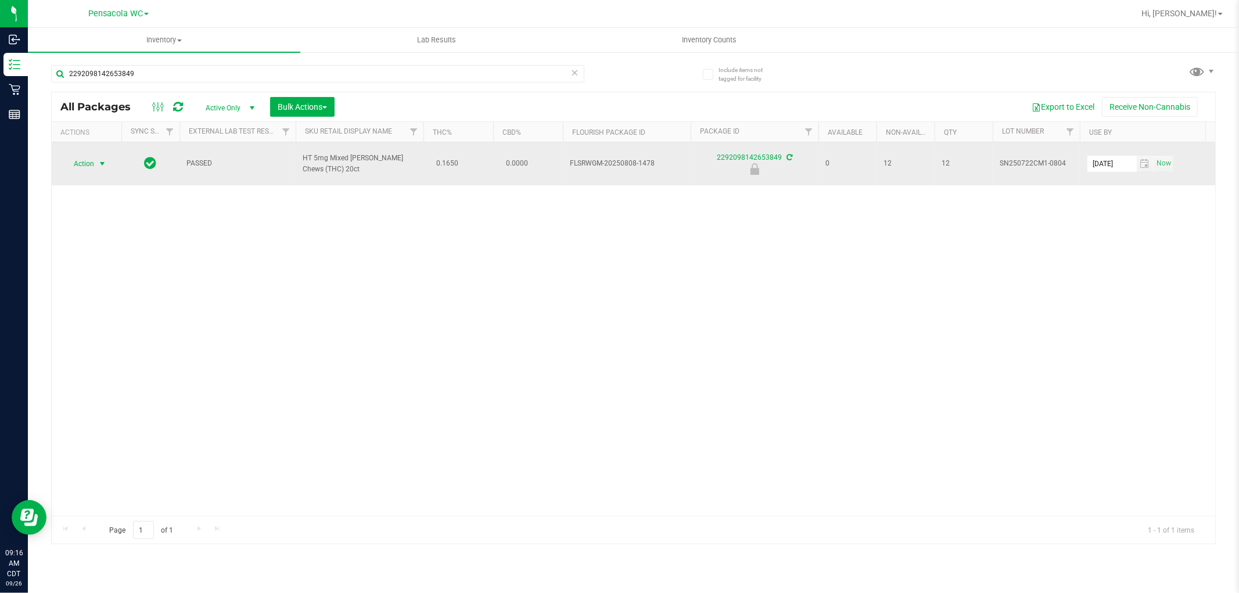
click at [96, 159] on span "select" at bounding box center [102, 164] width 15 height 16
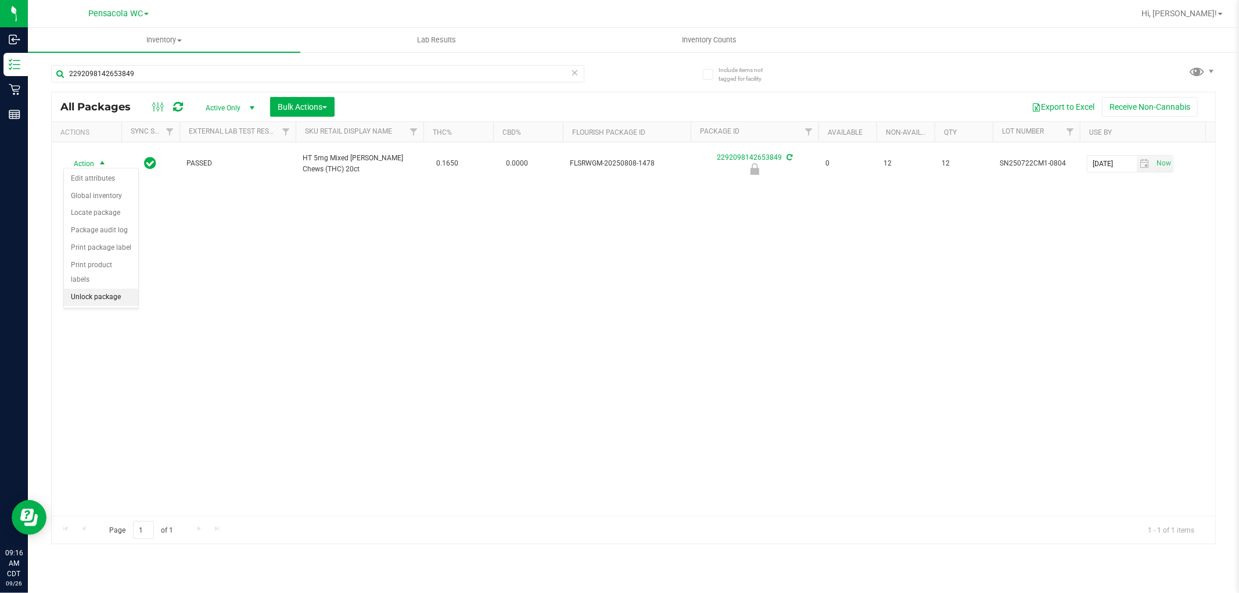
click at [110, 292] on li "Unlock package" at bounding box center [101, 297] width 74 height 17
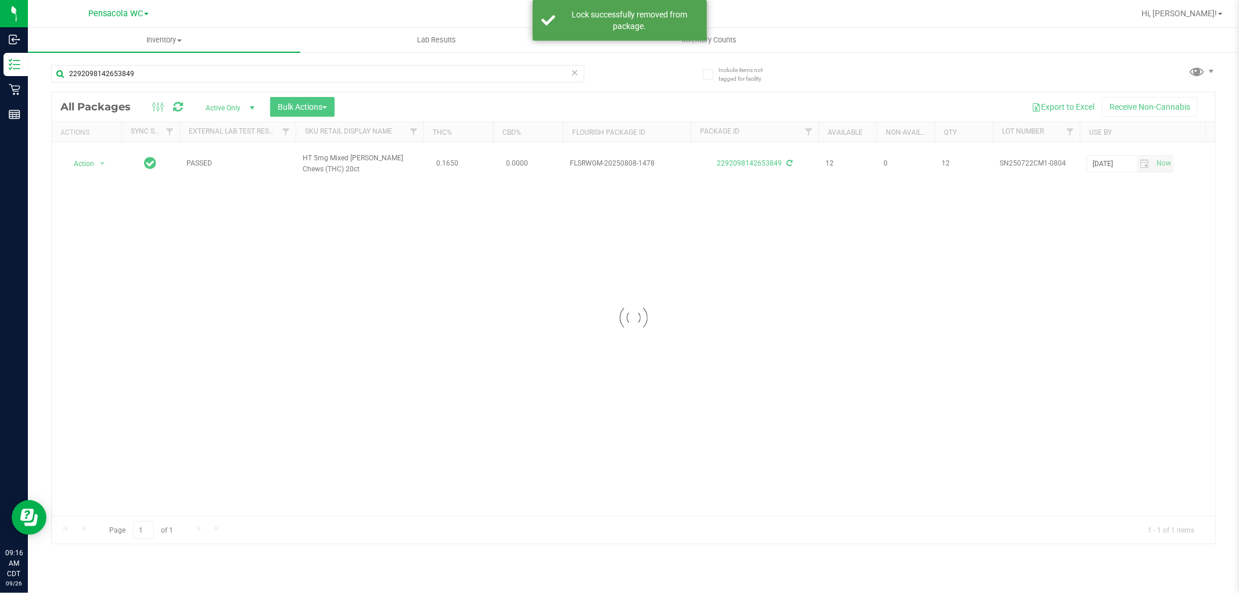
click at [95, 161] on div at bounding box center [634, 317] width 1164 height 451
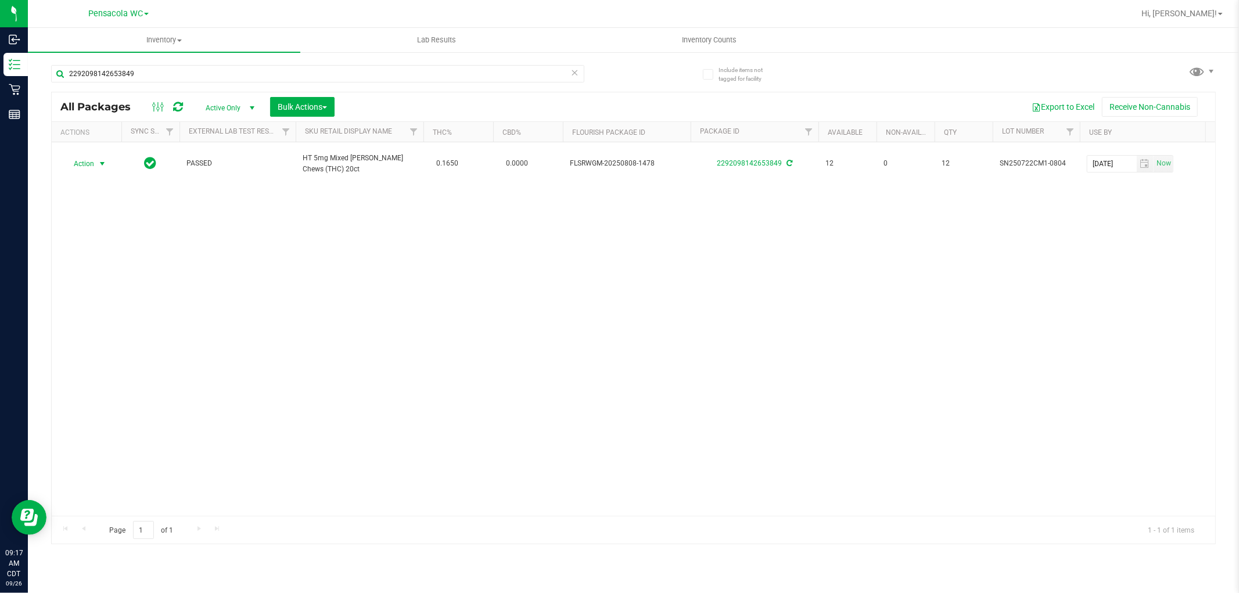
click at [95, 161] on span "select" at bounding box center [102, 164] width 15 height 16
click at [107, 278] on li "Print package label" at bounding box center [109, 282] width 90 height 17
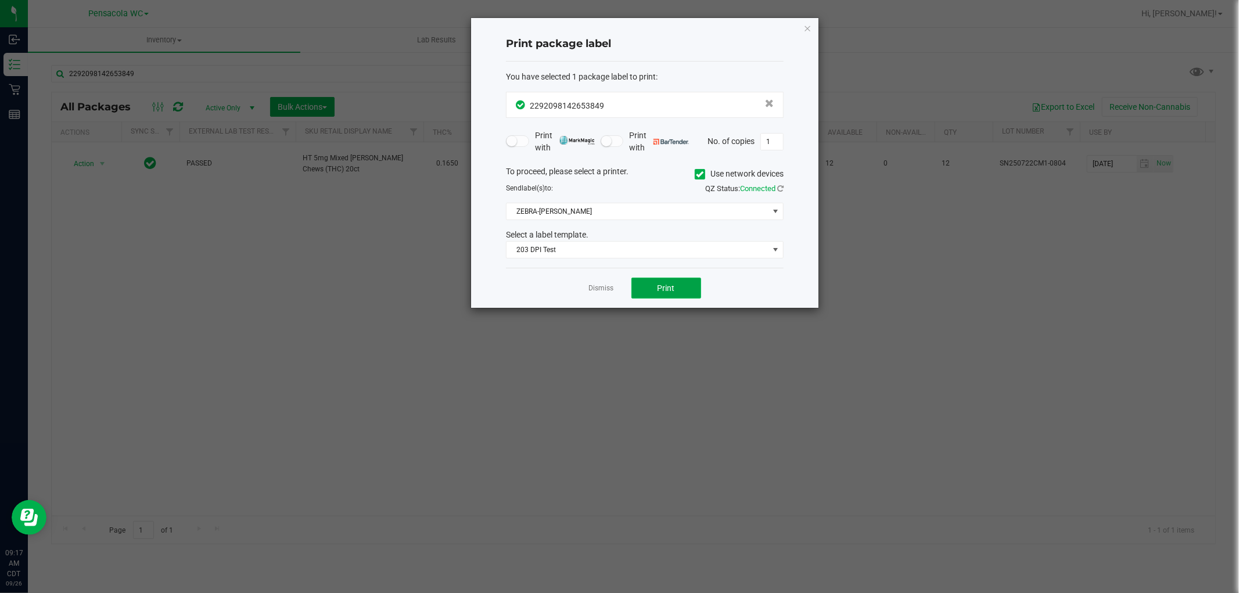
click at [665, 292] on span "Print" at bounding box center [666, 288] width 17 height 9
click at [607, 288] on link "Dismiss" at bounding box center [601, 289] width 25 height 10
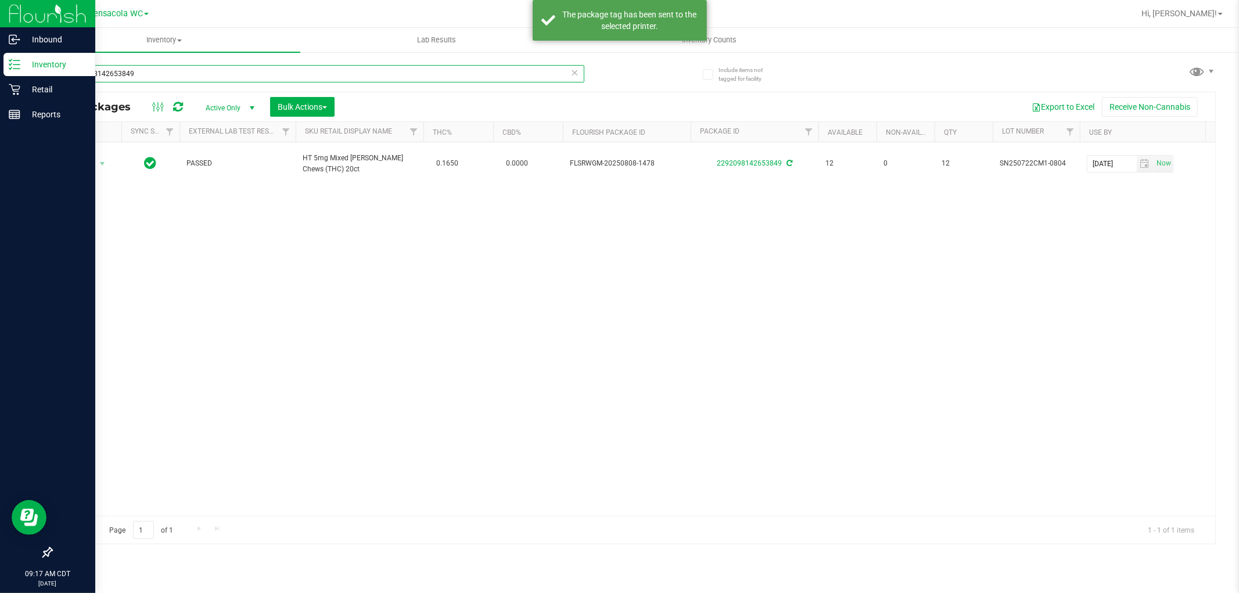
drag, startPoint x: 522, startPoint y: 77, endPoint x: 0, endPoint y: 130, distance: 524.4
click at [0, 130] on div "Inbound Inventory Retail Reports 09:17 AM CDT [DATE] 09/26 Pensacola WC Hi, [PE…" at bounding box center [619, 296] width 1239 height 593
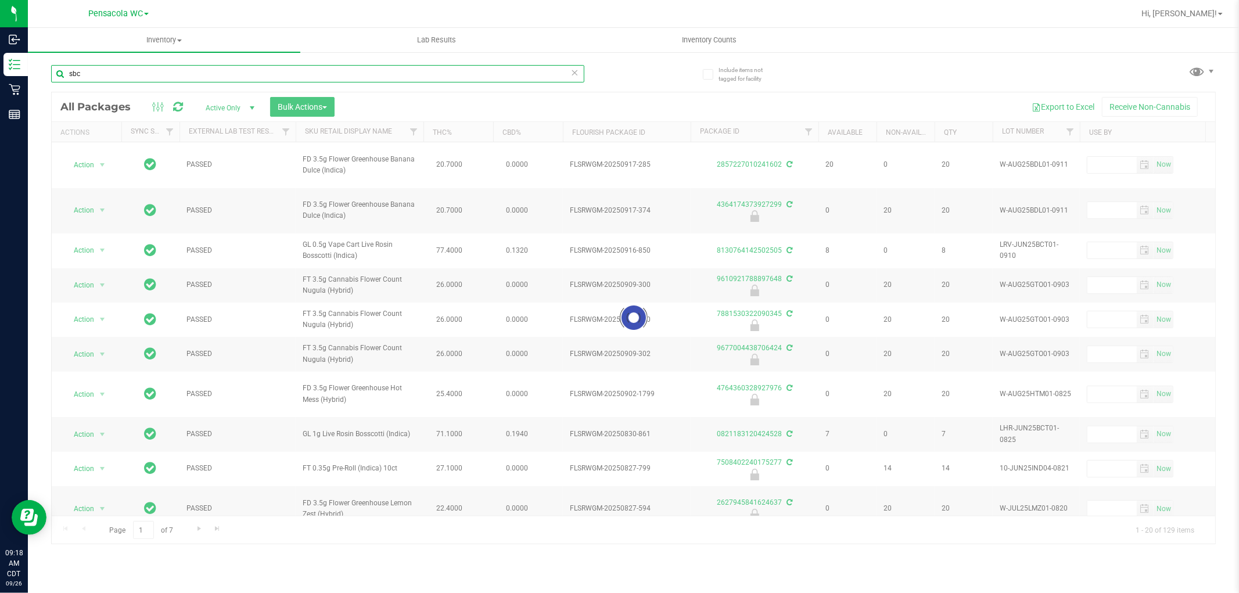
type input "sbc"
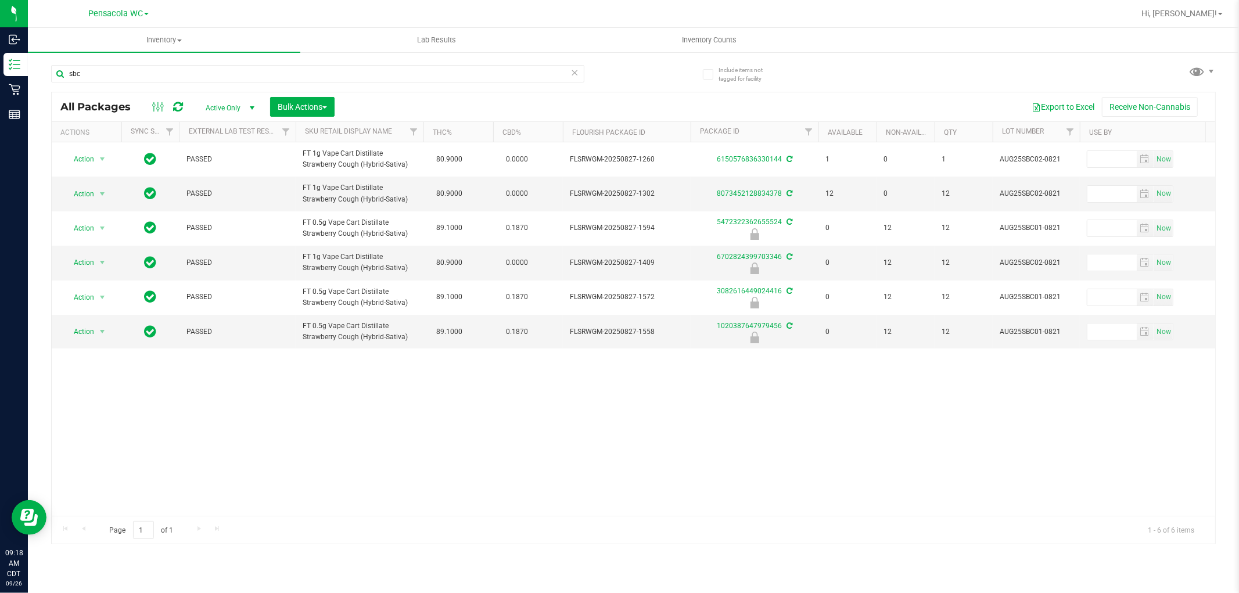
click at [662, 137] on th "Flourish Package ID" at bounding box center [627, 132] width 128 height 20
click at [577, 69] on icon at bounding box center [575, 72] width 8 height 14
